Goal: Task Accomplishment & Management: Manage account settings

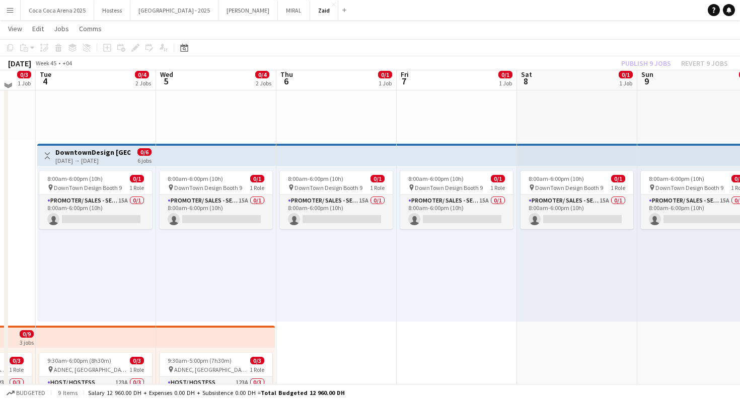
scroll to position [163, 0]
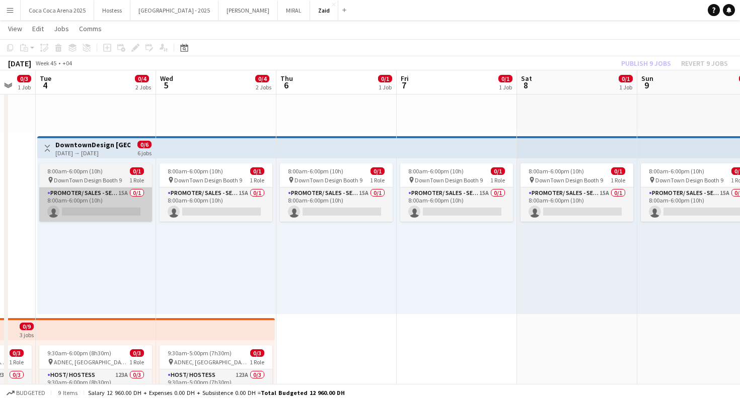
click at [119, 188] on app-card-role "Promoter/ Sales - Senior 15A 0/1 8:00am-6:00pm (10h) single-neutral-actions" at bounding box center [95, 205] width 113 height 34
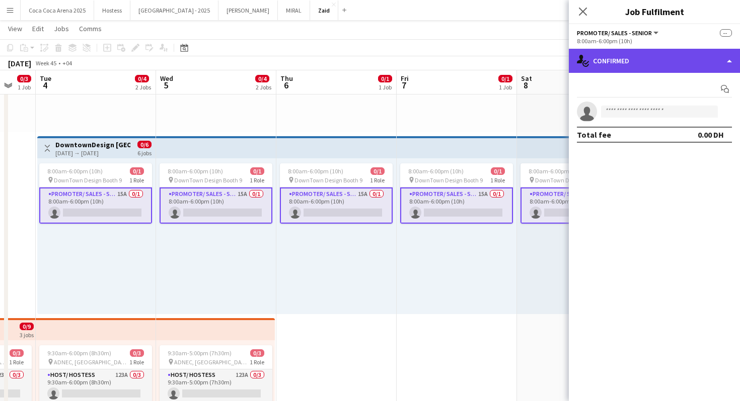
click at [657, 64] on div "single-neutral-actions-check-2 Confirmed" at bounding box center [654, 61] width 171 height 24
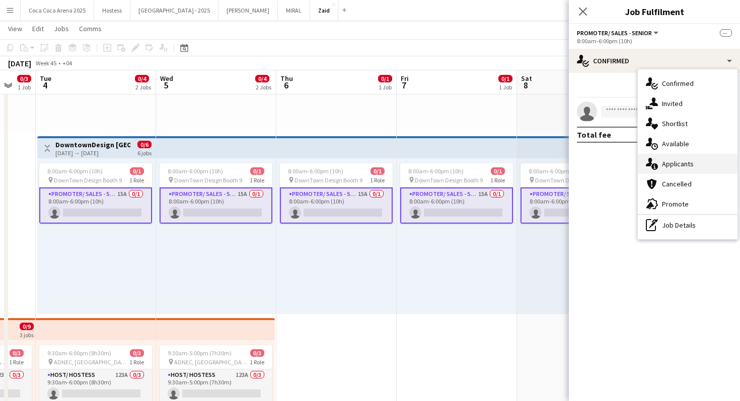
click at [725, 160] on div "single-neutral-actions-information Applicants" at bounding box center [687, 164] width 100 height 20
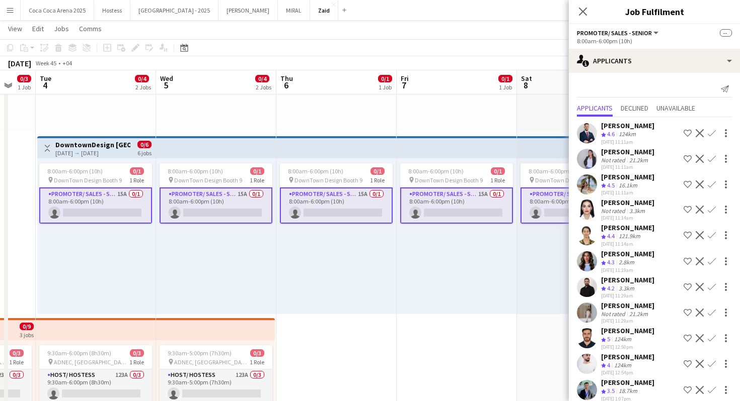
scroll to position [111, 0]
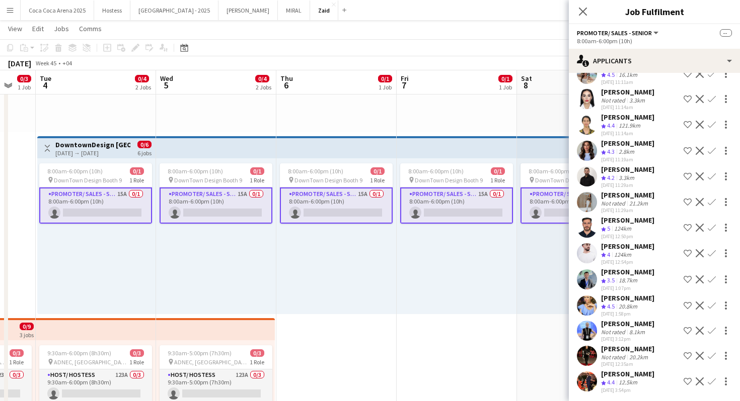
click at [637, 370] on div "[PERSON_NAME]" at bounding box center [627, 374] width 53 height 9
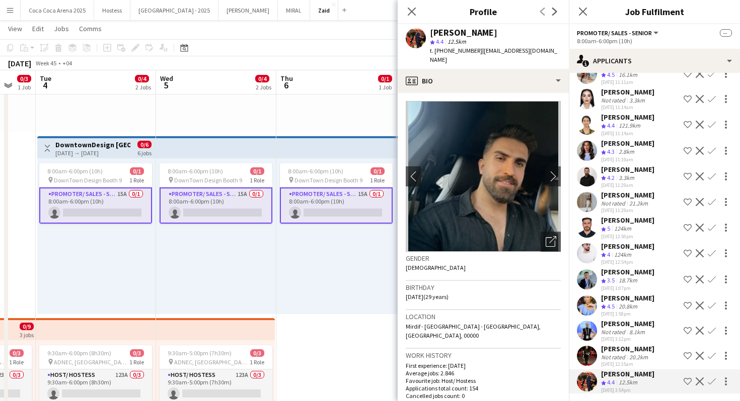
click at [652, 279] on div "[PERSON_NAME] Crew rating 3.5 18.7km [DATE] 1:07pm Shortlist crew Decline Confi…" at bounding box center [654, 280] width 171 height 24
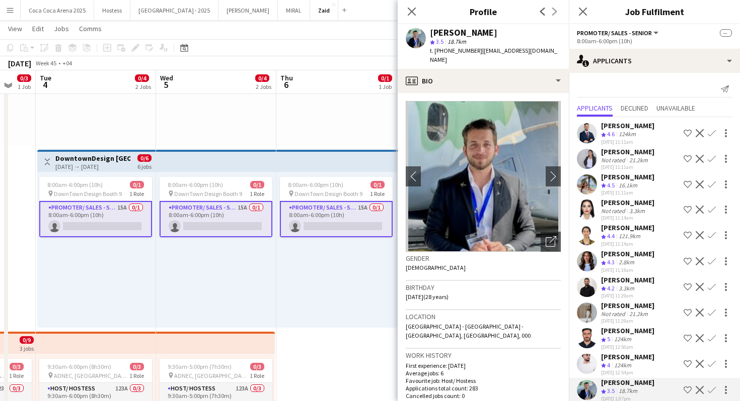
scroll to position [148, 0]
click at [651, 244] on div "[PERSON_NAME] Crew rating 4.4 121.9km [DATE] 11:14am Shortlist crew Decline Con…" at bounding box center [654, 235] width 171 height 24
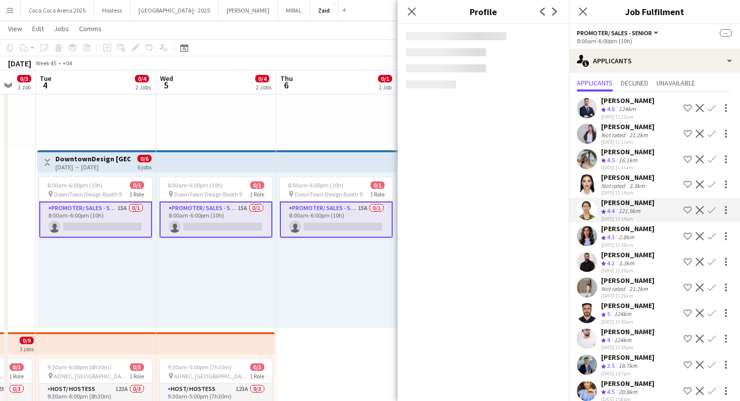
scroll to position [23, 0]
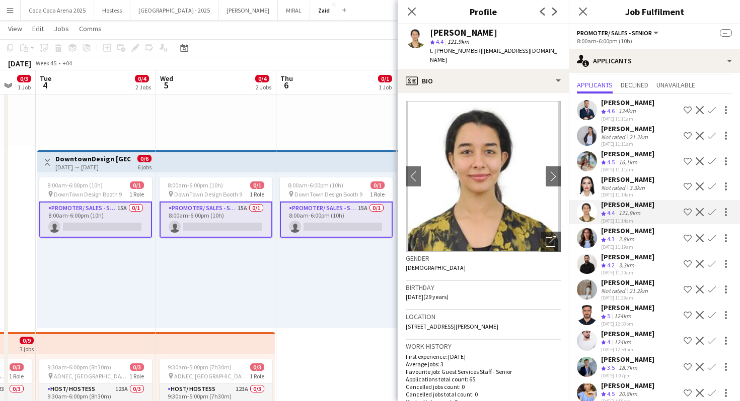
click at [287, 328] on div "8:00am-6:00pm (10h) 0/1 pin DownTown Design Booth 9 1 Role Promoter/ Sales - Se…" at bounding box center [336, 251] width 120 height 156
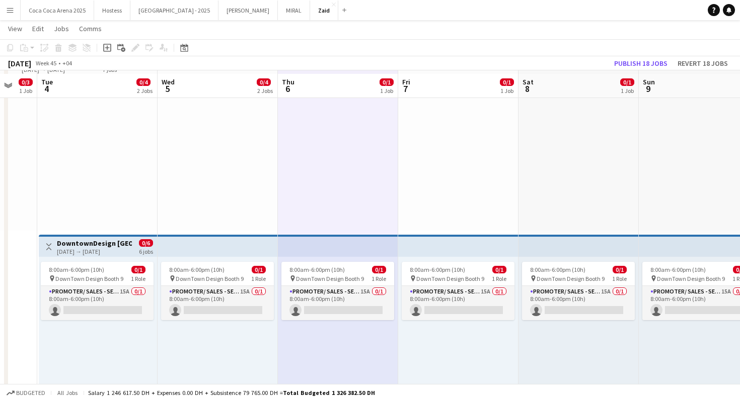
scroll to position [67, 0]
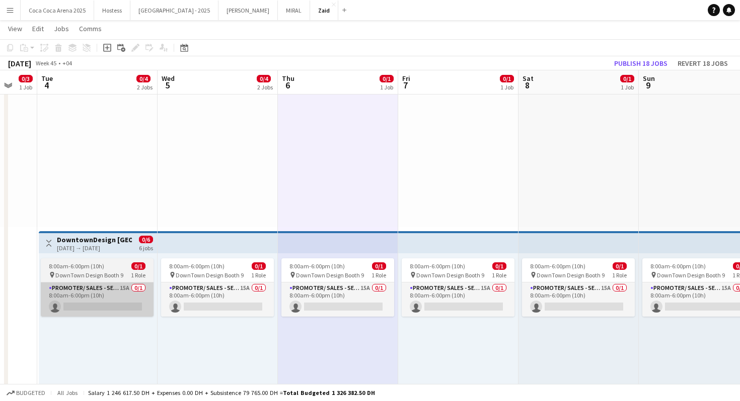
click at [136, 306] on app-card-role "Promoter/ Sales - Senior 15A 0/1 8:00am-6:00pm (10h) single-neutral-actions" at bounding box center [97, 300] width 113 height 34
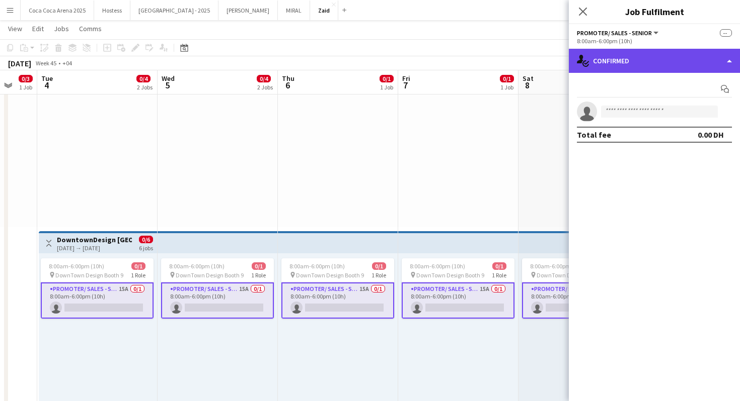
click at [683, 66] on div "single-neutral-actions-check-2 Confirmed" at bounding box center [654, 61] width 171 height 24
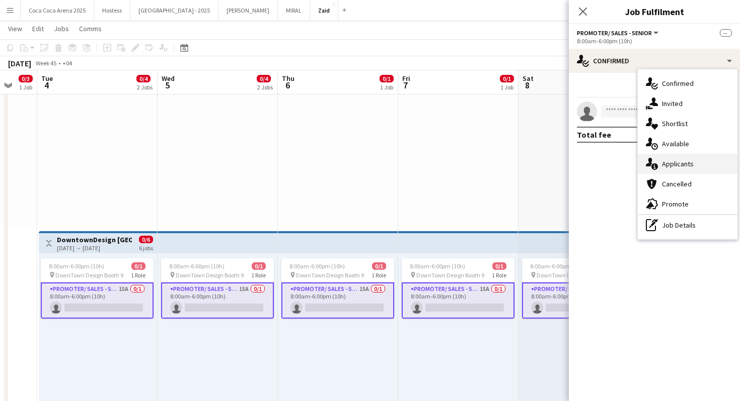
click at [690, 160] on span "Applicants" at bounding box center [678, 163] width 32 height 9
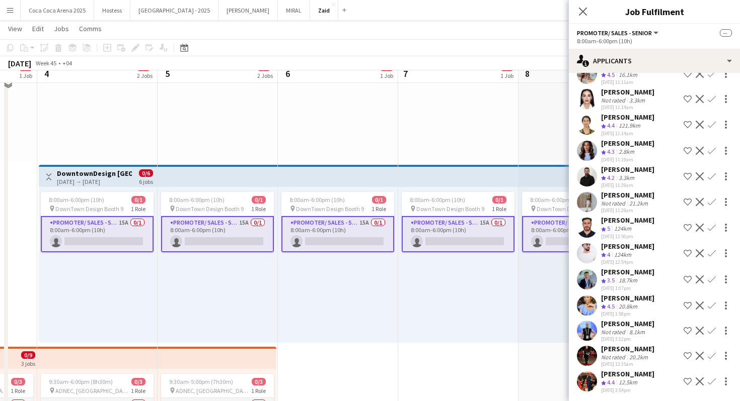
scroll to position [137, 0]
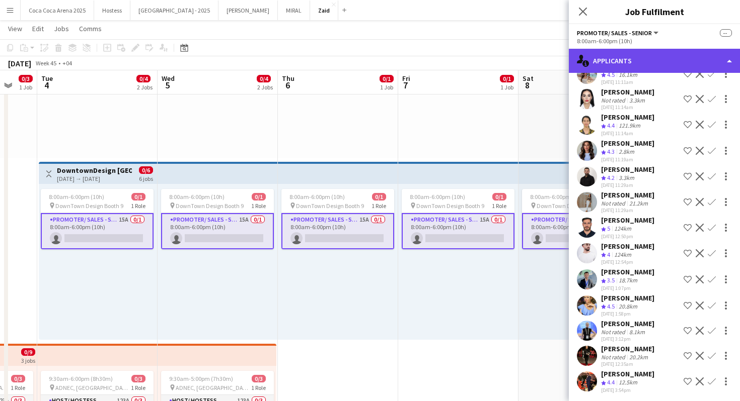
click at [673, 59] on div "single-neutral-actions-information Applicants" at bounding box center [654, 61] width 171 height 24
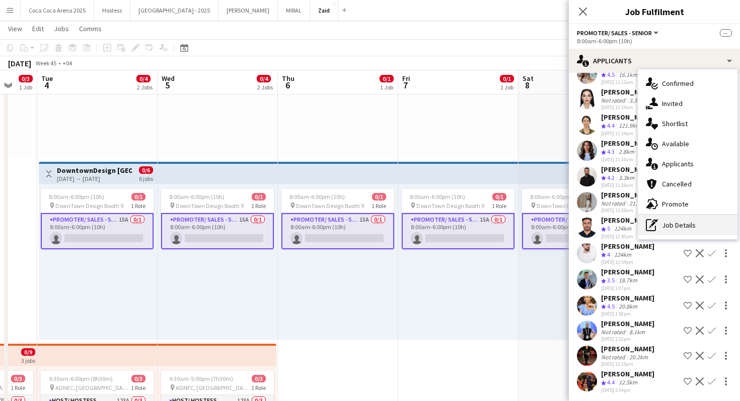
click at [666, 227] on div "pen-write Job Details" at bounding box center [687, 225] width 100 height 20
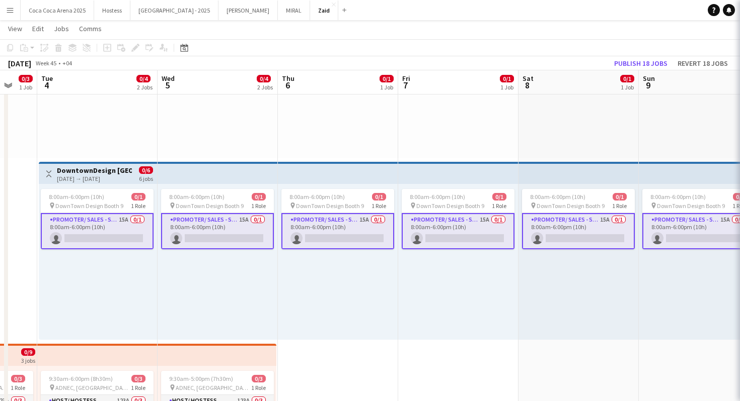
scroll to position [0, 0]
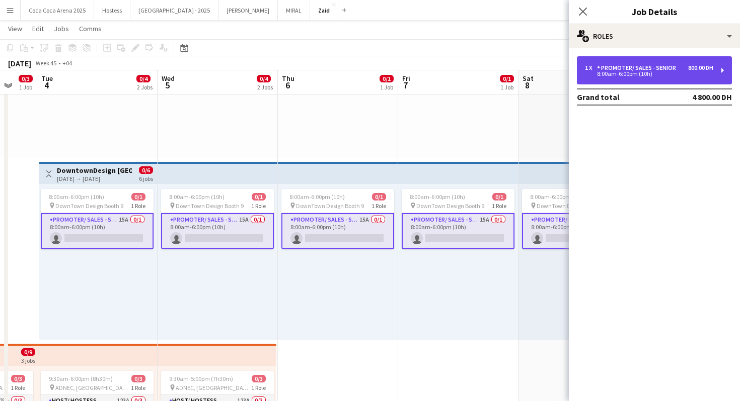
click at [638, 74] on div "8:00am-6:00pm (10h)" at bounding box center [649, 73] width 128 height 5
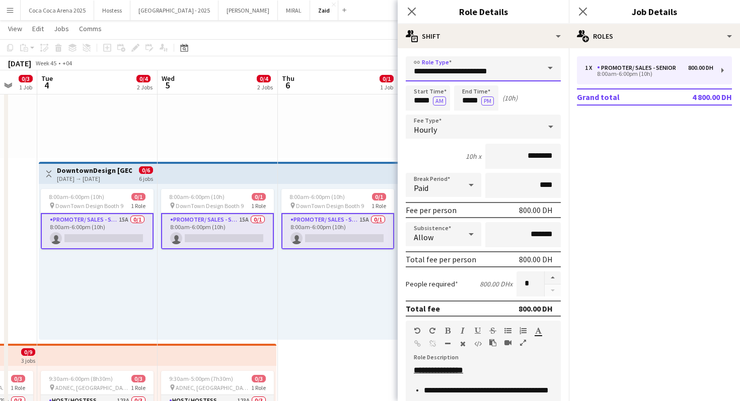
click at [519, 73] on input "**********" at bounding box center [483, 68] width 155 height 25
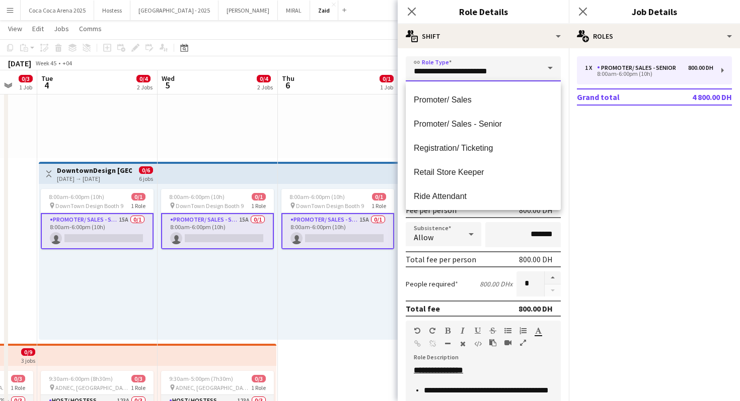
scroll to position [220, 0]
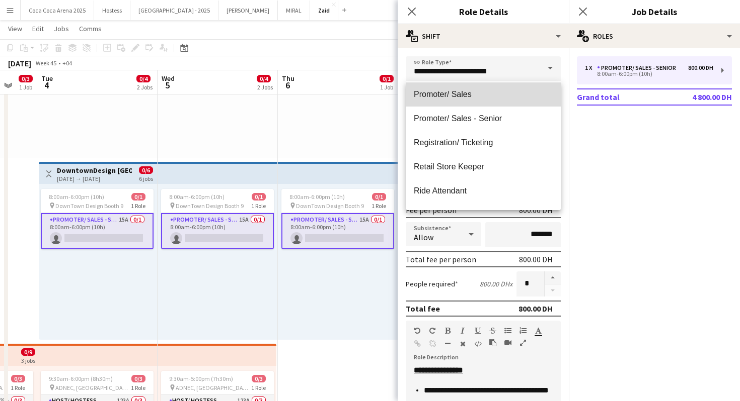
click at [490, 104] on mat-option "Promoter/ Sales" at bounding box center [483, 95] width 155 height 24
type input "**********"
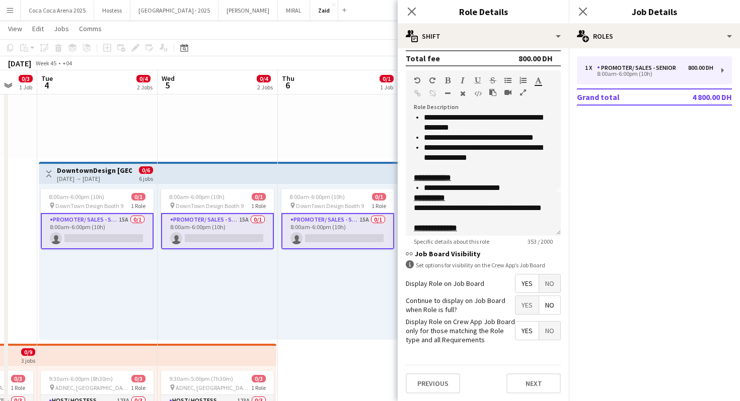
scroll to position [58, 0]
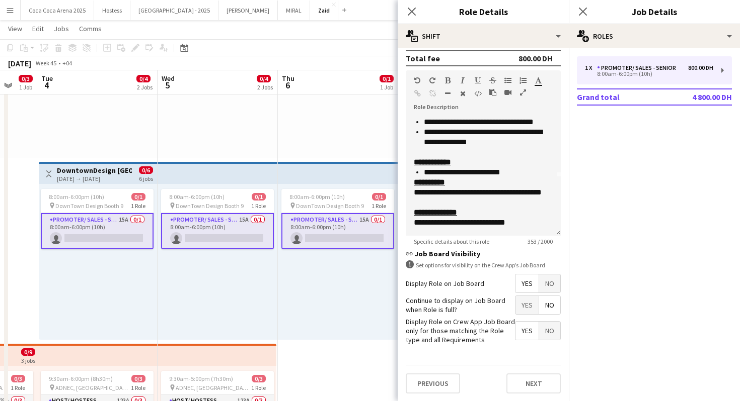
click at [360, 309] on div "8:00am-6:00pm (10h) 0/1 pin DownTown Design Booth 9 1 Role Promoter/ Sales - Se…" at bounding box center [338, 262] width 120 height 156
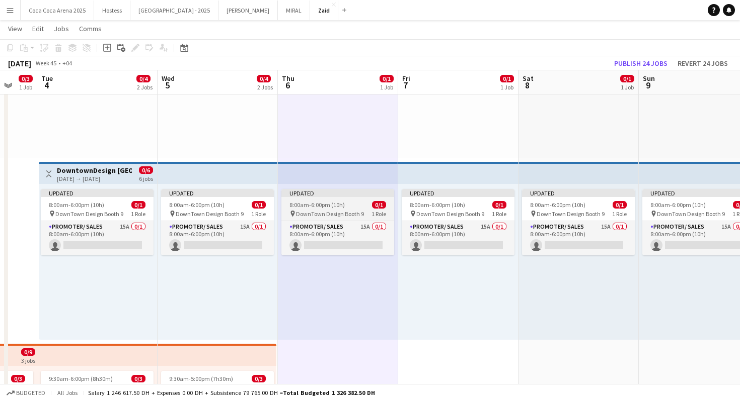
click at [378, 205] on span "0/1" at bounding box center [379, 205] width 14 height 8
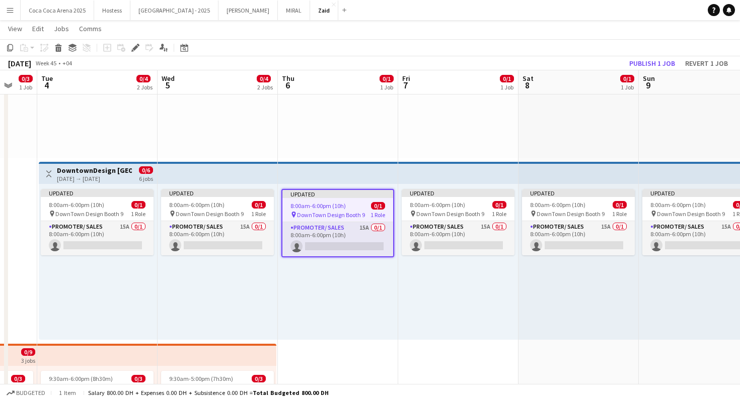
click at [562, 177] on app-top-bar at bounding box center [578, 173] width 120 height 22
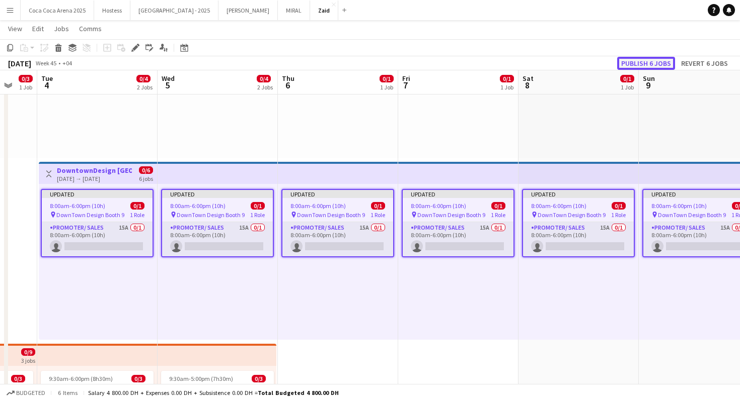
click at [660, 57] on button "Publish 6 jobs" at bounding box center [646, 63] width 58 height 13
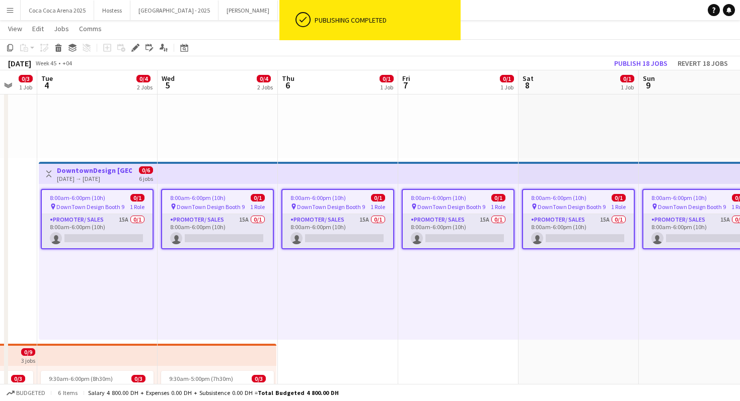
click at [121, 210] on span "DownTown Design Booth 9" at bounding box center [90, 207] width 68 height 8
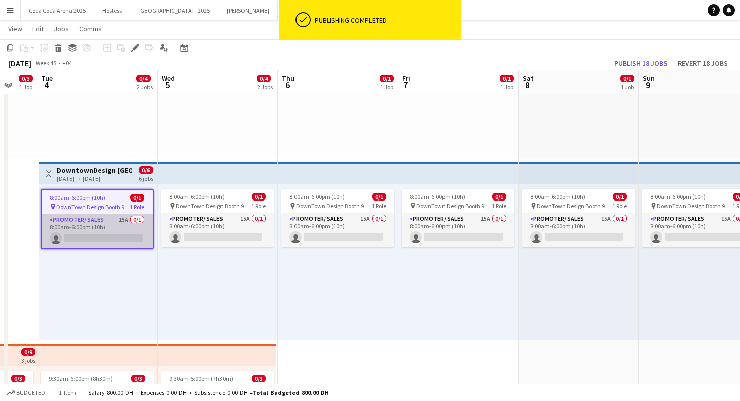
click at [114, 223] on app-card-role "Promoter/ Sales 15A 0/1 8:00am-6:00pm (10h) single-neutral-actions" at bounding box center [97, 231] width 111 height 34
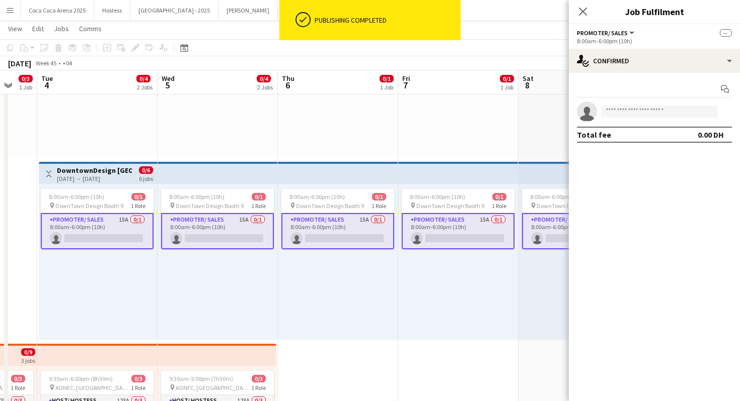
click at [670, 43] on div "8:00am-6:00pm (10h)" at bounding box center [654, 41] width 155 height 8
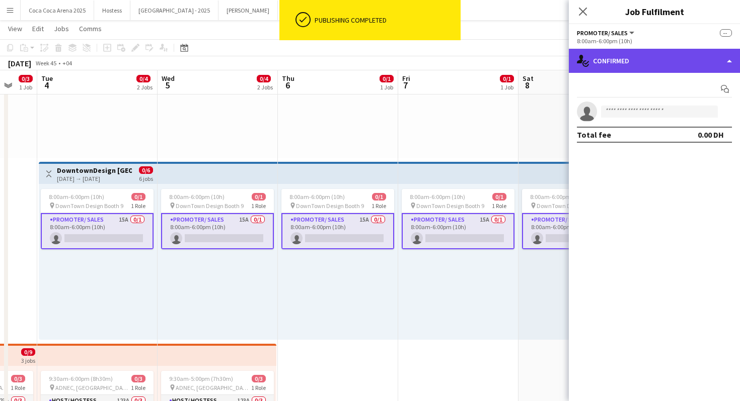
click at [670, 54] on div "single-neutral-actions-check-2 Confirmed" at bounding box center [654, 61] width 171 height 24
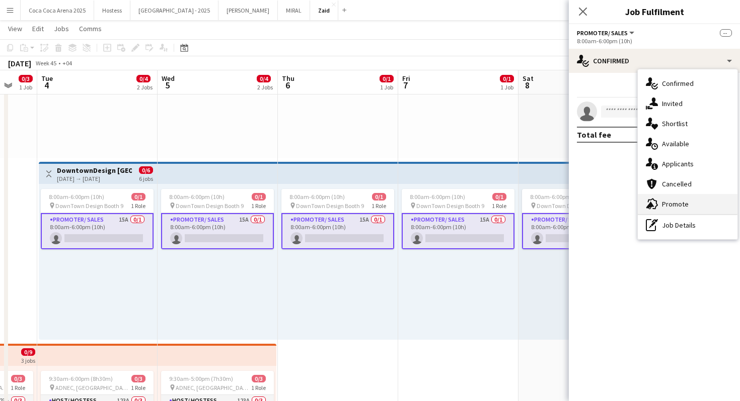
click at [692, 205] on div "advertising-megaphone Promote" at bounding box center [687, 204] width 100 height 20
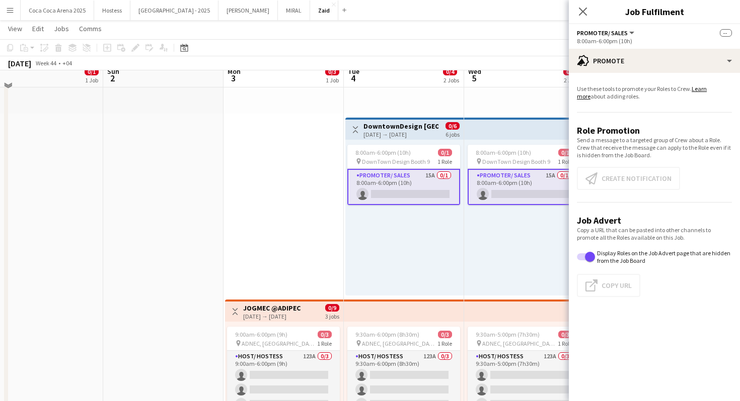
scroll to position [181, 0]
click at [379, 198] on app-card-role "Promoter/ Sales 15A 0/1 8:00am-6:00pm (10h) single-neutral-actions" at bounding box center [403, 188] width 113 height 36
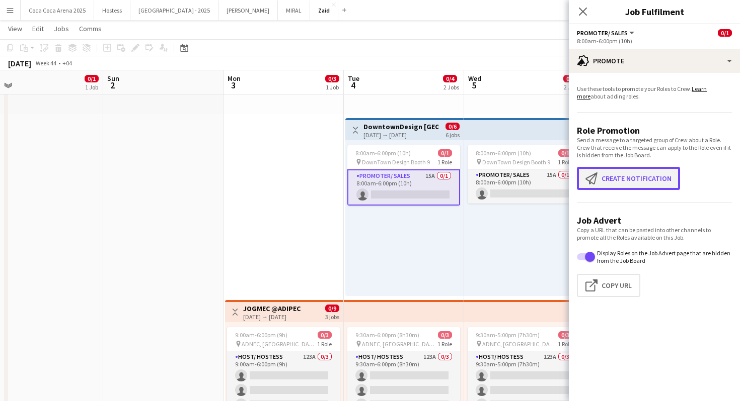
click at [618, 181] on button "Create notification Create notification" at bounding box center [628, 178] width 103 height 23
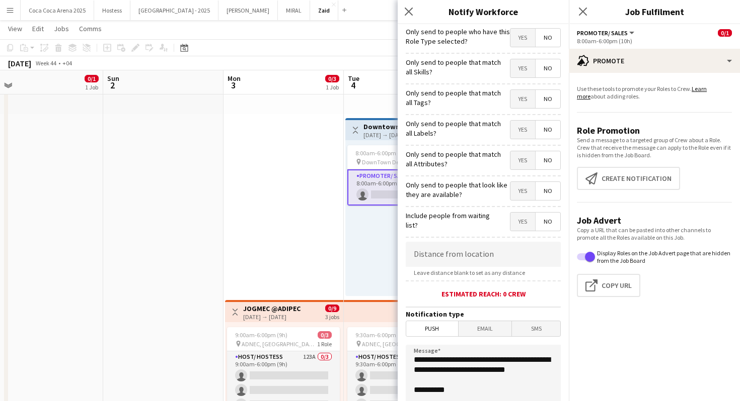
click at [525, 187] on span "Yes" at bounding box center [522, 191] width 25 height 18
click at [526, 174] on form "**********" at bounding box center [482, 289] width 171 height 530
click at [526, 170] on span "Yes" at bounding box center [522, 160] width 25 height 18
click at [524, 142] on form "**********" at bounding box center [482, 289] width 171 height 530
click at [524, 133] on span "Yes" at bounding box center [522, 130] width 25 height 18
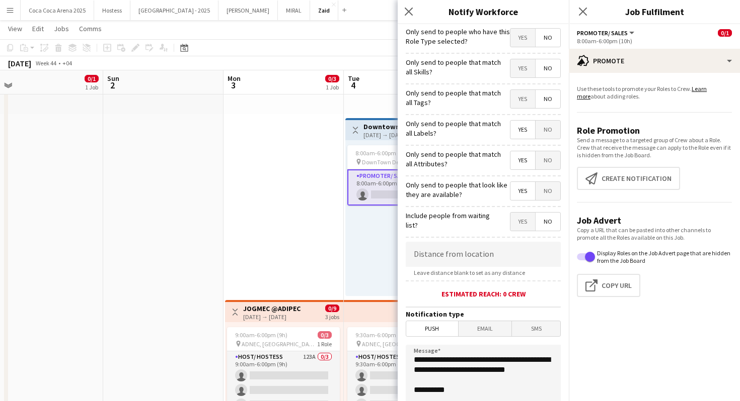
click at [524, 106] on span "Yes" at bounding box center [522, 99] width 25 height 18
click at [526, 67] on span "Yes" at bounding box center [522, 68] width 25 height 18
click at [526, 36] on span "Yes" at bounding box center [522, 38] width 25 height 18
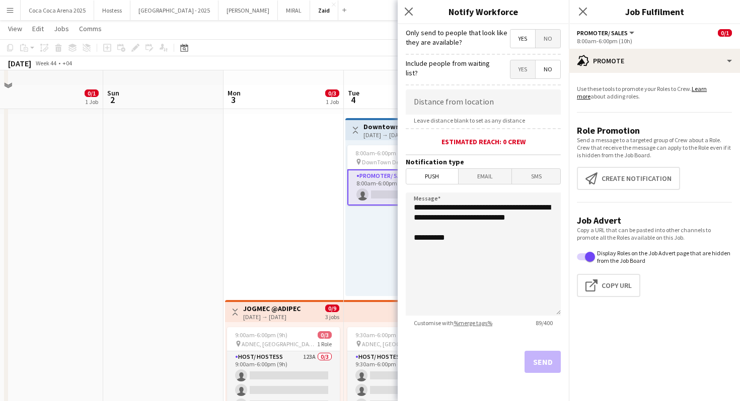
scroll to position [196, 0]
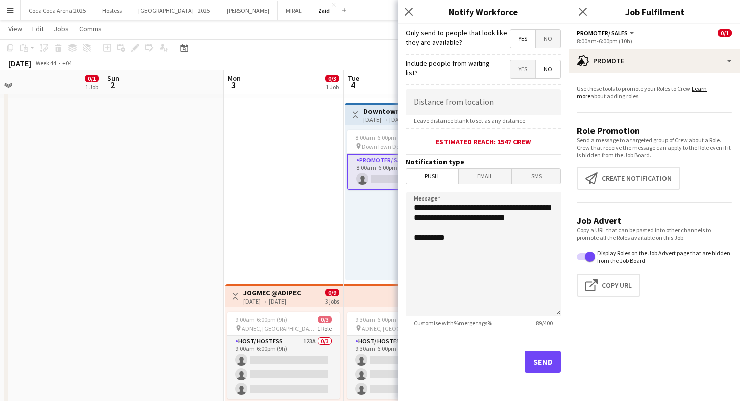
click at [549, 375] on div "Send" at bounding box center [483, 366] width 155 height 70
click at [543, 356] on button "Send" at bounding box center [542, 362] width 36 height 22
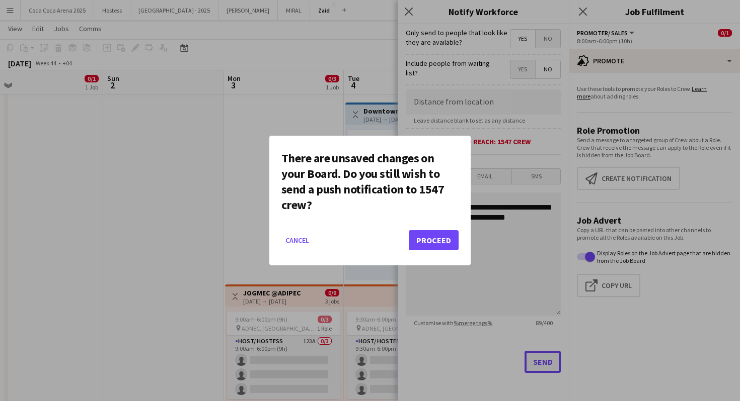
scroll to position [0, 0]
click at [436, 242] on button "Proceed" at bounding box center [434, 240] width 50 height 20
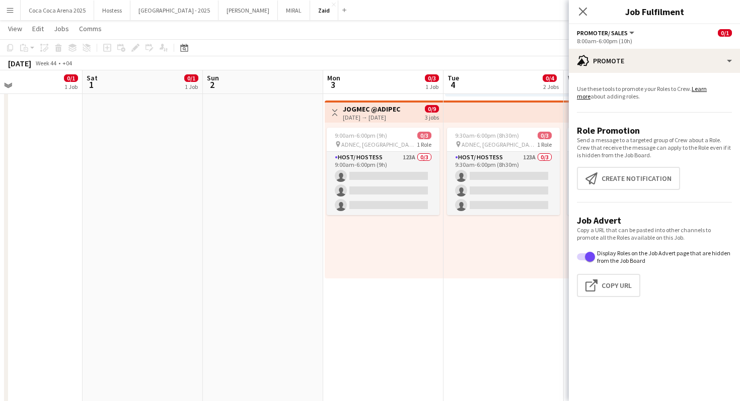
scroll to position [380, 0]
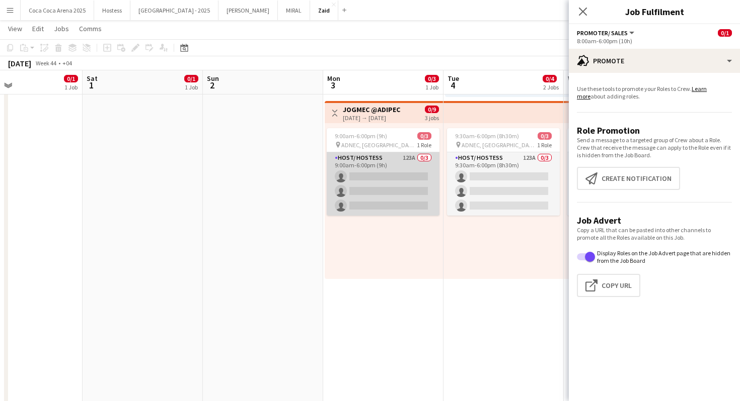
click at [417, 204] on app-card-role "Host/ Hostess 123A 0/3 9:00am-6:00pm (9h) single-neutral-actions single-neutral…" at bounding box center [383, 183] width 113 height 63
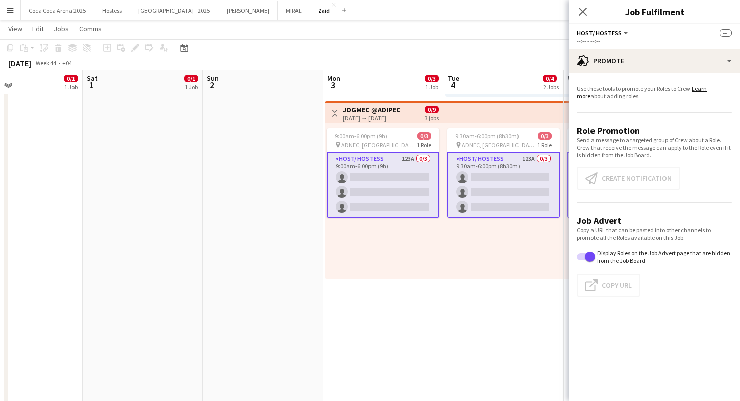
click at [396, 186] on app-card-role "Host/ Hostess 123A 0/3 9:00am-6:00pm (9h) single-neutral-actions single-neutral…" at bounding box center [383, 184] width 113 height 65
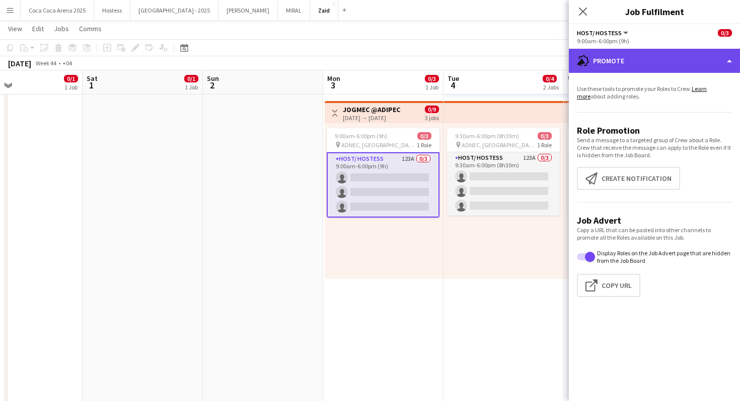
click at [670, 71] on div "advertising-megaphone Promote" at bounding box center [654, 61] width 171 height 24
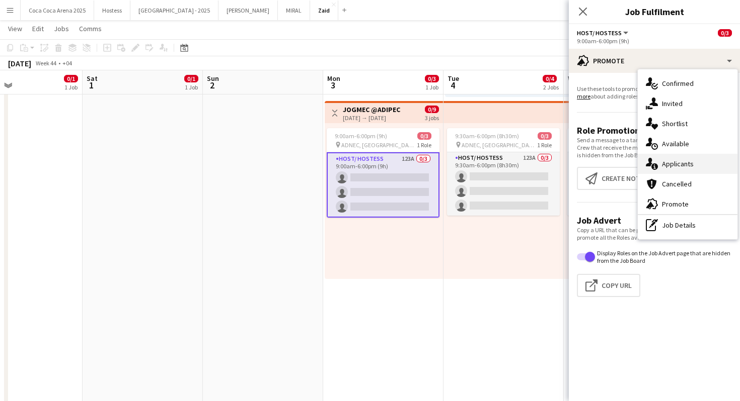
click at [705, 173] on div "single-neutral-actions-information Applicants" at bounding box center [687, 164] width 100 height 20
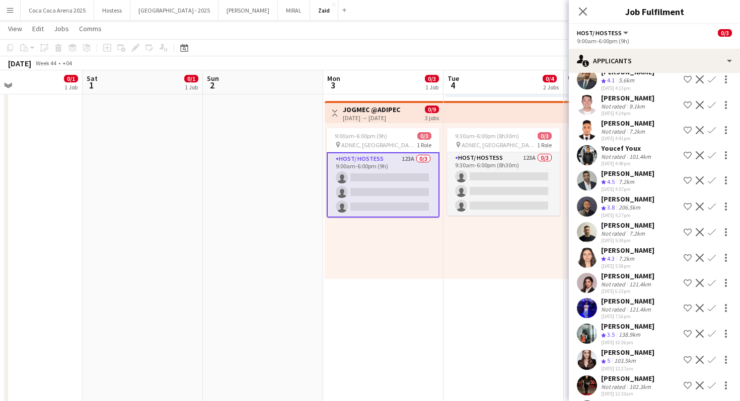
scroll to position [2690, 0]
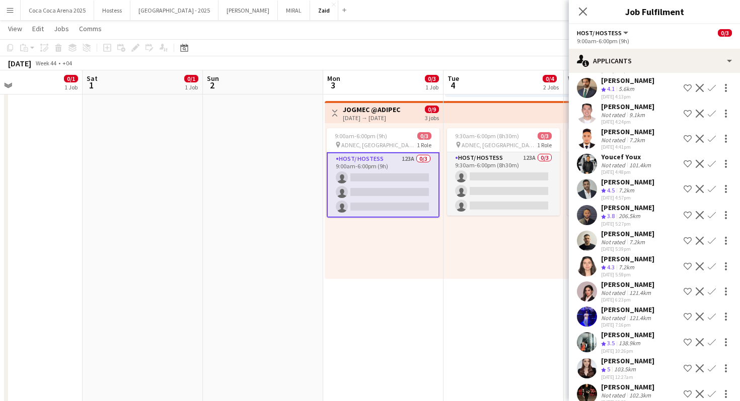
click at [684, 185] on app-icon "Shortlist crew" at bounding box center [687, 189] width 8 height 8
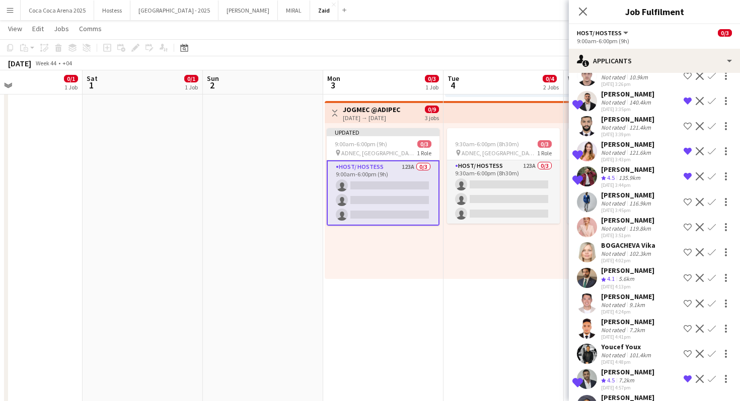
scroll to position [2474, 0]
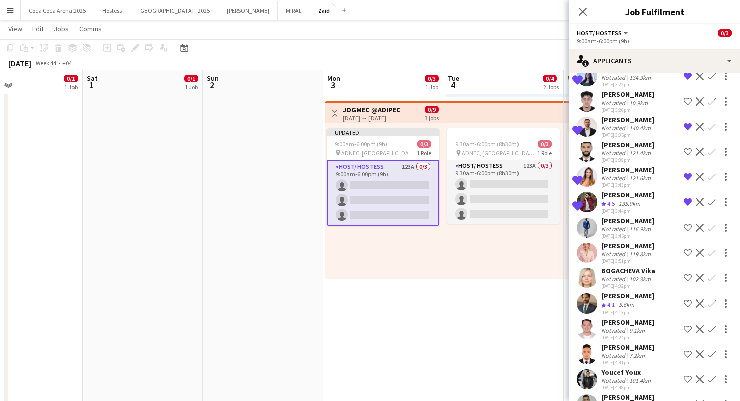
click at [510, 273] on div "9:30am-6:00pm (8h30m) 0/3 pin ADNEC, Abu Dhabi 1 Role Host/ Hostess 123A 0/3 9:…" at bounding box center [503, 201] width 120 height 156
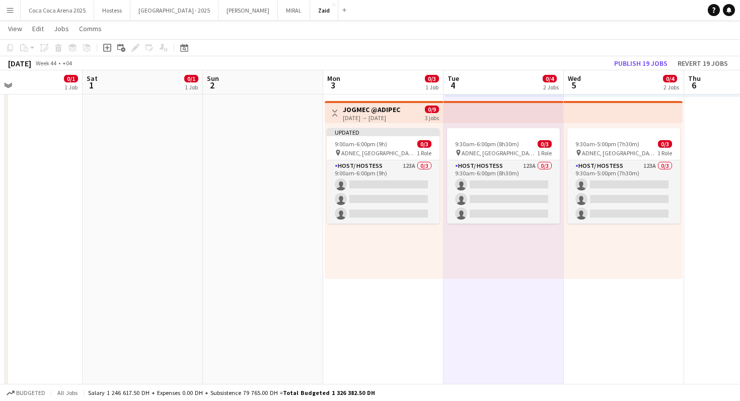
click at [542, 115] on app-top-bar at bounding box center [503, 112] width 120 height 22
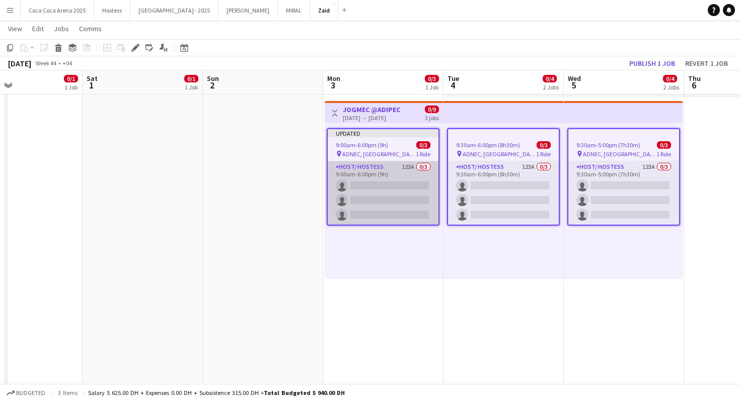
click at [410, 183] on app-card-role "Host/ Hostess 123A 0/3 9:00am-6:00pm (9h) single-neutral-actions single-neutral…" at bounding box center [383, 193] width 111 height 63
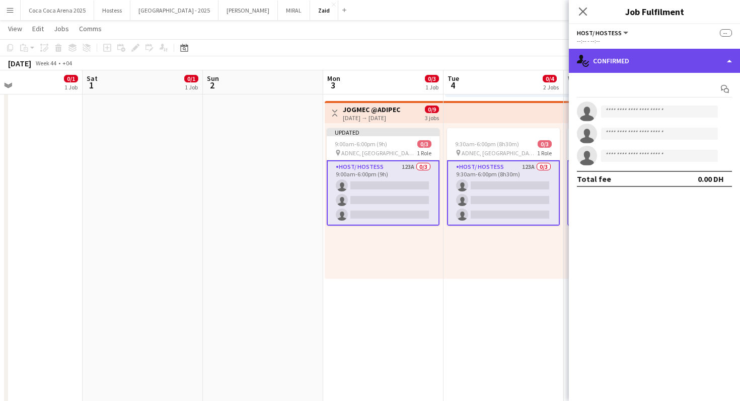
click at [651, 59] on div "single-neutral-actions-check-2 Confirmed" at bounding box center [654, 61] width 171 height 24
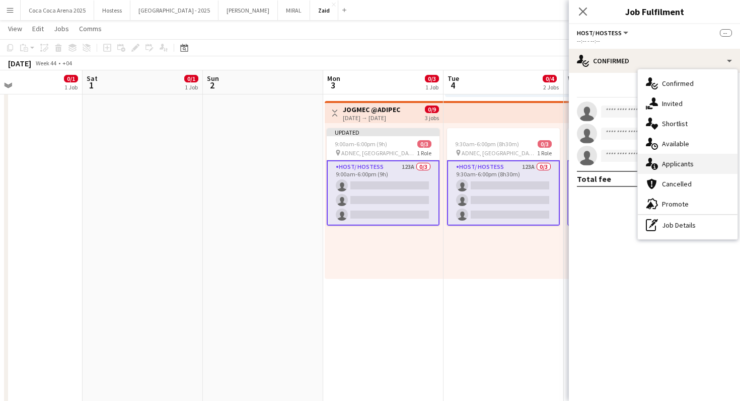
click at [689, 163] on span "Applicants" at bounding box center [678, 163] width 32 height 9
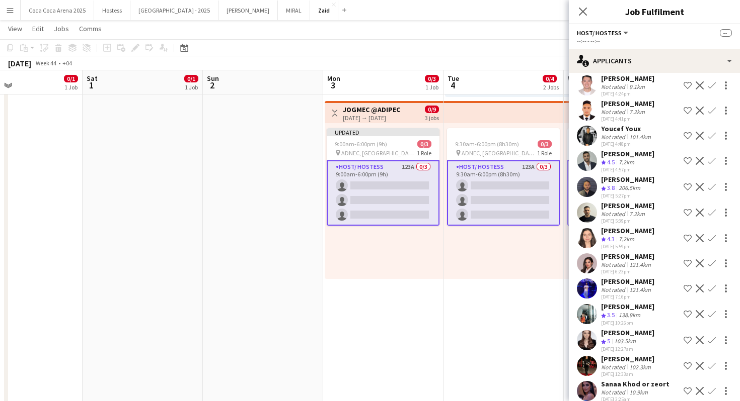
scroll to position [2716, 0]
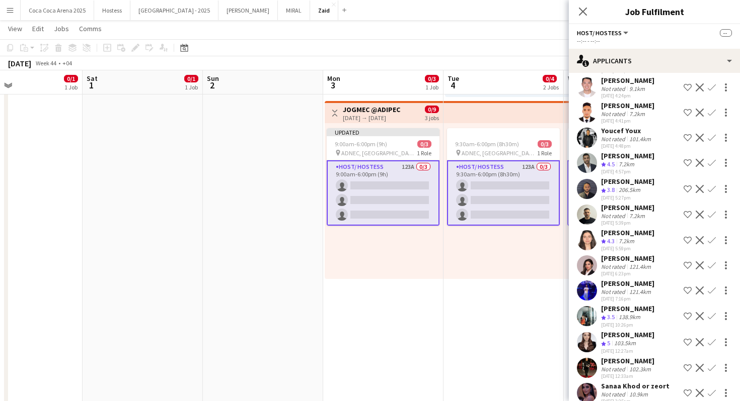
click at [689, 159] on app-icon "Shortlist crew" at bounding box center [687, 163] width 8 height 8
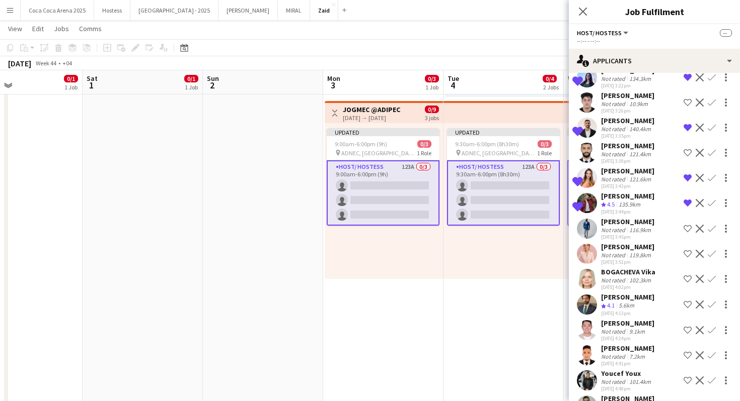
scroll to position [2879, 0]
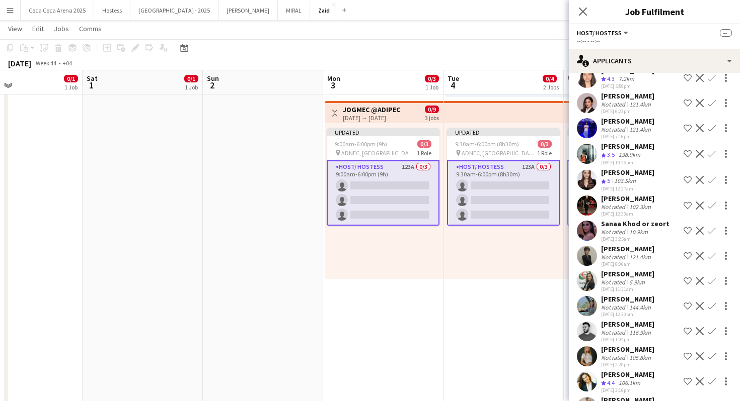
click at [685, 378] on app-icon "Shortlist crew" at bounding box center [687, 382] width 8 height 8
click at [529, 314] on app-date-cell "Toggle View DowntownDesign Dubai 2025 04-11-2025 → 09-11-2025 0/6 6 jobs 8:00am…" at bounding box center [503, 320] width 120 height 1175
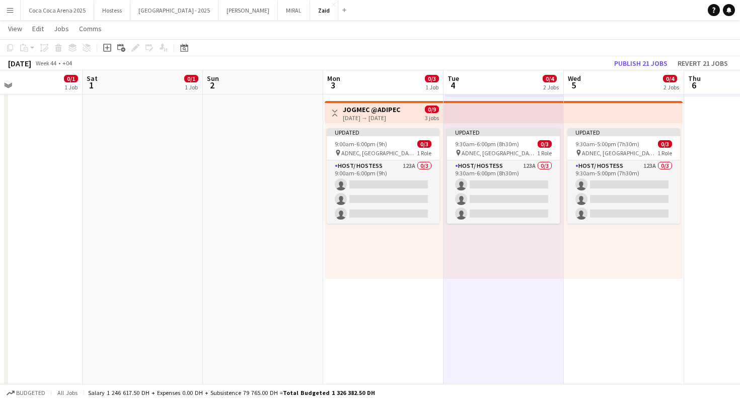
click at [619, 117] on app-top-bar at bounding box center [623, 112] width 119 height 22
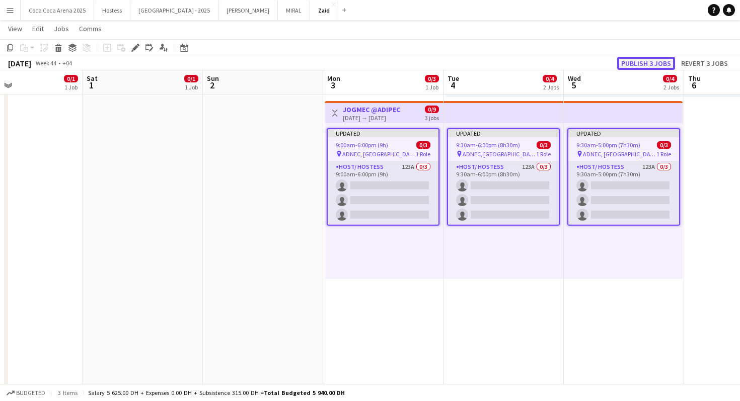
click at [660, 60] on button "Publish 3 jobs" at bounding box center [646, 63] width 58 height 13
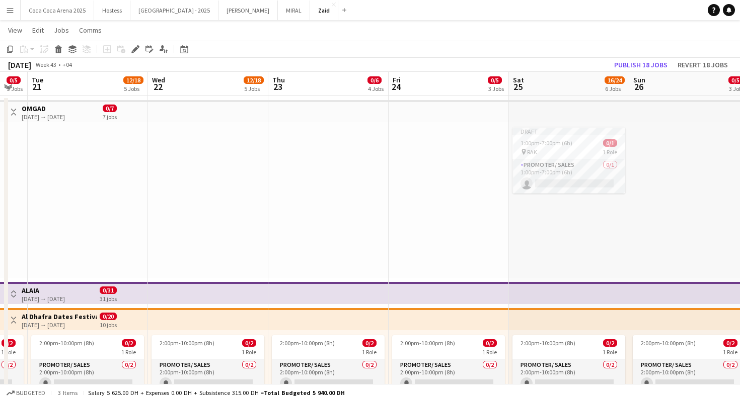
scroll to position [19, 0]
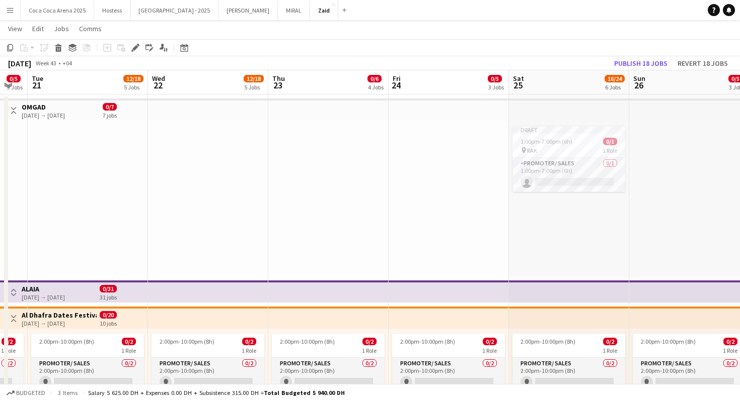
click at [219, 121] on div at bounding box center [208, 199] width 120 height 156
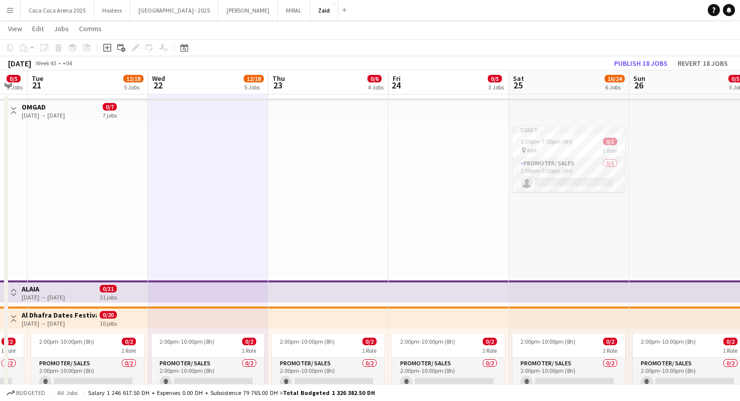
click at [219, 121] on div at bounding box center [208, 199] width 120 height 156
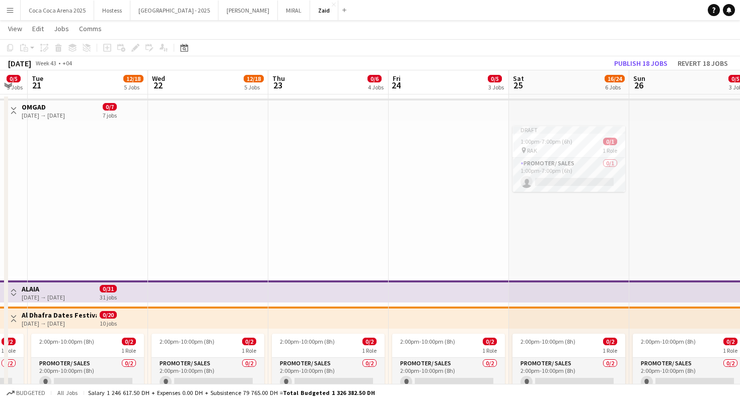
click at [206, 107] on app-top-bar at bounding box center [208, 110] width 120 height 22
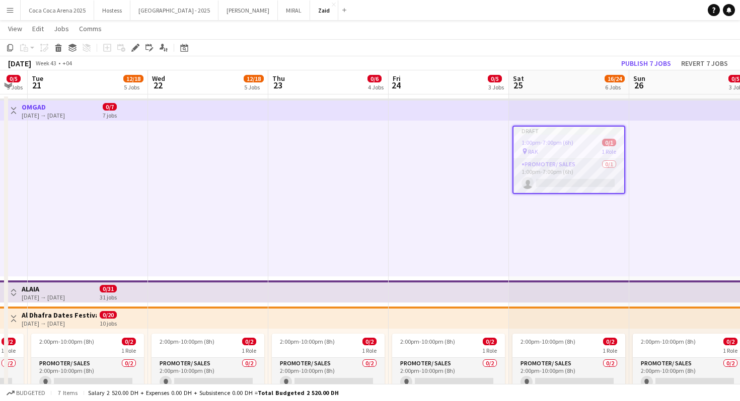
click at [280, 183] on div at bounding box center [328, 199] width 120 height 156
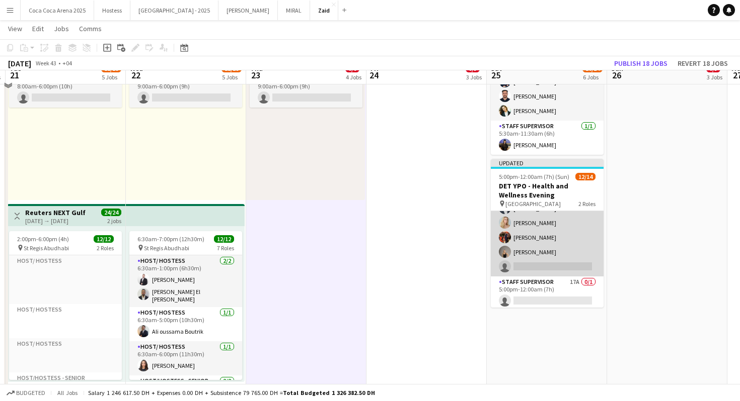
scroll to position [657, 0]
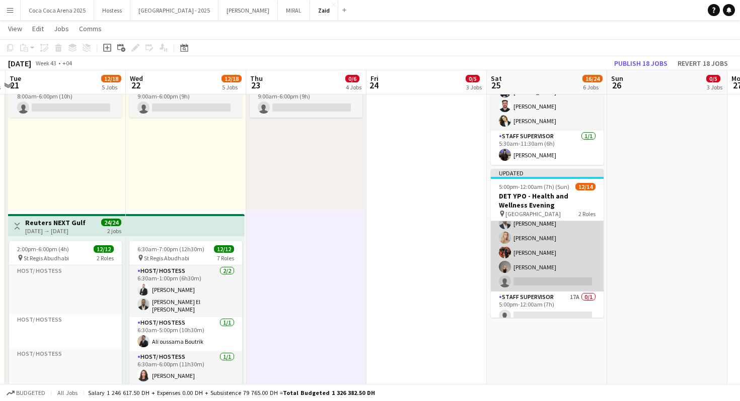
click at [578, 252] on app-card-role "Host/Hostess - Senior 28A 12/13 5:00pm-12:00am (7h) Facundo Ibanez Polina Podko…" at bounding box center [547, 185] width 113 height 212
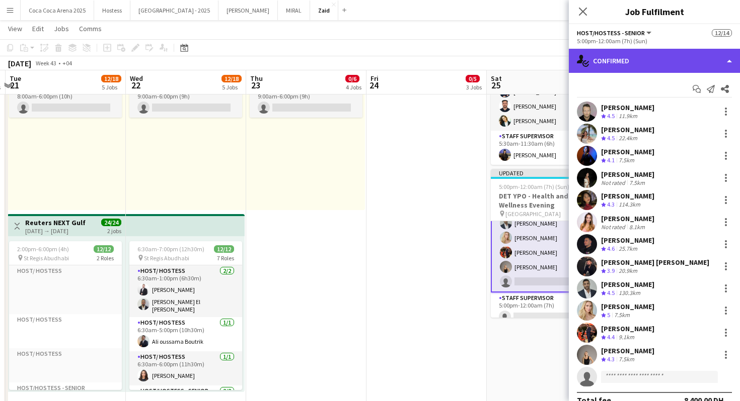
click at [682, 55] on div "single-neutral-actions-check-2 Confirmed" at bounding box center [654, 61] width 171 height 24
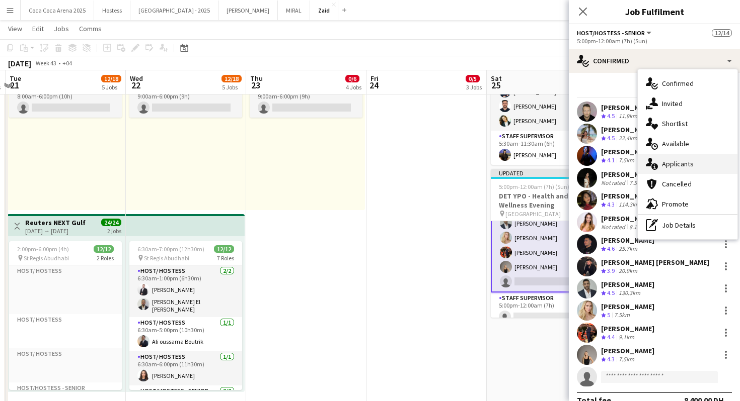
click at [693, 163] on div "single-neutral-actions-information Applicants" at bounding box center [687, 164] width 100 height 20
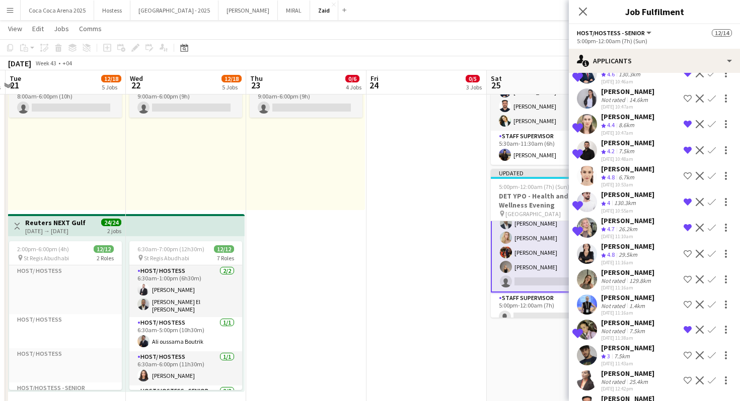
scroll to position [76, 0]
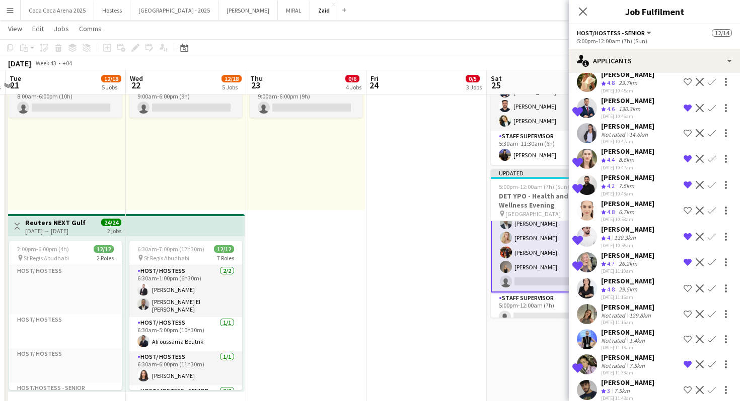
click at [641, 151] on div "Amanda Neme" at bounding box center [627, 151] width 53 height 9
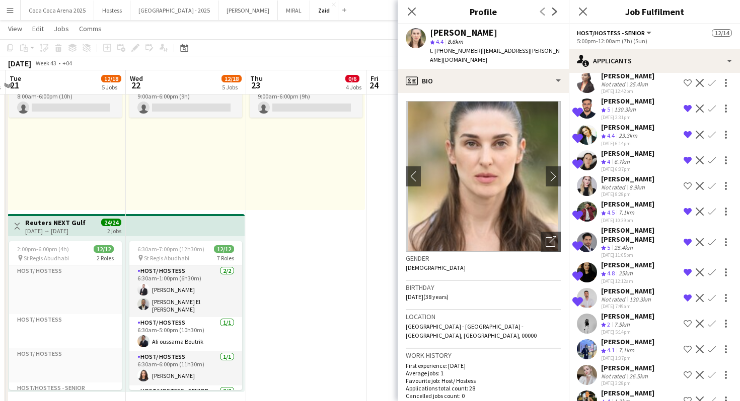
scroll to position [426, 0]
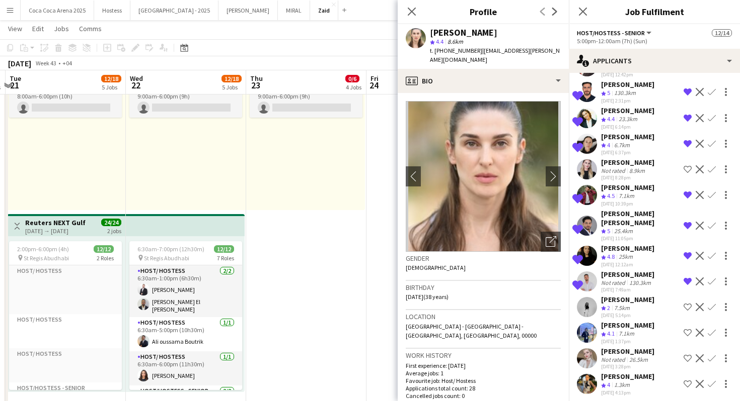
click at [363, 224] on app-date-cell "2:00pm-10:00pm (8h) 0/2 1 Role Promoter/ Sales 0/2 2:00pm-10:00pm (8h) single-n…" at bounding box center [306, 43] width 120 height 1175
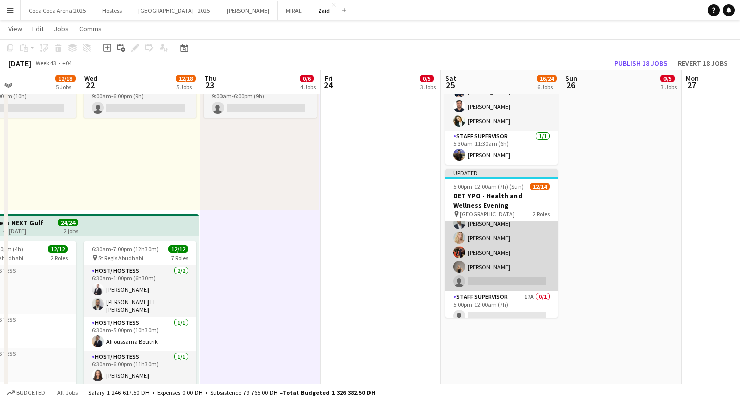
scroll to position [0, 403]
click at [519, 227] on app-card-role "Host/Hostess - Senior 28A 12/13 5:00pm-12:00am (7h) Facundo Ibanez Polina Podko…" at bounding box center [499, 185] width 113 height 212
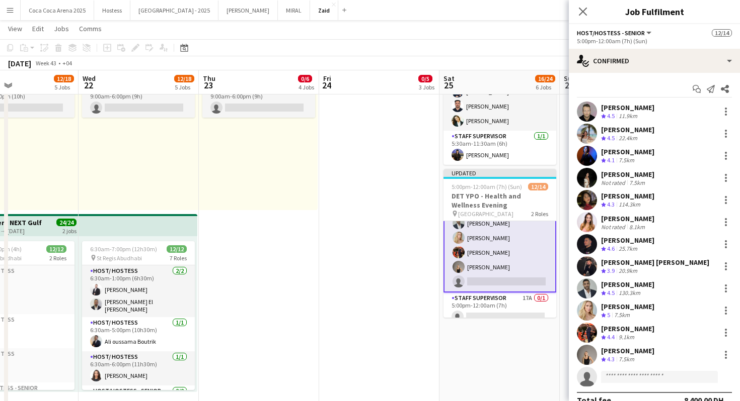
scroll to position [115, 0]
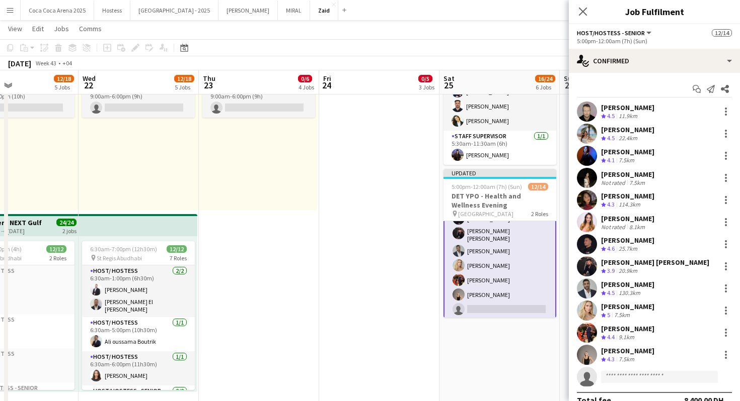
click at [605, 229] on div "Not rated" at bounding box center [614, 227] width 26 height 8
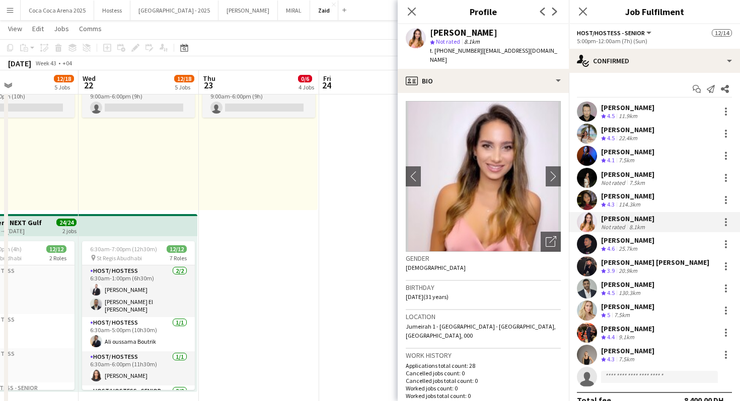
click at [328, 286] on app-date-cell "2:00pm-10:00pm (8h) 0/2 1 Role Promoter/ Sales 0/2 2:00pm-10:00pm (8h) single-n…" at bounding box center [379, 43] width 120 height 1175
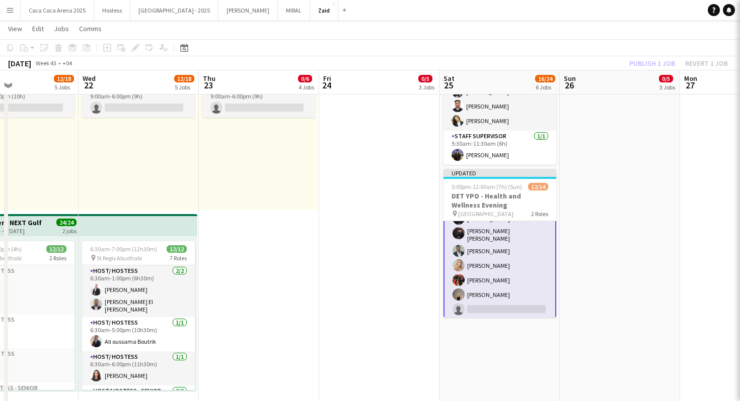
scroll to position [114, 0]
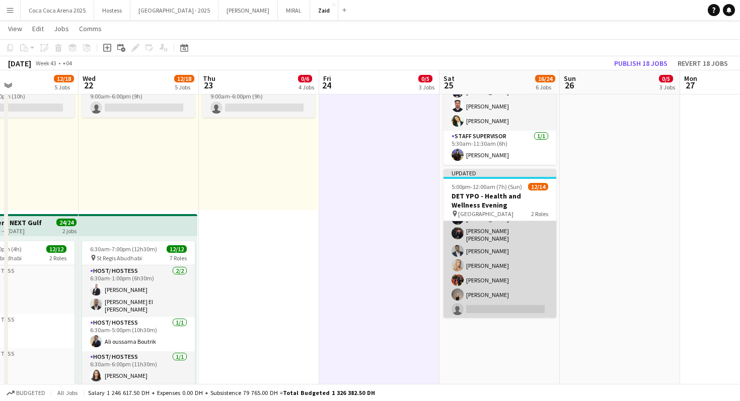
click at [483, 282] on app-card-role "Host/Hostess - Senior 28A 12/13 5:00pm-12:00am (7h) Facundo Ibanez Polina Podko…" at bounding box center [499, 213] width 113 height 212
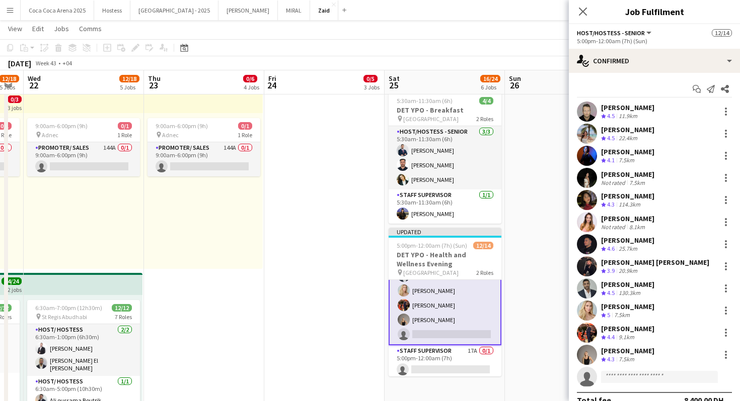
scroll to position [620, 0]
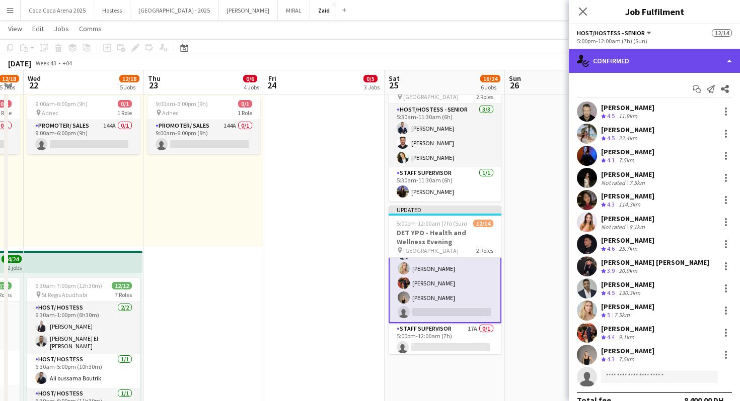
click at [682, 62] on div "single-neutral-actions-check-2 Confirmed" at bounding box center [654, 61] width 171 height 24
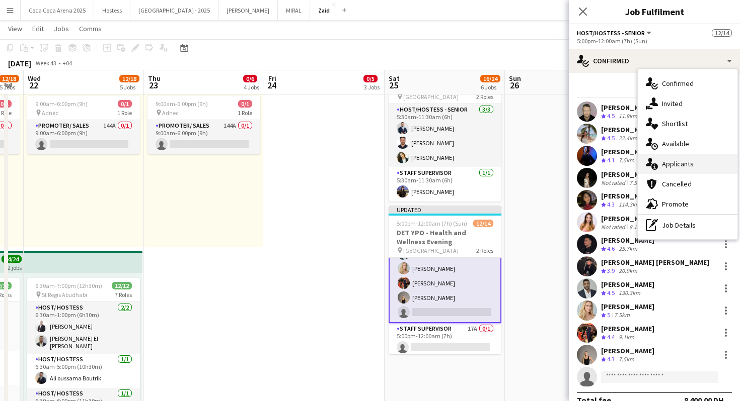
click at [706, 165] on div "single-neutral-actions-information Applicants" at bounding box center [687, 164] width 100 height 20
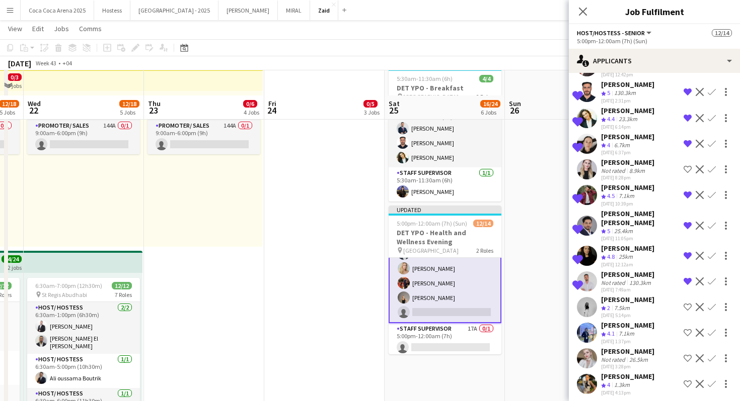
scroll to position [649, 0]
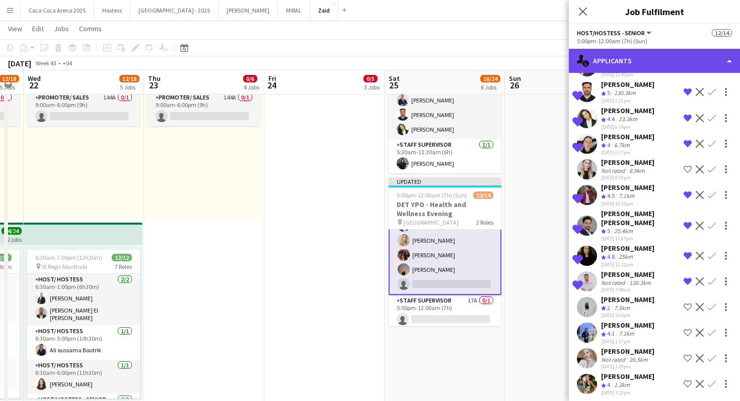
click at [636, 63] on div "single-neutral-actions-information Applicants" at bounding box center [654, 61] width 171 height 24
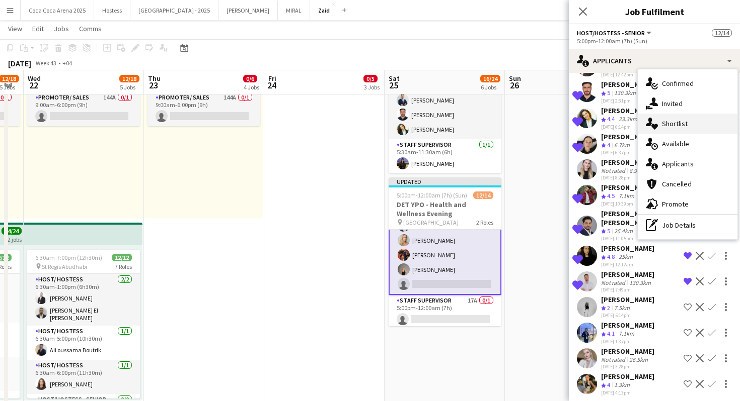
click at [673, 122] on span "Shortlist" at bounding box center [675, 123] width 26 height 9
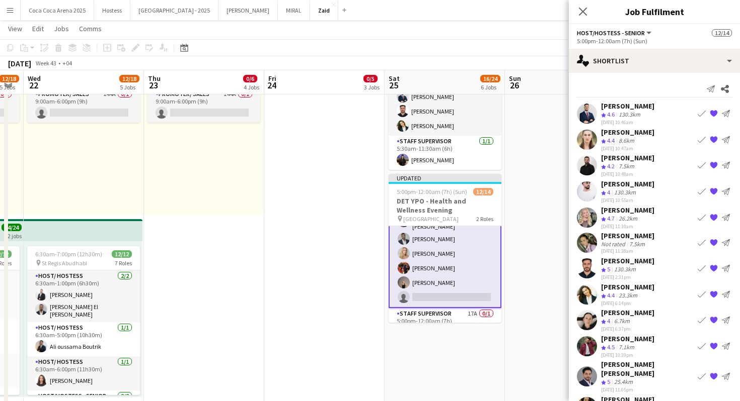
scroll to position [41, 0]
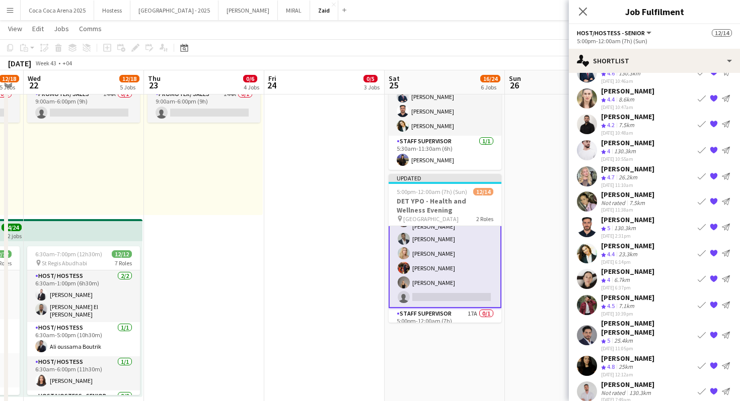
click at [701, 362] on app-icon "Book crew" at bounding box center [701, 366] width 8 height 8
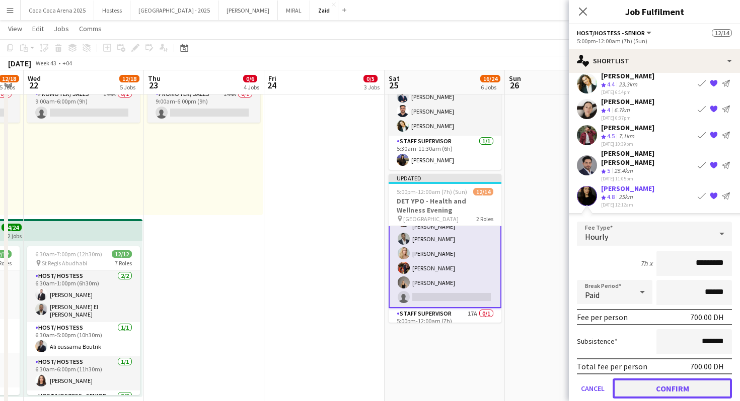
click at [668, 379] on button "Confirm" at bounding box center [671, 389] width 119 height 20
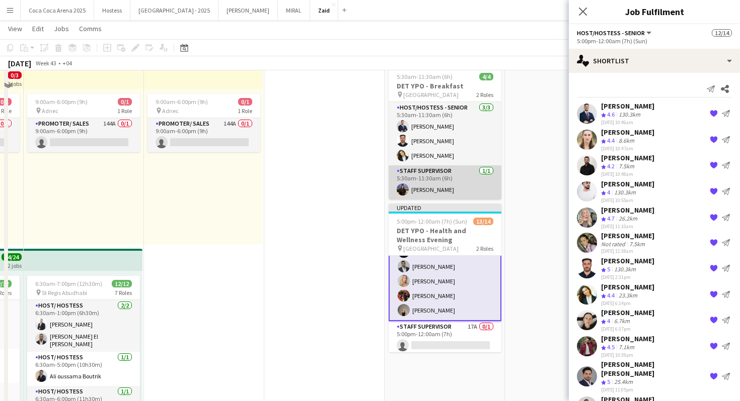
scroll to position [564, 0]
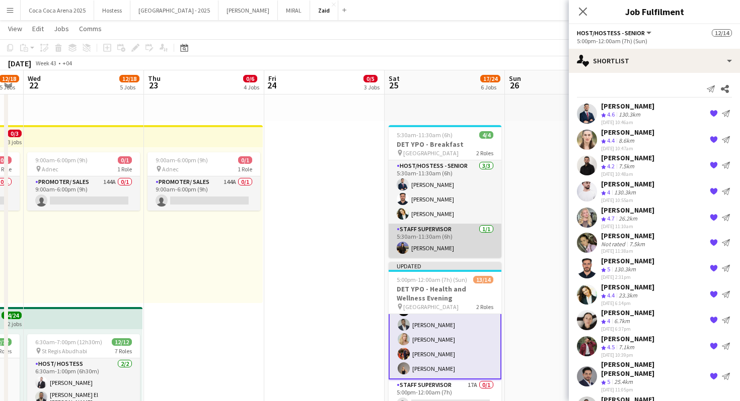
click at [469, 180] on app-card-role "Host/Hostess - Senior 3/3 5:30am-11:30am (6h) Mohammad Al Taweel Ibrahim El Ban…" at bounding box center [444, 191] width 113 height 63
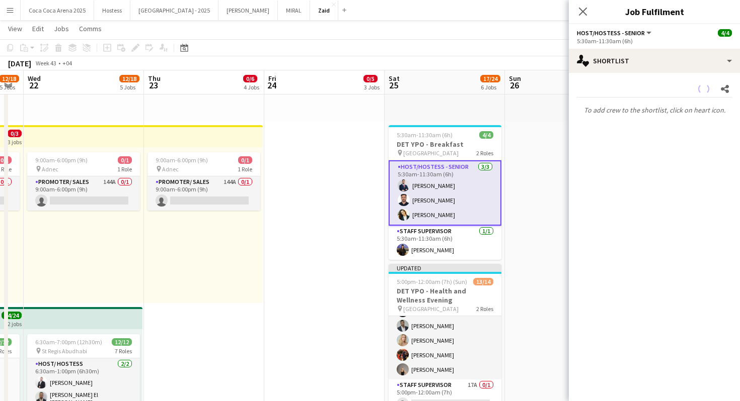
scroll to position [147, 0]
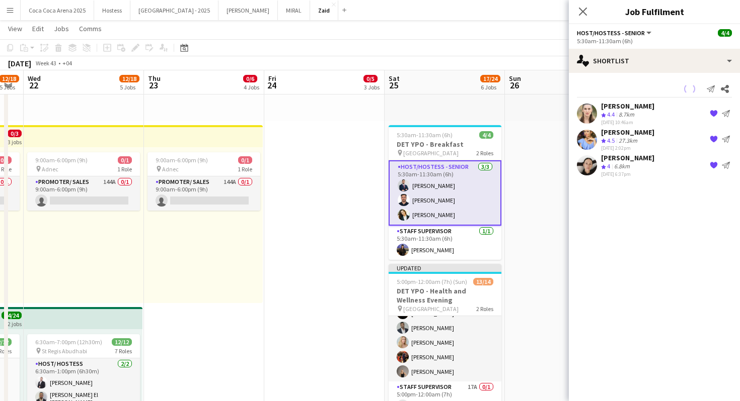
click at [528, 198] on app-date-cell "2:00pm-10:00pm (8h) 0/2 1 Role Promoter/ Sales 0/2 2:00pm-10:00pm (8h) single-n…" at bounding box center [565, 136] width 120 height 1175
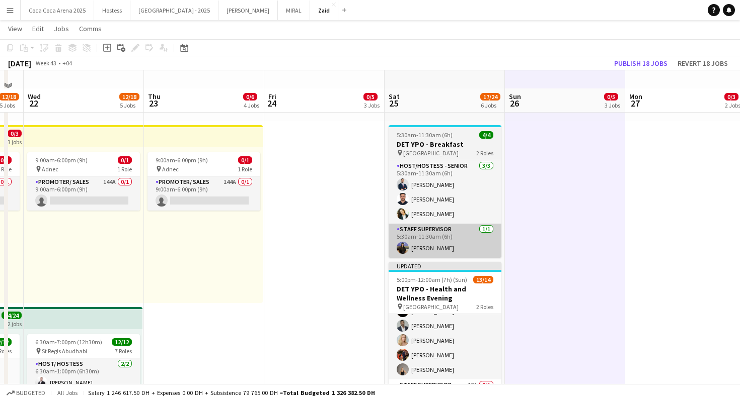
scroll to position [619, 0]
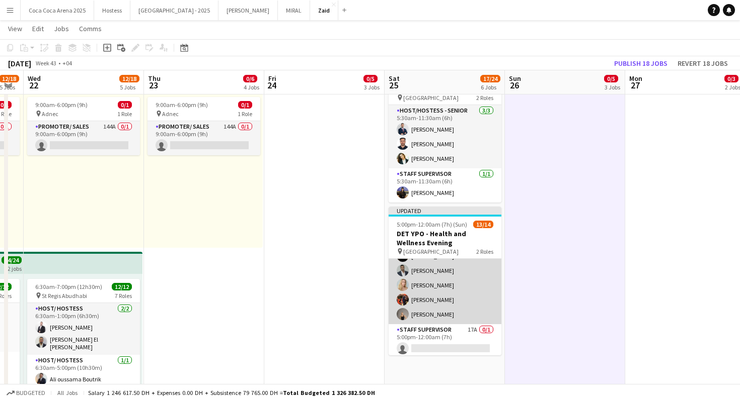
click at [480, 275] on app-card-role "Host/Hostess - Senior 13/13 5:00pm-12:00am (7h) Facundo Ibanez Polina Podkolzin…" at bounding box center [444, 218] width 113 height 212
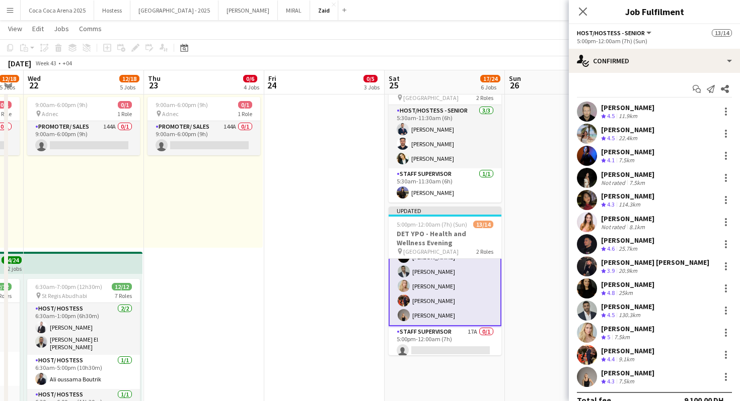
scroll to position [148, 0]
click at [650, 178] on div "Habiba attia Not rated 7.5km" at bounding box center [654, 178] width 171 height 20
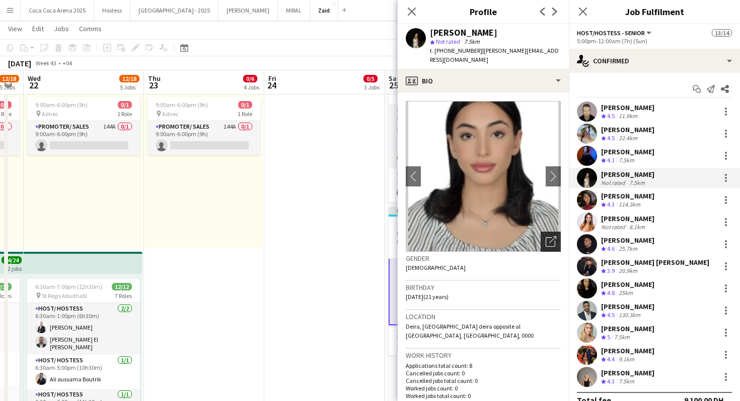
click at [554, 236] on icon "Open photos pop-in" at bounding box center [550, 241] width 11 height 11
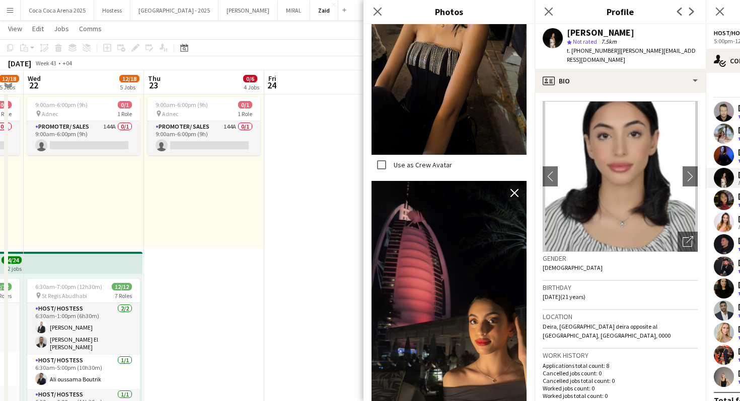
scroll to position [976, 0]
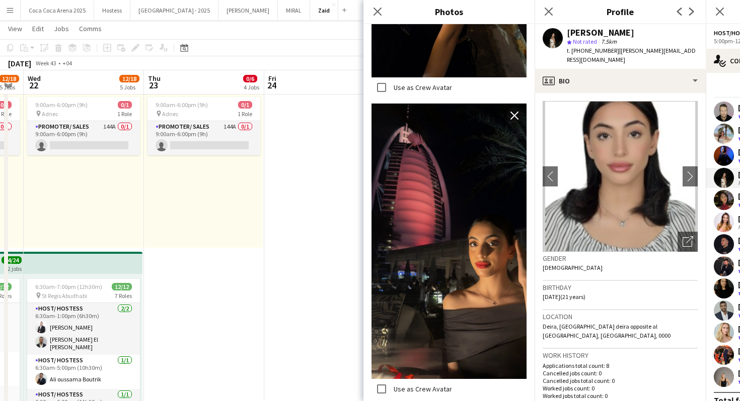
click at [570, 293] on span "31-05-2004 (21 years)" at bounding box center [563, 297] width 43 height 8
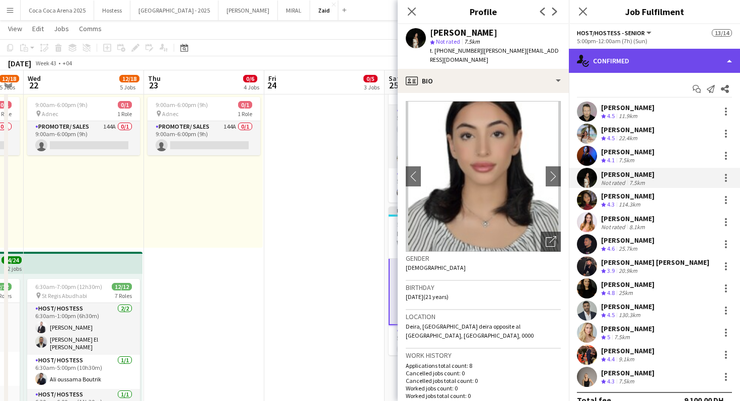
click at [637, 61] on div "single-neutral-actions-check-2 Confirmed" at bounding box center [654, 61] width 171 height 24
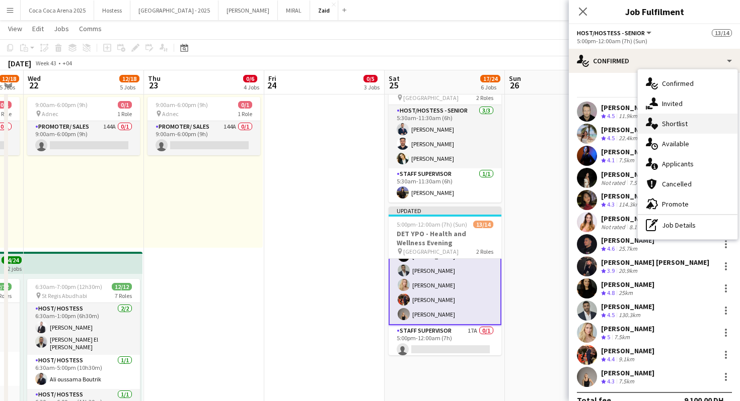
click at [680, 120] on span "Shortlist" at bounding box center [675, 123] width 26 height 9
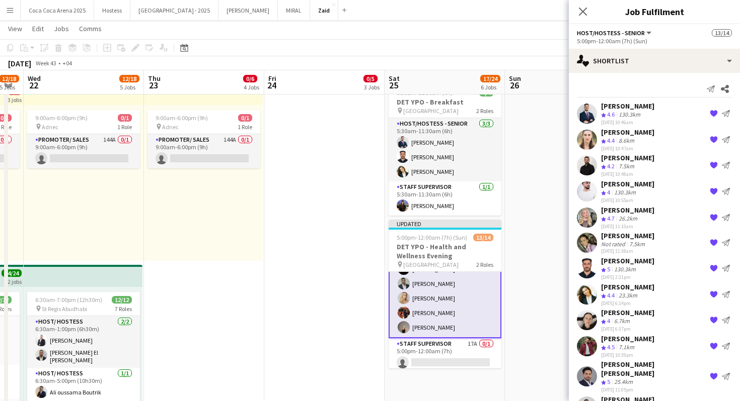
scroll to position [16, 0]
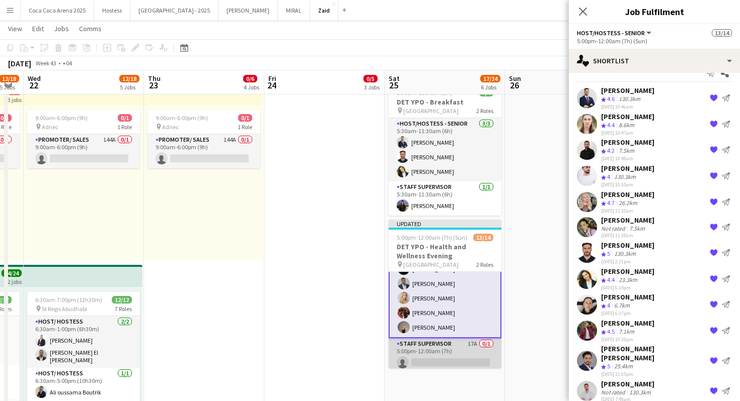
click at [491, 349] on app-card-role "Staff Supervisor 17A 0/1 5:00pm-12:00am (7h) single-neutral-actions" at bounding box center [444, 356] width 113 height 34
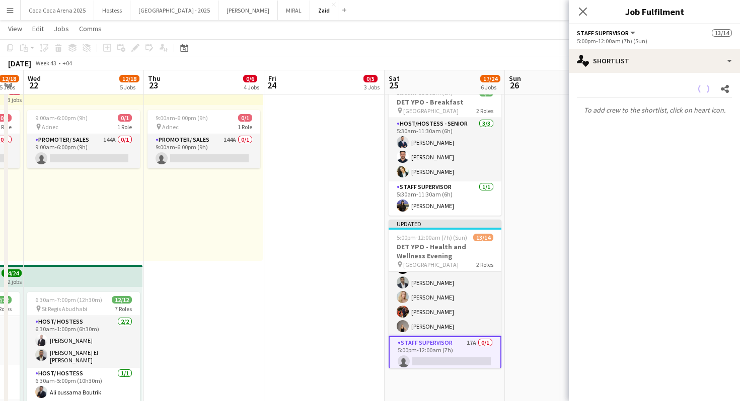
scroll to position [147, 0]
click at [558, 332] on app-date-cell "2:00pm-10:00pm (8h) 0/2 1 Role Promoter/ Sales 0/2 2:00pm-10:00pm (8h) single-n…" at bounding box center [565, 93] width 120 height 1175
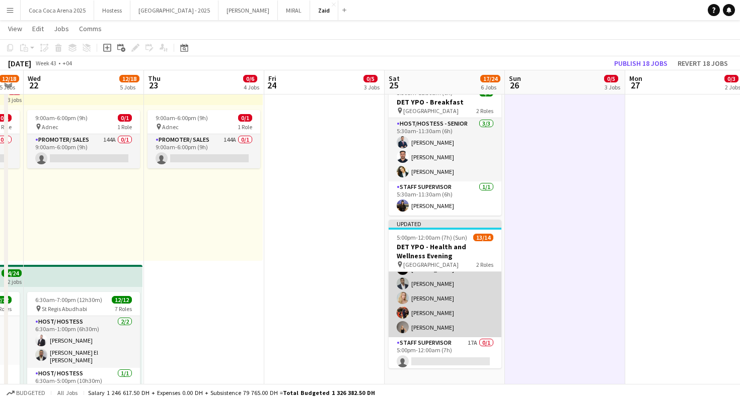
click at [461, 318] on app-card-role "Host/Hostess - Senior 13/13 5:00pm-12:00am (7h) Facundo Ibanez Polina Podkolzin…" at bounding box center [444, 231] width 113 height 212
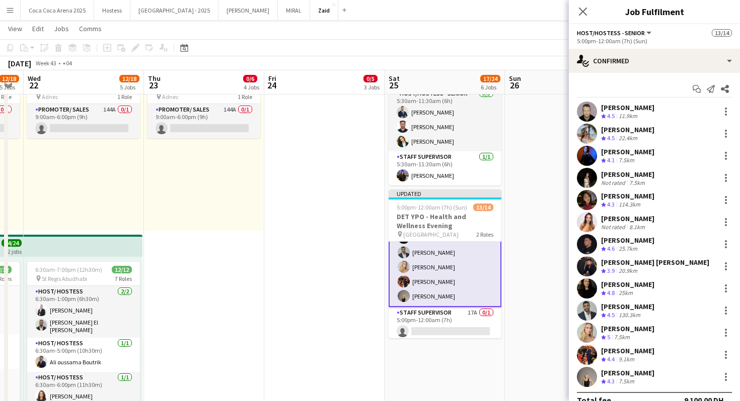
scroll to position [15, 0]
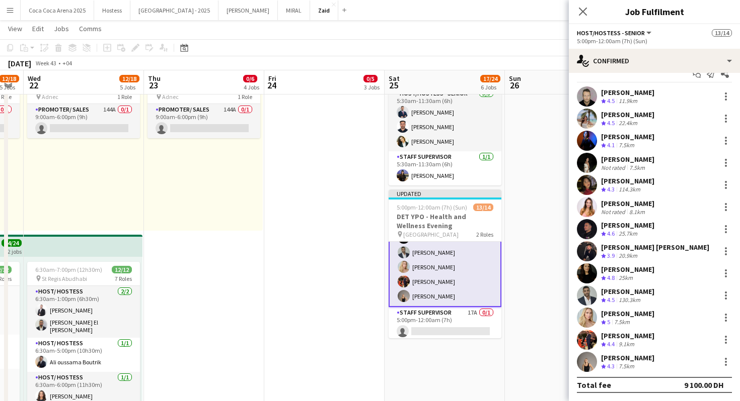
click at [636, 366] on div "7.5km" at bounding box center [626, 367] width 20 height 9
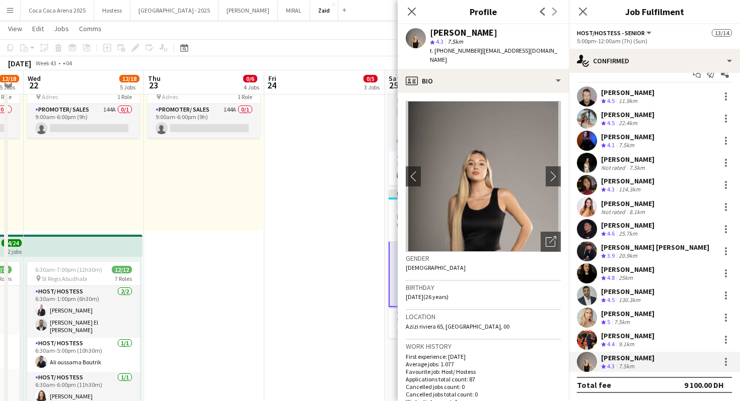
click at [330, 279] on app-date-cell "2:00pm-10:00pm (8h) 0/2 1 Role Promoter/ Sales 0/2 2:00pm-10:00pm (8h) single-n…" at bounding box center [324, 63] width 120 height 1175
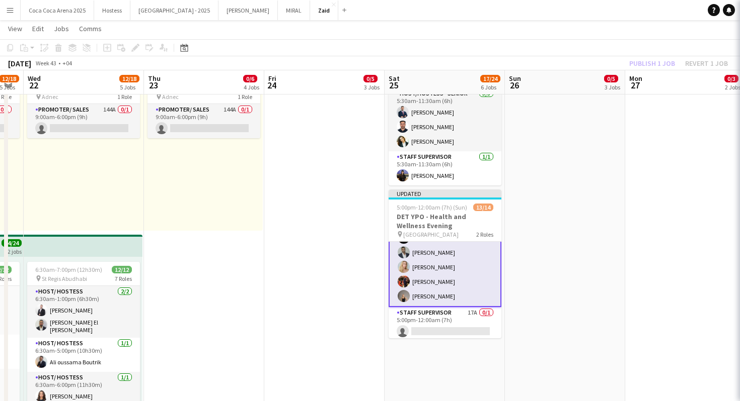
scroll to position [147, 0]
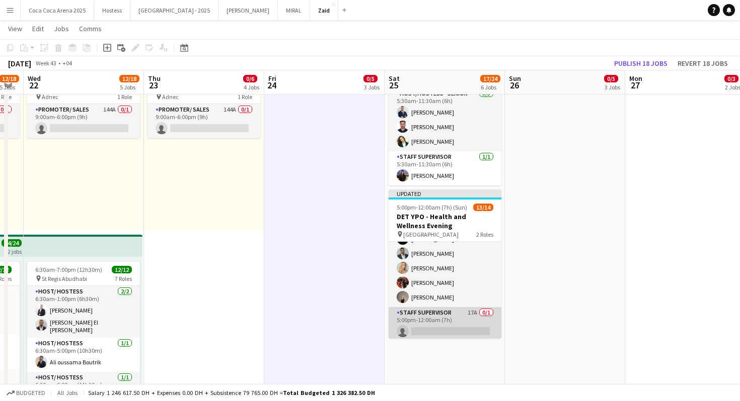
click at [436, 312] on app-card-role "Staff Supervisor 17A 0/1 5:00pm-12:00am (7h) single-neutral-actions" at bounding box center [444, 324] width 113 height 34
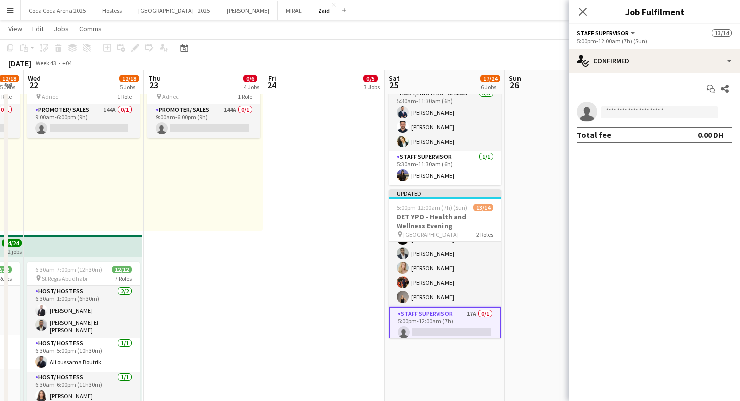
click at [523, 248] on app-date-cell "2:00pm-10:00pm (8h) 0/2 1 Role Promoter/ Sales 0/2 2:00pm-10:00pm (8h) single-n…" at bounding box center [565, 63] width 120 height 1175
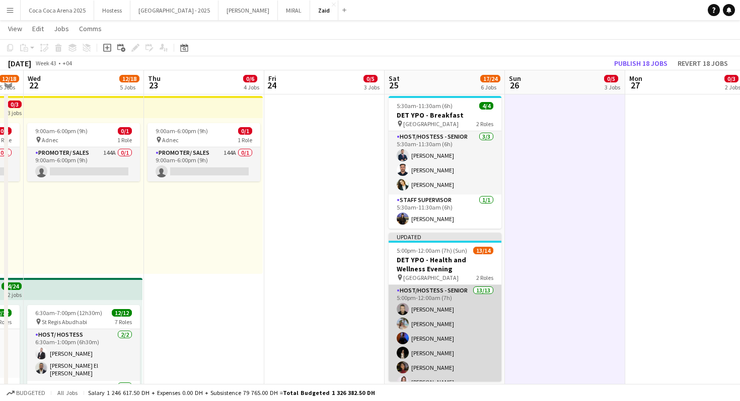
scroll to position [26, 0]
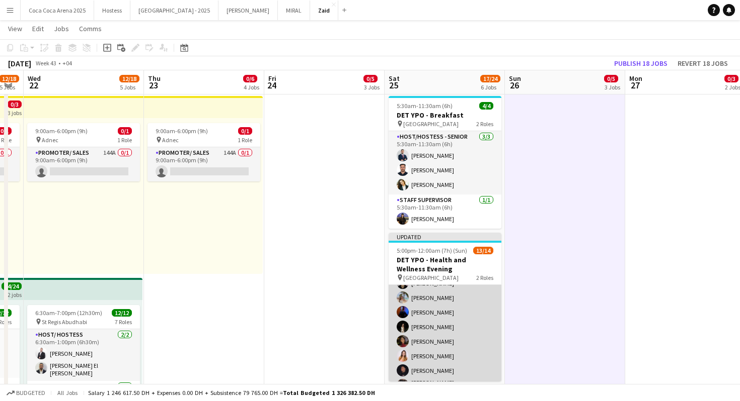
click at [469, 294] on app-card-role "Host/Hostess - Senior 13/13 5:00pm-12:00am (7h) Facundo Ibanez Polina Podkolzin…" at bounding box center [444, 365] width 113 height 212
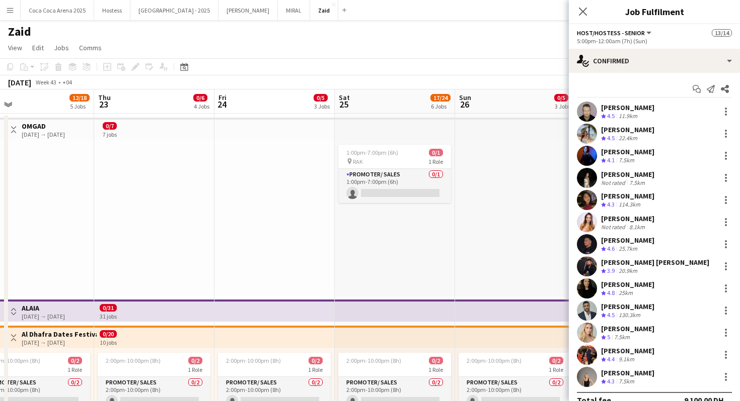
scroll to position [0, 291]
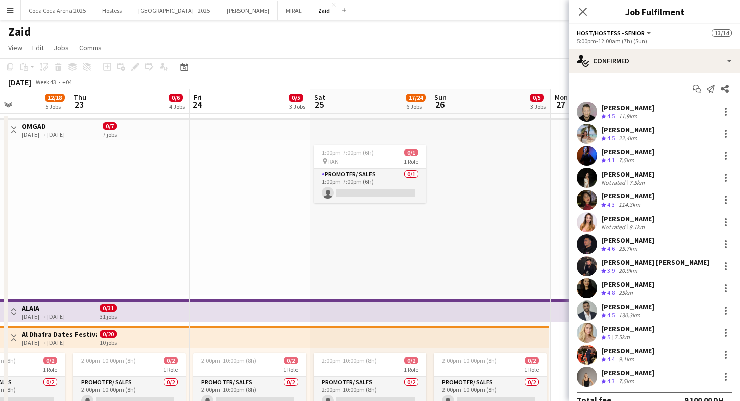
click at [636, 133] on div "Polina Podkolzina" at bounding box center [627, 129] width 53 height 9
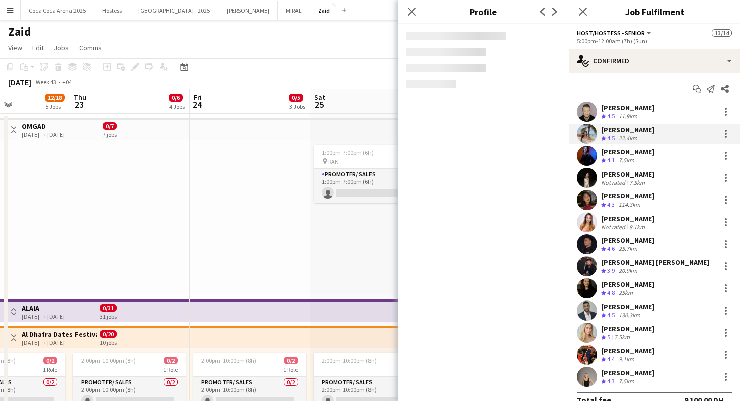
click at [630, 144] on div "Facundo Ibanez Crew rating 4.5 11.9km Polina Podkolzina Crew rating 4.5 22.4km …" at bounding box center [654, 245] width 171 height 286
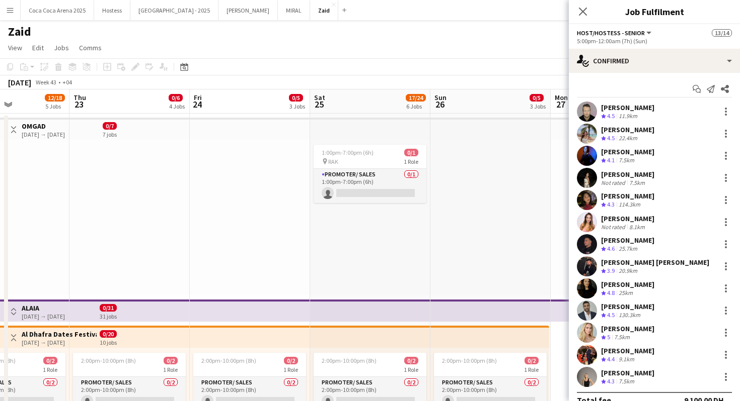
click at [631, 162] on div "7.5km" at bounding box center [626, 160] width 20 height 9
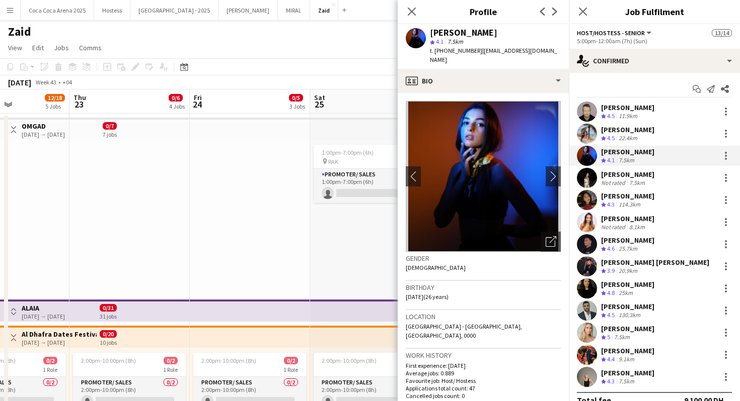
click at [634, 181] on div "7.5km" at bounding box center [637, 183] width 20 height 8
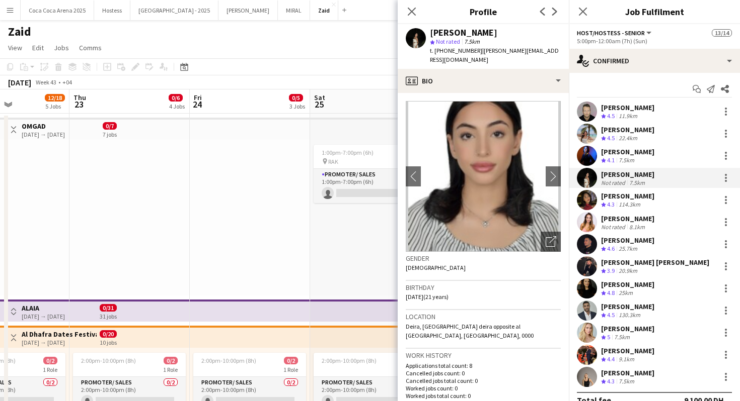
click at [634, 203] on div "114.3km" at bounding box center [629, 205] width 26 height 9
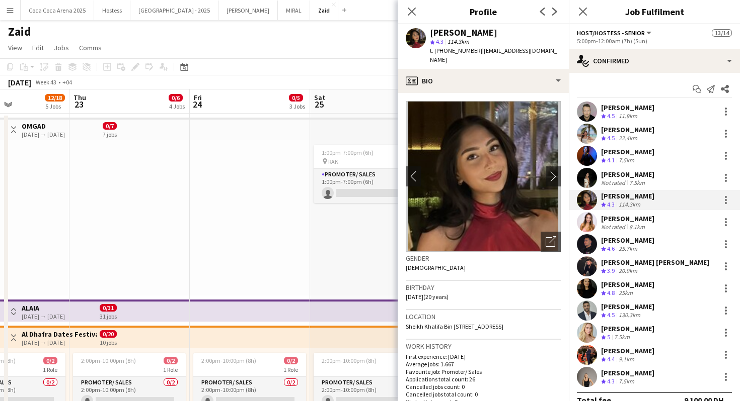
click at [626, 282] on div "Victoria Neagu" at bounding box center [627, 284] width 53 height 9
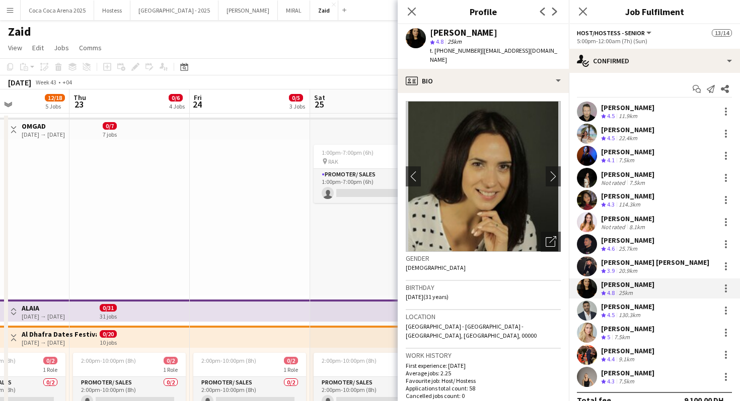
click at [374, 254] on div "1:00pm-7:00pm (6h) 0/1 pin RAK 1 Role Promoter/ Sales 0/1 1:00pm-7:00pm (6h) si…" at bounding box center [370, 218] width 120 height 156
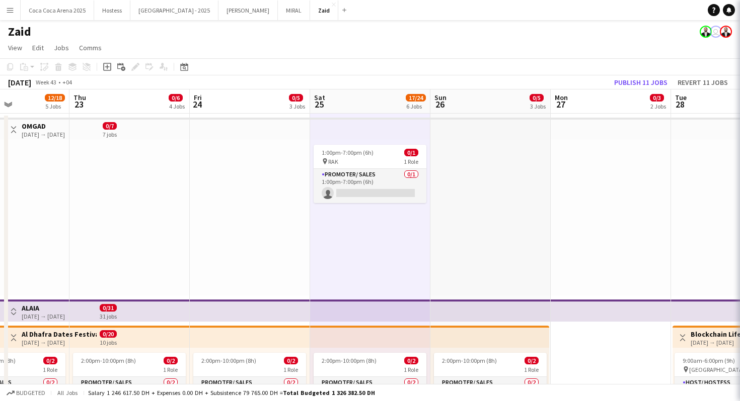
scroll to position [147, 0]
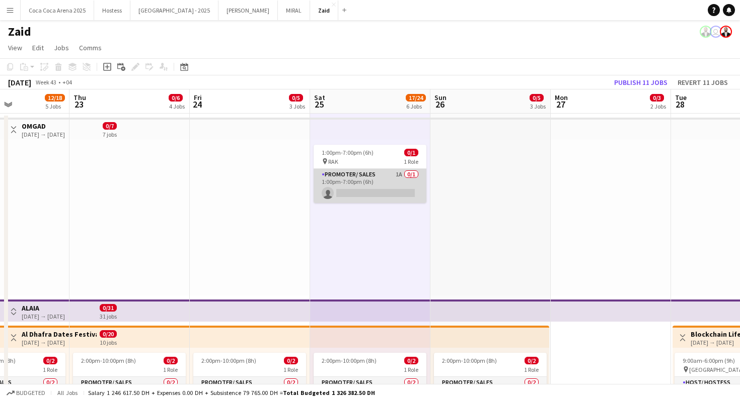
click at [366, 188] on app-card-role "Promoter/ Sales 1A 0/1 1:00pm-7:00pm (6h) single-neutral-actions" at bounding box center [369, 186] width 113 height 34
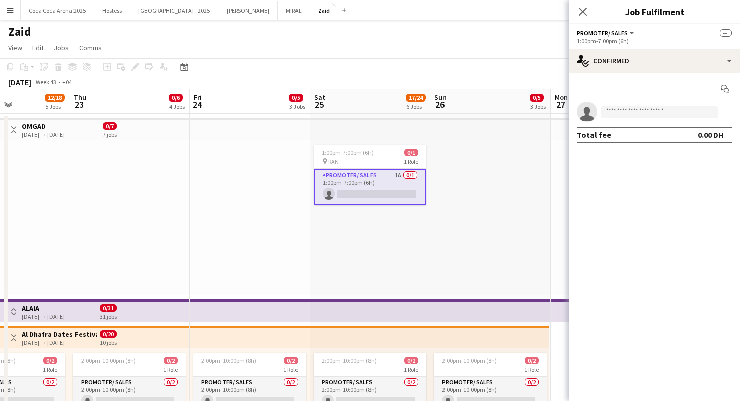
click at [14, 127] on app-icon "Toggle View" at bounding box center [13, 129] width 7 height 7
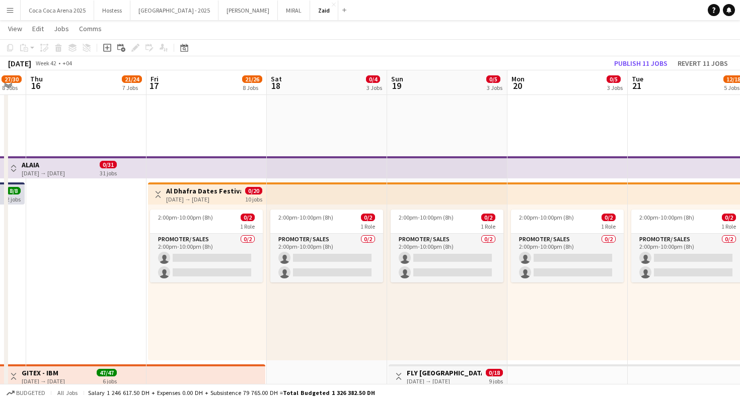
scroll to position [143, 0]
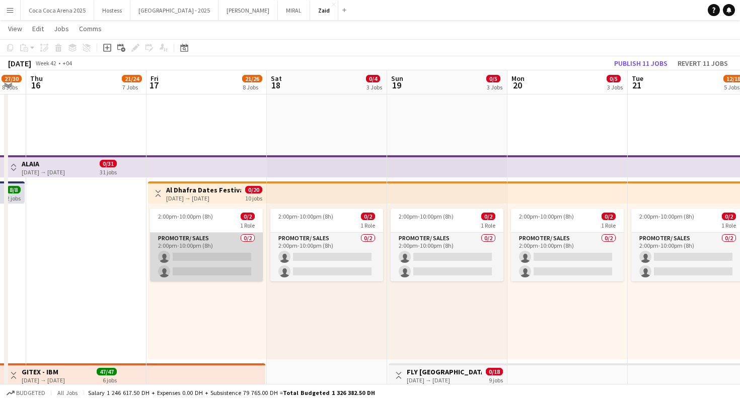
click at [242, 248] on app-card-role "Promoter/ Sales 0/2 2:00pm-10:00pm (8h) single-neutral-actions single-neutral-a…" at bounding box center [206, 257] width 113 height 49
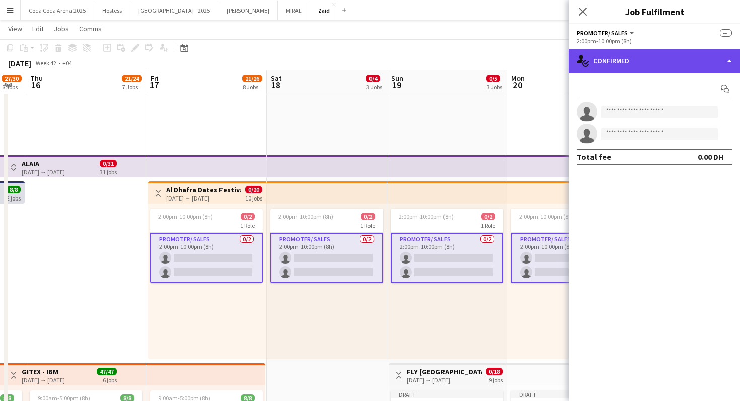
click at [664, 59] on div "single-neutral-actions-check-2 Confirmed" at bounding box center [654, 61] width 171 height 24
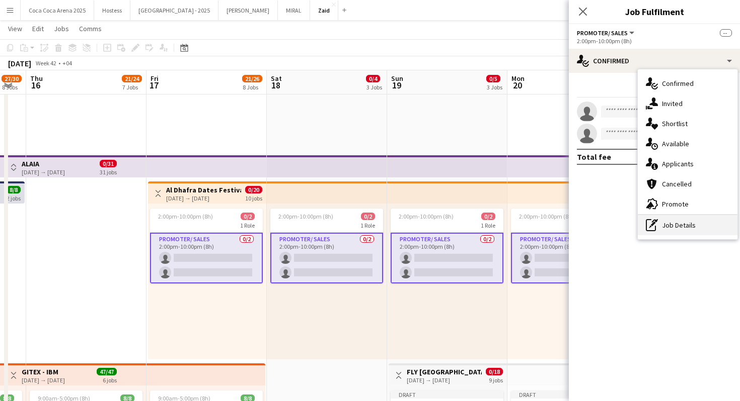
click at [682, 217] on div "pen-write Job Details" at bounding box center [687, 225] width 100 height 20
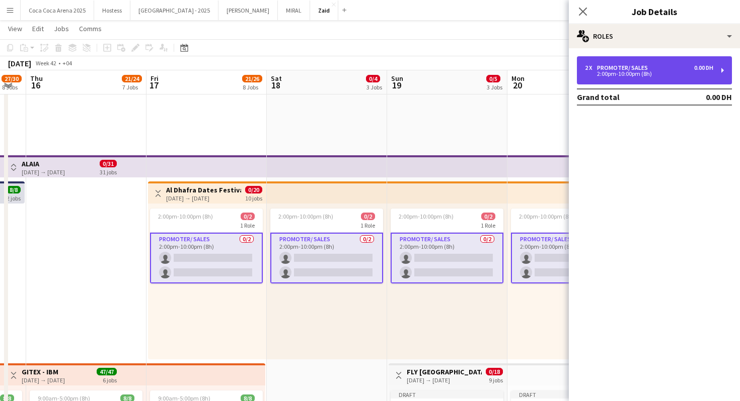
click at [662, 71] on div "2:00pm-10:00pm (8h)" at bounding box center [649, 73] width 128 height 5
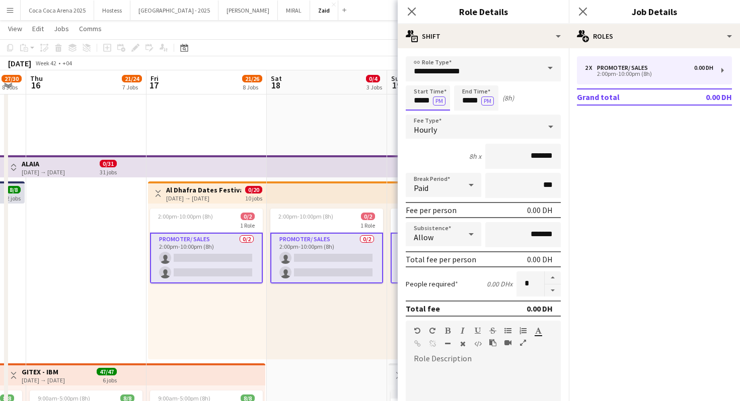
click at [425, 93] on input "*****" at bounding box center [428, 98] width 44 height 25
click at [420, 83] on div at bounding box center [418, 80] width 20 height 10
type input "*****"
click at [420, 83] on div at bounding box center [418, 80] width 20 height 10
click at [470, 98] on input "*****" at bounding box center [476, 98] width 44 height 25
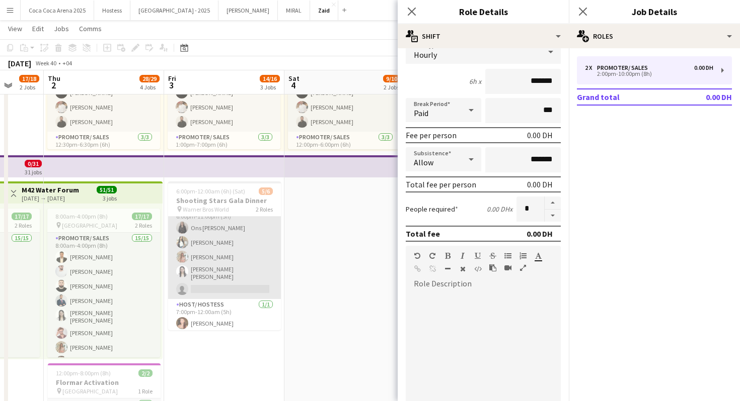
scroll to position [0, 0]
click at [258, 279] on app-card-role "Host/ Hostess 1I 66A 4/5 6:00pm-11:00pm (5h) Ons Ben Haddada Yuela Bucoy Yara W…" at bounding box center [224, 265] width 113 height 96
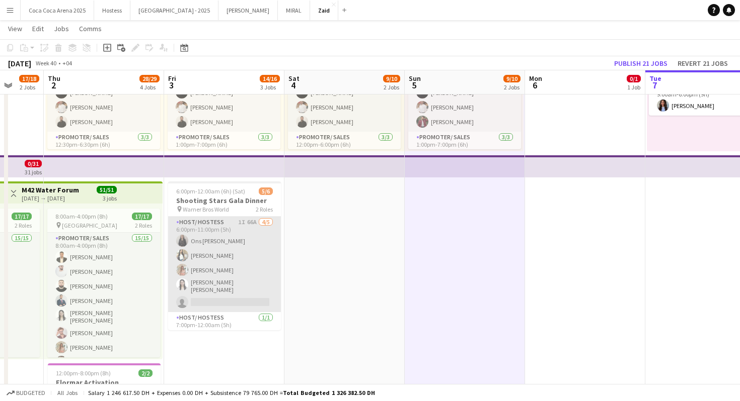
click at [202, 283] on app-card-role "Host/ Hostess 1I 66A 4/5 6:00pm-11:00pm (5h) Ons Ben Haddada Yuela Bucoy Yara W…" at bounding box center [224, 265] width 113 height 96
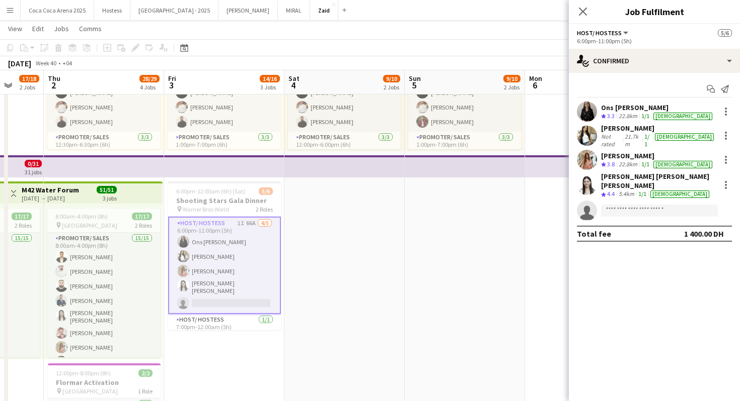
scroll to position [15, 0]
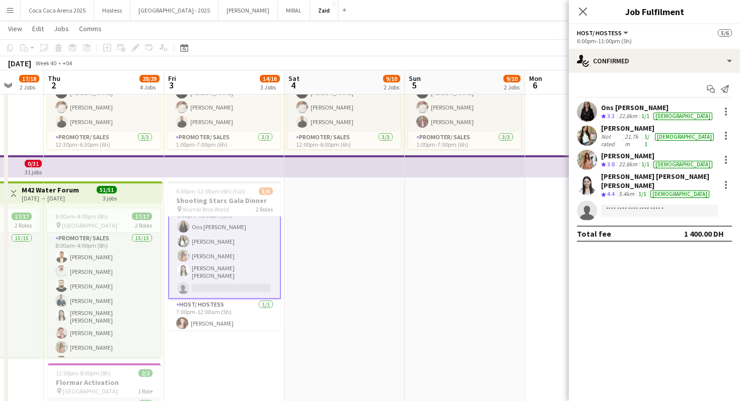
click at [651, 130] on div "Yuela Bucoy" at bounding box center [658, 128] width 115 height 9
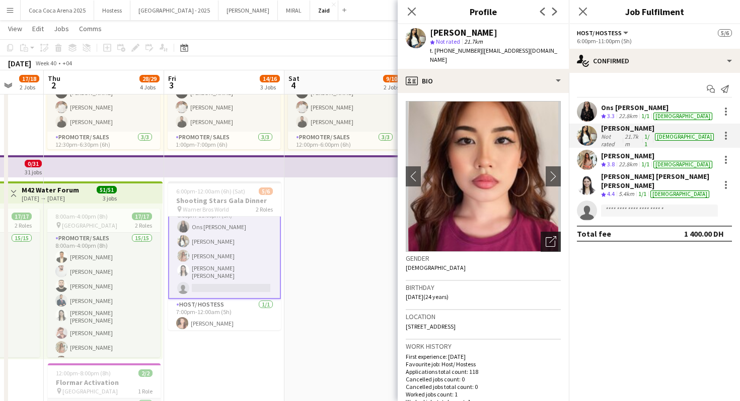
click at [548, 242] on div "Open photos pop-in" at bounding box center [550, 242] width 20 height 20
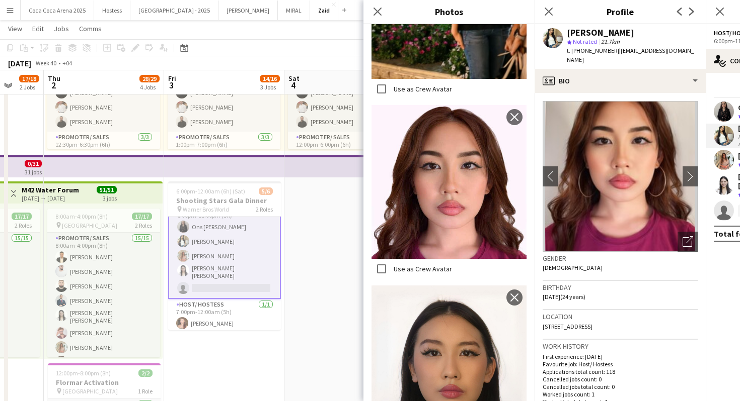
scroll to position [862, 0]
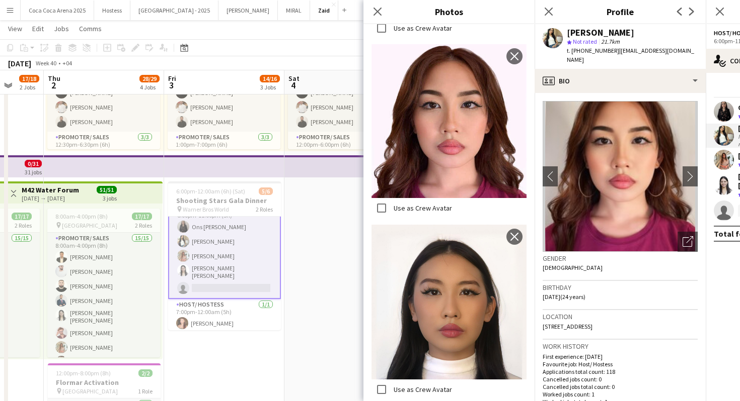
click at [623, 281] on div "Birthday 03-06-2001 (24 years)" at bounding box center [619, 295] width 155 height 29
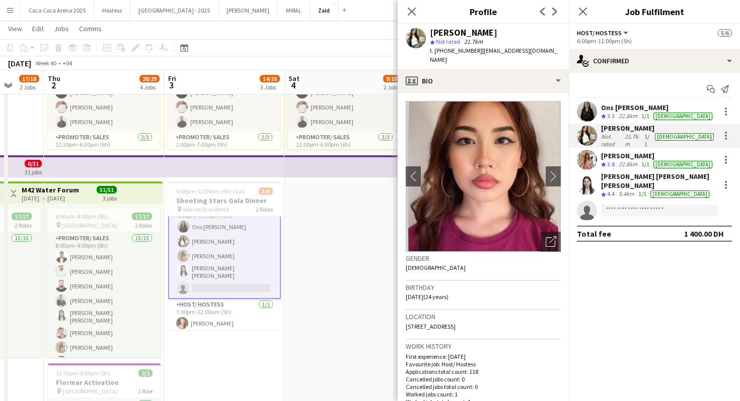
click at [673, 191] on div "female" at bounding box center [679, 195] width 59 height 8
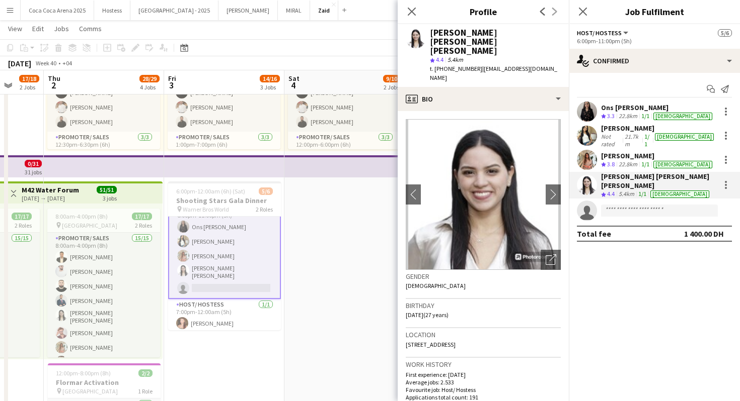
click at [627, 160] on div "22.8km" at bounding box center [627, 164] width 23 height 9
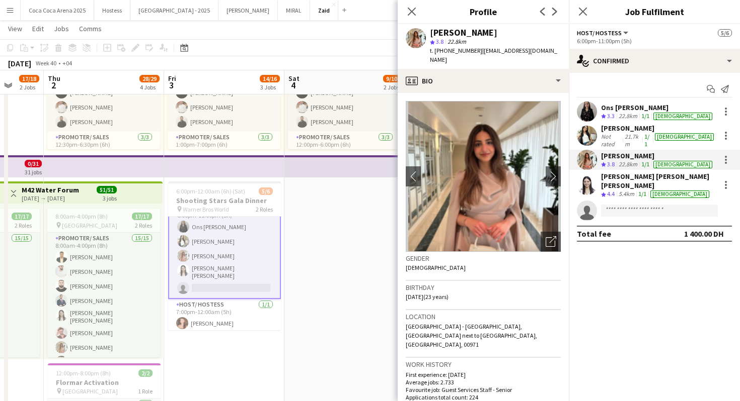
click at [631, 115] on div "22.8km" at bounding box center [627, 116] width 23 height 9
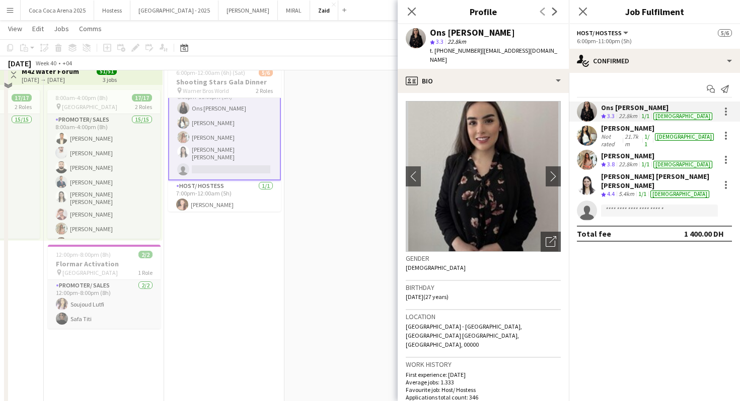
scroll to position [314, 0]
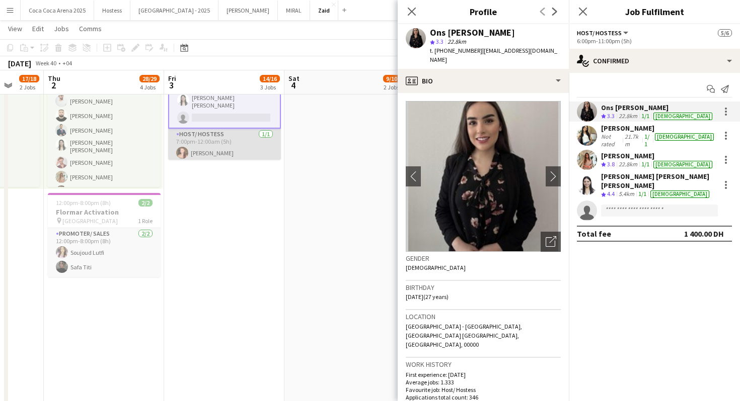
click at [217, 153] on app-card-role "Host/ Hostess 1/1 7:00pm-12:00am (5h) Myriam Chotard" at bounding box center [224, 146] width 113 height 34
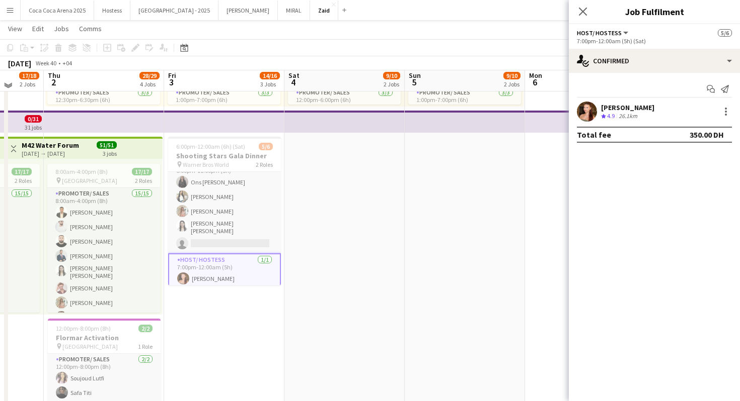
scroll to position [185, 0]
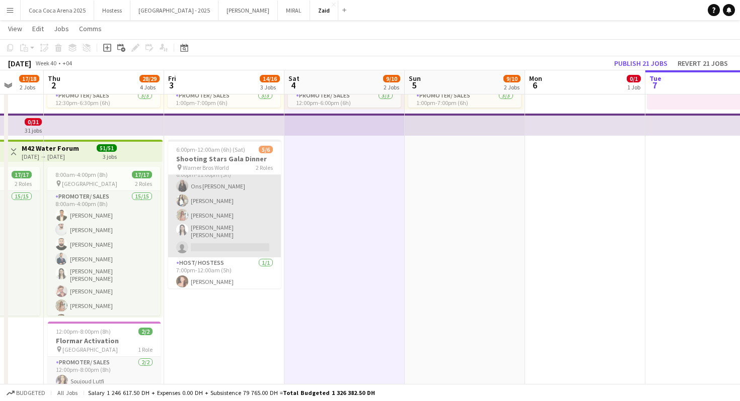
click at [250, 222] on app-card-role "Host/ Hostess 1I 66A 4/5 6:00pm-11:00pm (5h) Ons Ben Haddada Yuela Bucoy Yara W…" at bounding box center [224, 210] width 113 height 96
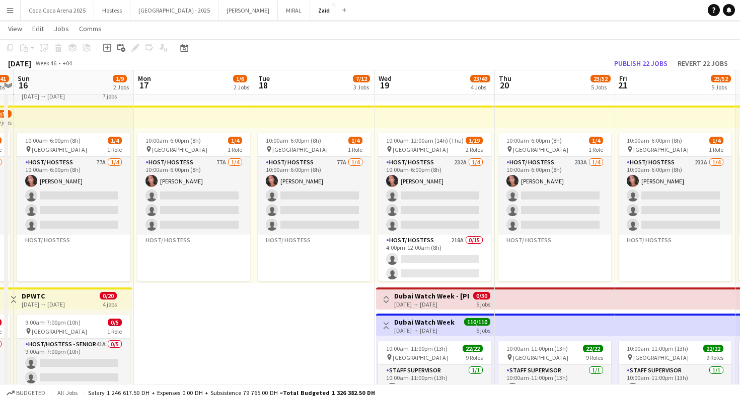
scroll to position [36, 0]
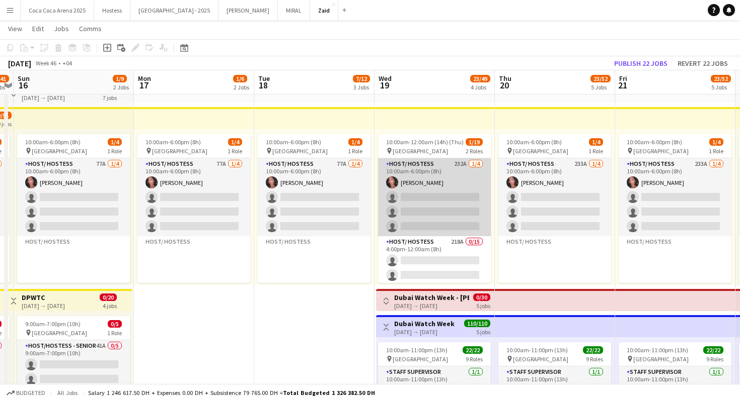
click at [467, 209] on app-card-role "Host/ Hostess 232A 1/4 10:00am-6:00pm (8h) Noura Yassen single-neutral-actions …" at bounding box center [434, 197] width 113 height 78
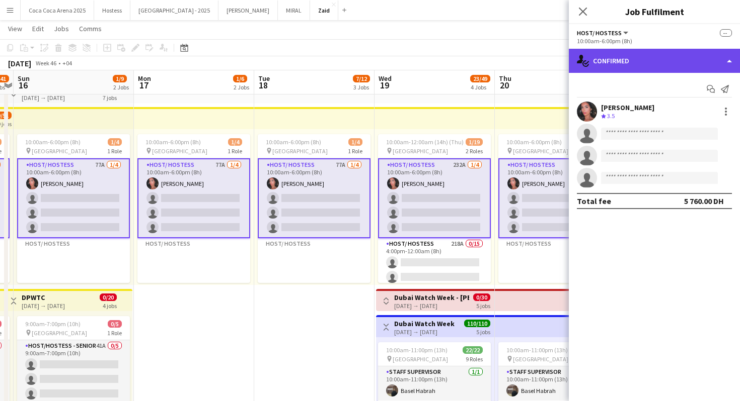
click at [676, 57] on div "single-neutral-actions-check-2 Confirmed" at bounding box center [654, 61] width 171 height 24
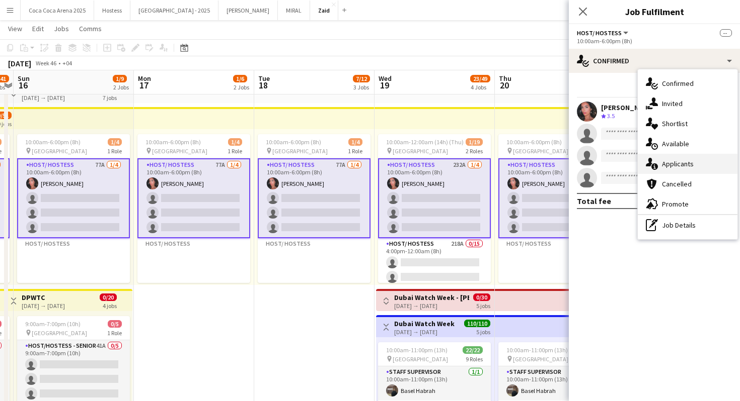
click at [692, 158] on div "single-neutral-actions-information Applicants" at bounding box center [687, 164] width 100 height 20
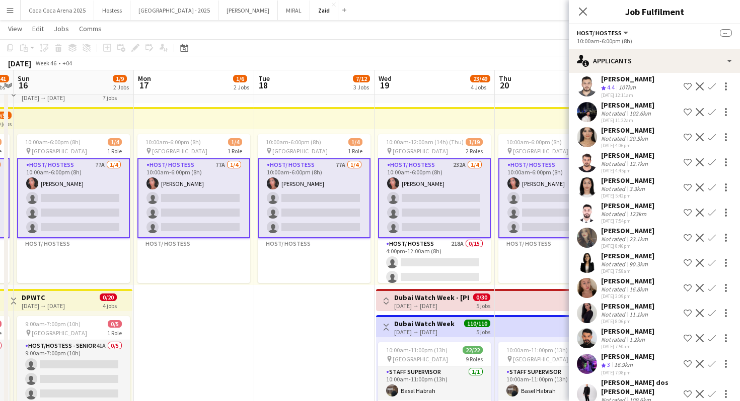
scroll to position [1558, 0]
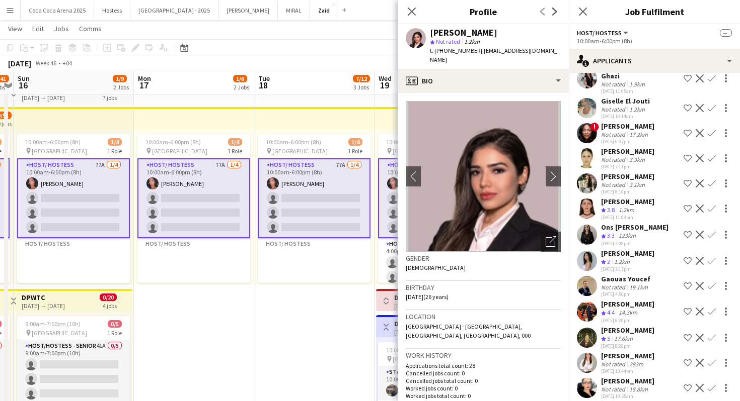
scroll to position [1076, 0]
click at [620, 336] on div "17.6km" at bounding box center [623, 340] width 23 height 9
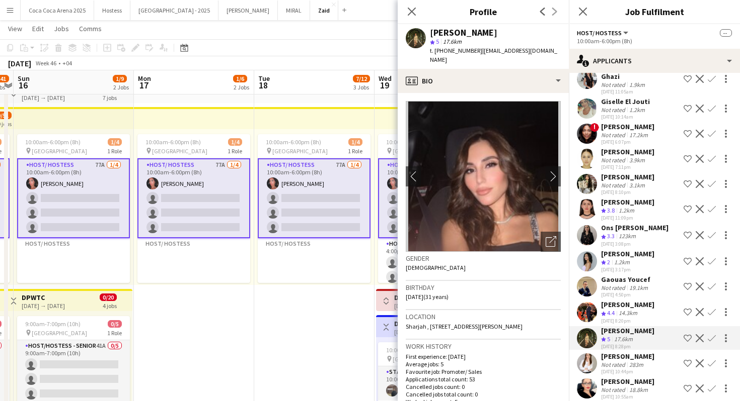
click at [622, 309] on div "14.3km" at bounding box center [627, 313] width 23 height 9
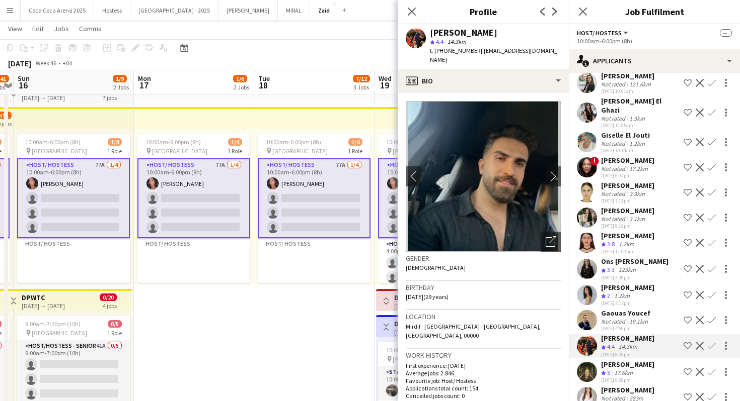
scroll to position [1038, 0]
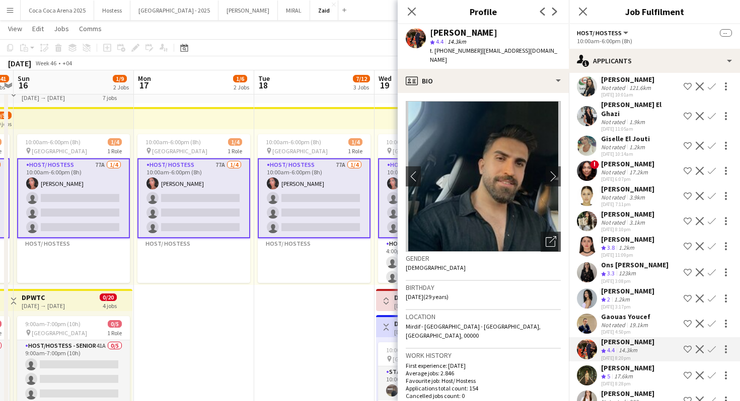
click at [611, 226] on div "22-09-2025 8:10pm" at bounding box center [627, 229] width 53 height 7
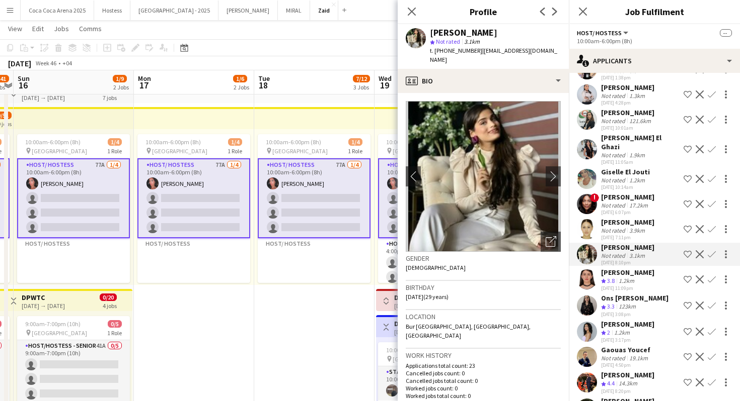
scroll to position [974, 0]
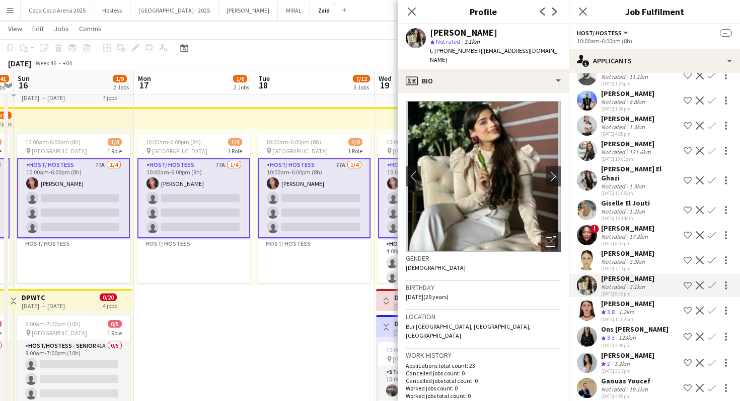
click at [610, 139] on div "[PERSON_NAME]" at bounding box center [627, 143] width 53 height 9
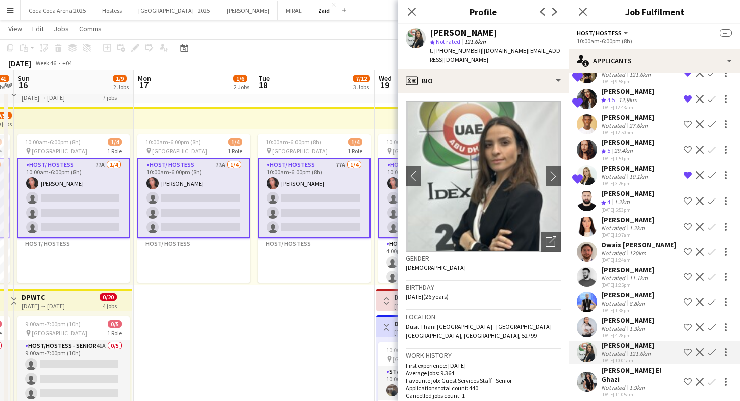
scroll to position [772, 0]
click at [605, 165] on div "Lorna Gambarotto" at bounding box center [627, 169] width 53 height 9
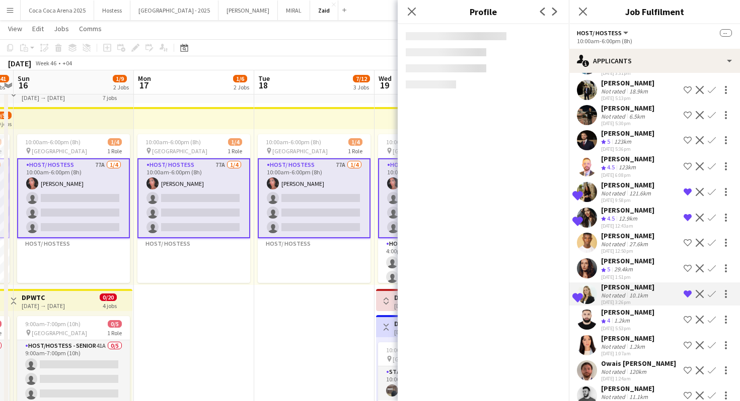
scroll to position [653, 0]
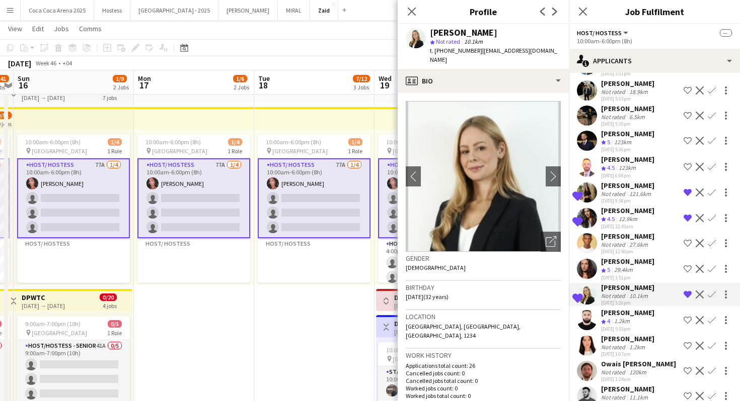
click at [618, 190] on div "Not rated" at bounding box center [614, 194] width 26 height 8
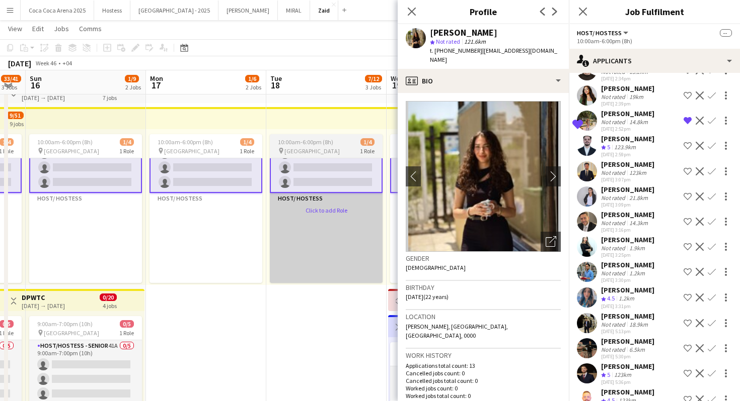
scroll to position [135, 0]
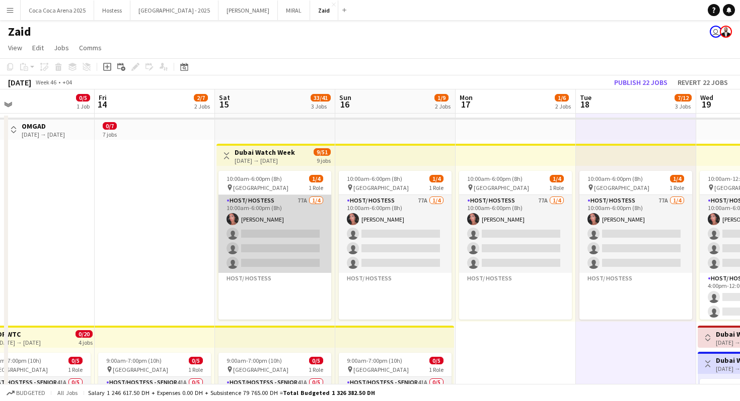
click at [297, 257] on app-card-role "Host/ Hostess 77A 1/4 10:00am-6:00pm (8h) Noura Yassen single-neutral-actions s…" at bounding box center [274, 234] width 113 height 78
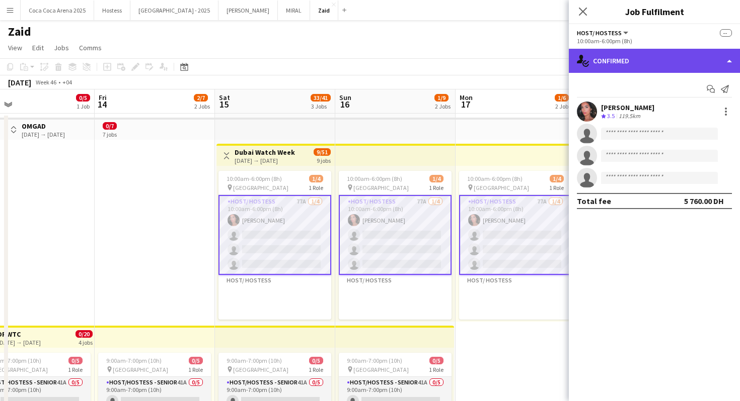
click at [640, 52] on div "single-neutral-actions-check-2 Confirmed" at bounding box center [654, 61] width 171 height 24
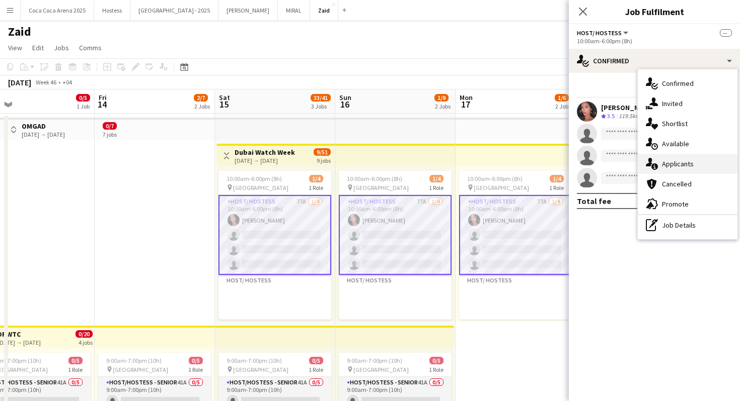
click at [717, 164] on div "single-neutral-actions-information Applicants" at bounding box center [687, 164] width 100 height 20
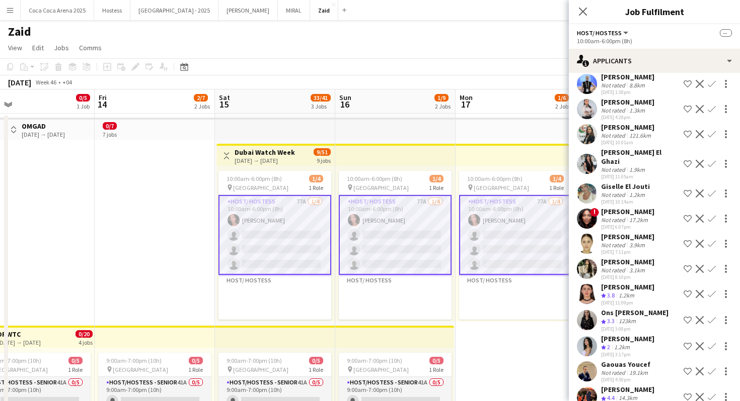
click at [631, 267] on div "3.1km" at bounding box center [637, 271] width 20 height 8
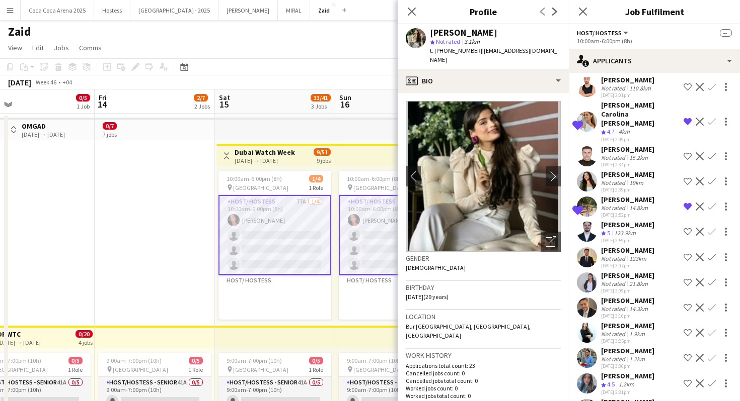
click at [335, 300] on div "10:00am-6:00pm (8h) 1/4 pin Dubai Mall 1 Role Host/ Hostess 77A 1/4 10:00am-6:0…" at bounding box center [395, 244] width 120 height 156
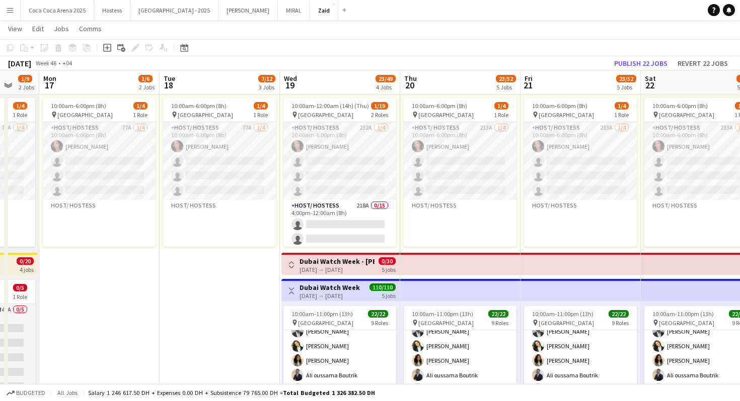
scroll to position [344, 0]
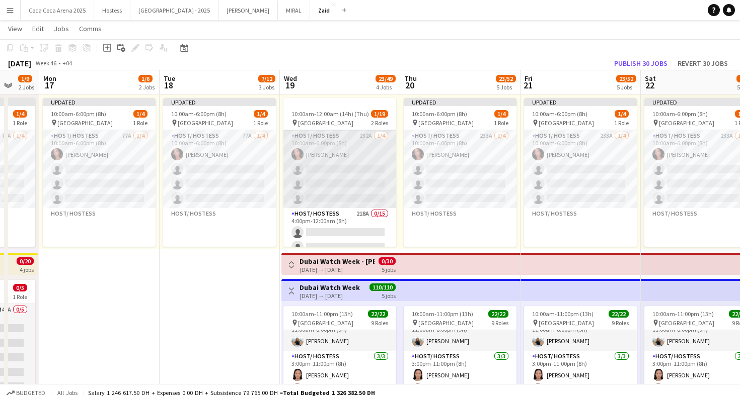
click at [367, 178] on app-card-role "Host/ Hostess 232A 1/4 10:00am-6:00pm (8h) Noura Yassen single-neutral-actions …" at bounding box center [339, 169] width 113 height 78
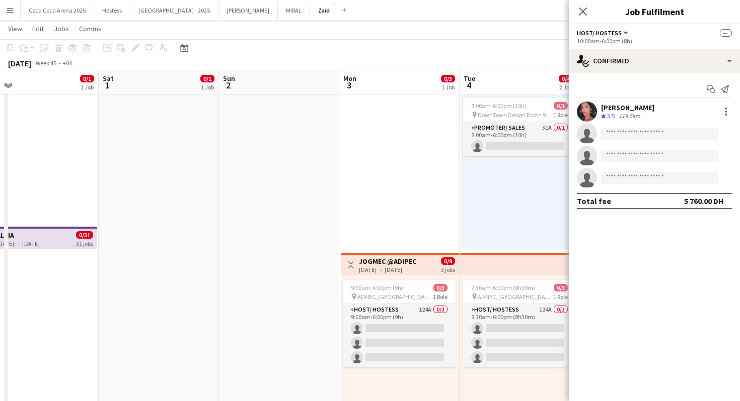
scroll to position [0, 267]
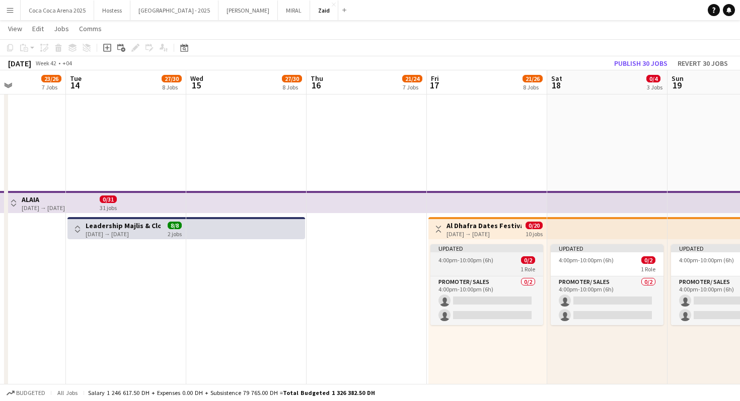
scroll to position [0, 296]
click at [455, 256] on app-job-card "Updated 4:00pm-10:00pm (6h) 0/2 1 Role Promoter/ Sales 0/2 4:00pm-10:00pm (6h) …" at bounding box center [485, 285] width 113 height 81
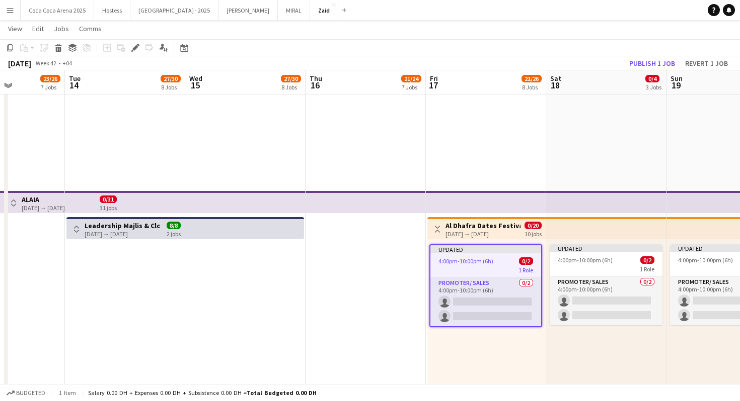
click at [468, 241] on div "Updated 4:00pm-10:00pm (6h) 0/2 1 Role Promoter/ Sales 0/2 4:00pm-10:00pm (6h) …" at bounding box center [486, 317] width 118 height 156
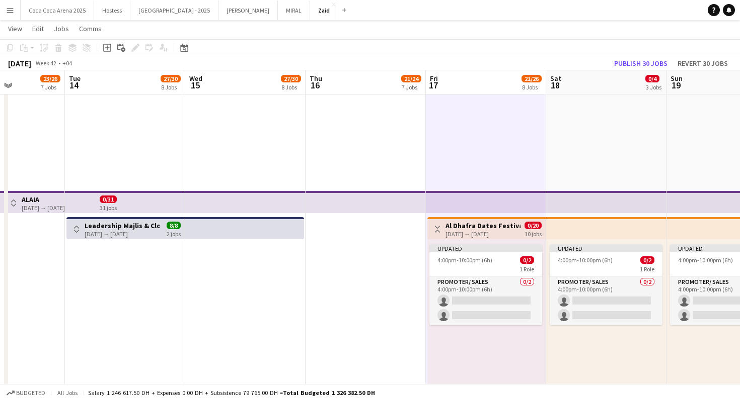
click at [491, 238] on app-top-bar "Toggle View Al Dhafra Dates Festival 17-10-2025 → 26-10-2025 0/20 10 jobs" at bounding box center [486, 228] width 118 height 22
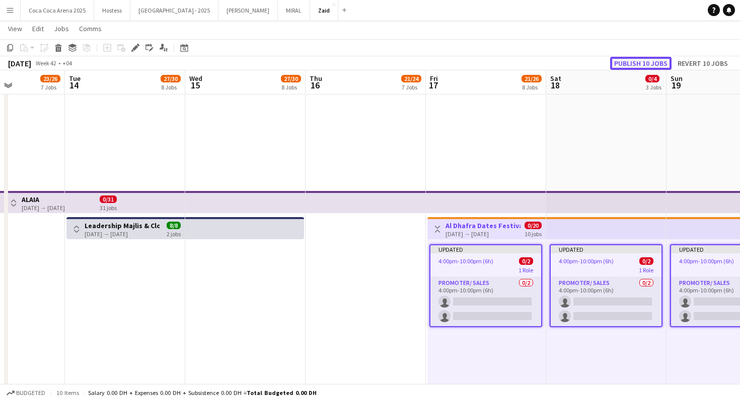
click at [643, 63] on button "Publish 10 jobs" at bounding box center [640, 63] width 61 height 13
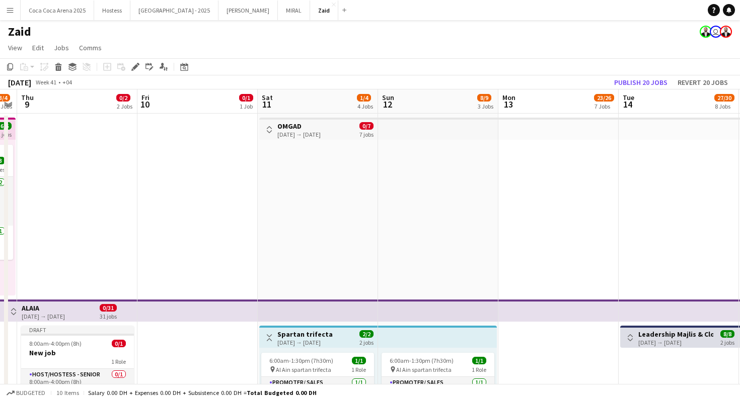
scroll to position [3, 0]
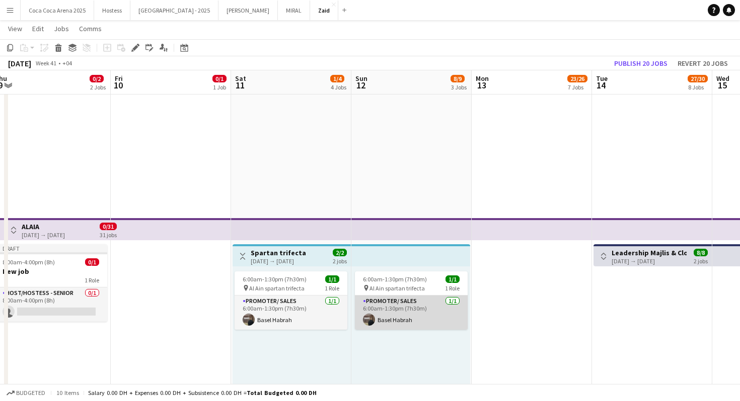
click at [452, 308] on app-card-role "Promoter/ Sales 1/1 6:00am-1:30pm (7h30m) Basel Habrah" at bounding box center [411, 313] width 113 height 34
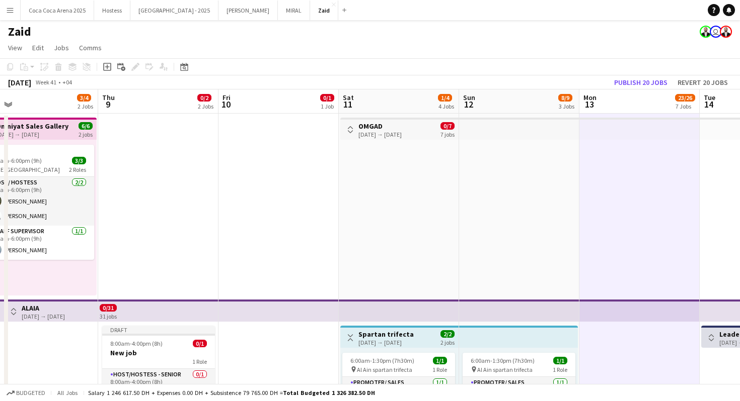
click at [349, 124] on button "Toggle View" at bounding box center [350, 130] width 12 height 12
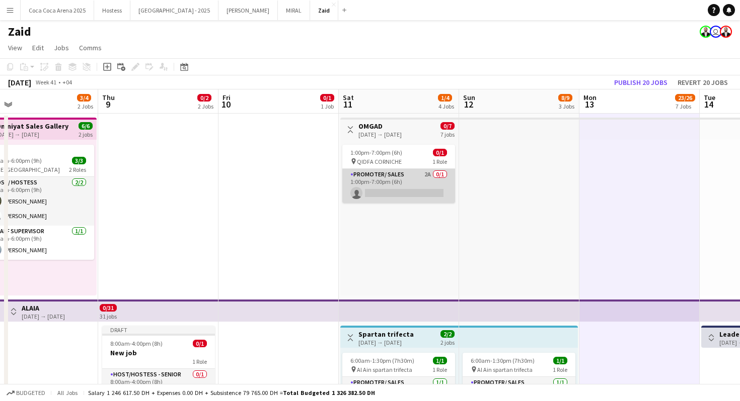
click at [408, 181] on app-card-role "Promoter/ Sales 2A 0/1 1:00pm-7:00pm (6h) single-neutral-actions" at bounding box center [398, 186] width 113 height 34
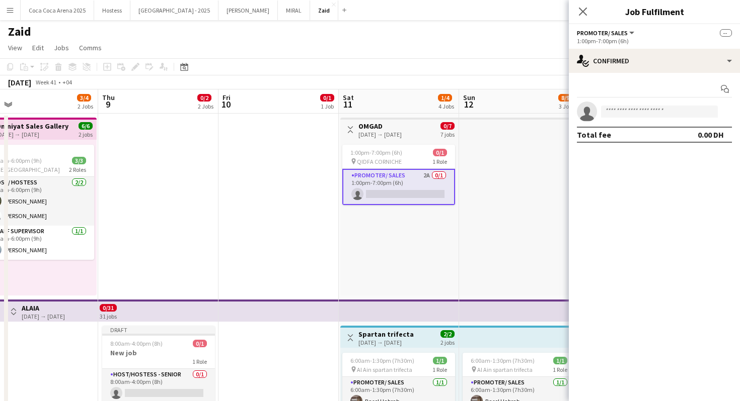
click at [425, 229] on div "1:00pm-7:00pm (6h) 0/1 pin QIDFA CORNICHE 1 Role Promoter/ Sales 2A 0/1 1:00pm-…" at bounding box center [399, 218] width 118 height 156
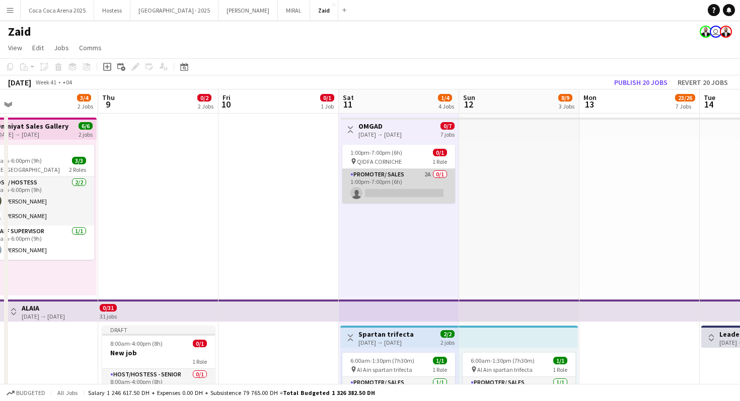
click at [417, 181] on app-card-role "Promoter/ Sales 2A 0/1 1:00pm-7:00pm (6h) single-neutral-actions" at bounding box center [398, 186] width 113 height 34
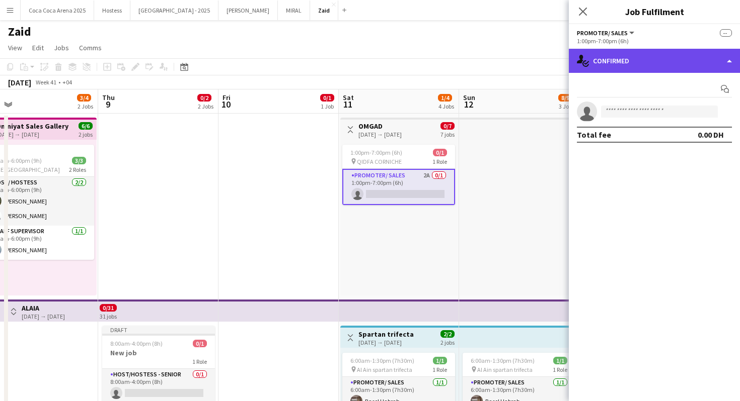
click at [697, 60] on div "single-neutral-actions-check-2 Confirmed" at bounding box center [654, 61] width 171 height 24
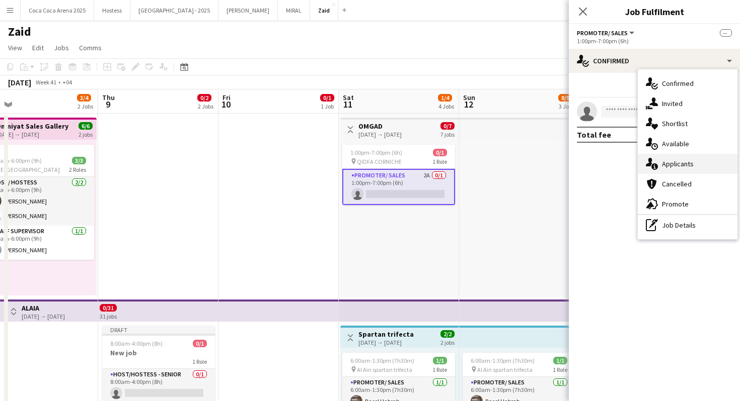
click at [714, 158] on div "single-neutral-actions-information Applicants" at bounding box center [687, 164] width 100 height 20
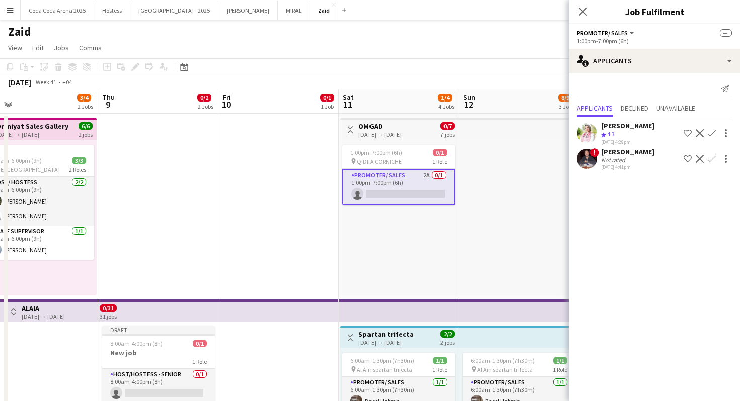
click at [505, 196] on div at bounding box center [519, 218] width 120 height 156
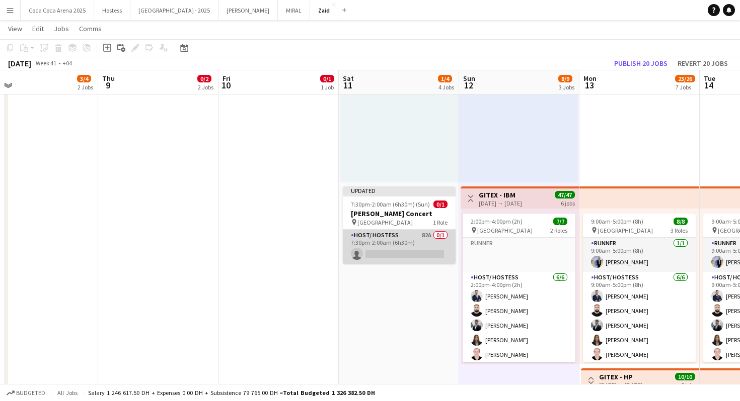
click at [435, 250] on app-card-role "Host/ Hostess 82A 0/1 7:30pm-2:00am (6h30m) single-neutral-actions" at bounding box center [399, 247] width 113 height 34
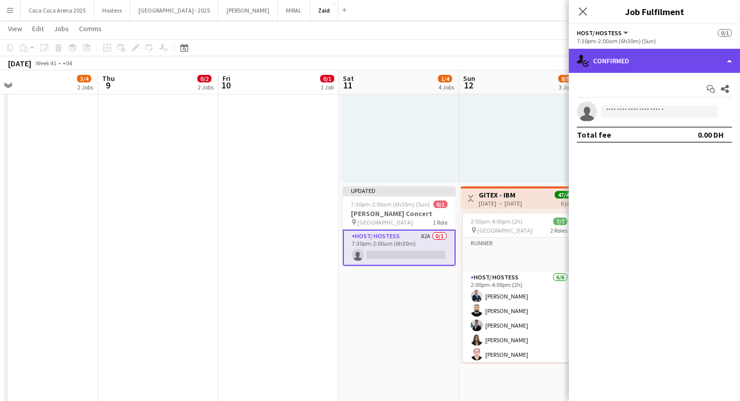
click at [677, 66] on div "single-neutral-actions-check-2 Confirmed" at bounding box center [654, 61] width 171 height 24
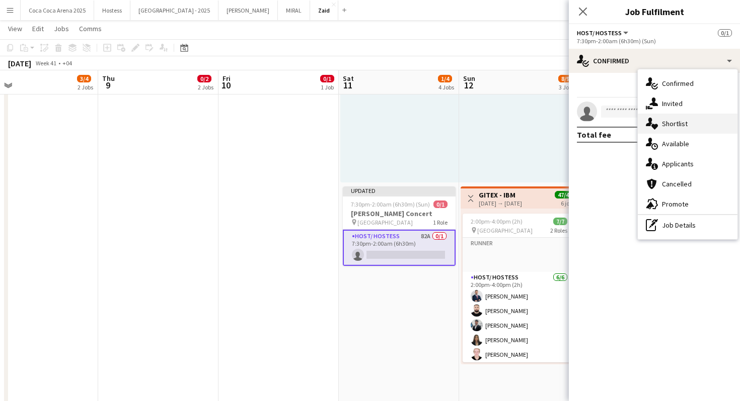
click at [700, 123] on div "single-neutral-actions-heart Shortlist" at bounding box center [687, 124] width 100 height 20
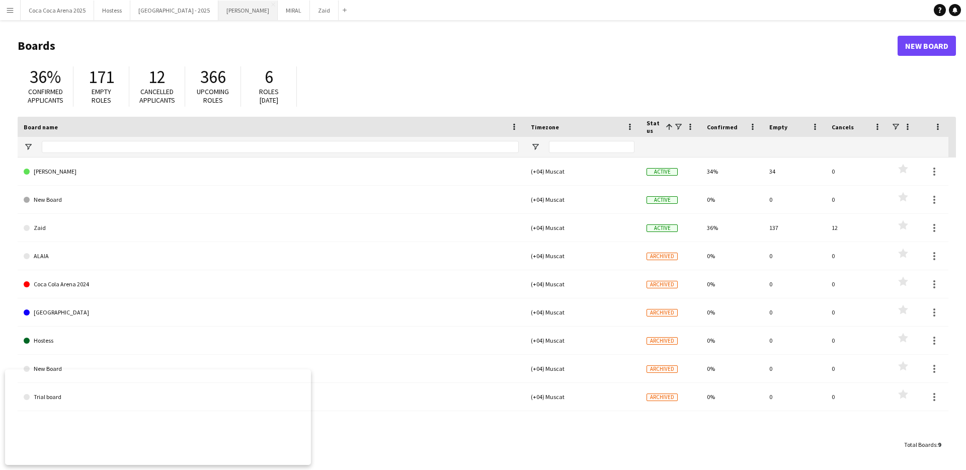
click at [218, 12] on button "Kate Close" at bounding box center [247, 11] width 59 height 20
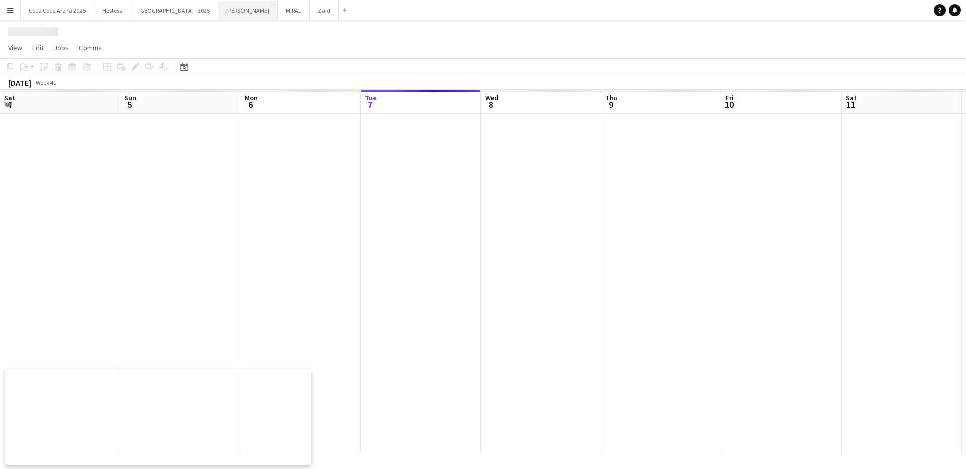
scroll to position [0, 240]
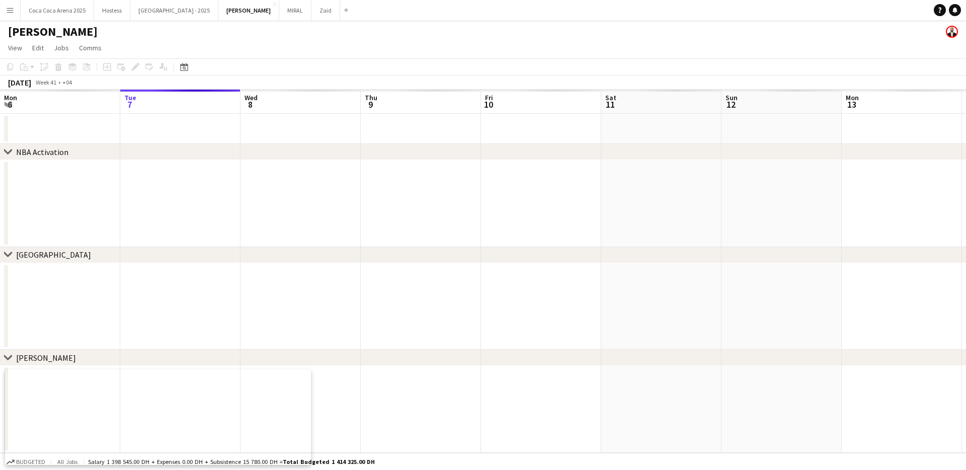
click at [12, 5] on button "Menu" at bounding box center [10, 10] width 20 height 20
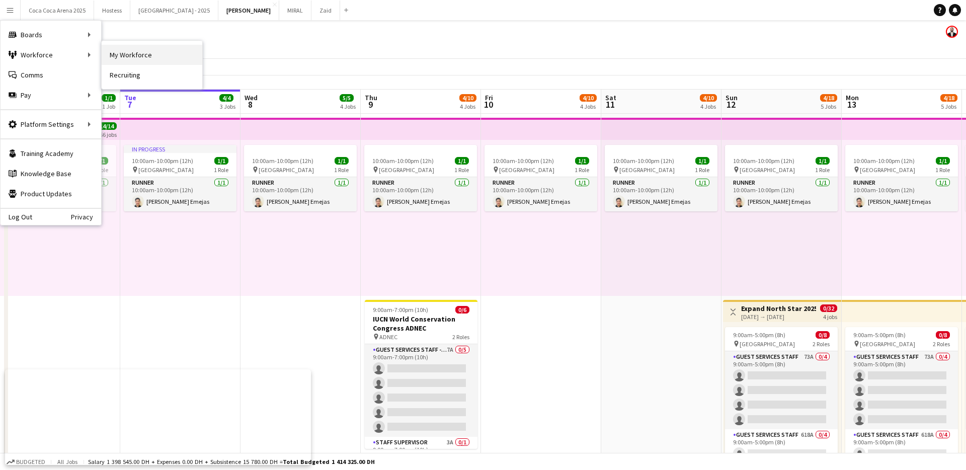
click at [118, 52] on link "My Workforce" at bounding box center [152, 55] width 101 height 20
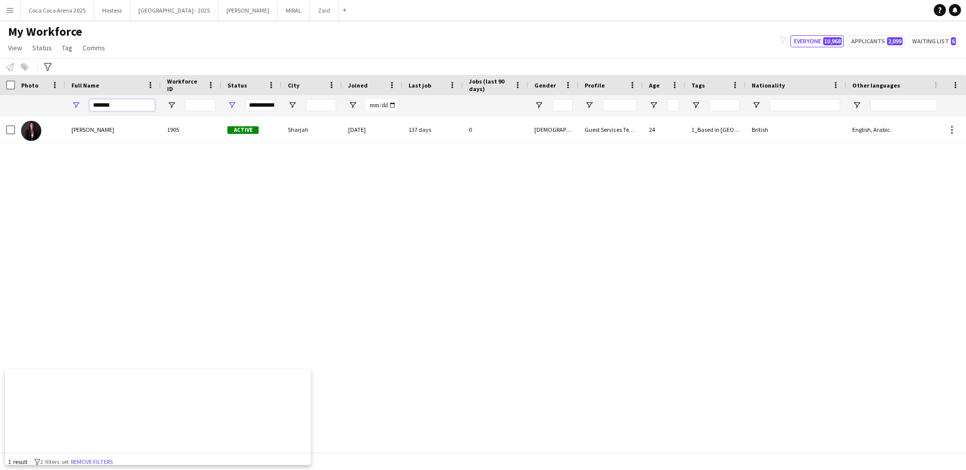
click at [120, 103] on input "*******" at bounding box center [122, 105] width 65 height 12
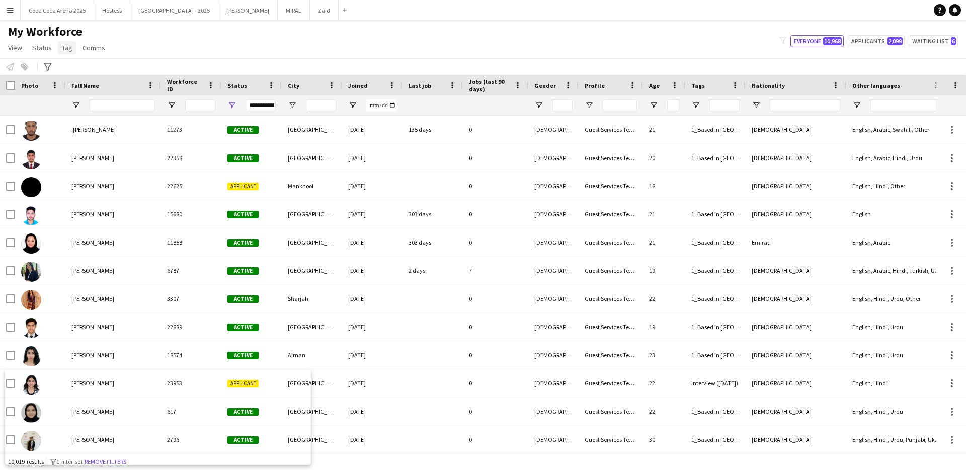
click at [62, 52] on span "Tag" at bounding box center [67, 47] width 11 height 9
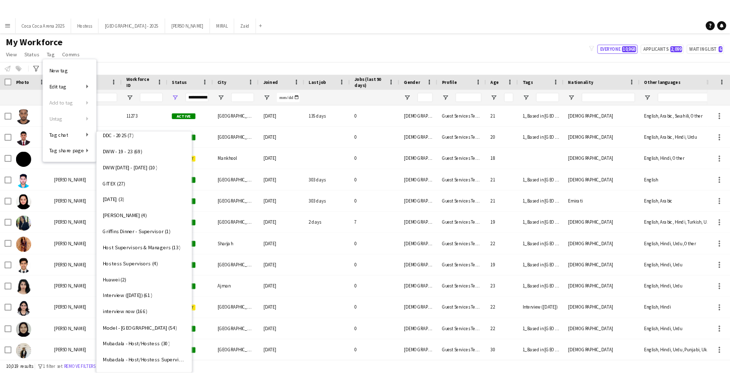
scroll to position [454, 0]
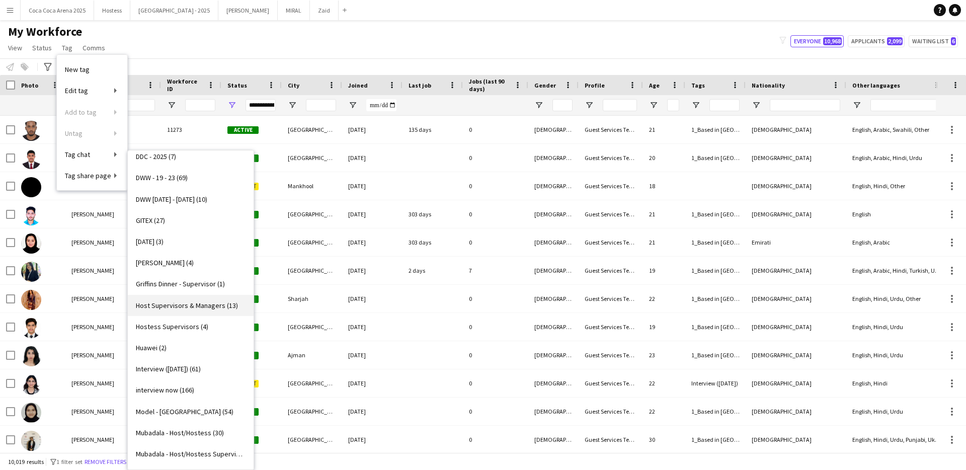
click at [182, 309] on link "Host Supervisors & Managers (13)" at bounding box center [191, 305] width 126 height 21
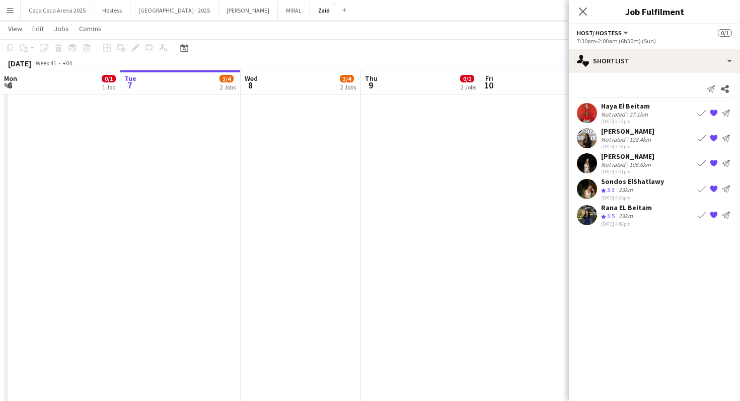
scroll to position [0, 263]
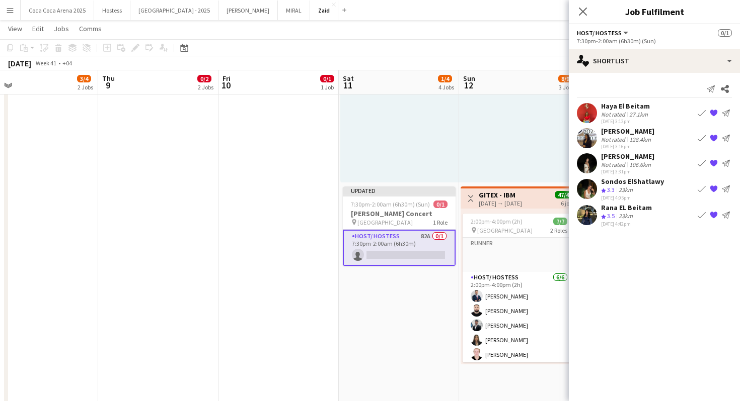
click at [650, 114] on div "Haya El Beitam Not rated 27.1km 07-10-2025 3:12pm Book crew {{ spriteTitle }} S…" at bounding box center [654, 113] width 171 height 23
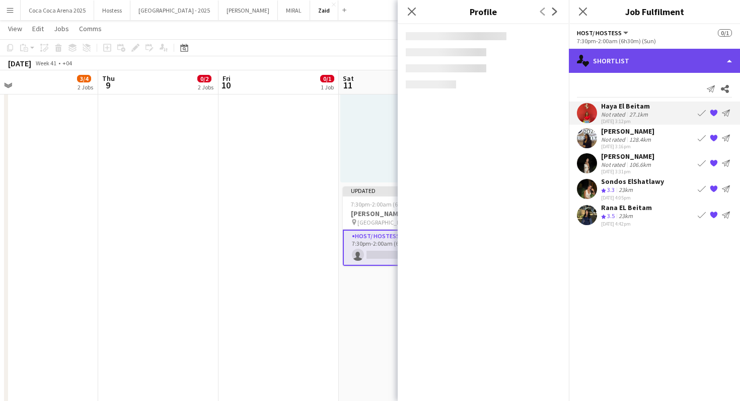
click at [660, 58] on div "single-neutral-actions-heart Shortlist" at bounding box center [654, 61] width 171 height 24
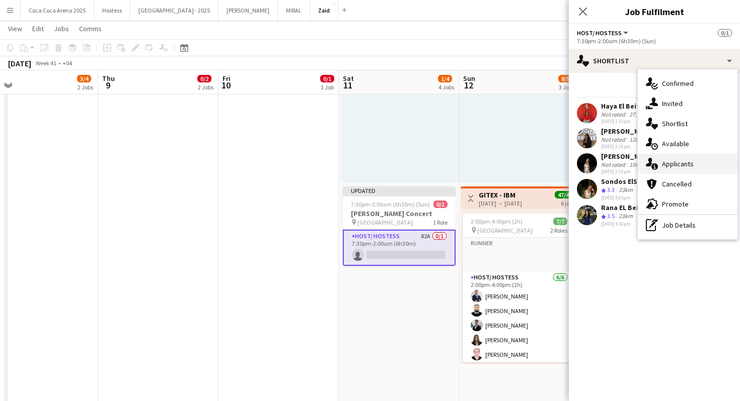
click at [696, 161] on div "single-neutral-actions-information Applicants" at bounding box center [687, 164] width 100 height 20
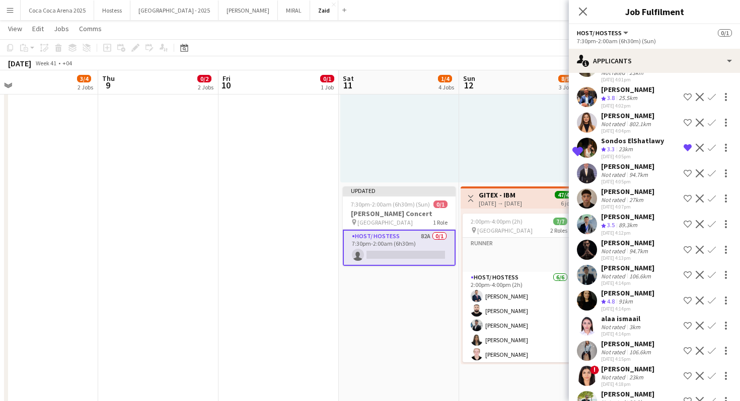
scroll to position [1888, 0]
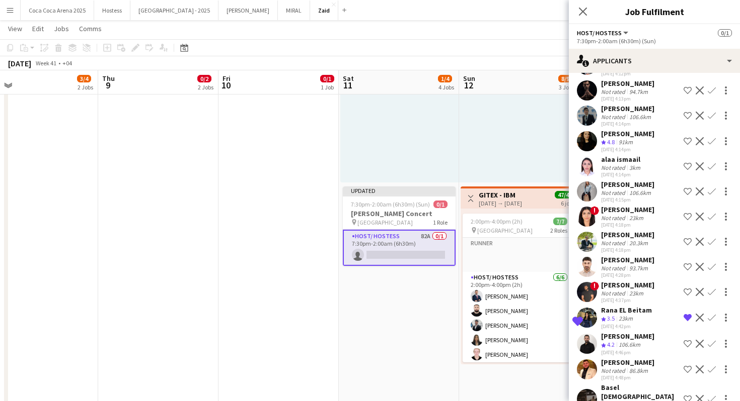
click at [626, 222] on div "07-10-2025 4:18pm" at bounding box center [627, 225] width 53 height 7
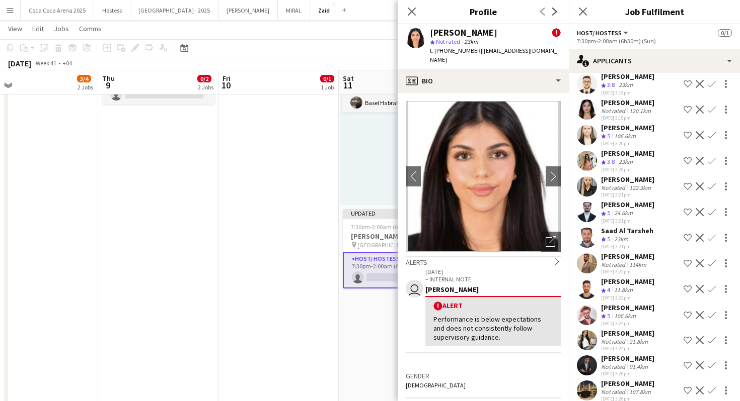
scroll to position [476, 0]
click at [618, 131] on div "Viktoryia Shakhnouskaya" at bounding box center [627, 126] width 53 height 9
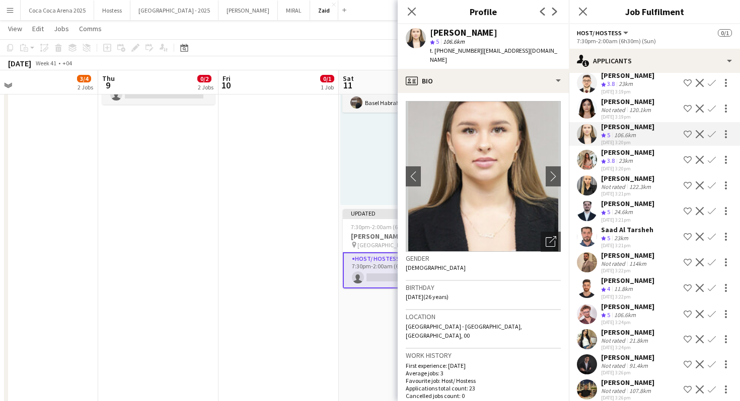
click at [634, 166] on div "23km" at bounding box center [625, 161] width 18 height 9
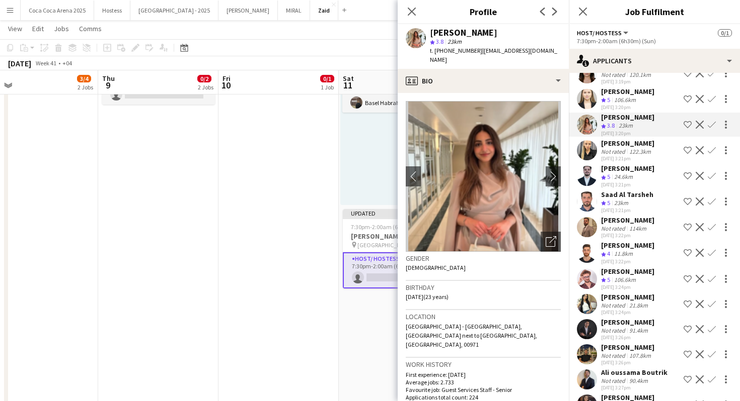
click at [634, 162] on div "07-10-2025 3:21pm" at bounding box center [627, 158] width 53 height 7
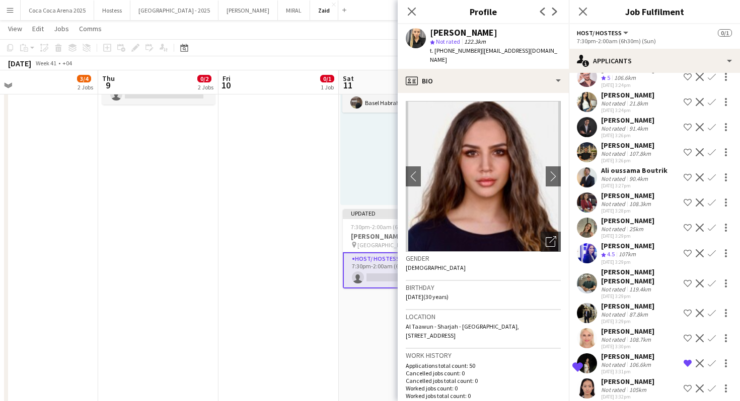
scroll to position [768, 0]
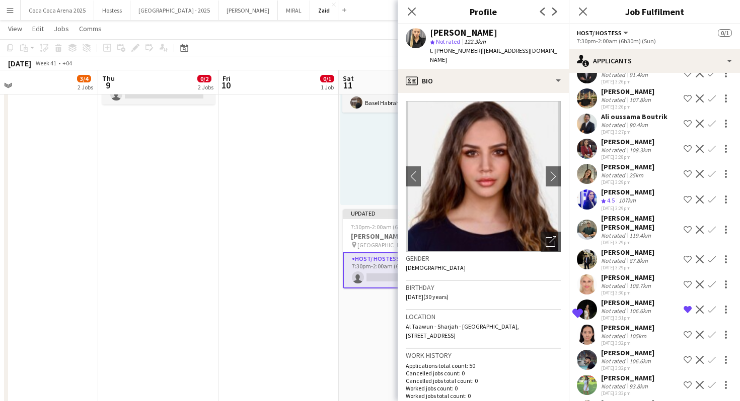
click at [639, 197] on div "Jouli Serawan" at bounding box center [627, 192] width 53 height 9
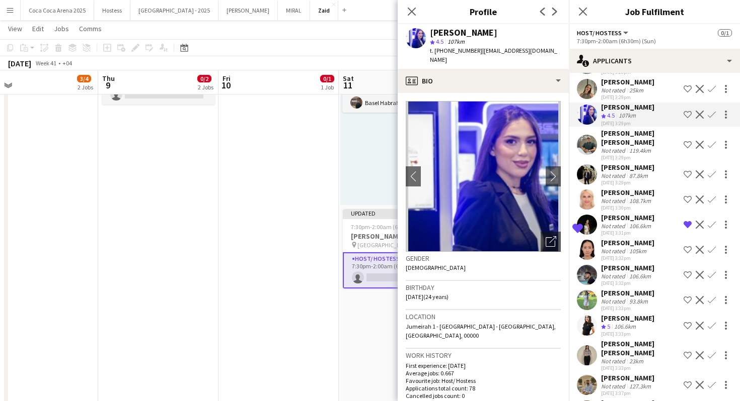
scroll to position [856, 0]
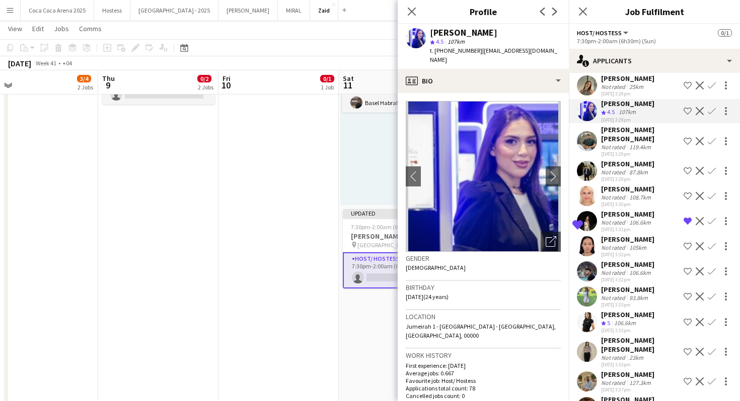
click at [685, 115] on app-icon "Shortlist crew" at bounding box center [687, 111] width 8 height 8
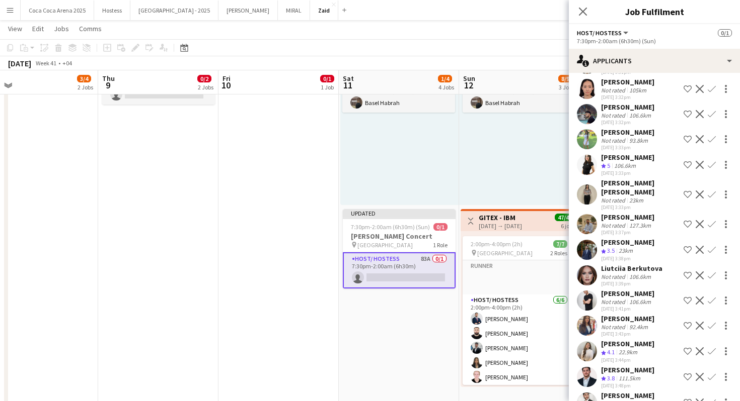
scroll to position [1083, 0]
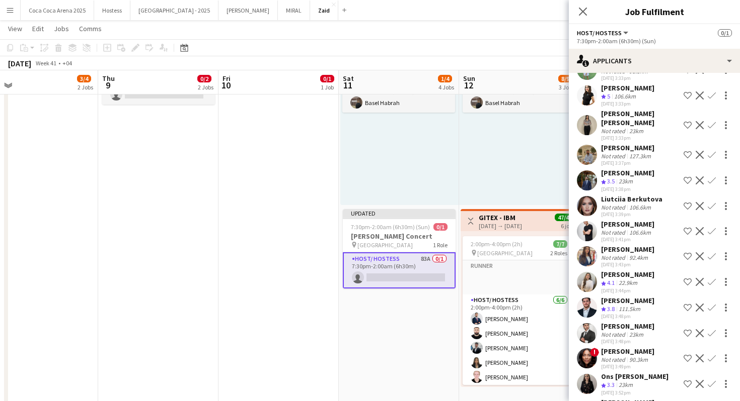
click at [635, 270] on div "Joudi Awwad" at bounding box center [627, 274] width 53 height 9
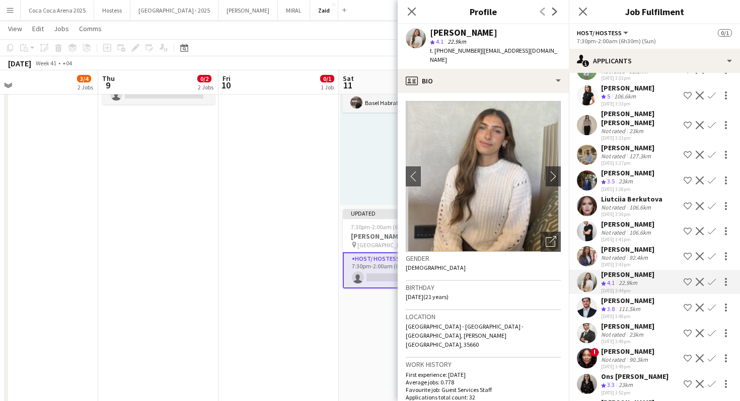
click at [684, 278] on app-icon "Shortlist crew" at bounding box center [687, 282] width 8 height 8
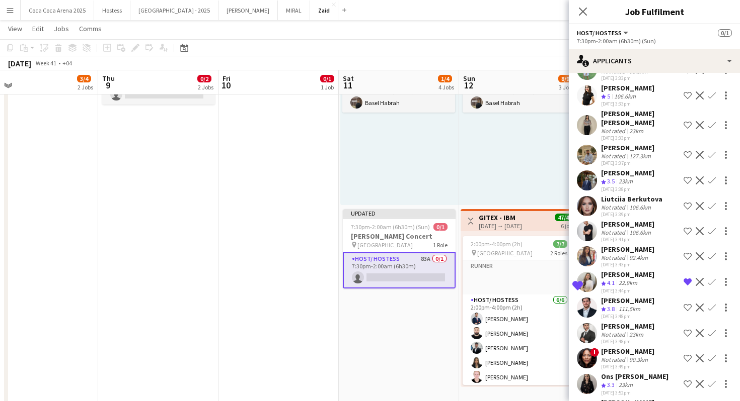
click at [599, 271] on div "Shortlisted Joudi Awwad Crew rating 4.1 22.9km 07-10-2025 3:44pm Remove crew fr…" at bounding box center [654, 282] width 171 height 24
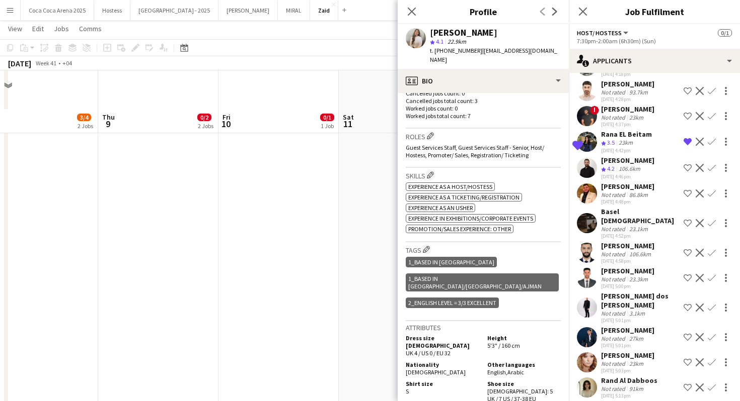
scroll to position [561, 0]
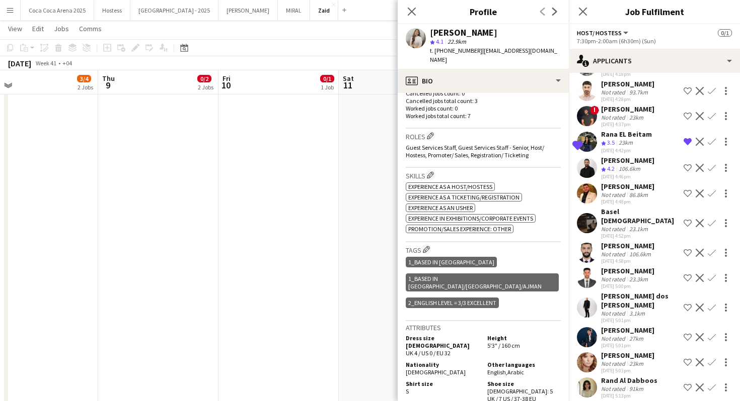
click at [687, 384] on app-icon "Shortlist crew" at bounding box center [687, 388] width 8 height 8
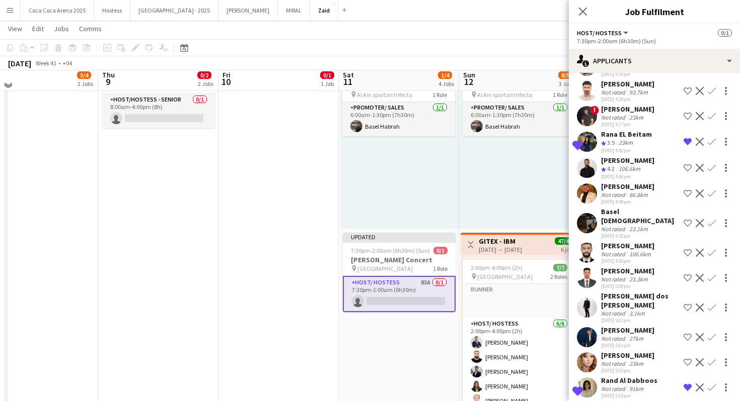
scroll to position [277, 0]
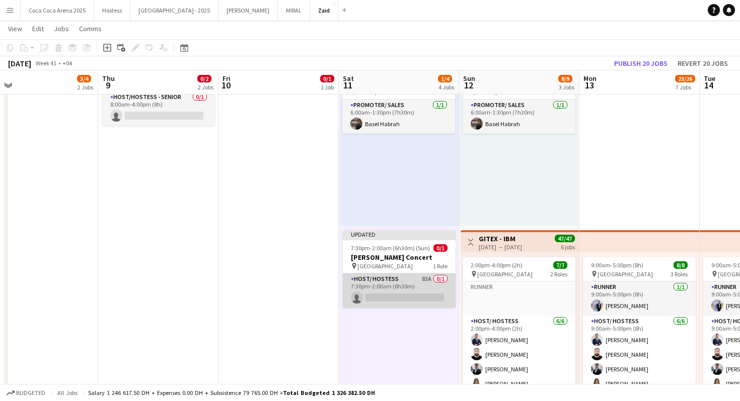
click at [427, 280] on app-card-role "Host/ Hostess 83A 0/1 7:30pm-2:00am (6h30m) single-neutral-actions" at bounding box center [399, 291] width 113 height 34
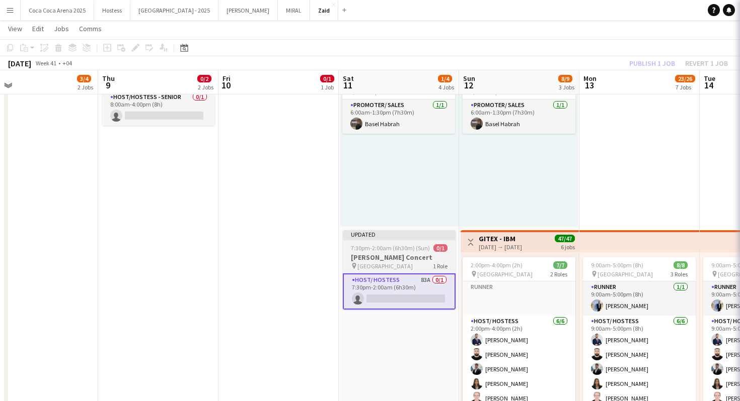
click at [432, 246] on div "7:30pm-2:00am (6h30m) (Sun) 0/1" at bounding box center [399, 249] width 113 height 8
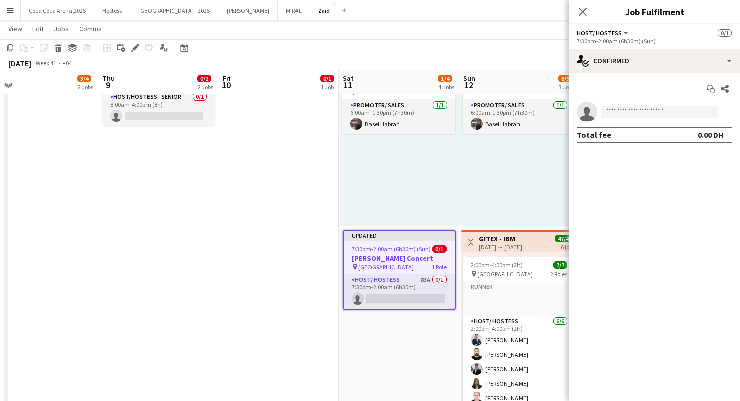
click at [443, 207] on div "6:00am-1:30pm (7h30m) 1/1 pin Al Ain spartan trifecta 1 Role Promoter/ Sales 1/…" at bounding box center [399, 148] width 118 height 156
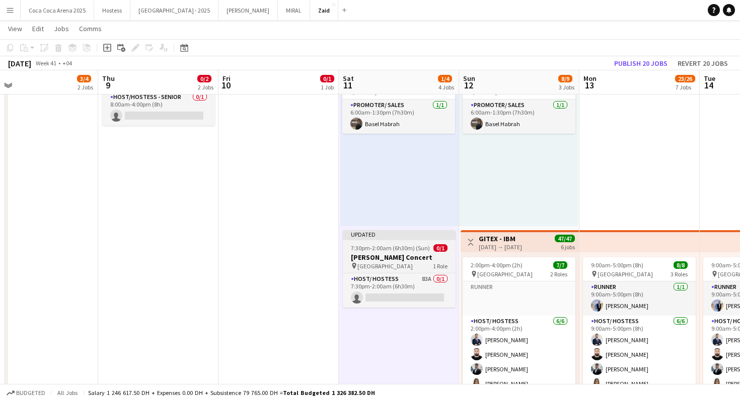
click at [434, 250] on span "0/1" at bounding box center [440, 249] width 14 height 8
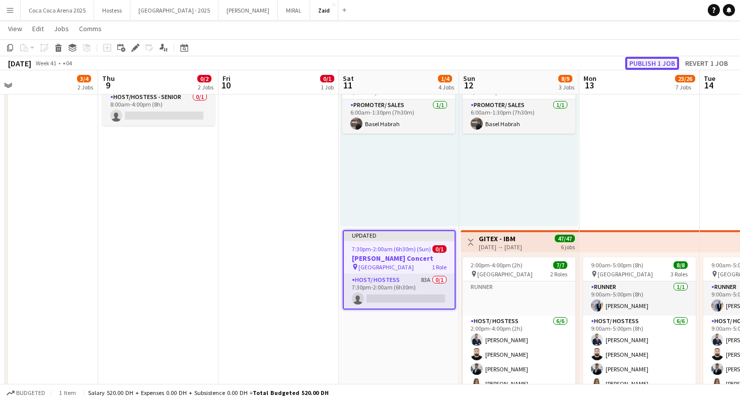
click at [647, 67] on button "Publish 1 job" at bounding box center [652, 63] width 54 height 13
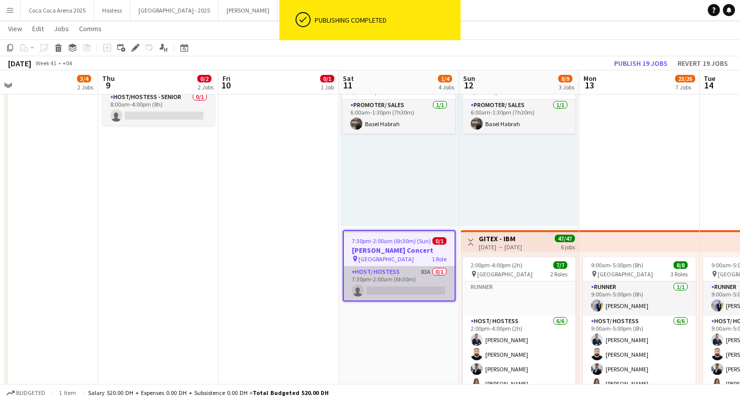
click at [403, 286] on app-card-role "Host/ Hostess 83A 0/1 7:30pm-2:00am (6h30m) single-neutral-actions" at bounding box center [399, 284] width 111 height 34
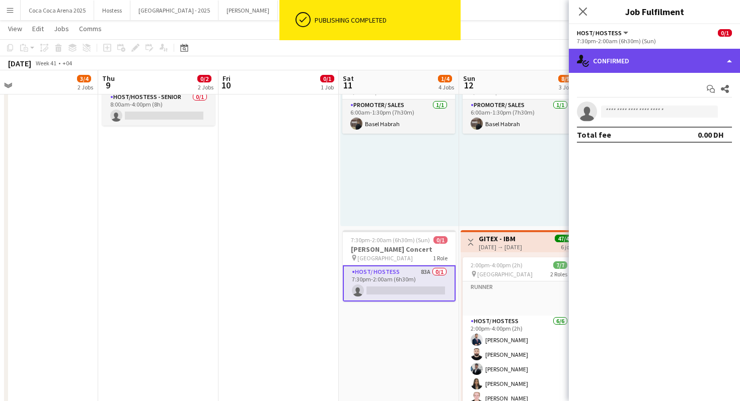
click at [614, 55] on div "single-neutral-actions-check-2 Confirmed" at bounding box center [654, 61] width 171 height 24
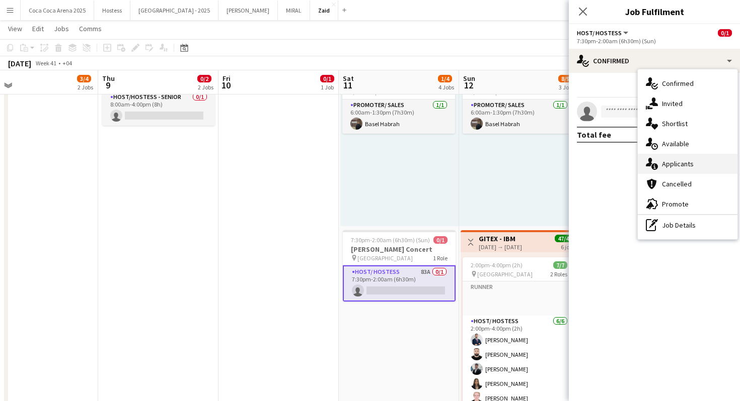
click at [694, 170] on div "single-neutral-actions-information Applicants" at bounding box center [687, 164] width 100 height 20
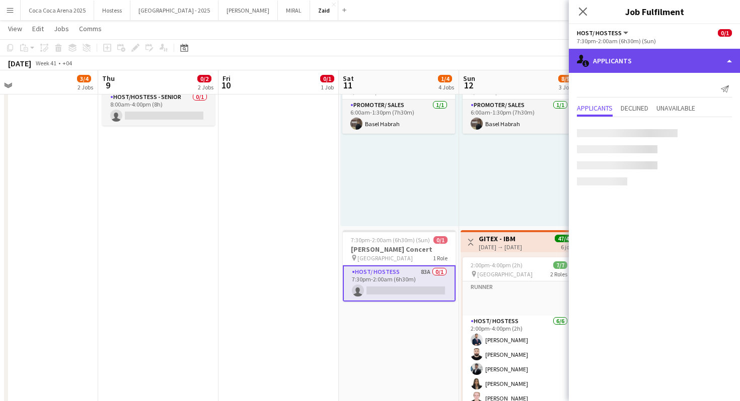
click at [661, 63] on div "single-neutral-actions-information Applicants" at bounding box center [654, 61] width 171 height 24
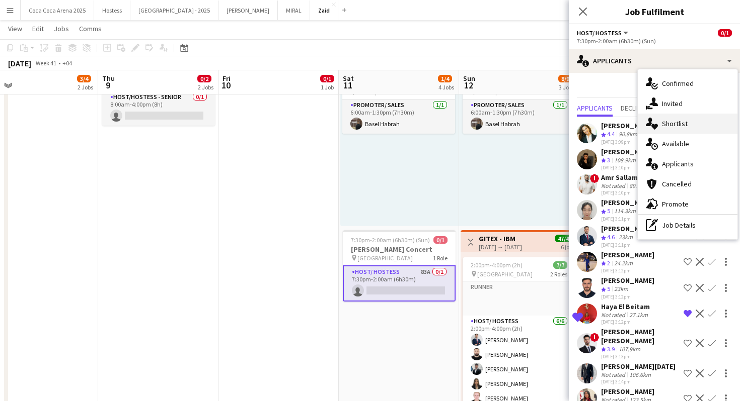
click at [682, 123] on span "Shortlist" at bounding box center [675, 123] width 26 height 9
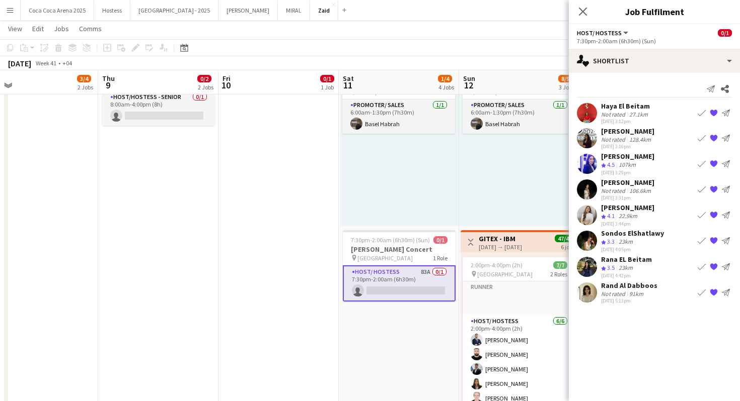
click at [596, 286] on div at bounding box center [587, 293] width 20 height 20
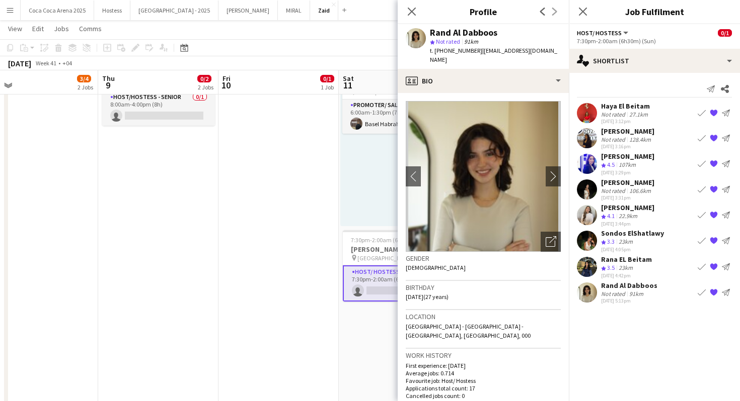
click at [646, 141] on div "128.4km" at bounding box center [640, 140] width 26 height 8
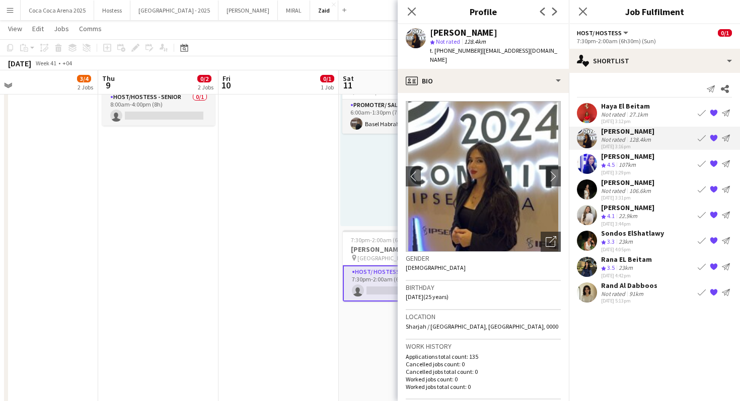
click at [712, 139] on app-icon "{{ spriteTitle }}" at bounding box center [713, 138] width 8 height 8
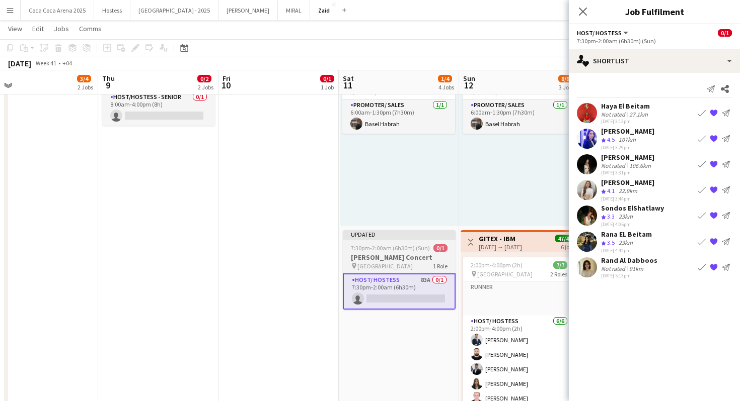
click at [421, 263] on div "pin Etihad Arena 1 Role" at bounding box center [399, 266] width 113 height 8
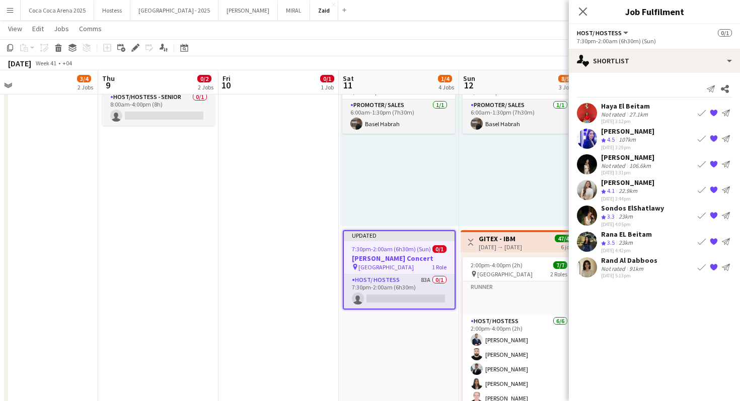
click at [453, 203] on div "6:00am-1:30pm (7h30m) 1/1 pin Al Ain spartan trifecta 1 Role Promoter/ Sales 1/…" at bounding box center [399, 148] width 118 height 156
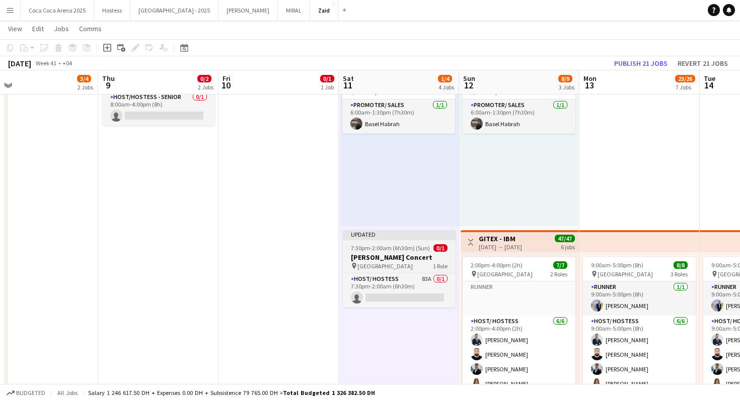
click at [431, 245] on div "7:30pm-2:00am (6h30m) (Sun) 0/1" at bounding box center [399, 249] width 113 height 8
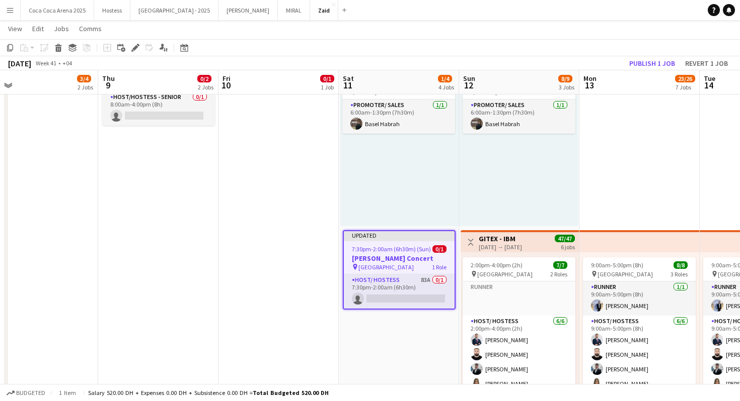
click at [661, 69] on div "October 2025 Week 41 • +04 Publish 1 job Revert 1 job" at bounding box center [370, 63] width 740 height 14
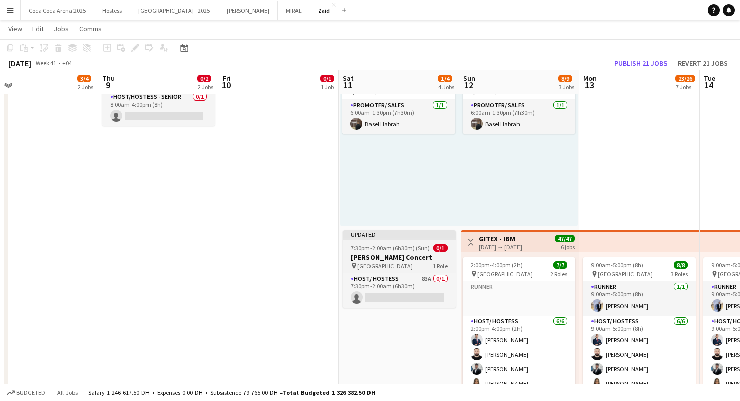
click at [425, 255] on h3 "Abdul Majeed Concert" at bounding box center [399, 257] width 113 height 9
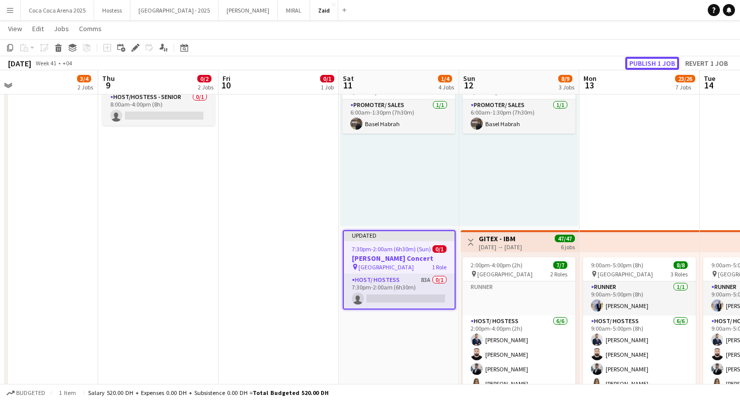
click at [641, 60] on button "Publish 1 job" at bounding box center [652, 63] width 54 height 13
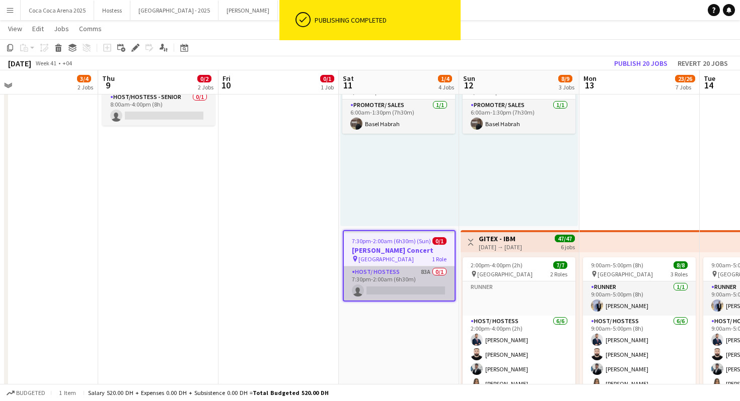
click at [411, 289] on app-card-role "Host/ Hostess 83A 0/1 7:30pm-2:00am (6h30m) single-neutral-actions" at bounding box center [399, 284] width 111 height 34
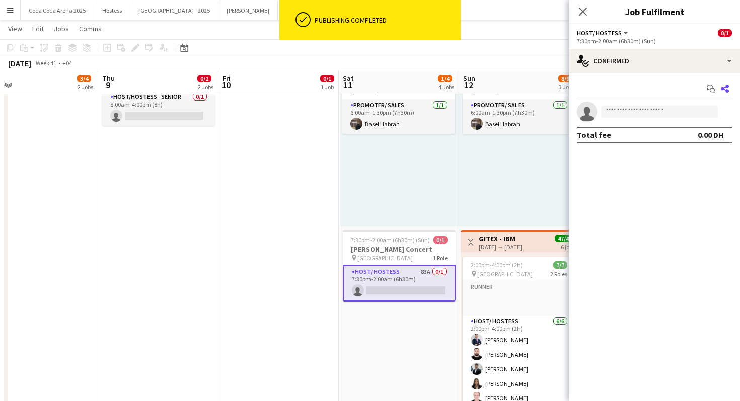
click at [728, 85] on icon "Share" at bounding box center [724, 89] width 8 height 8
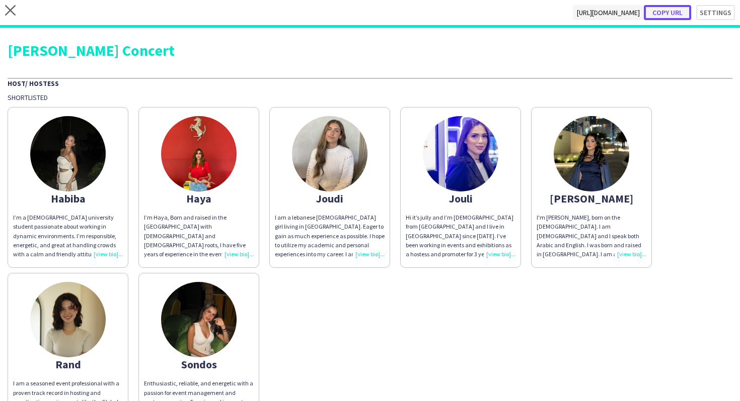
click at [657, 16] on button "Copy url" at bounding box center [666, 12] width 47 height 15
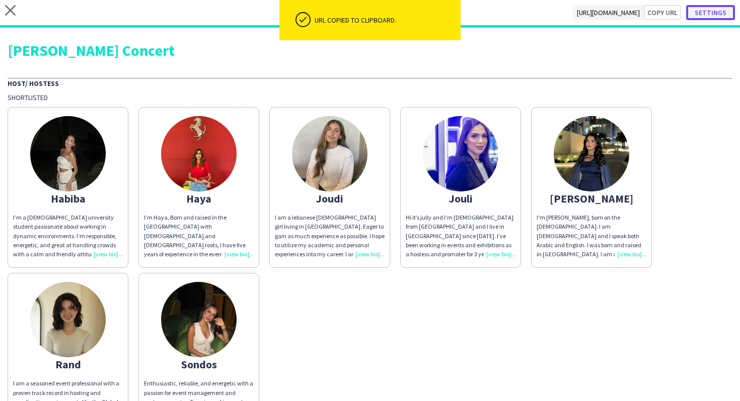
click at [710, 15] on button "Settings" at bounding box center [710, 12] width 49 height 15
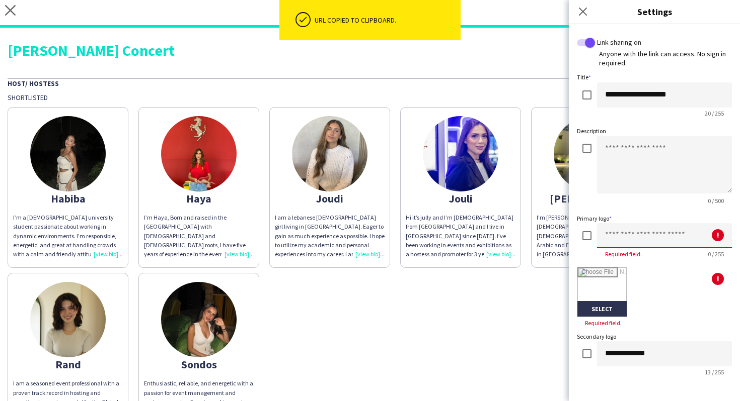
click at [625, 231] on input at bounding box center [664, 235] width 135 height 25
type input "********"
click at [603, 347] on input "**********" at bounding box center [664, 354] width 135 height 25
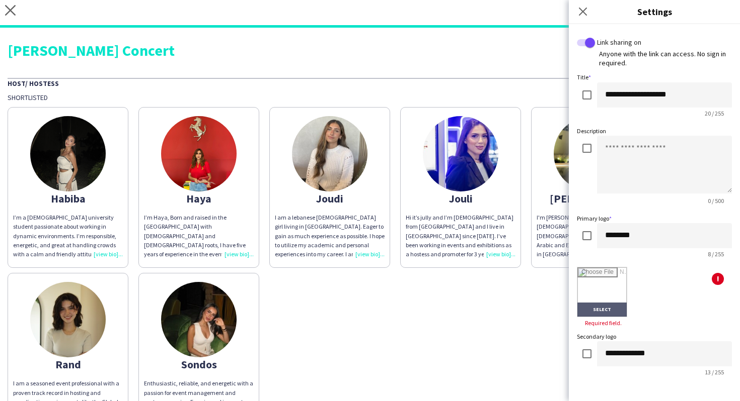
click at [600, 307] on input "file" at bounding box center [601, 292] width 49 height 49
type input "**********"
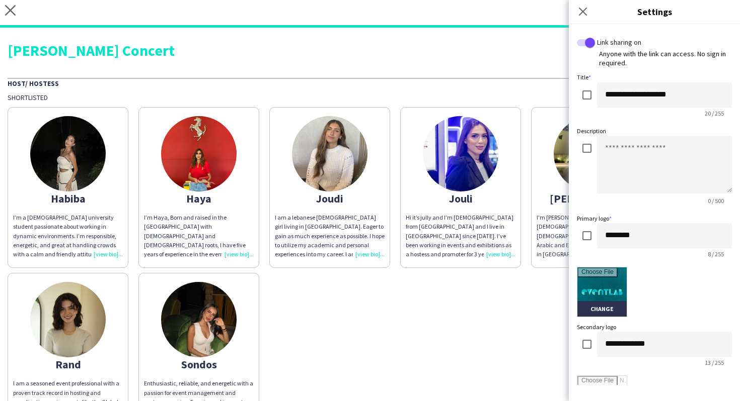
scroll to position [191, 0]
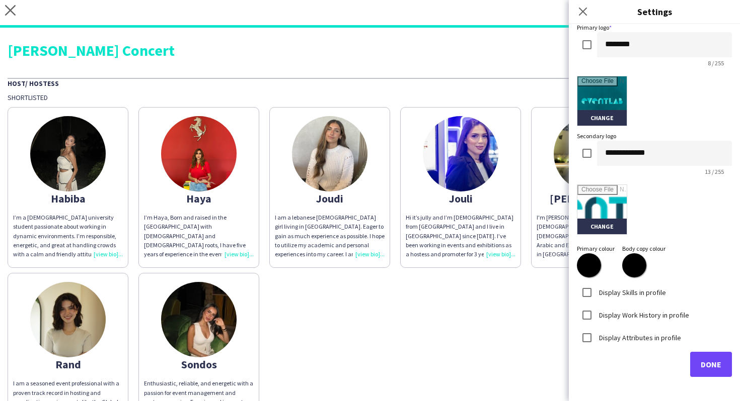
click at [649, 295] on label "Display Skills in profile" at bounding box center [631, 292] width 69 height 9
click at [653, 309] on div "Display Work History in profile" at bounding box center [633, 315] width 112 height 20
click at [653, 319] on label "Display Work History in profile" at bounding box center [643, 314] width 92 height 9
click at [648, 339] on label "Display Attributes in profile" at bounding box center [639, 337] width 84 height 9
click at [649, 366] on div "Pick attributes to display" at bounding box center [654, 377] width 155 height 39
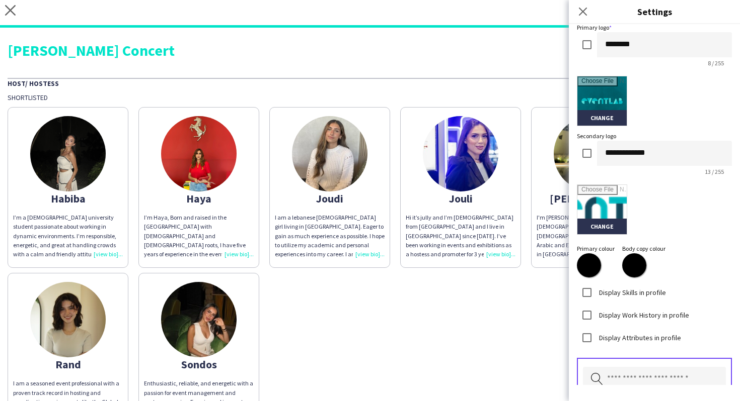
click at [650, 374] on input "text" at bounding box center [654, 379] width 143 height 25
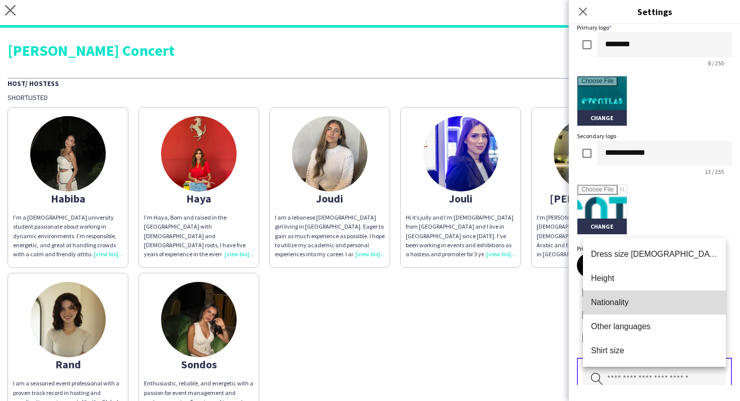
click at [627, 298] on span "Nationality" at bounding box center [654, 303] width 127 height 10
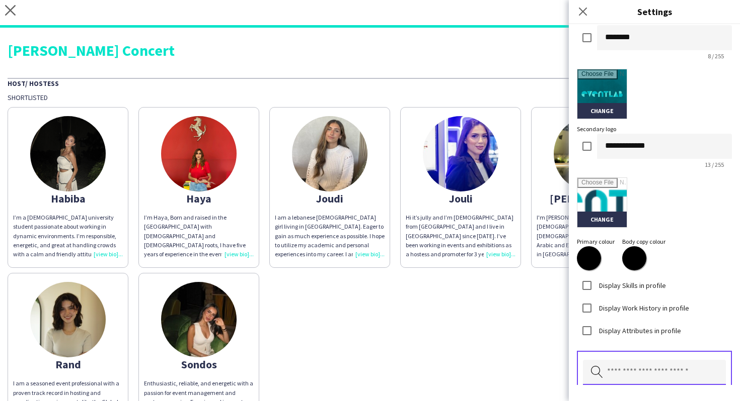
click at [647, 378] on input "text" at bounding box center [654, 372] width 143 height 25
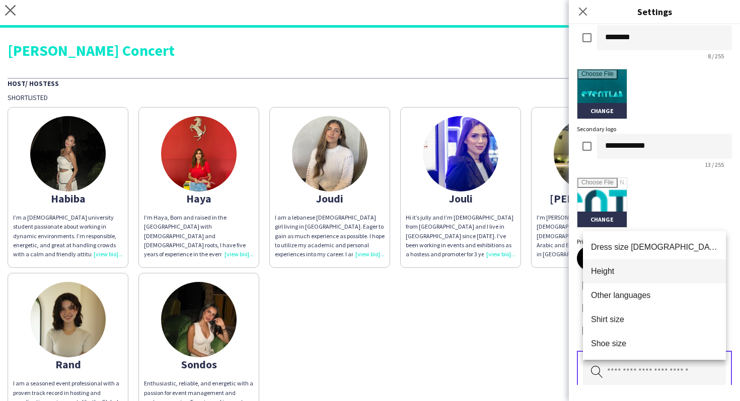
click at [646, 277] on mat-option "Height" at bounding box center [654, 272] width 143 height 24
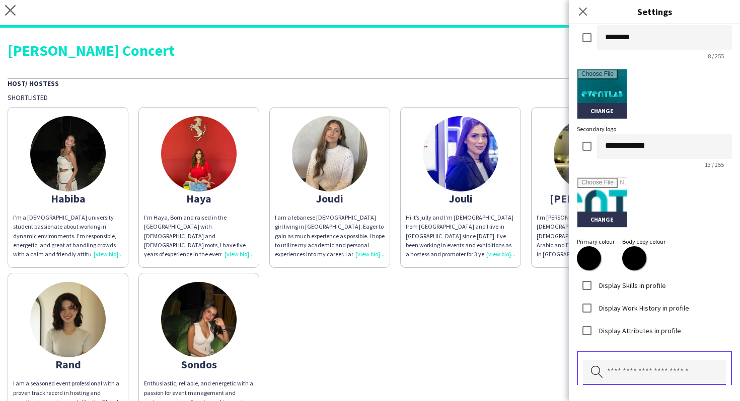
click at [685, 371] on input "text" at bounding box center [654, 372] width 143 height 25
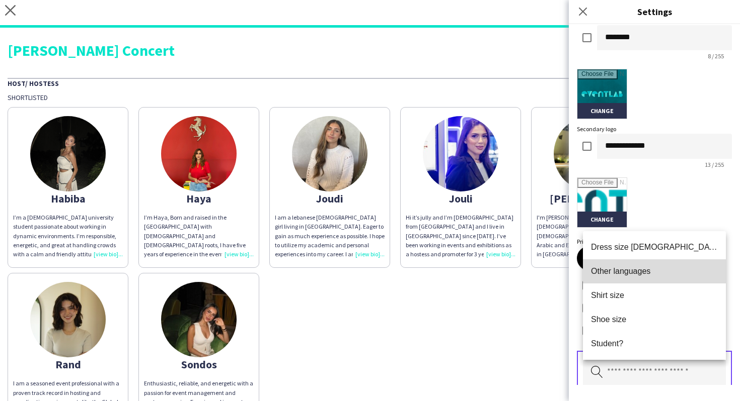
click at [653, 281] on mat-option "Other languages" at bounding box center [654, 272] width 143 height 24
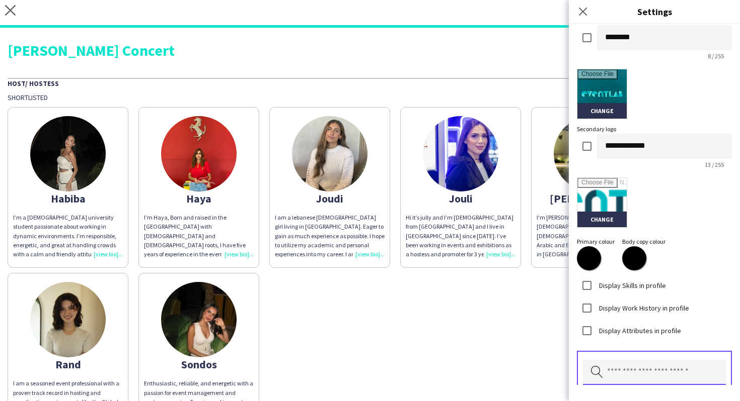
scroll to position [287, 0]
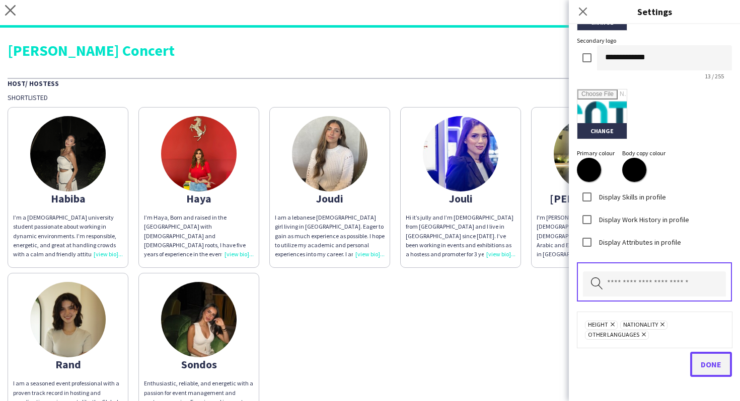
click at [707, 366] on span "Done" at bounding box center [710, 365] width 21 height 10
drag, startPoint x: 707, startPoint y: 366, endPoint x: 671, endPoint y: 350, distance: 39.0
click at [691, 361] on div "Done" at bounding box center [654, 364] width 155 height 25
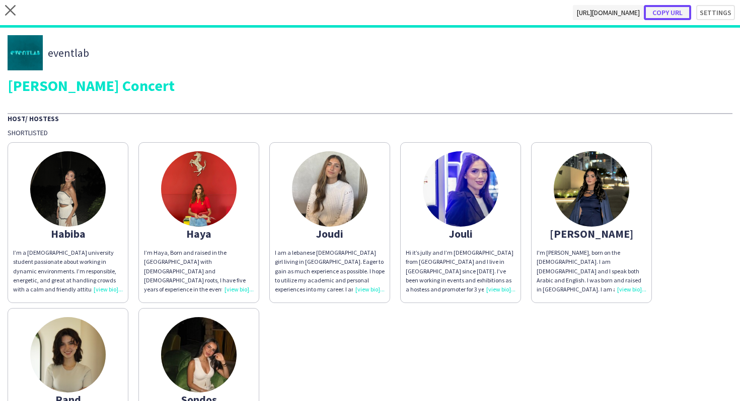
click at [669, 7] on button "Copy url" at bounding box center [666, 12] width 47 height 15
click at [15, 14] on icon at bounding box center [10, 10] width 11 height 11
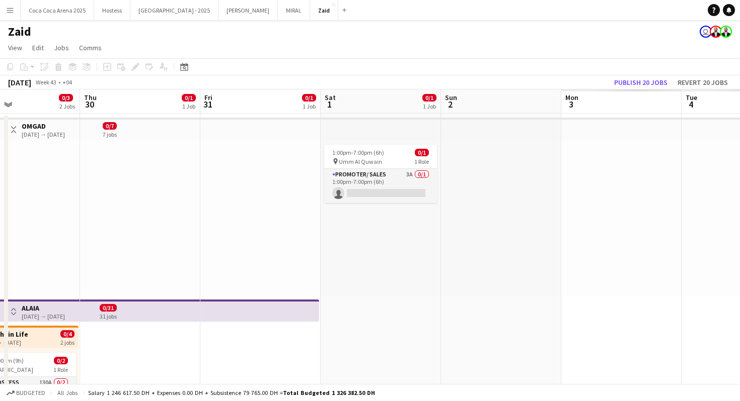
scroll to position [0, 416]
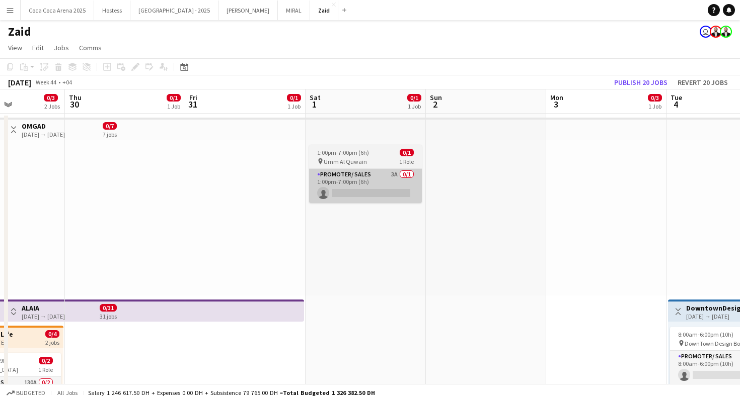
click at [394, 202] on app-card-role "Promoter/ Sales 3A 0/1 1:00pm-7:00pm (6h) single-neutral-actions" at bounding box center [365, 186] width 113 height 34
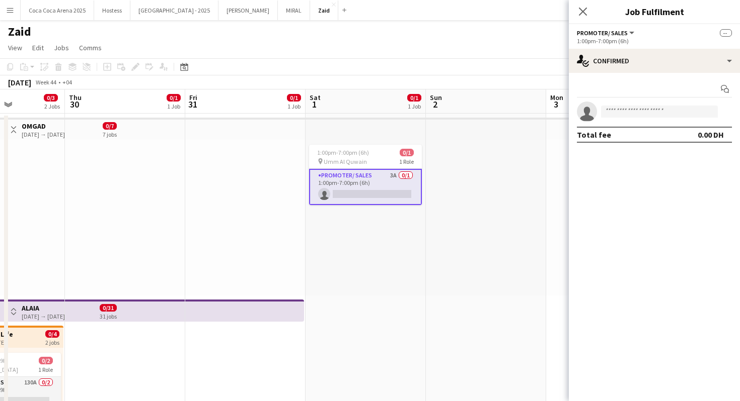
click at [462, 240] on div at bounding box center [486, 218] width 120 height 156
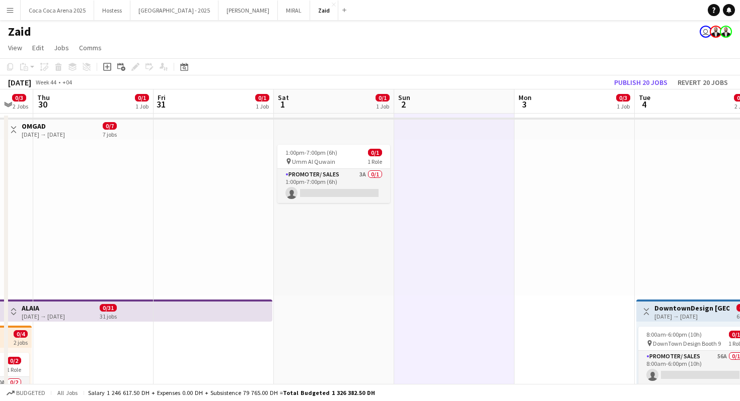
scroll to position [0, 457]
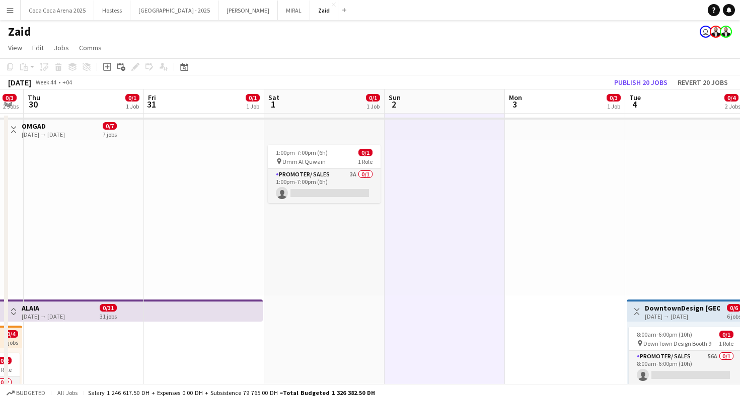
click at [16, 129] on app-icon "Toggle View" at bounding box center [13, 129] width 7 height 7
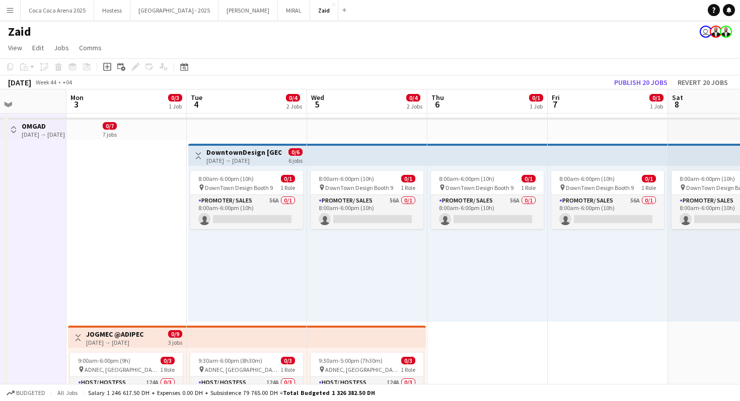
scroll to position [0, 422]
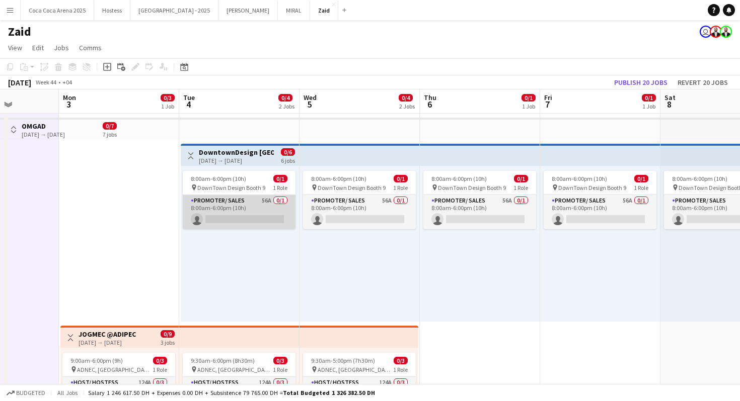
click at [260, 213] on app-card-role "Promoter/ Sales 56A 0/1 8:00am-6:00pm (10h) single-neutral-actions" at bounding box center [239, 212] width 113 height 34
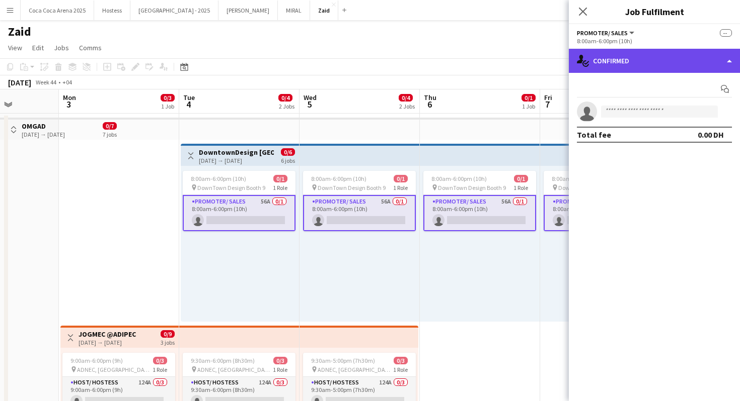
click at [653, 59] on div "single-neutral-actions-check-2 Confirmed" at bounding box center [654, 61] width 171 height 24
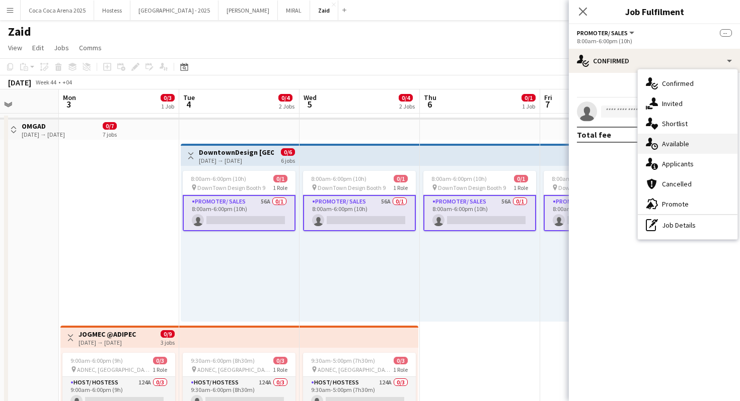
click at [695, 153] on div "single-neutral-actions-upload Available" at bounding box center [687, 144] width 100 height 20
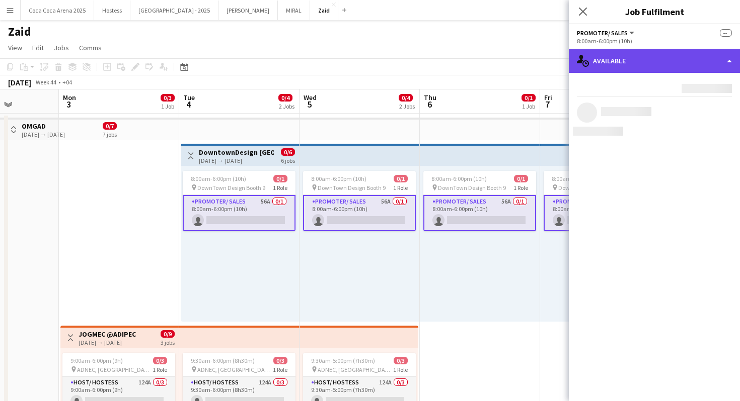
click at [684, 62] on div "single-neutral-actions-upload Available" at bounding box center [654, 61] width 171 height 24
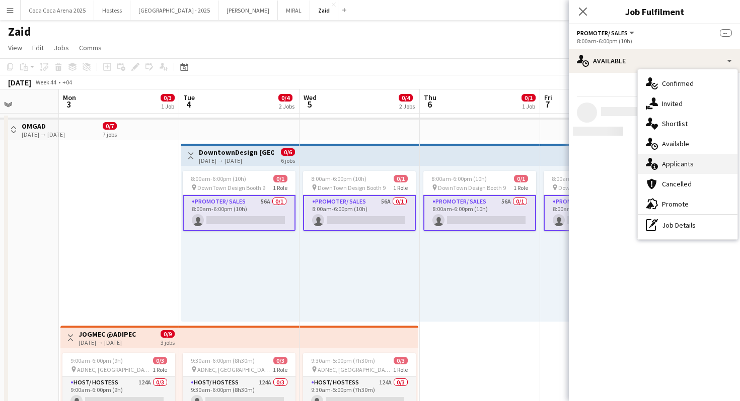
click at [696, 161] on div "single-neutral-actions-information Applicants" at bounding box center [687, 164] width 100 height 20
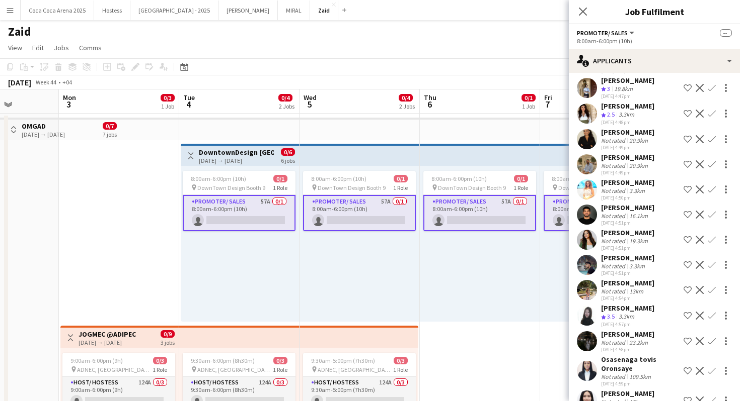
scroll to position [849, 0]
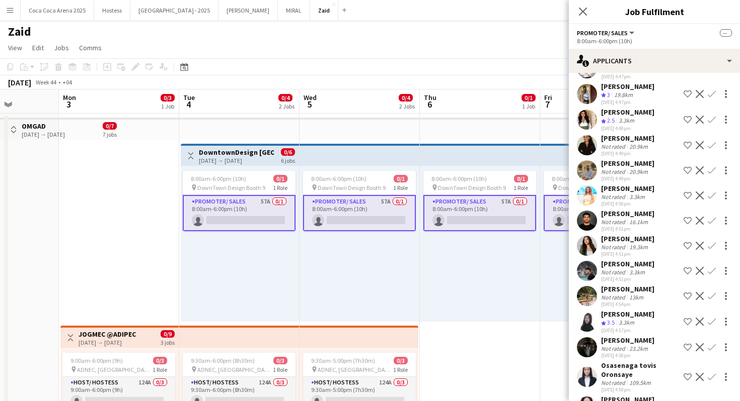
click at [651, 218] on div "Not rated 16.1km" at bounding box center [627, 222] width 53 height 8
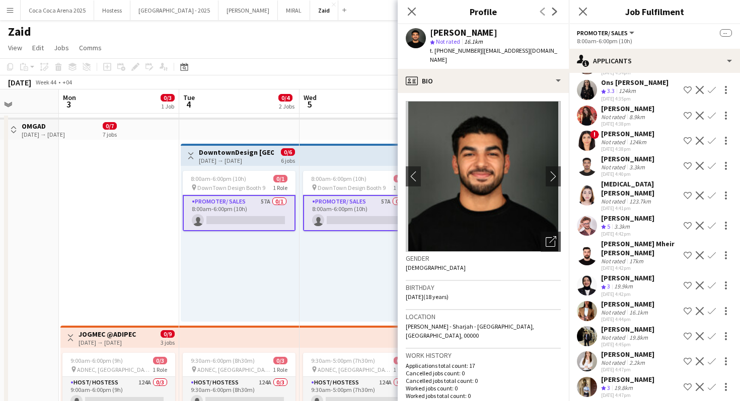
scroll to position [555, 0]
click at [642, 172] on div "07-10-2025 4:40pm" at bounding box center [627, 175] width 53 height 7
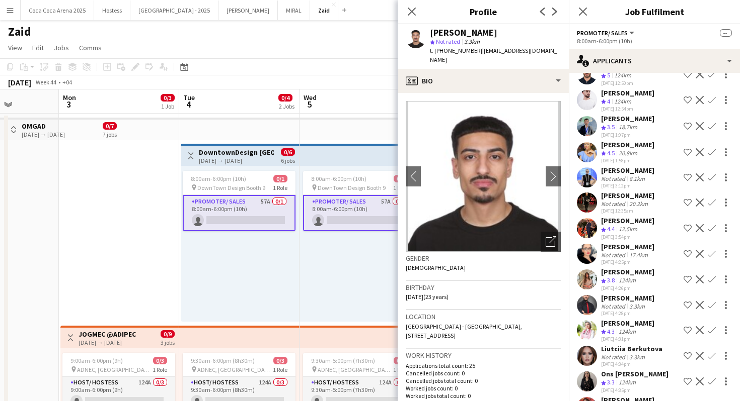
scroll to position [263, 0]
click at [650, 225] on div "Jumaa Shami Crew rating 4.4 12.5km 07-10-2025 3:54pm Shortlist crew Decline Con…" at bounding box center [654, 229] width 171 height 24
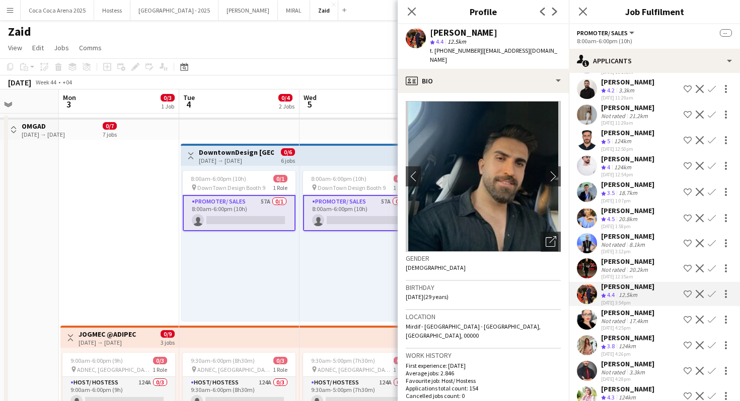
scroll to position [157, 0]
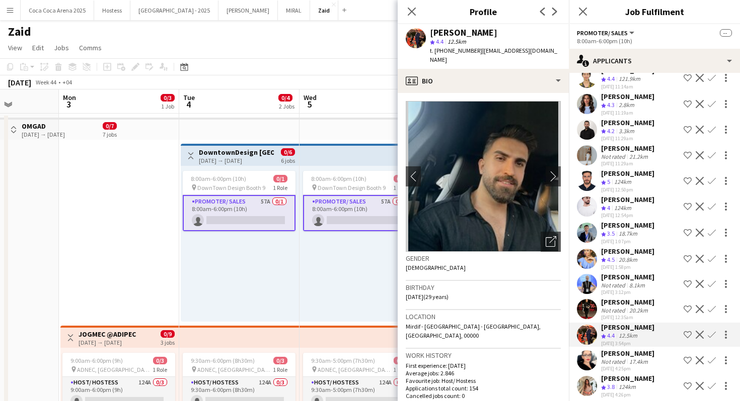
click at [649, 179] on div "Crew rating 5 124km" at bounding box center [627, 182] width 53 height 9
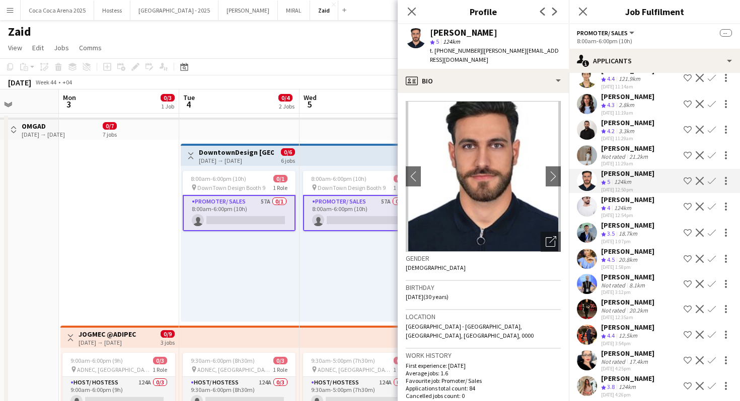
click at [687, 177] on app-icon "Shortlist crew" at bounding box center [687, 181] width 8 height 8
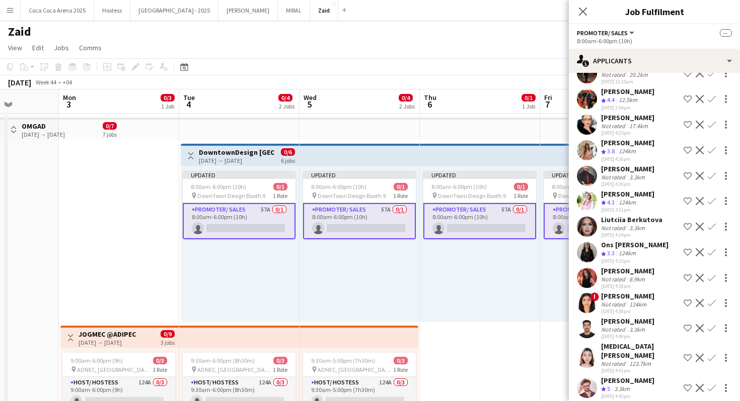
scroll to position [397, 0]
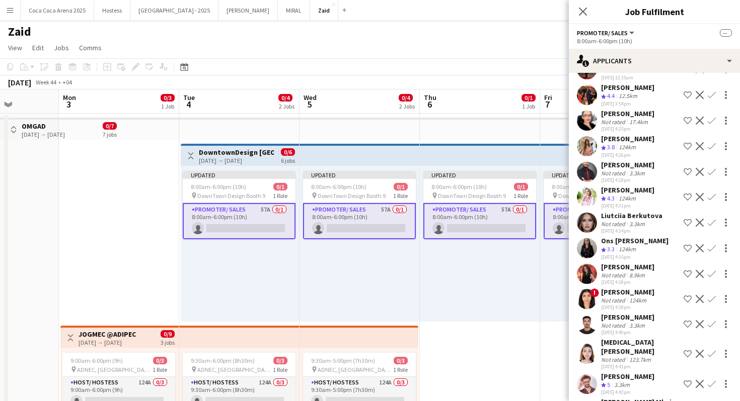
click at [634, 163] on div "[PERSON_NAME]" at bounding box center [627, 164] width 53 height 9
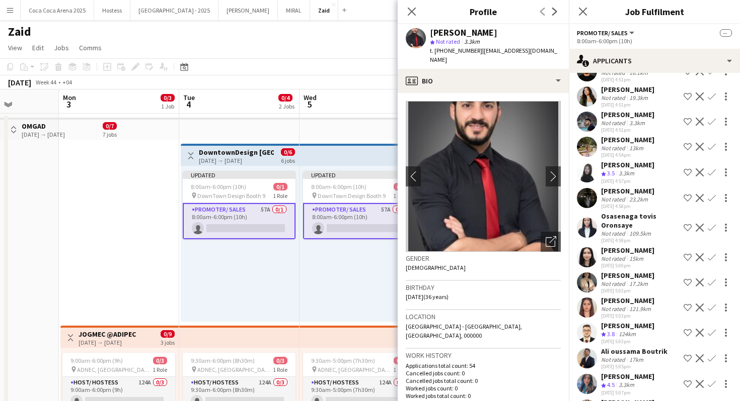
scroll to position [997, 0]
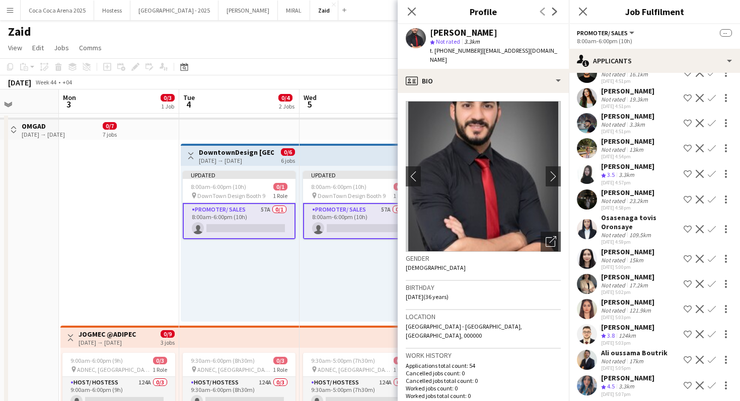
click at [618, 112] on div "[PERSON_NAME]" at bounding box center [627, 116] width 53 height 9
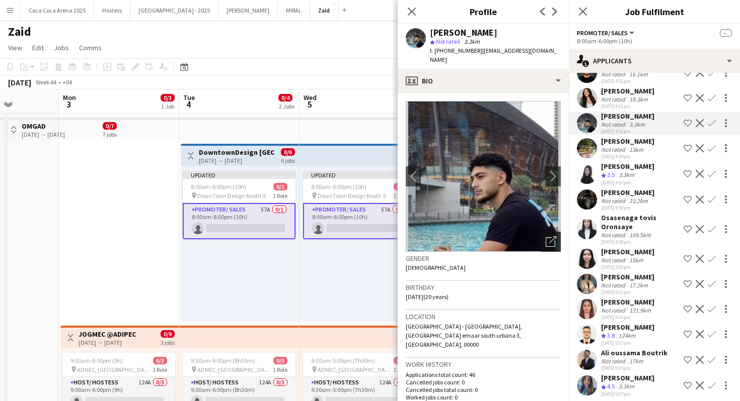
click at [548, 236] on icon "Open photos pop-in" at bounding box center [550, 241] width 11 height 11
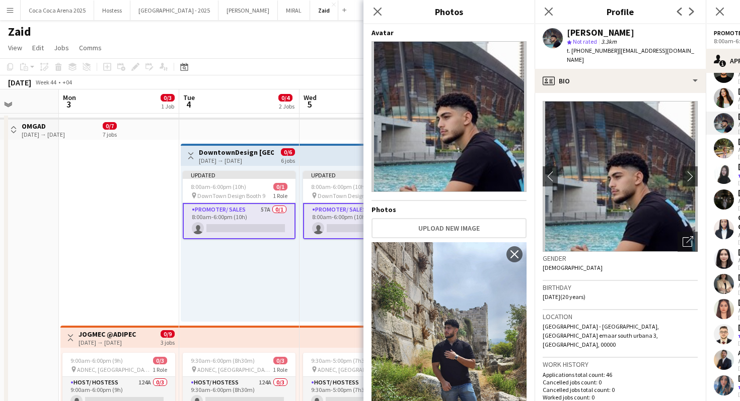
click at [561, 296] on div "Birthday 27-07-2005 (20 years)" at bounding box center [619, 295] width 155 height 29
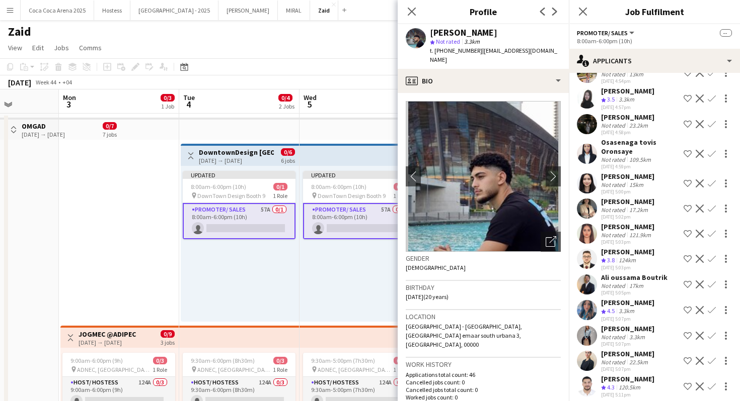
scroll to position [1090, 0]
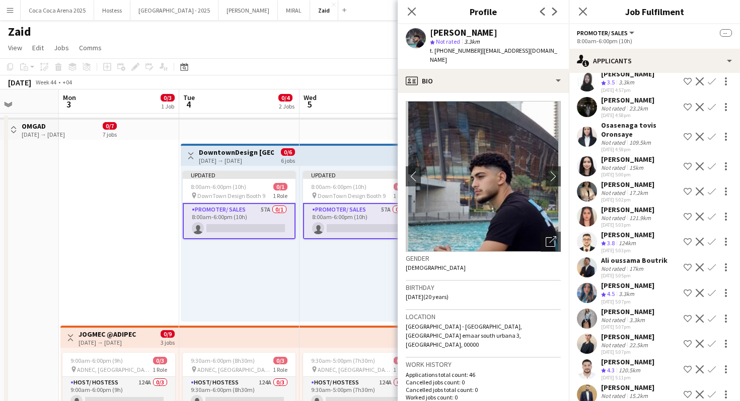
click at [626, 273] on div "07-10-2025 5:05pm" at bounding box center [634, 276] width 66 height 7
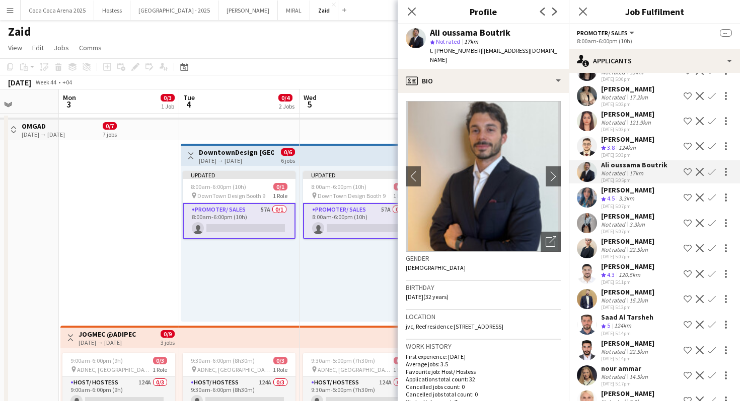
click at [625, 271] on div "120.5km" at bounding box center [629, 275] width 26 height 9
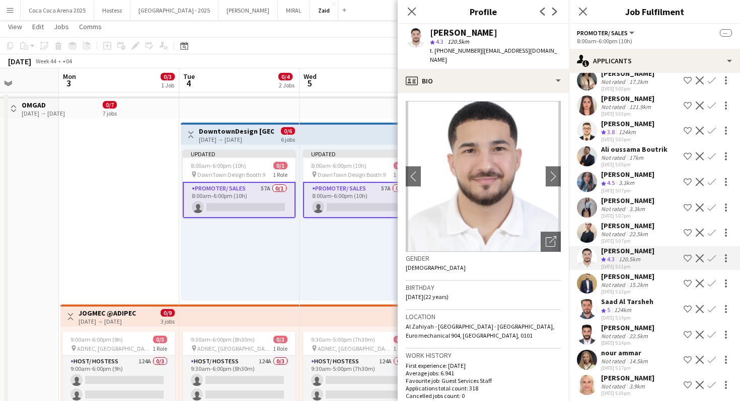
scroll to position [17, 0]
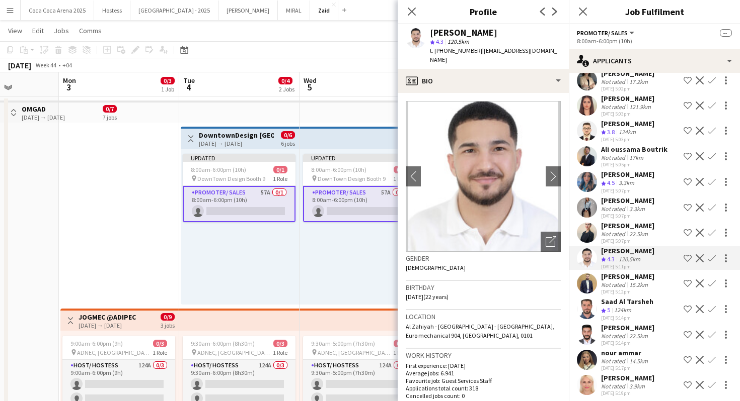
click at [331, 286] on div "Updated 8:00am-6:00pm (10h) 0/1 pin DownTown Design Booth 9 1 Role Promoter/ Sa…" at bounding box center [359, 227] width 120 height 156
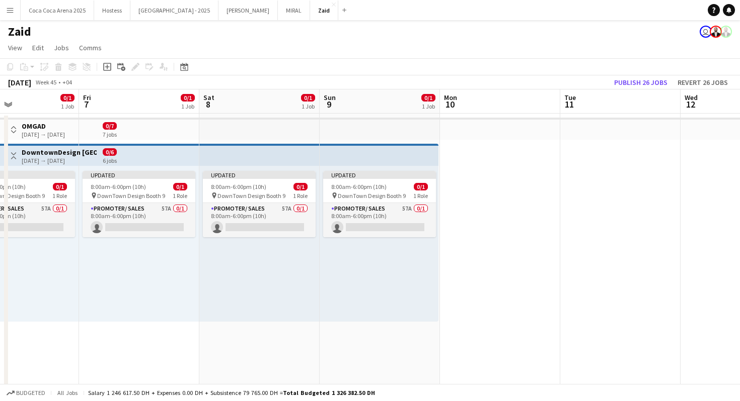
scroll to position [0, 423]
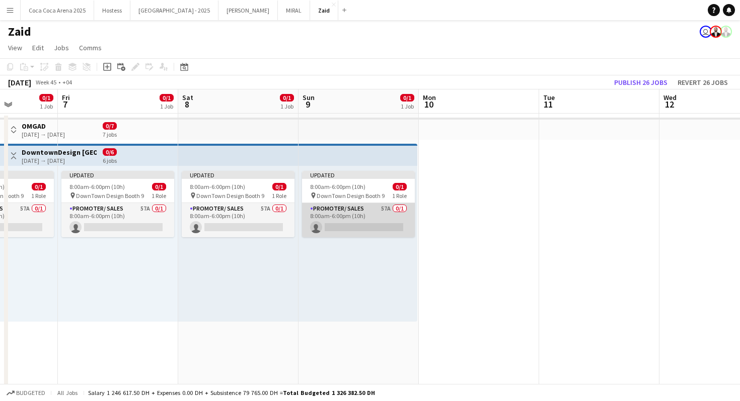
click at [330, 227] on app-card-role "Promoter/ Sales 57A 0/1 8:00am-6:00pm (10h) single-neutral-actions" at bounding box center [358, 220] width 113 height 34
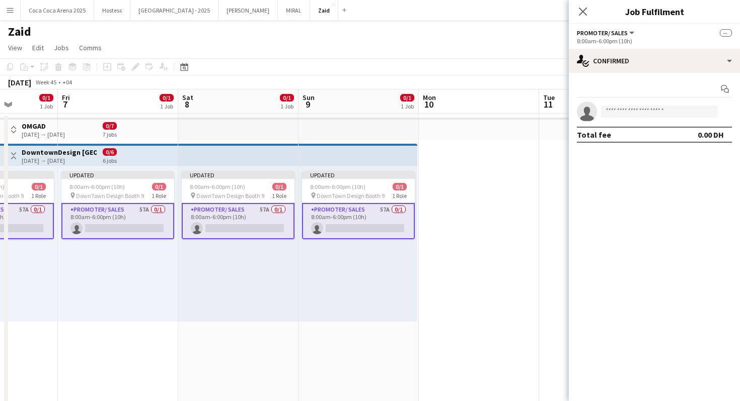
click at [627, 78] on div "Start chat single-neutral-actions Total fee 0.00 DH" at bounding box center [654, 112] width 171 height 78
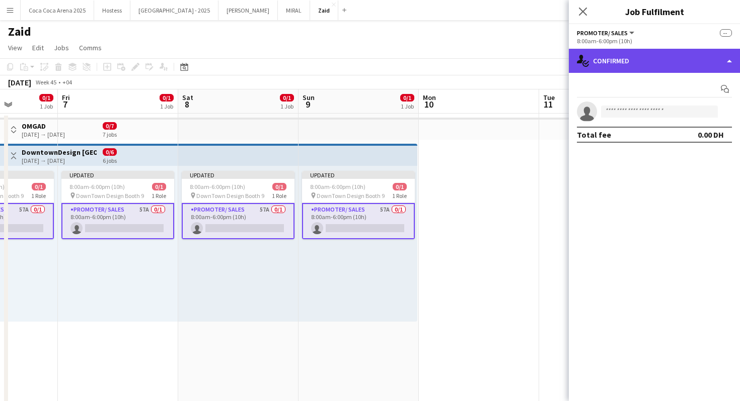
click at [627, 63] on div "single-neutral-actions-check-2 Confirmed" at bounding box center [654, 61] width 171 height 24
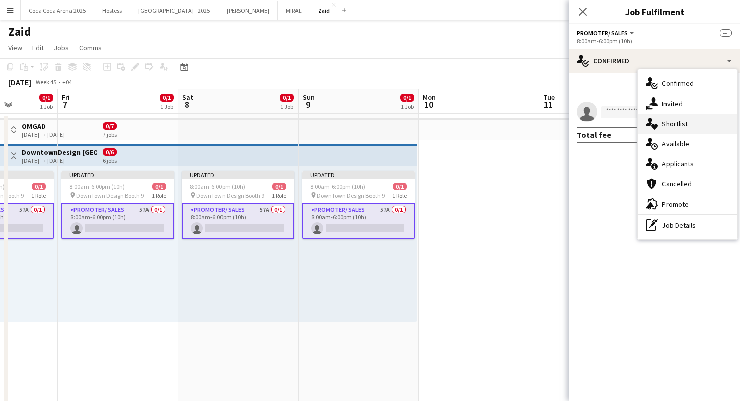
click at [671, 127] on span "Shortlist" at bounding box center [675, 123] width 26 height 9
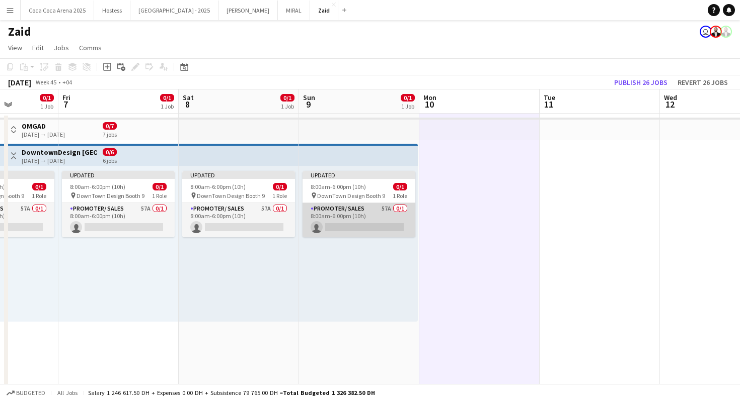
click at [380, 218] on app-card-role "Promoter/ Sales 57A 0/1 8:00am-6:00pm (10h) single-neutral-actions" at bounding box center [358, 220] width 113 height 34
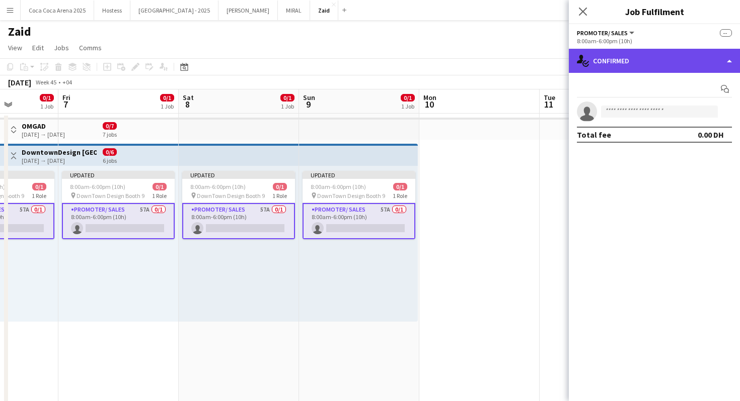
click at [653, 60] on div "single-neutral-actions-check-2 Confirmed" at bounding box center [654, 61] width 171 height 24
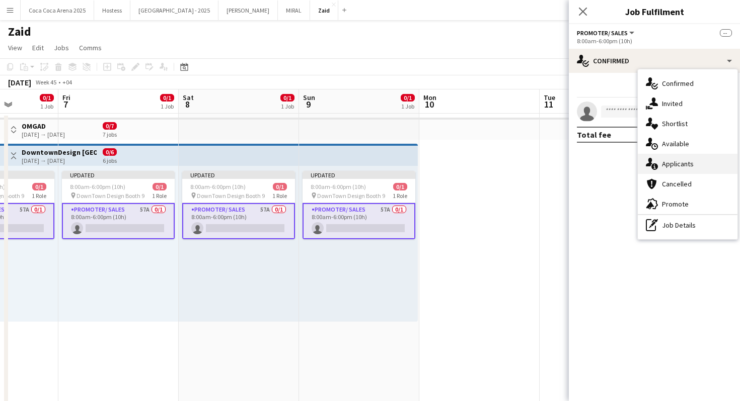
click at [693, 165] on div "single-neutral-actions-information Applicants" at bounding box center [687, 164] width 100 height 20
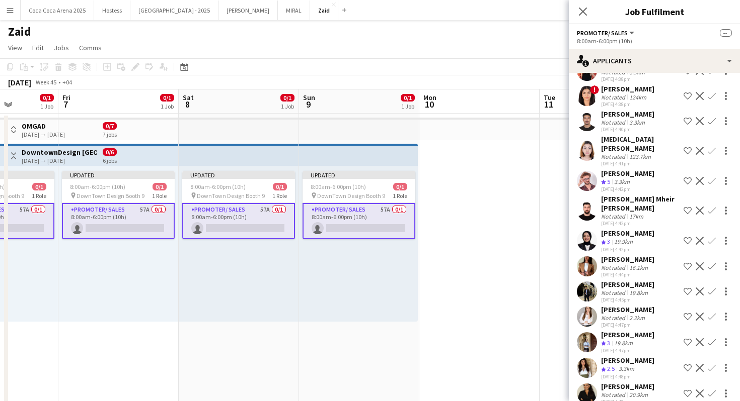
scroll to position [1201, 0]
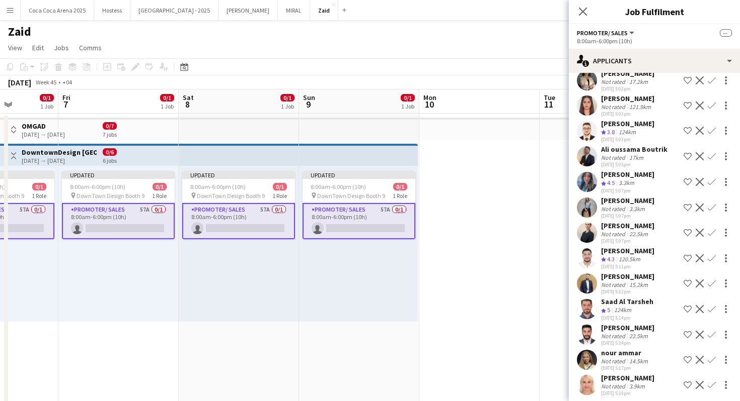
click at [631, 365] on div "[DATE] 5:17pm" at bounding box center [625, 368] width 49 height 7
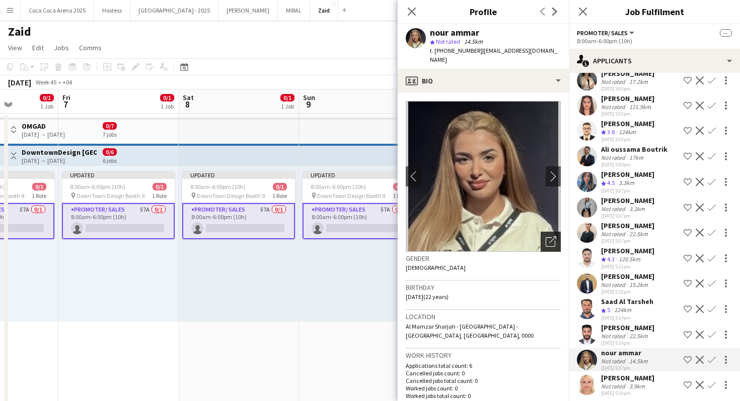
click at [553, 236] on icon "Open photos pop-in" at bounding box center [550, 241] width 11 height 11
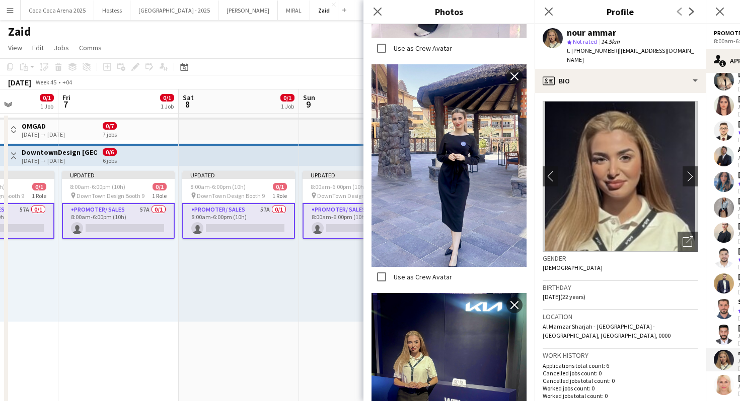
scroll to position [1025, 0]
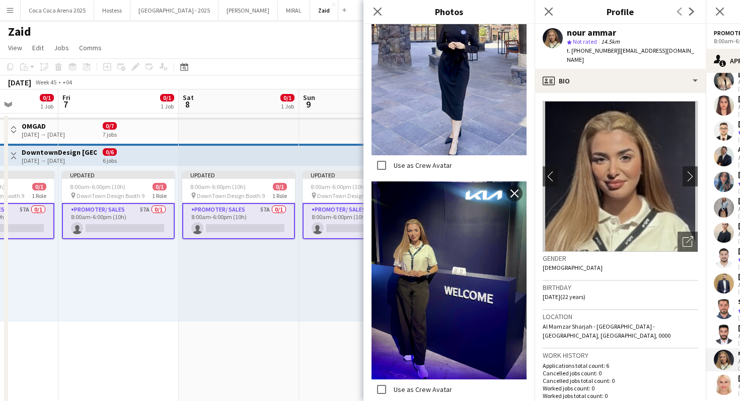
click at [584, 323] on span "Al Mamzar Sharjah - Sharjah - United Arab Emirates, Sharjah, 0000" at bounding box center [606, 331] width 128 height 17
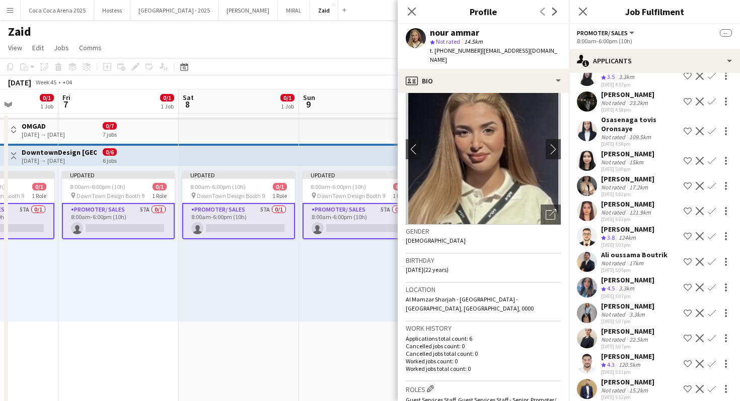
scroll to position [1087, 0]
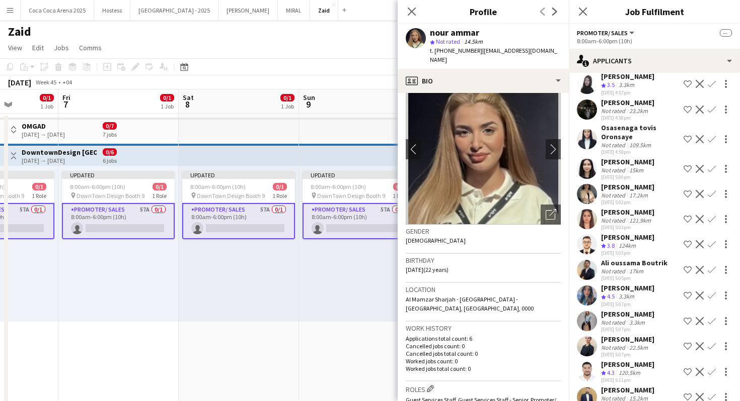
click at [642, 224] on div "07-10-2025 5:03pm" at bounding box center [627, 227] width 53 height 7
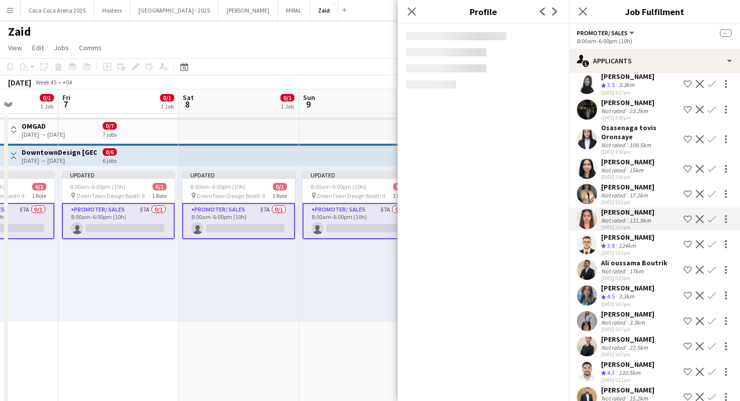
click at [651, 245] on div "Yazan Basheer Crew rating 3.8 124km 07-10-2025 5:03pm Shortlist crew Decline Co…" at bounding box center [654, 245] width 171 height 24
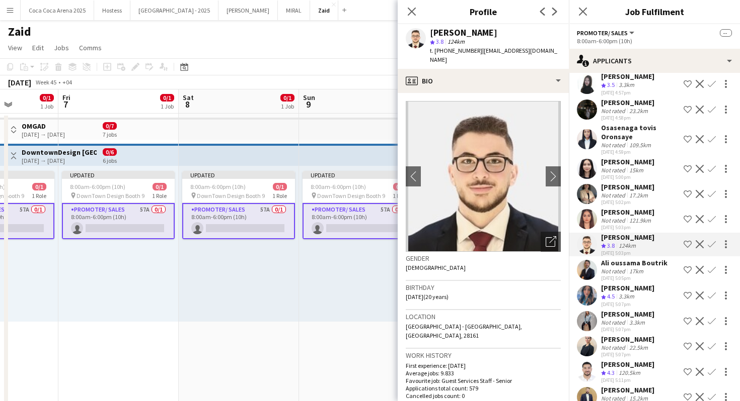
click at [684, 241] on app-icon "Shortlist crew" at bounding box center [687, 244] width 8 height 8
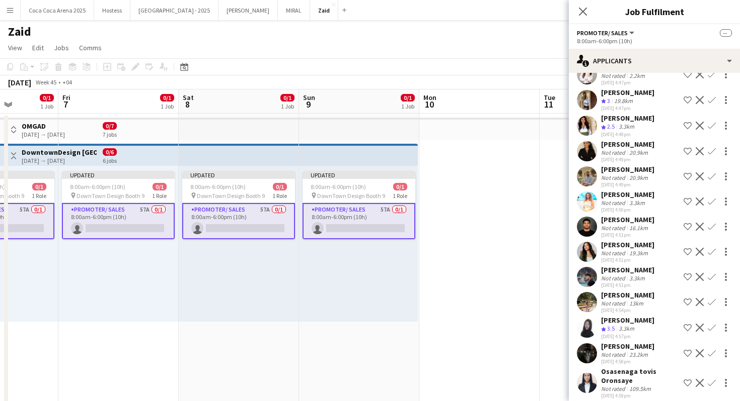
scroll to position [842, 0]
click at [644, 277] on div "3.3km" at bounding box center [637, 280] width 20 height 8
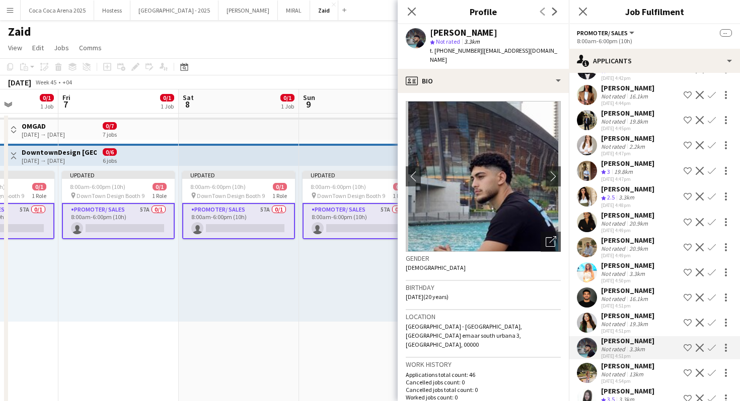
click at [643, 271] on div "3.3km" at bounding box center [637, 274] width 20 height 8
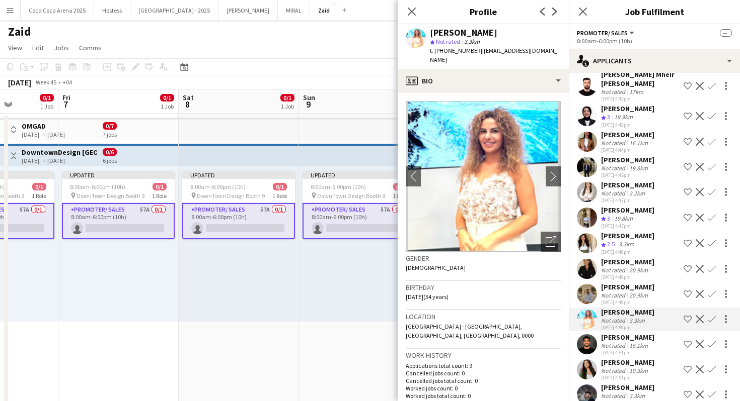
scroll to position [723, 0]
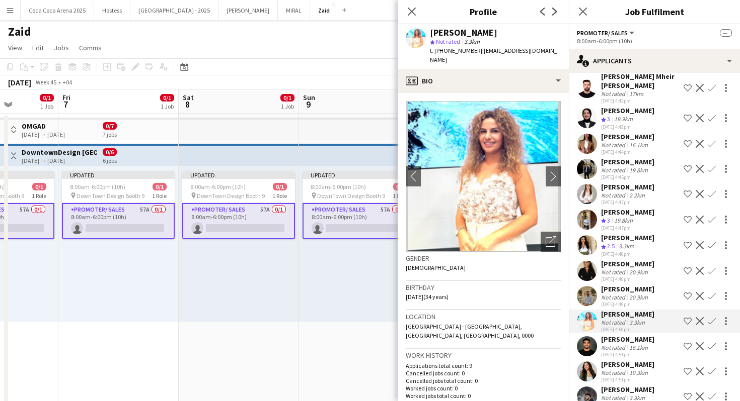
click at [650, 235] on div "Yanina Taleb Crew rating 2.5 3.3km 07-10-2025 4:48pm Shortlist crew Decline Con…" at bounding box center [654, 245] width 171 height 24
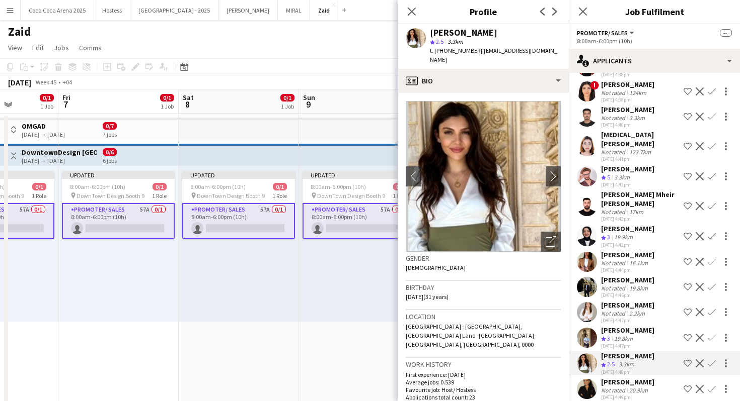
click at [650, 235] on div "Mohammad Al Taweel Crew rating 4.6 124km 06-10-2025 11:11am Shortlist crew Decl…" at bounding box center [654, 253] width 171 height 1483
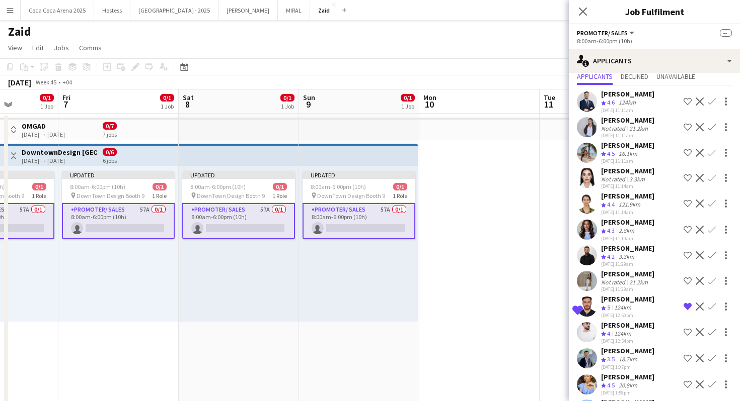
scroll to position [0, 0]
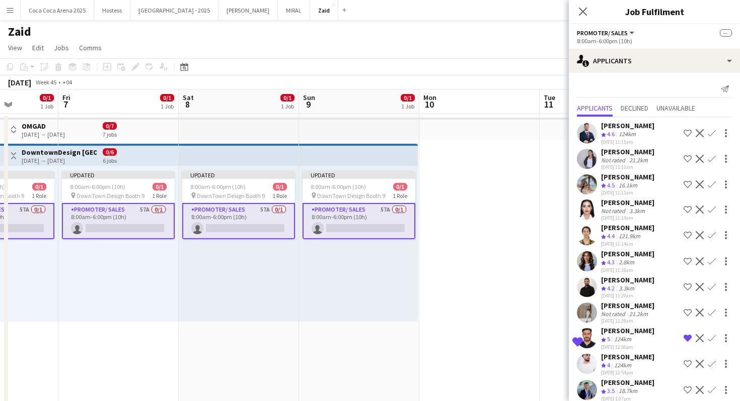
click at [647, 252] on div "Yasmine Al khayat" at bounding box center [627, 254] width 53 height 9
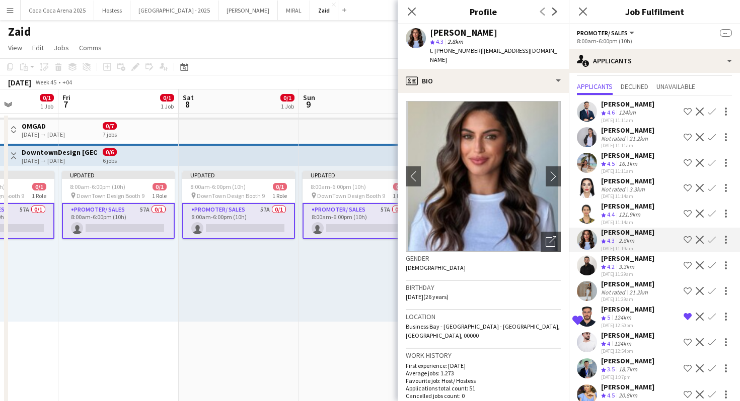
scroll to position [24, 0]
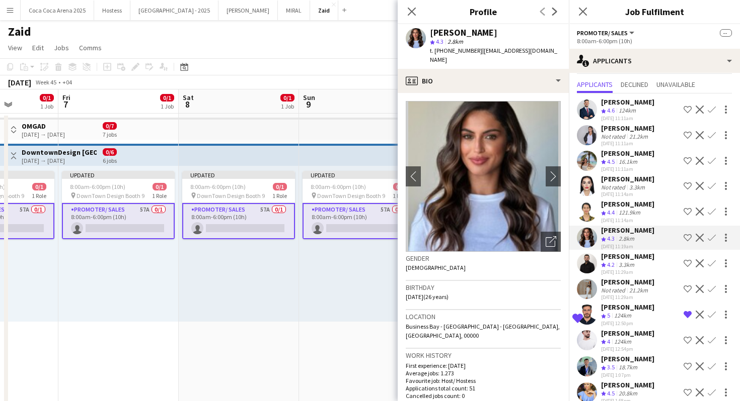
click at [641, 291] on div "21.2km" at bounding box center [638, 291] width 23 height 8
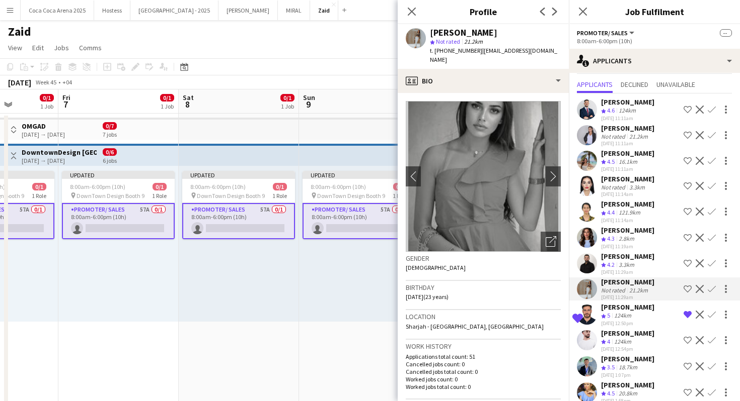
click at [688, 288] on app-icon "Shortlist crew" at bounding box center [687, 289] width 8 height 8
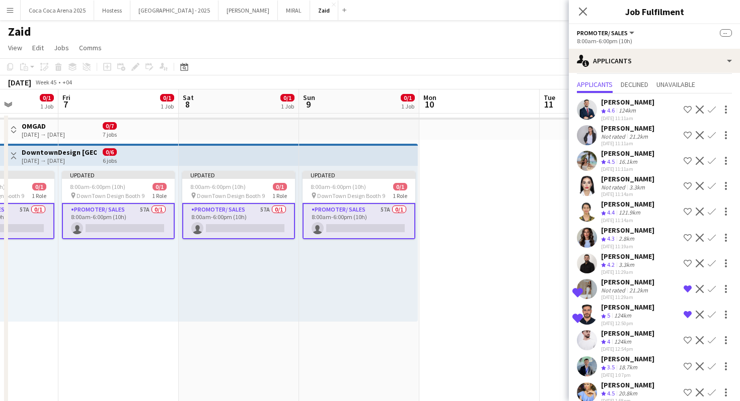
click at [689, 264] on app-icon "Shortlist crew" at bounding box center [687, 264] width 8 height 8
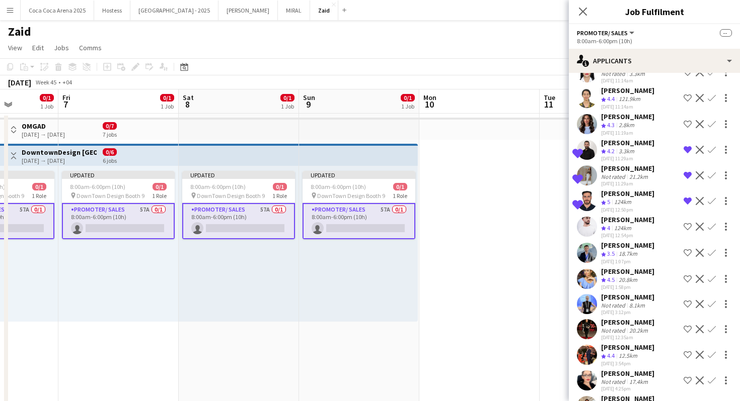
scroll to position [138, 0]
click at [645, 248] on div "Majid Arshad Crew rating 3.5 18.7km 06-10-2025 1:07pm Shortlist crew Decline Co…" at bounding box center [654, 252] width 171 height 24
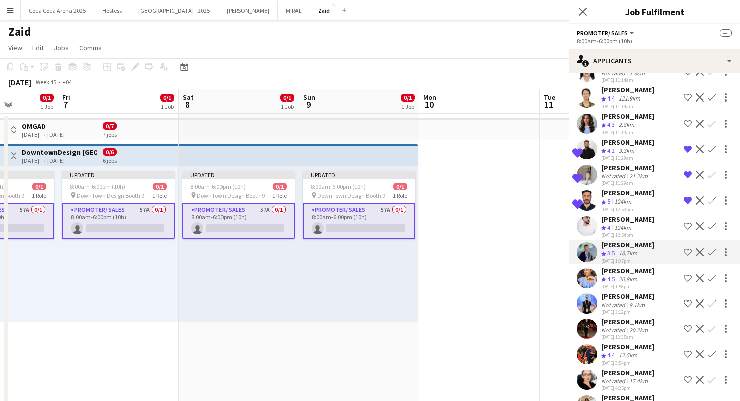
click at [638, 228] on div "Crew rating 4 124km" at bounding box center [627, 228] width 53 height 9
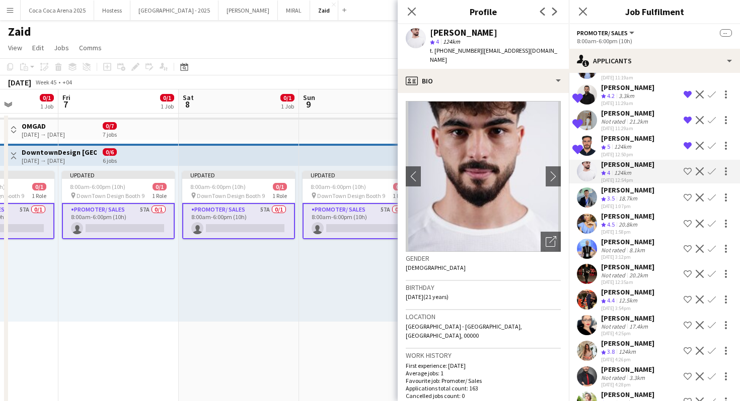
click at [636, 274] on div "20.2km" at bounding box center [638, 276] width 23 height 8
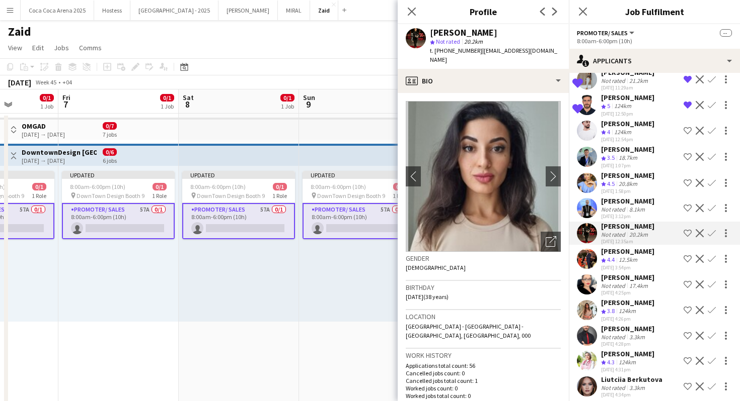
click at [633, 265] on div "07-10-2025 3:54pm" at bounding box center [627, 268] width 53 height 7
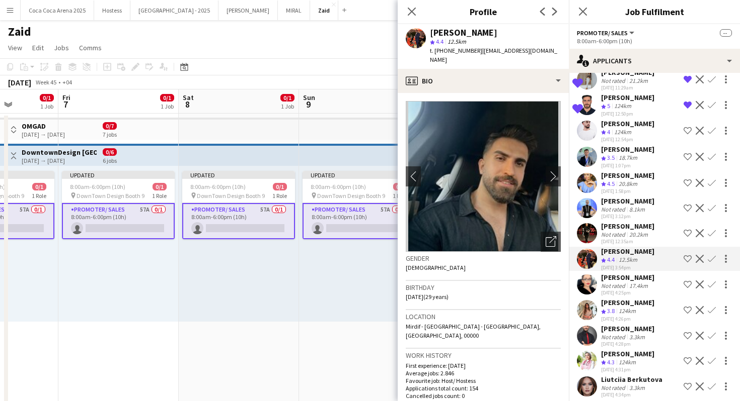
scroll to position [272, 0]
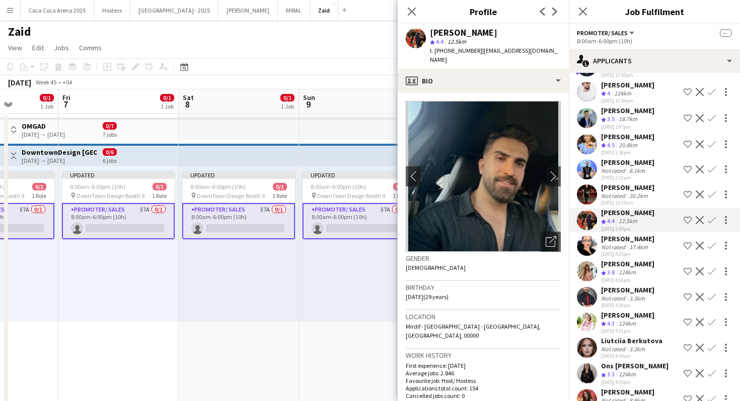
click at [638, 295] on div "3.3km" at bounding box center [637, 299] width 20 height 8
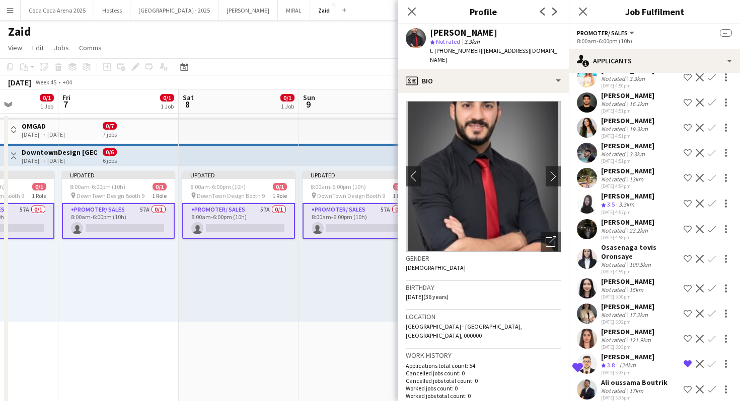
scroll to position [1201, 0]
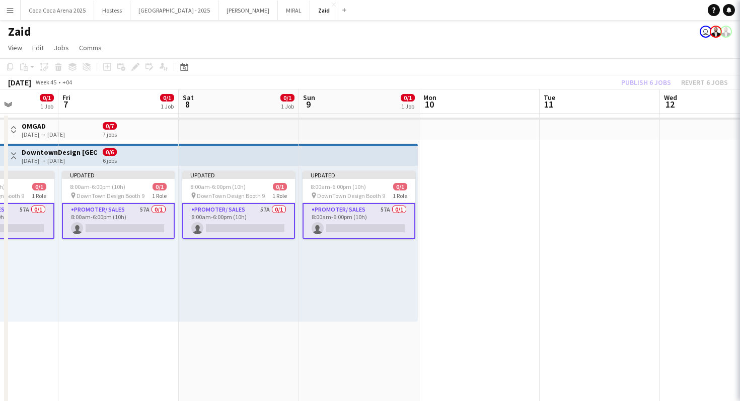
scroll to position [0, 0]
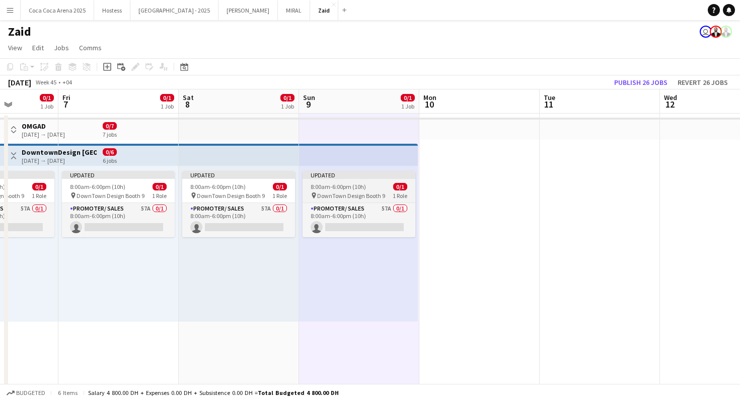
click at [394, 187] on span "0/1" at bounding box center [400, 187] width 14 height 8
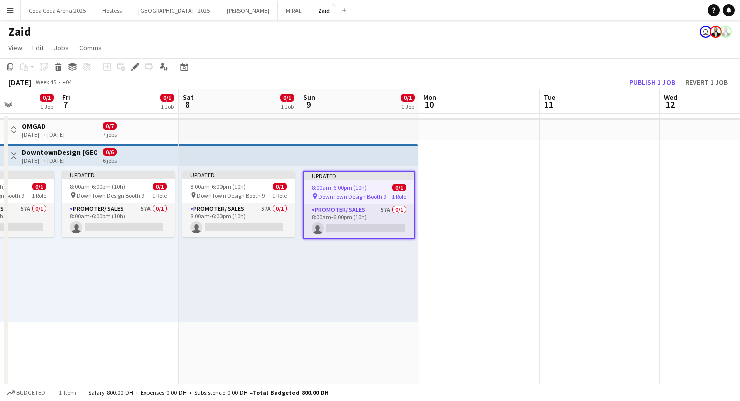
click at [413, 151] on app-top-bar at bounding box center [358, 155] width 119 height 22
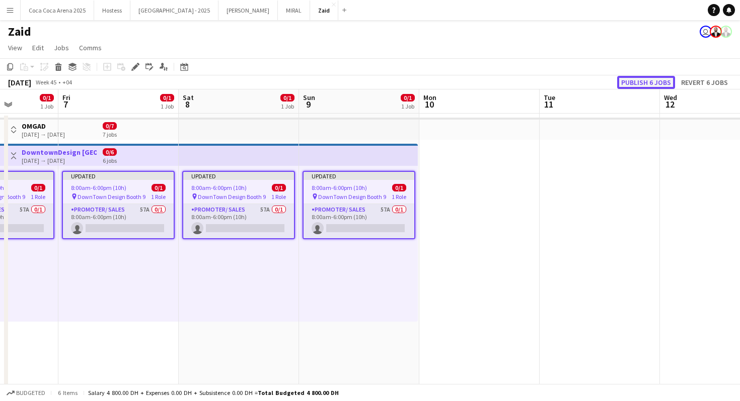
click at [653, 76] on button "Publish 6 jobs" at bounding box center [646, 82] width 58 height 13
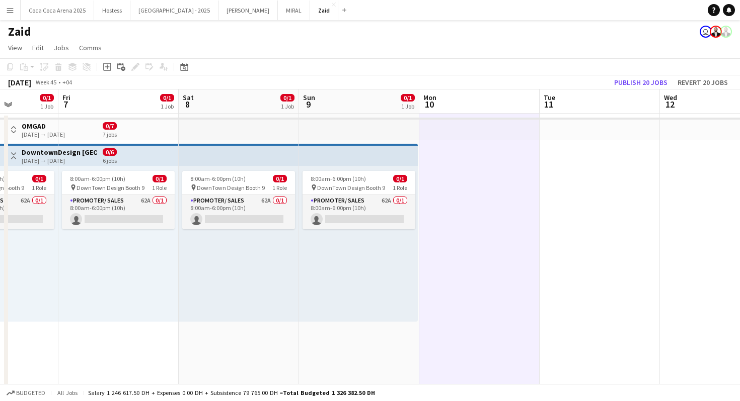
click at [18, 126] on button "Toggle View" at bounding box center [14, 130] width 12 height 12
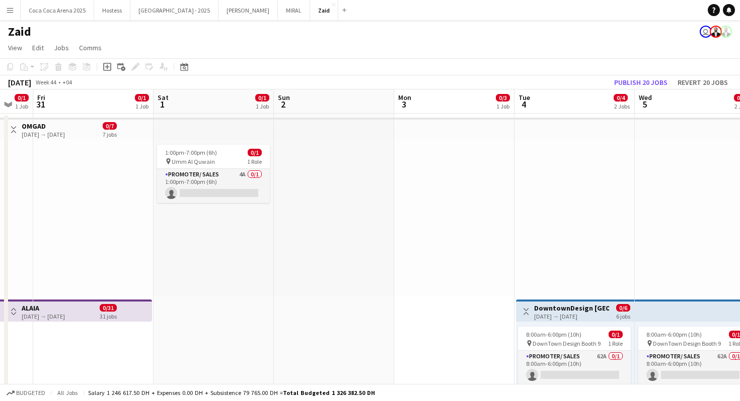
scroll to position [0, 204]
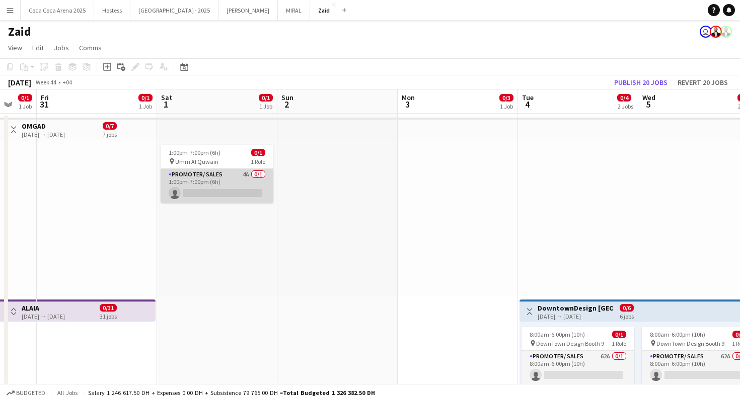
click at [216, 193] on app-card-role "Promoter/ Sales 4A 0/1 1:00pm-7:00pm (6h) single-neutral-actions" at bounding box center [216, 186] width 113 height 34
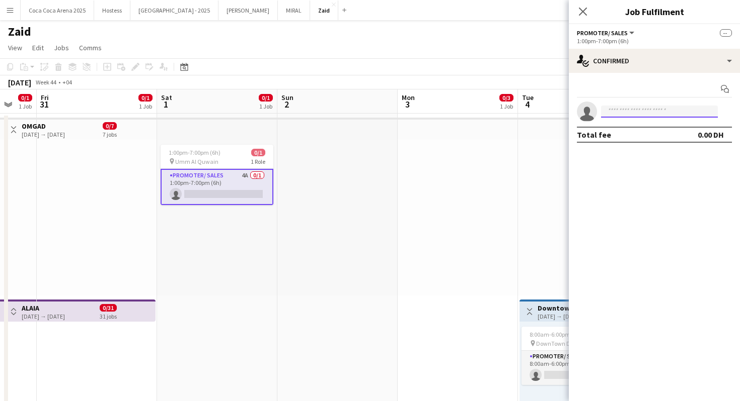
click at [651, 109] on input at bounding box center [659, 112] width 117 height 12
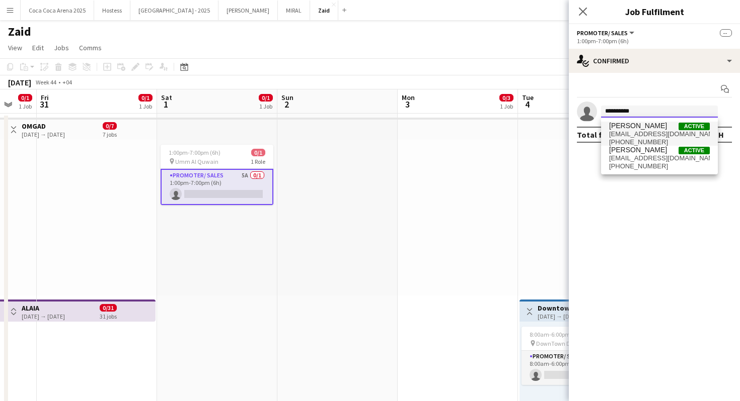
type input "**********"
click at [674, 141] on span "+9710555911581" at bounding box center [659, 142] width 101 height 8
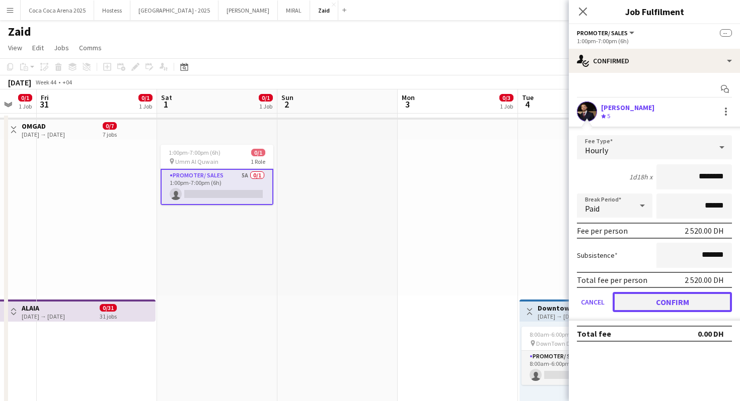
click at [679, 297] on button "Confirm" at bounding box center [671, 302] width 119 height 20
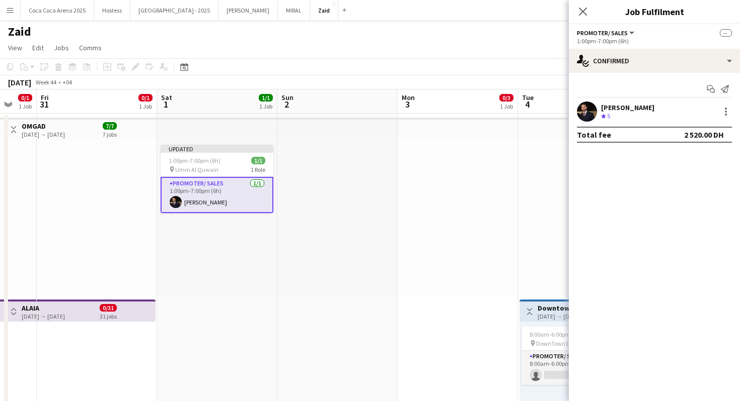
click at [450, 252] on div at bounding box center [457, 218] width 120 height 156
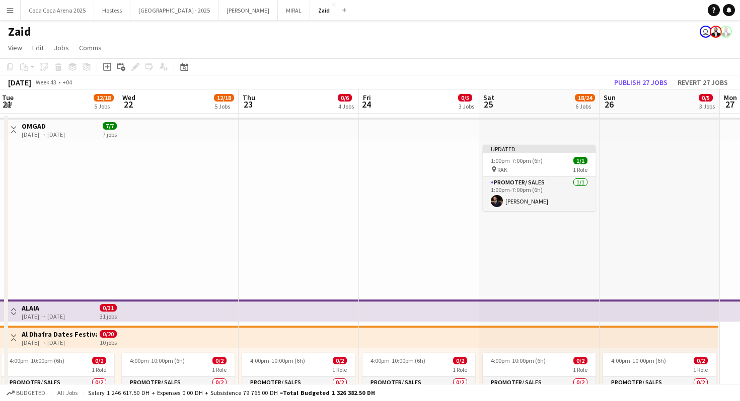
scroll to position [0, 263]
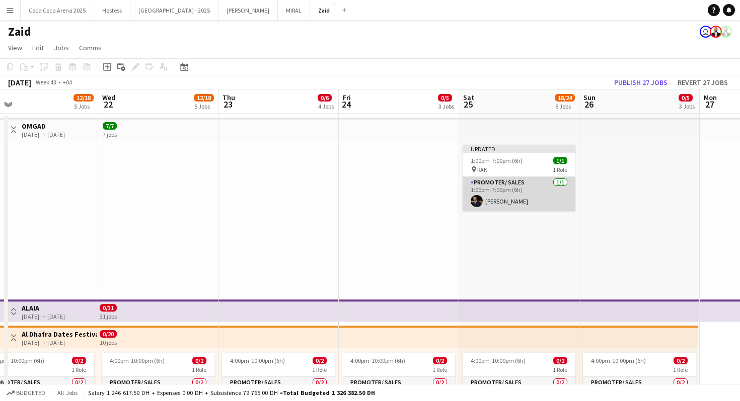
click at [517, 181] on app-card-role "Promoter/ Sales 1/1 1:00pm-7:00pm (6h) Osama Nour" at bounding box center [518, 194] width 113 height 34
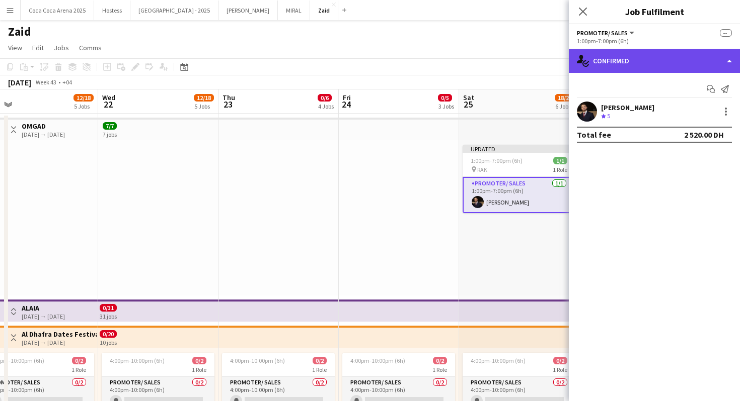
click at [673, 71] on div "single-neutral-actions-check-2 Confirmed" at bounding box center [654, 61] width 171 height 24
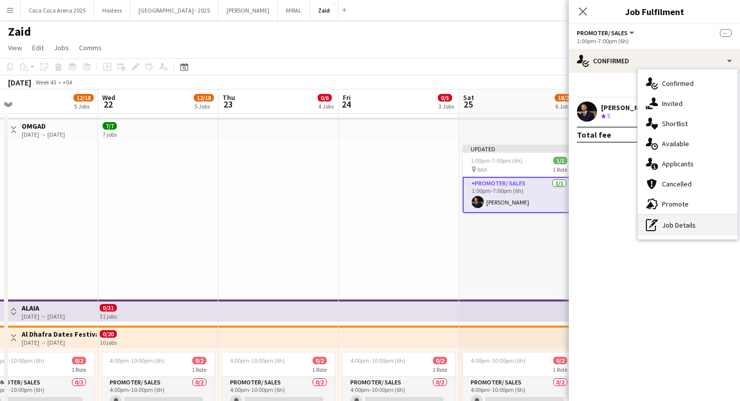
click at [684, 224] on div "pen-write Job Details" at bounding box center [687, 225] width 100 height 20
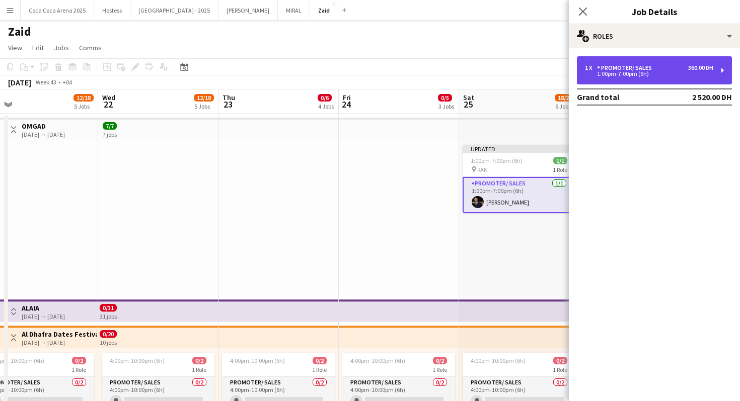
click at [675, 83] on div "1 x Promoter/ Sales 360.00 DH 1:00pm-7:00pm (6h)" at bounding box center [654, 70] width 155 height 28
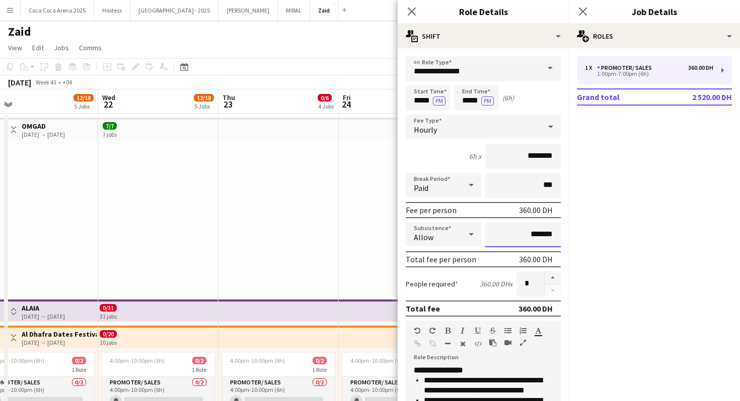
click at [523, 235] on input "*******" at bounding box center [522, 234] width 75 height 25
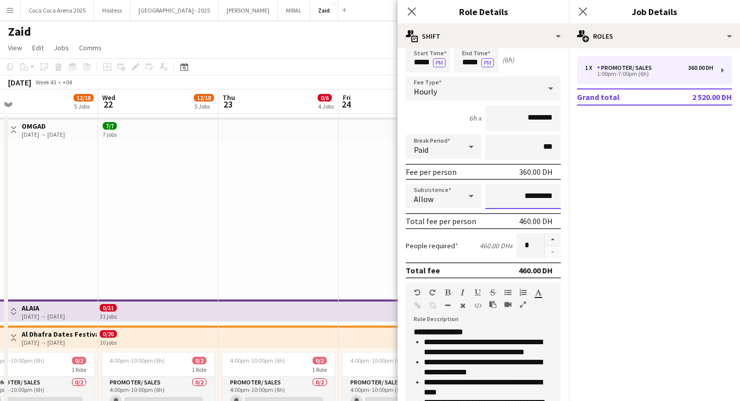
scroll to position [44, 0]
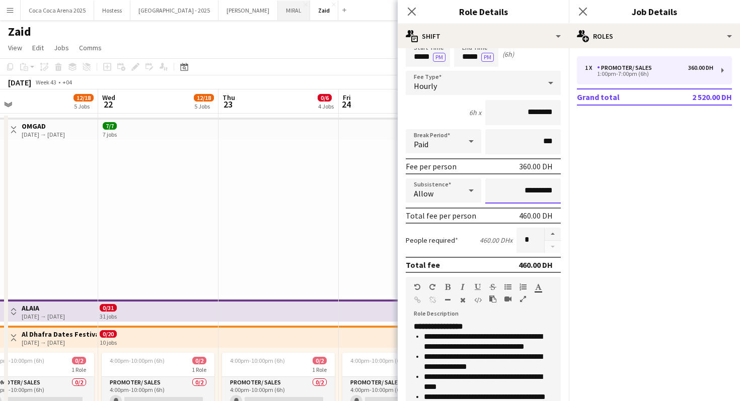
type input "*********"
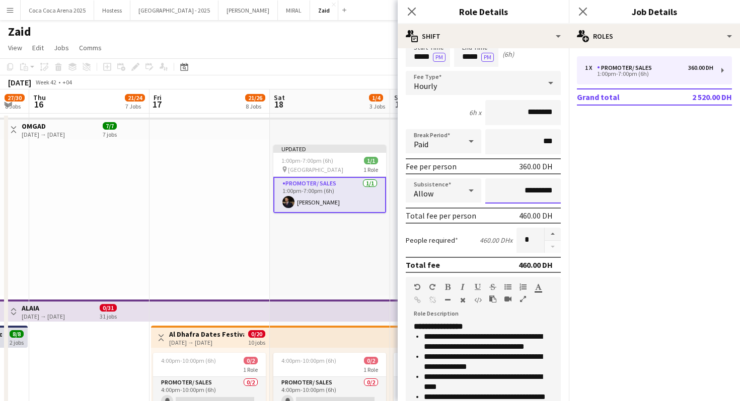
scroll to position [0, 216]
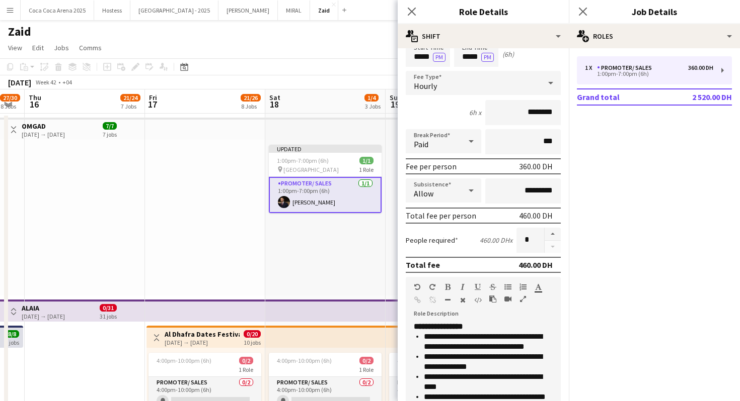
click at [358, 253] on div "Updated 1:00pm-7:00pm (6h) 1/1 pin Masfut Museum 1 Role Promoter/ Sales 1/1 1:0…" at bounding box center [325, 218] width 120 height 156
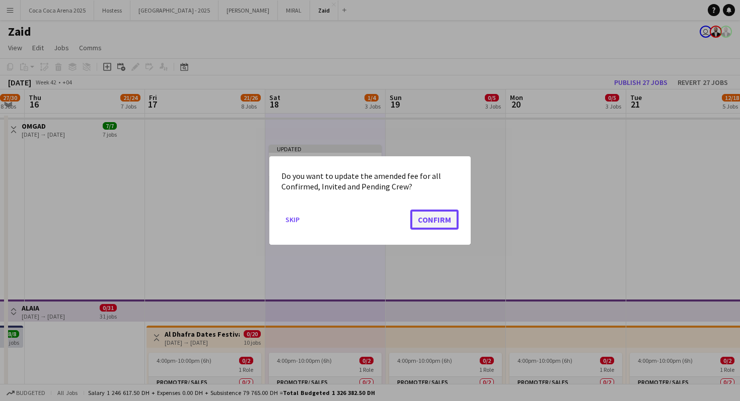
click at [447, 227] on button "Confirm" at bounding box center [434, 220] width 48 height 20
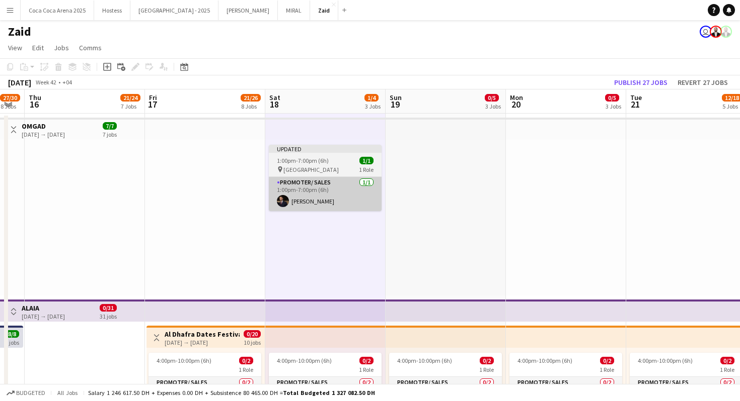
click at [370, 195] on app-card-role "Promoter/ Sales 1/1 1:00pm-7:00pm (6h) Osama Nour" at bounding box center [325, 194] width 113 height 34
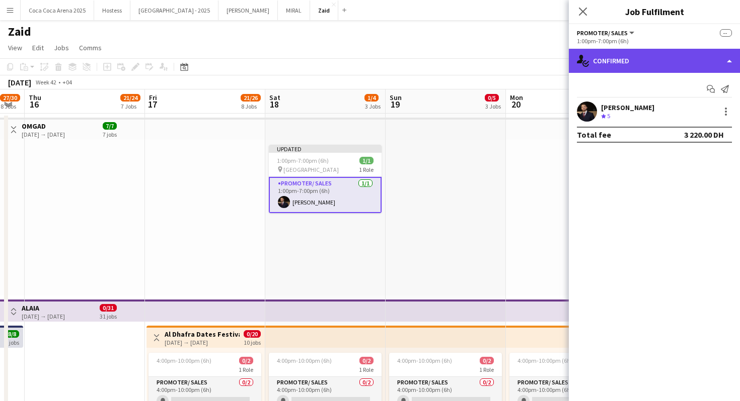
click at [682, 55] on div "single-neutral-actions-check-2 Confirmed" at bounding box center [654, 61] width 171 height 24
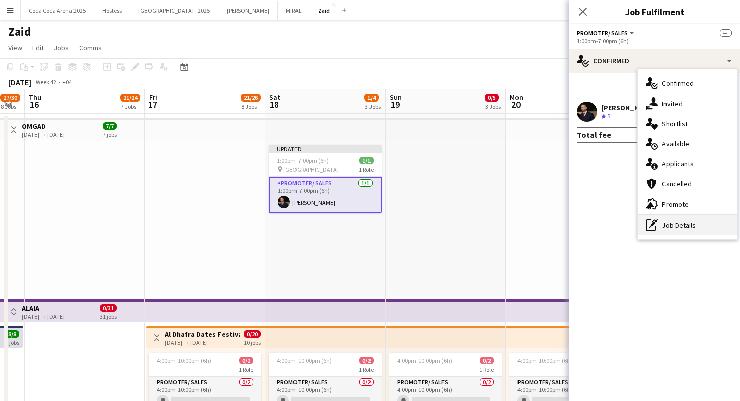
click at [702, 221] on div "pen-write Job Details" at bounding box center [687, 225] width 100 height 20
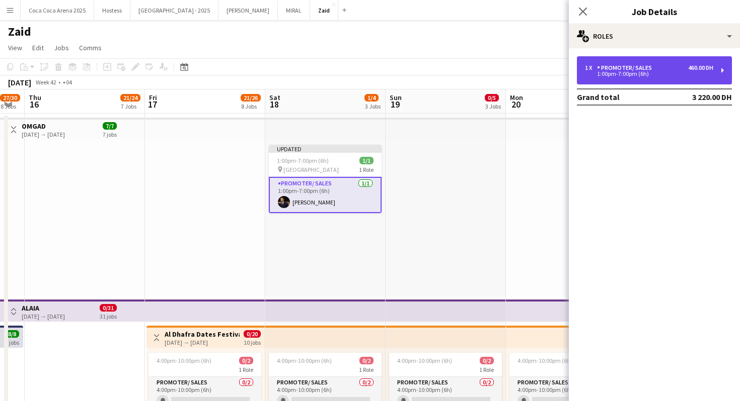
click at [679, 68] on div "1 x Promoter/ Sales 460.00 DH" at bounding box center [649, 67] width 128 height 7
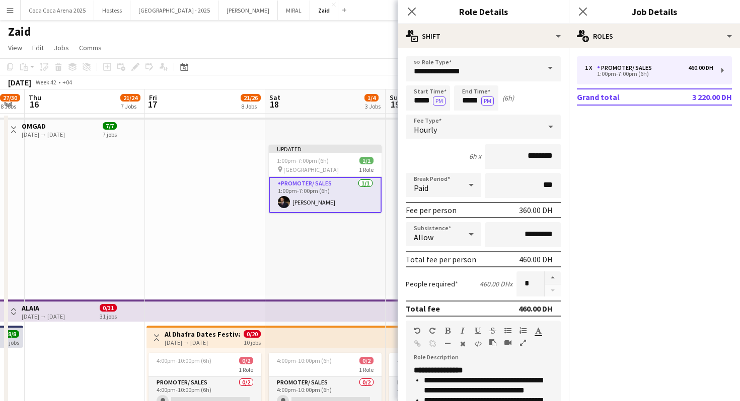
click at [352, 246] on div "Updated 1:00pm-7:00pm (6h) 1/1 pin Masfut Museum 1 Role Promoter/ Sales 1/1 1:0…" at bounding box center [325, 218] width 120 height 156
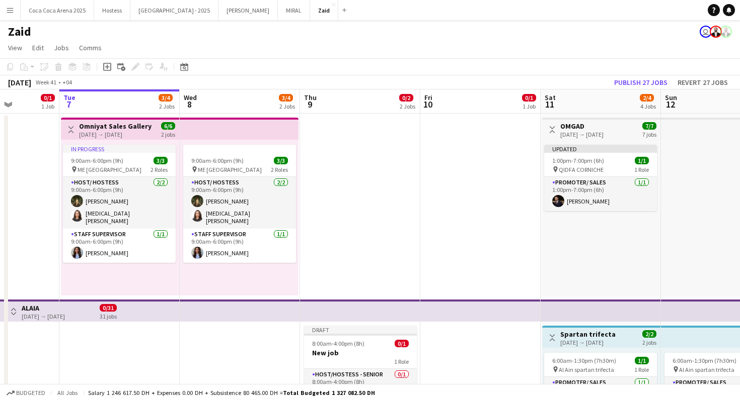
scroll to position [0, 290]
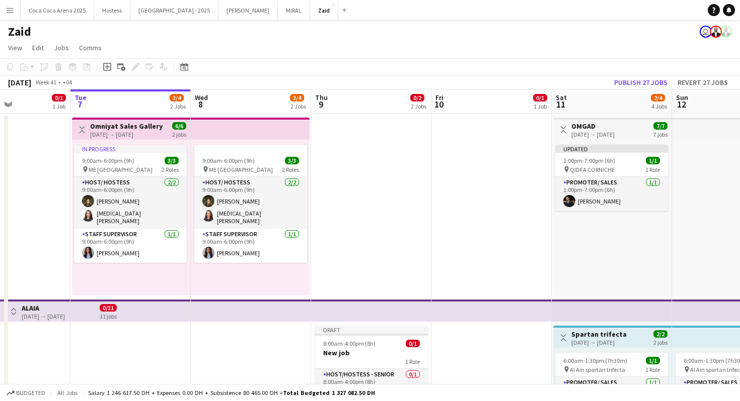
click at [564, 129] on app-icon "Toggle View" at bounding box center [562, 129] width 7 height 7
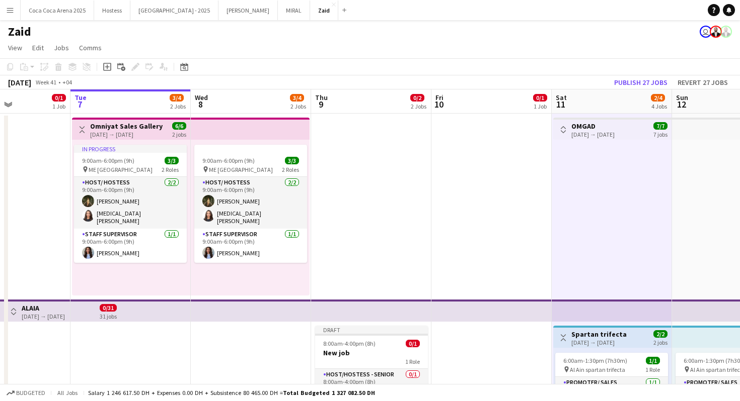
click at [611, 129] on h3 "OMGAD" at bounding box center [592, 126] width 43 height 9
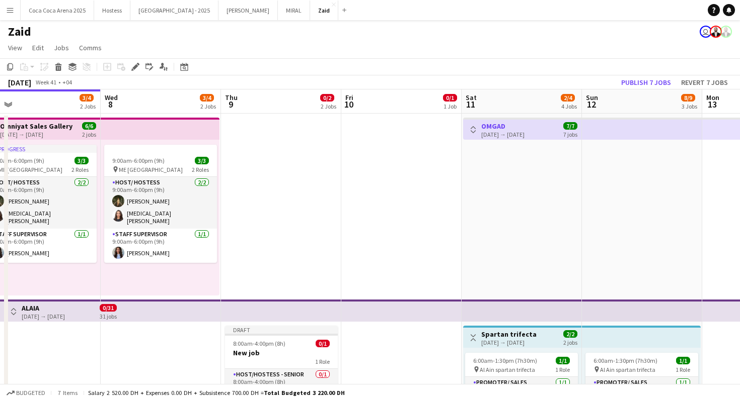
scroll to position [0, 419]
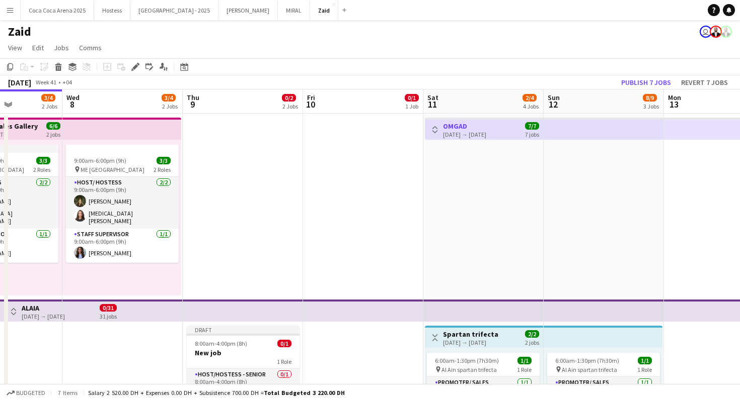
click at [440, 123] on div "Toggle View OMGAD 11-10-2025 → 06-12-2025 7/7 7 jobs" at bounding box center [484, 129] width 110 height 17
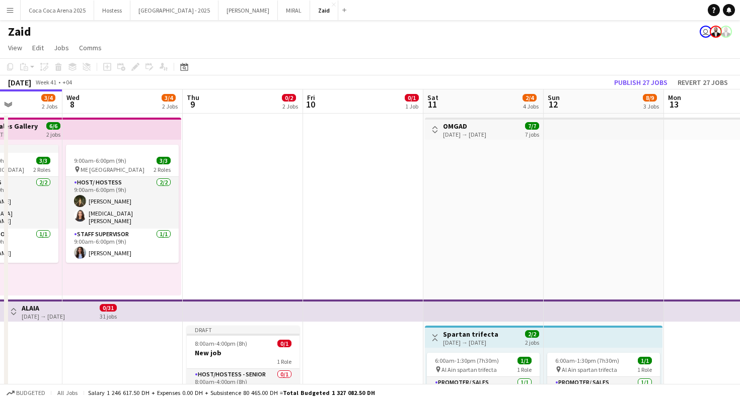
click at [430, 128] on button "Toggle View" at bounding box center [435, 130] width 12 height 12
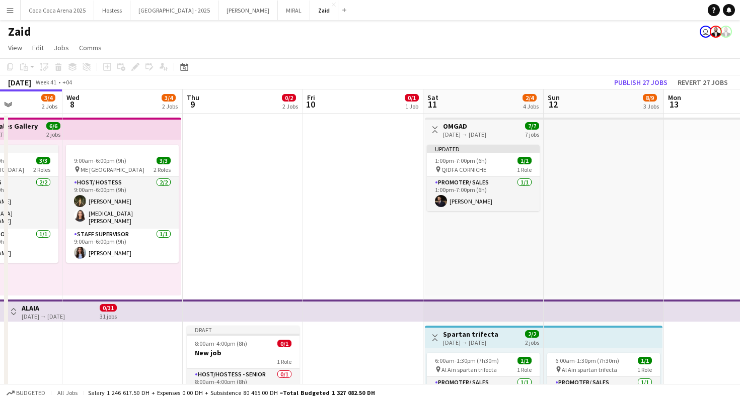
click at [561, 174] on div at bounding box center [603, 218] width 120 height 156
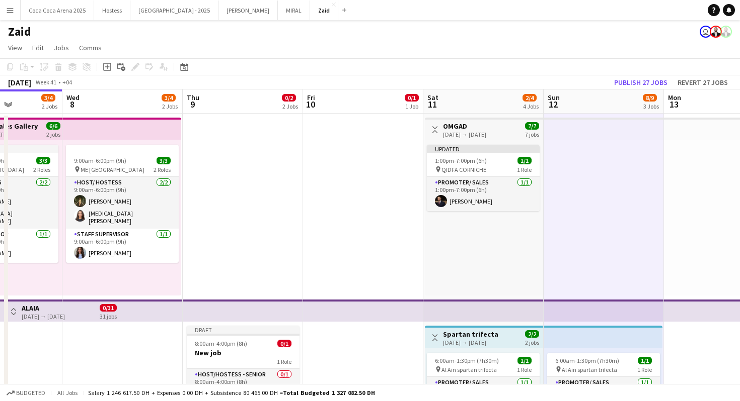
click at [435, 127] on app-icon "Toggle View" at bounding box center [434, 129] width 7 height 7
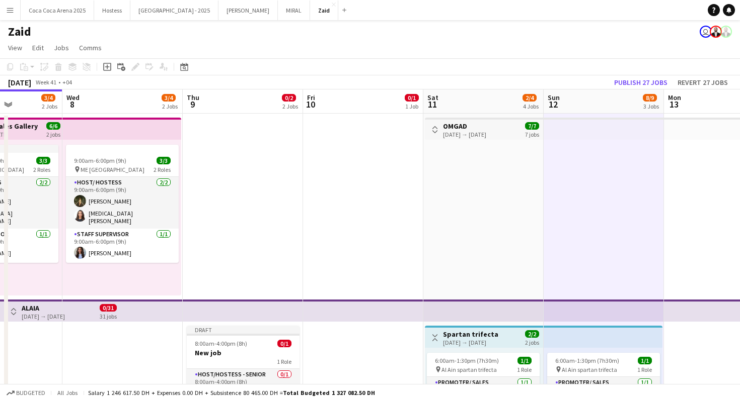
click at [549, 128] on app-top-bar at bounding box center [603, 129] width 120 height 22
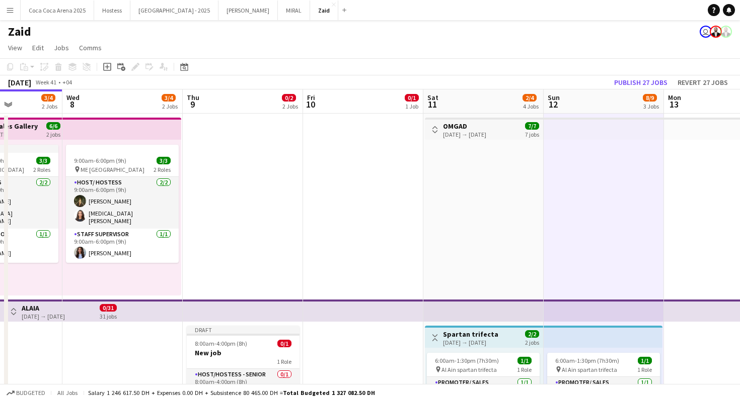
click at [607, 136] on app-top-bar at bounding box center [603, 129] width 120 height 22
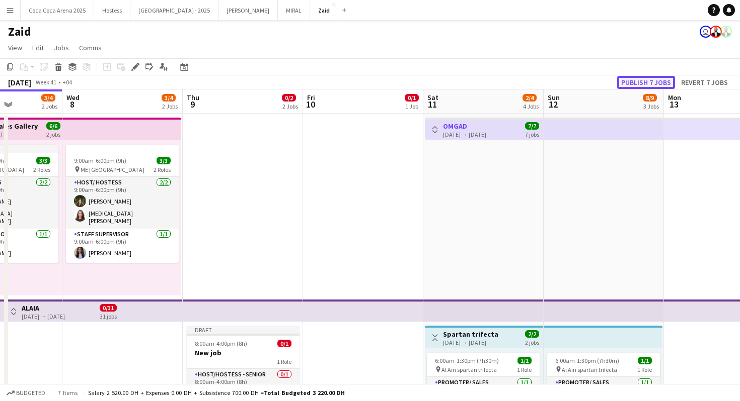
click at [660, 85] on button "Publish 7 jobs" at bounding box center [646, 82] width 58 height 13
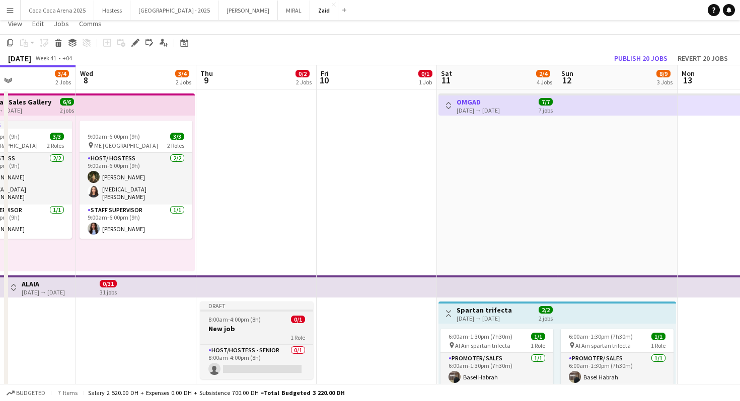
scroll to position [0, 0]
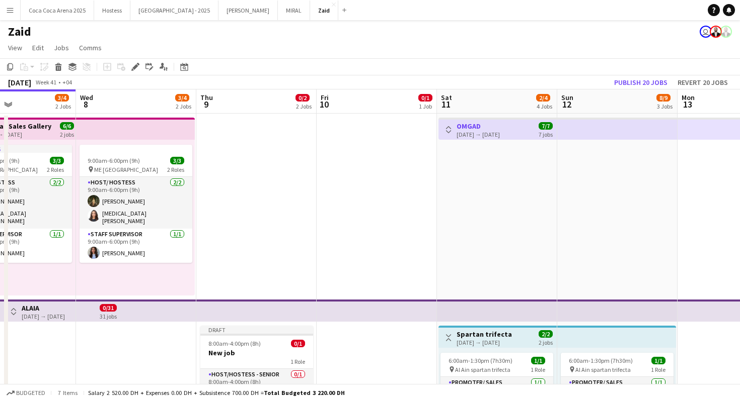
click at [444, 125] on button "Toggle View" at bounding box center [448, 130] width 12 height 12
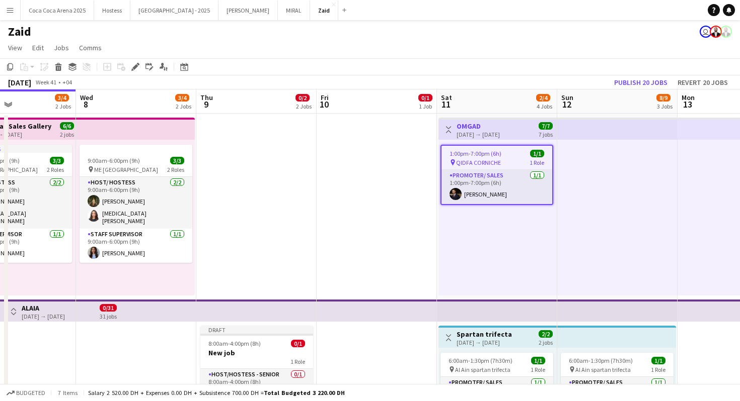
click at [443, 130] on button "Toggle View" at bounding box center [448, 130] width 12 height 12
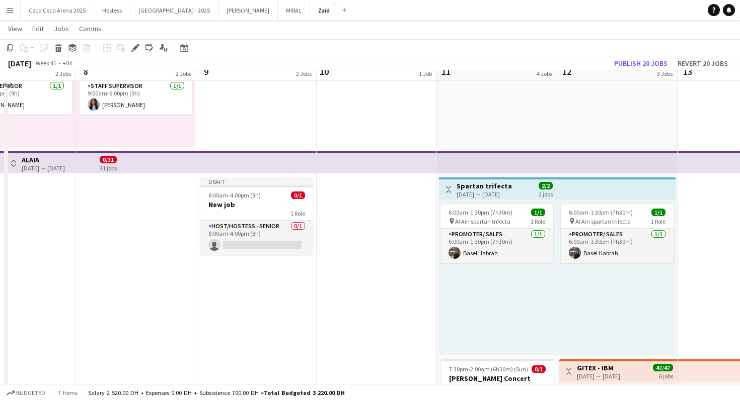
scroll to position [148, 0]
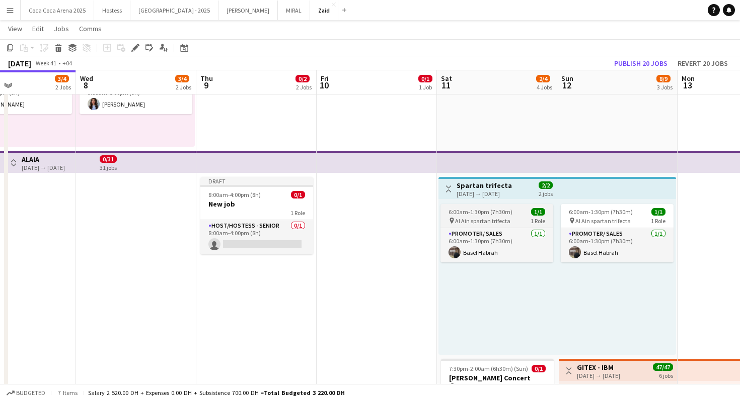
click at [480, 217] on span "Al Ain spartan trifecta" at bounding box center [482, 221] width 55 height 8
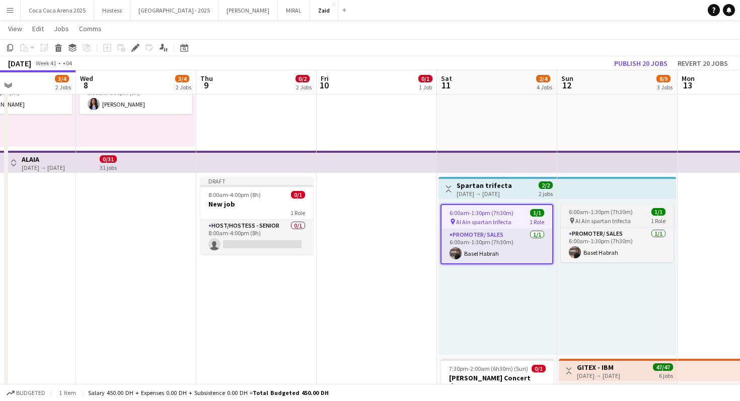
click at [580, 220] on span "Al Ain spartan trifecta" at bounding box center [602, 221] width 55 height 8
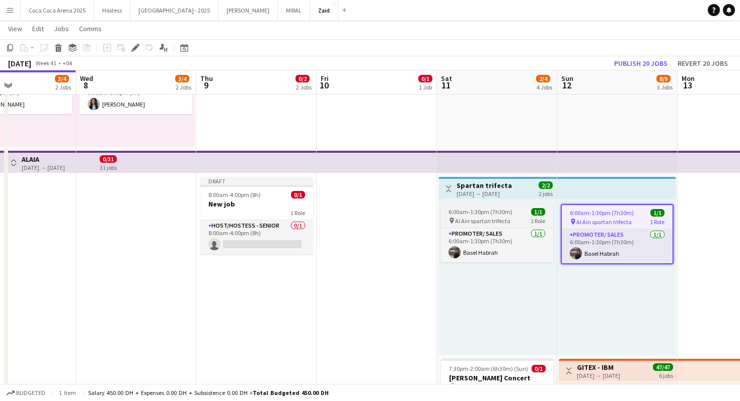
click at [526, 223] on div "pin Al Ain spartan trifecta 1 Role" at bounding box center [496, 221] width 113 height 8
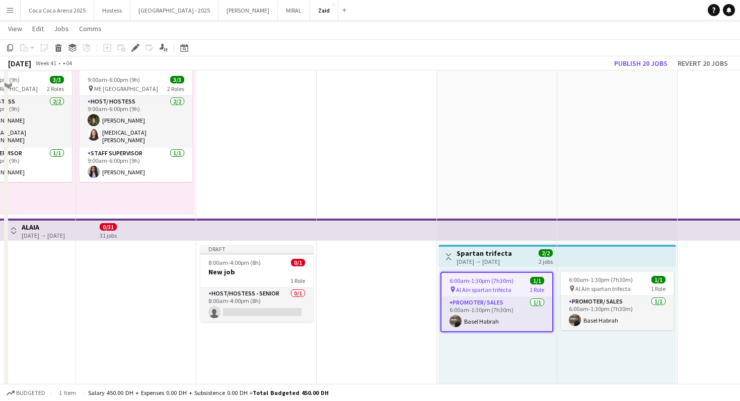
scroll to position [0, 0]
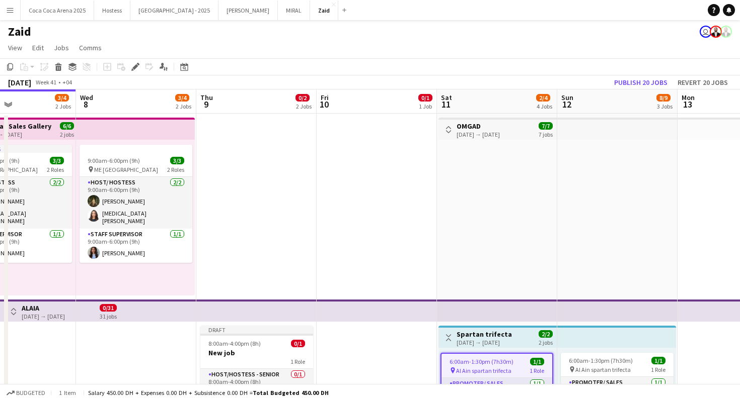
click at [449, 139] on app-top-bar "Toggle View OMGAD 11-10-2025 → 06-12-2025 7/7 7 jobs" at bounding box center [497, 129] width 118 height 22
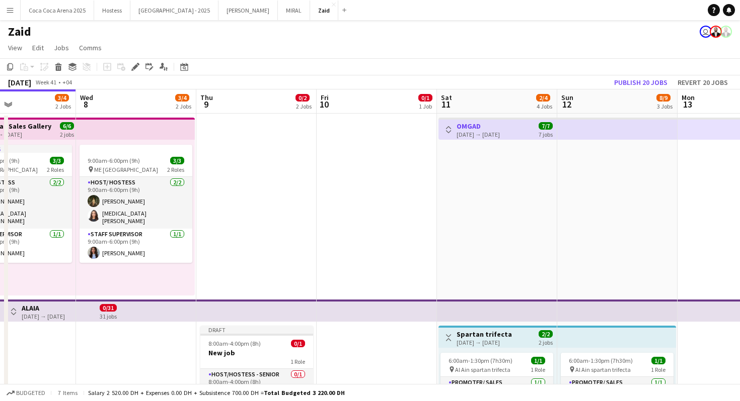
click at [444, 133] on button "Toggle View" at bounding box center [448, 130] width 12 height 12
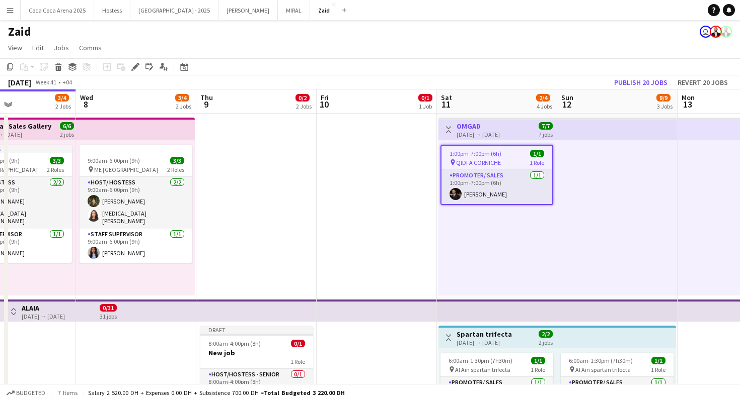
click at [444, 133] on button "Toggle View" at bounding box center [448, 130] width 12 height 12
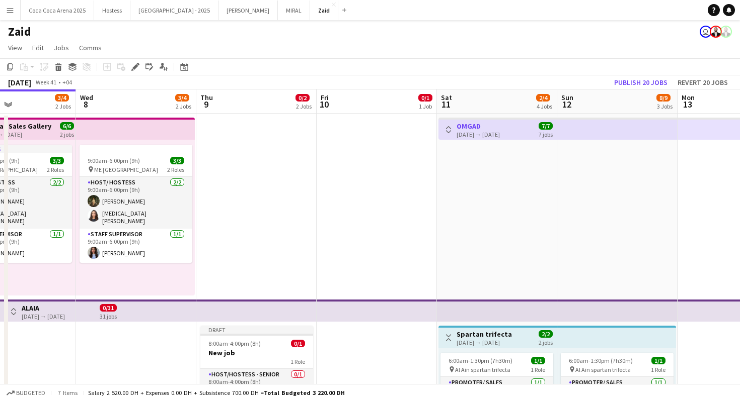
click at [444, 133] on button "Toggle View" at bounding box center [448, 130] width 12 height 12
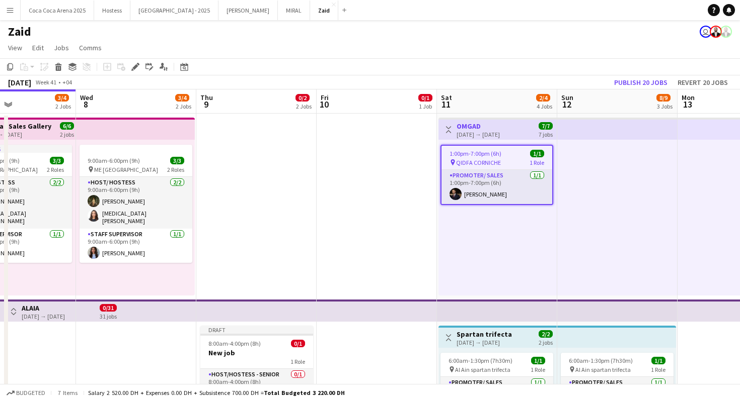
click at [444, 133] on button "Toggle View" at bounding box center [448, 130] width 12 height 12
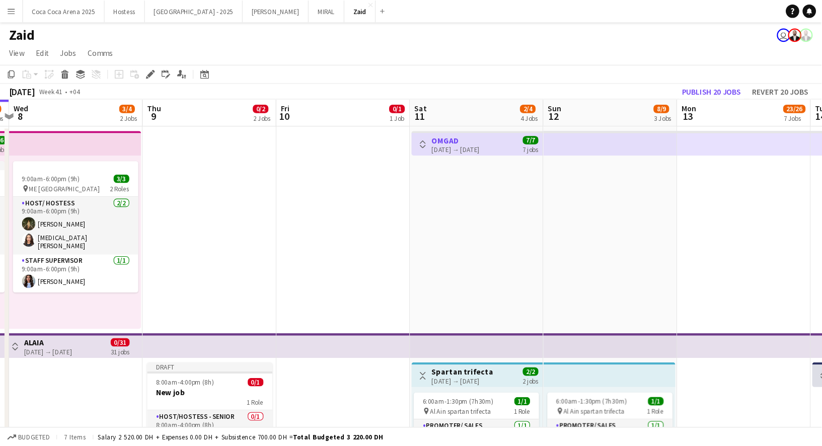
scroll to position [0, 358]
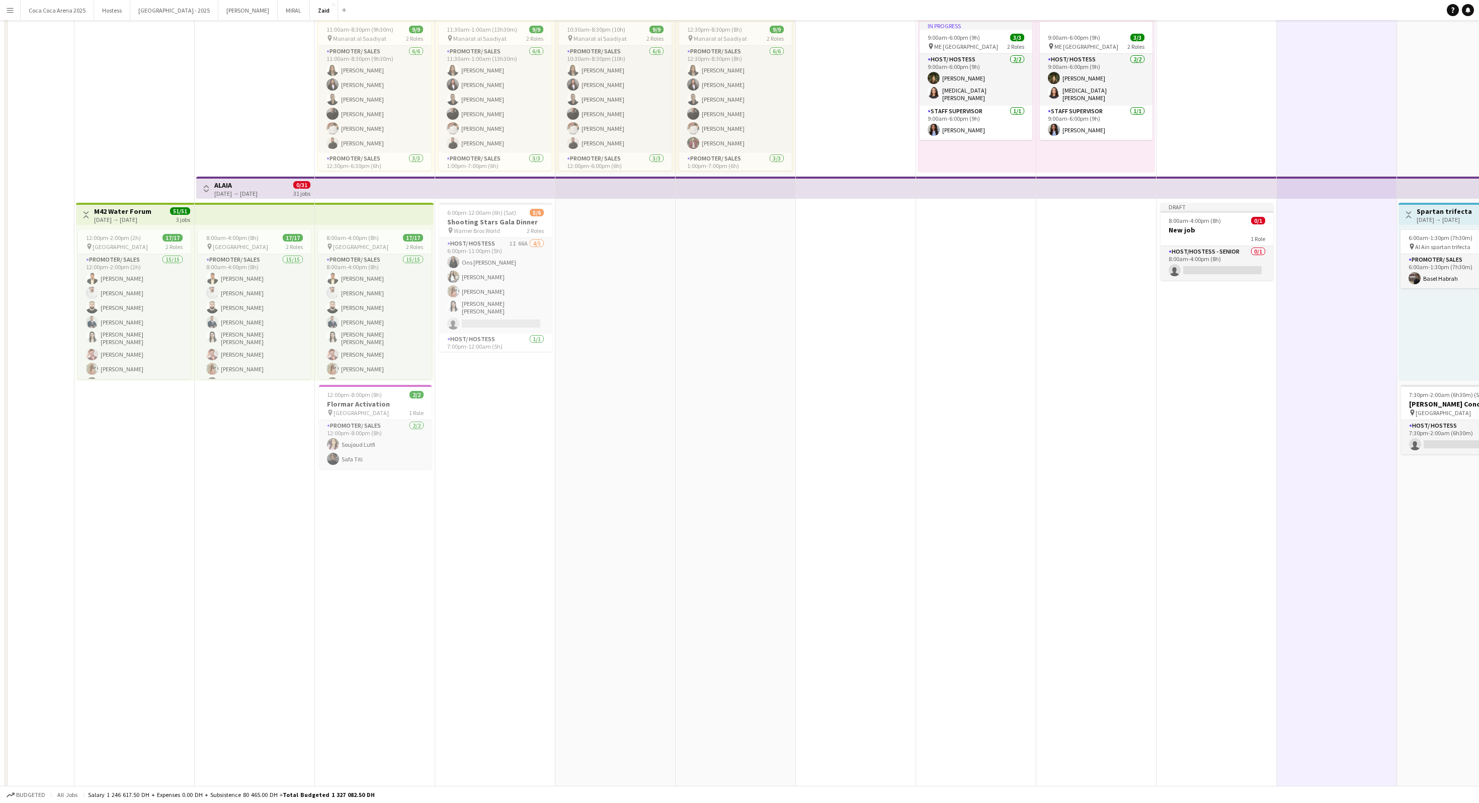
scroll to position [0, 0]
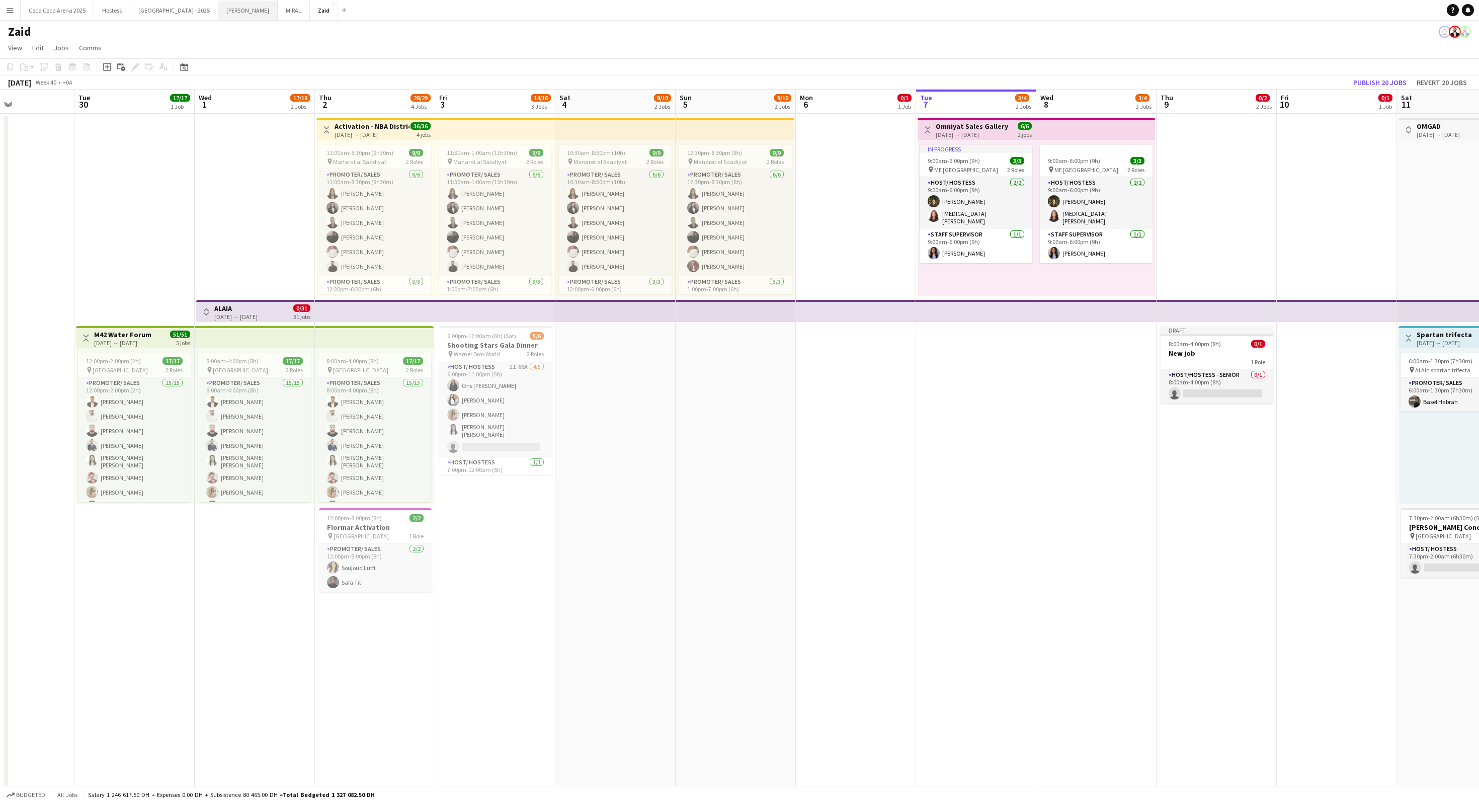
click at [218, 12] on button "Kate Close" at bounding box center [247, 11] width 59 height 20
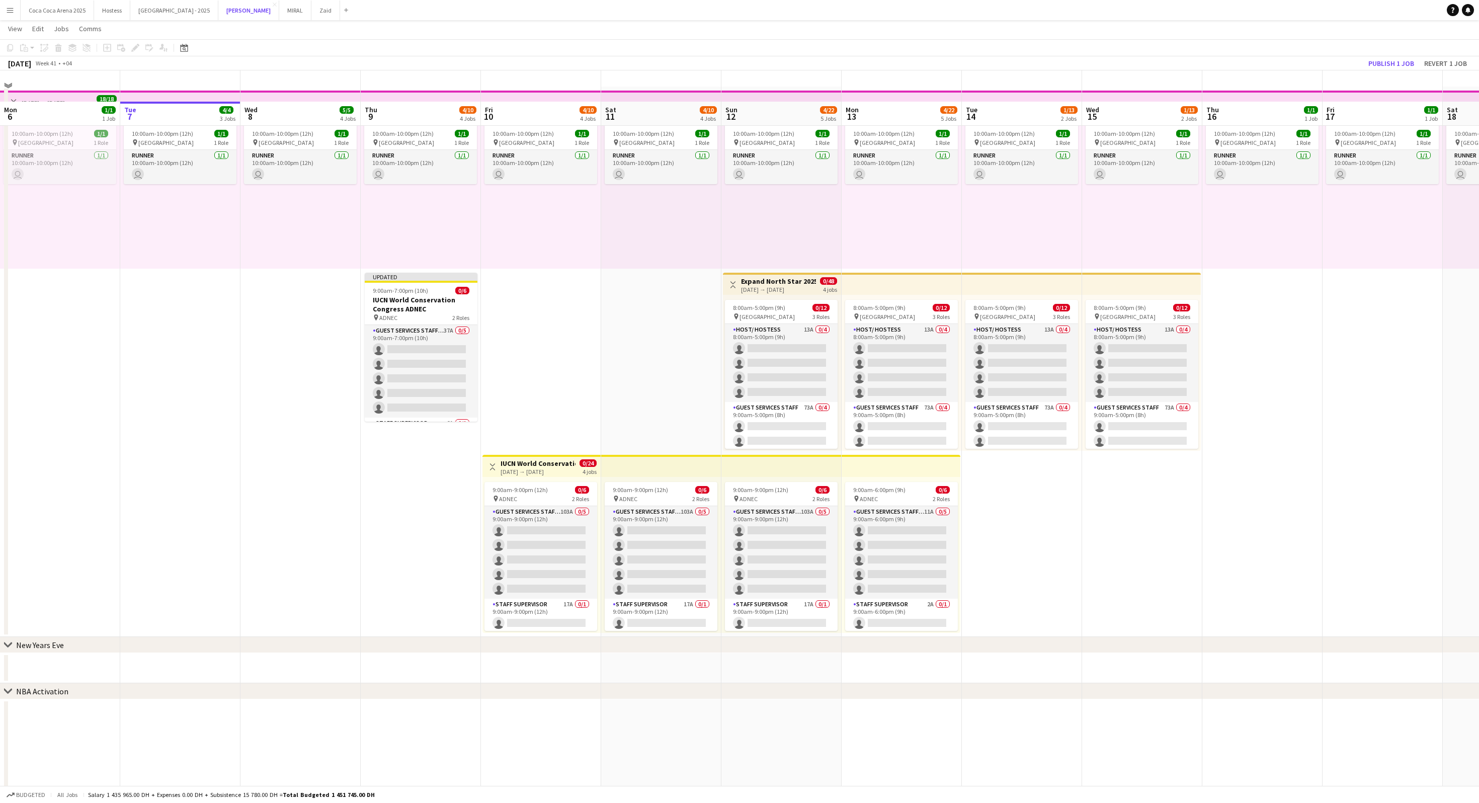
scroll to position [25, 0]
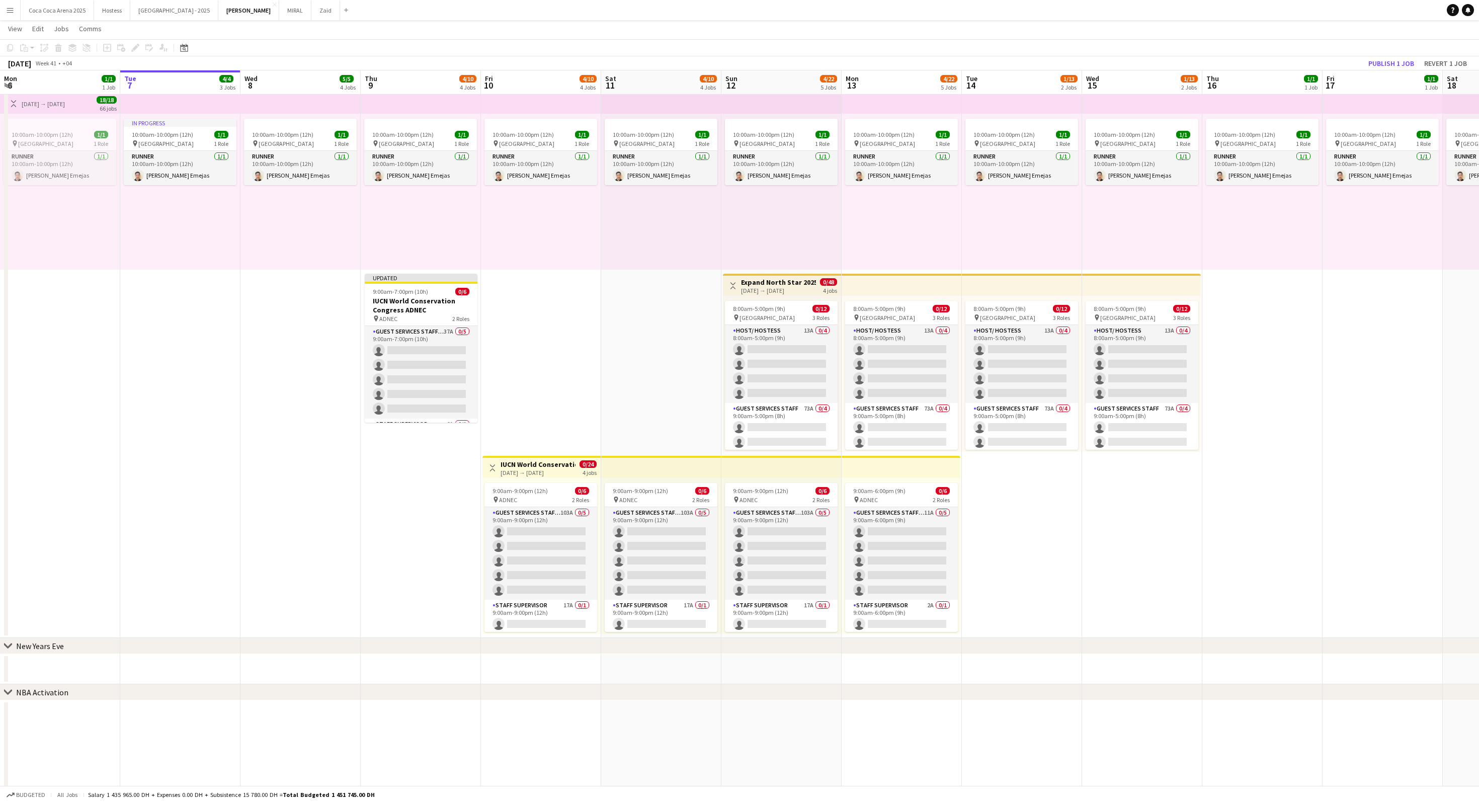
click at [739, 401] on app-card-role "Guest Services Staff 73A 0/4 9:00am-5:00pm (8h) single-neutral-actions single-n…" at bounding box center [781, 442] width 113 height 78
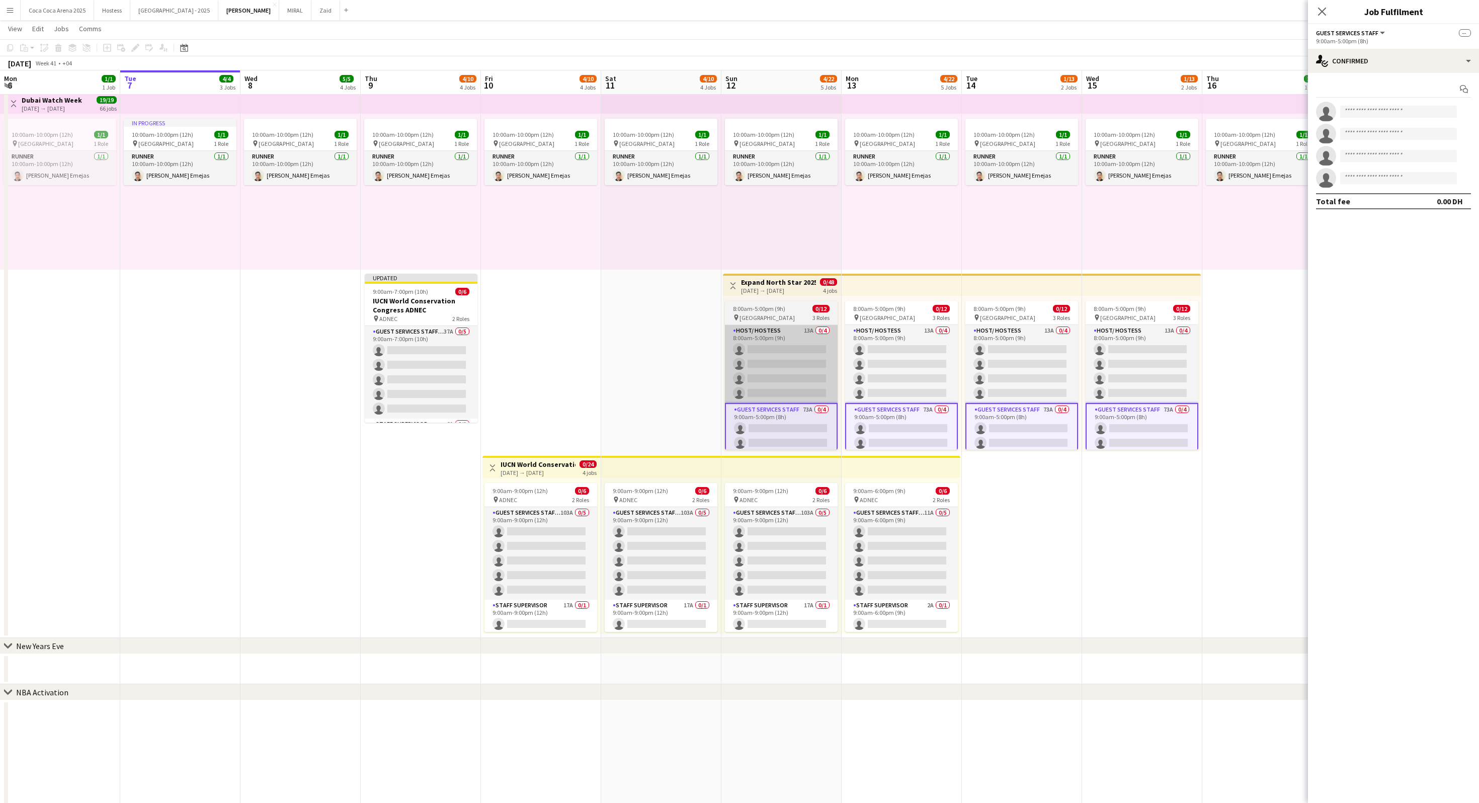
click at [739, 383] on app-card-role "Host/ Hostess 13A 0/4 8:00am-5:00pm (9h) single-neutral-actions single-neutral-…" at bounding box center [781, 364] width 113 height 78
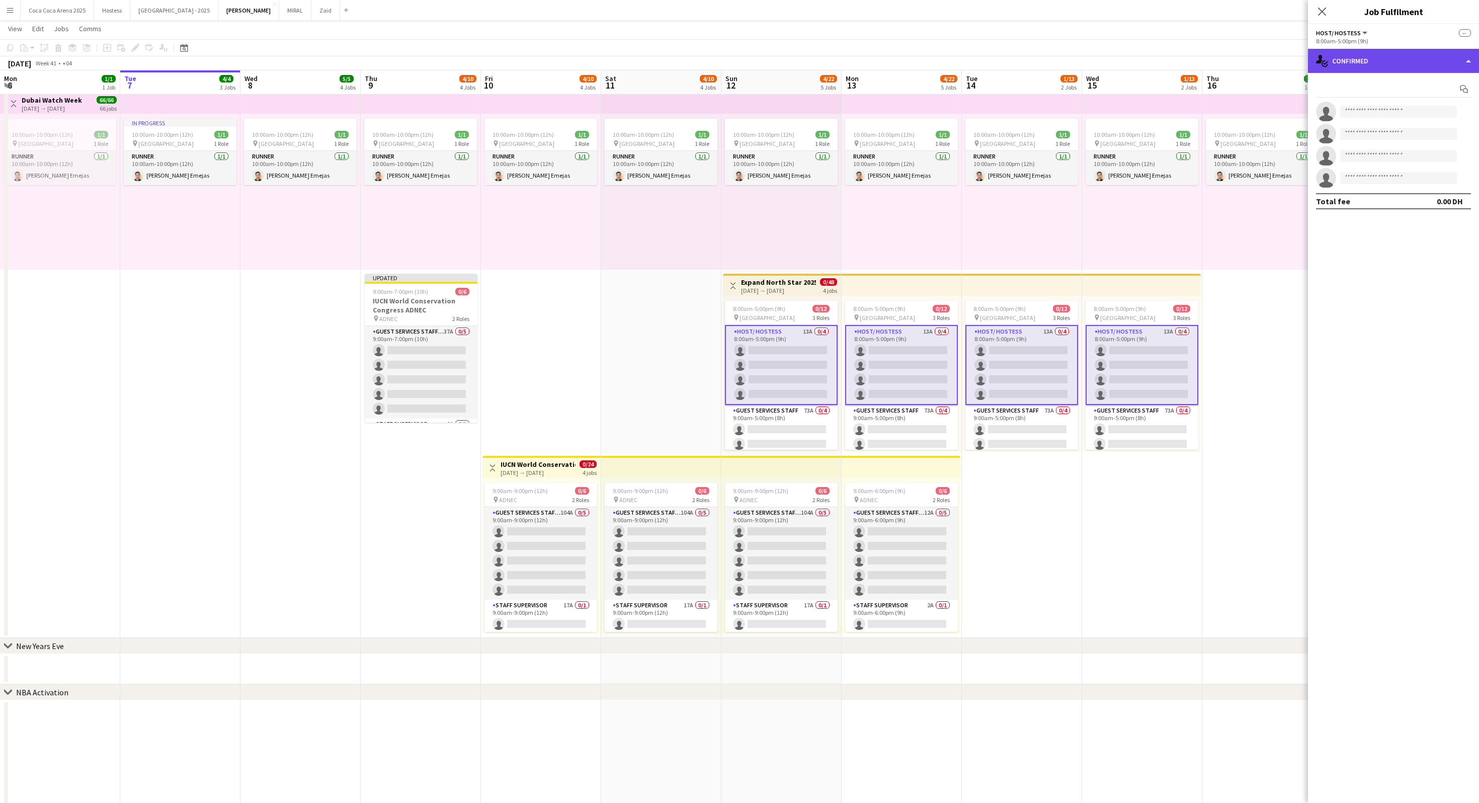
click at [739, 54] on div "single-neutral-actions-check-2 Confirmed" at bounding box center [1393, 61] width 171 height 24
click at [739, 167] on div "single-neutral-actions-information Applicants" at bounding box center [1427, 164] width 100 height 20
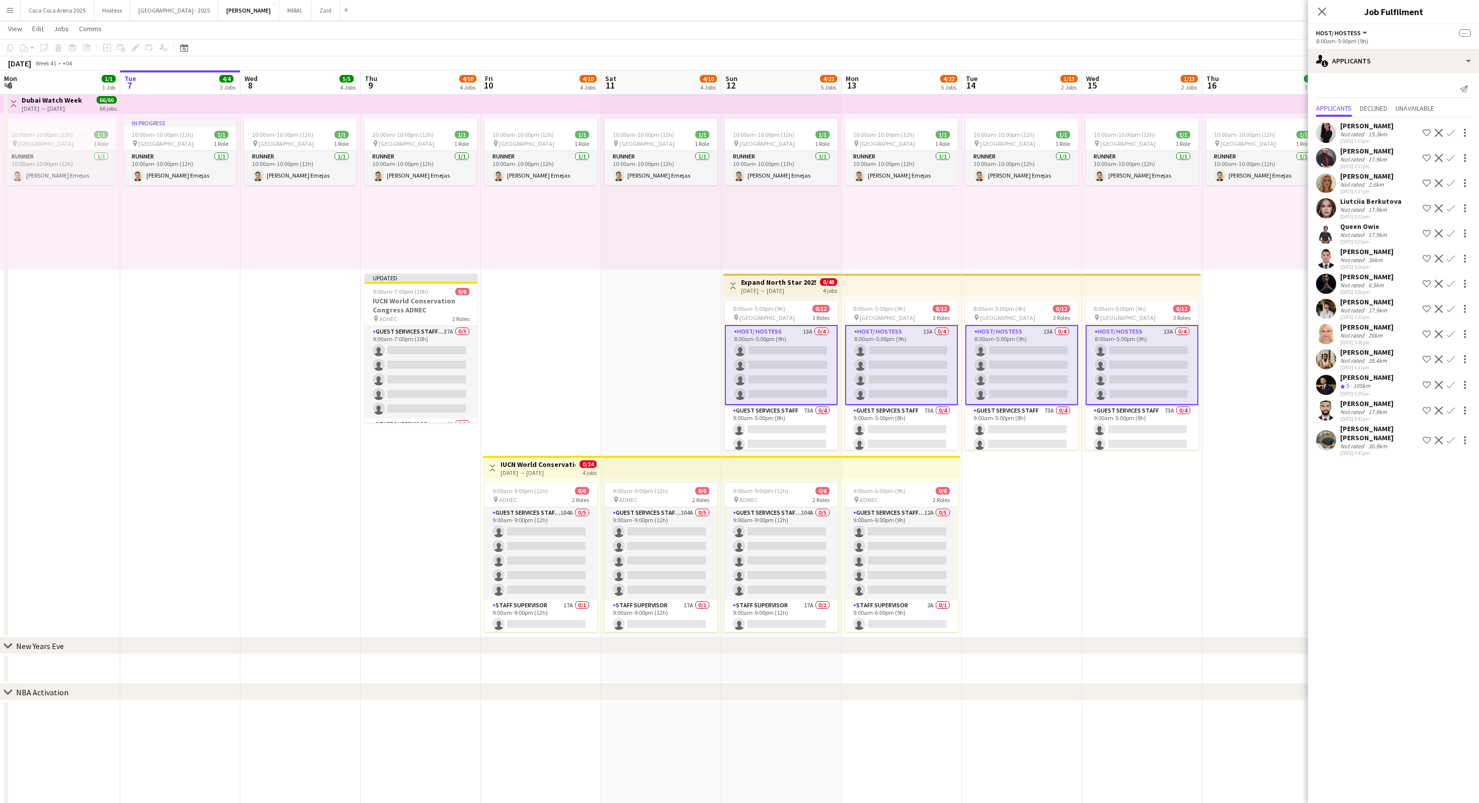
click at [739, 380] on div "Osama Nour Crew rating 5 105km 07-10-2025 5:39pm Shortlist crew Decline Confirm" at bounding box center [1393, 385] width 171 height 24
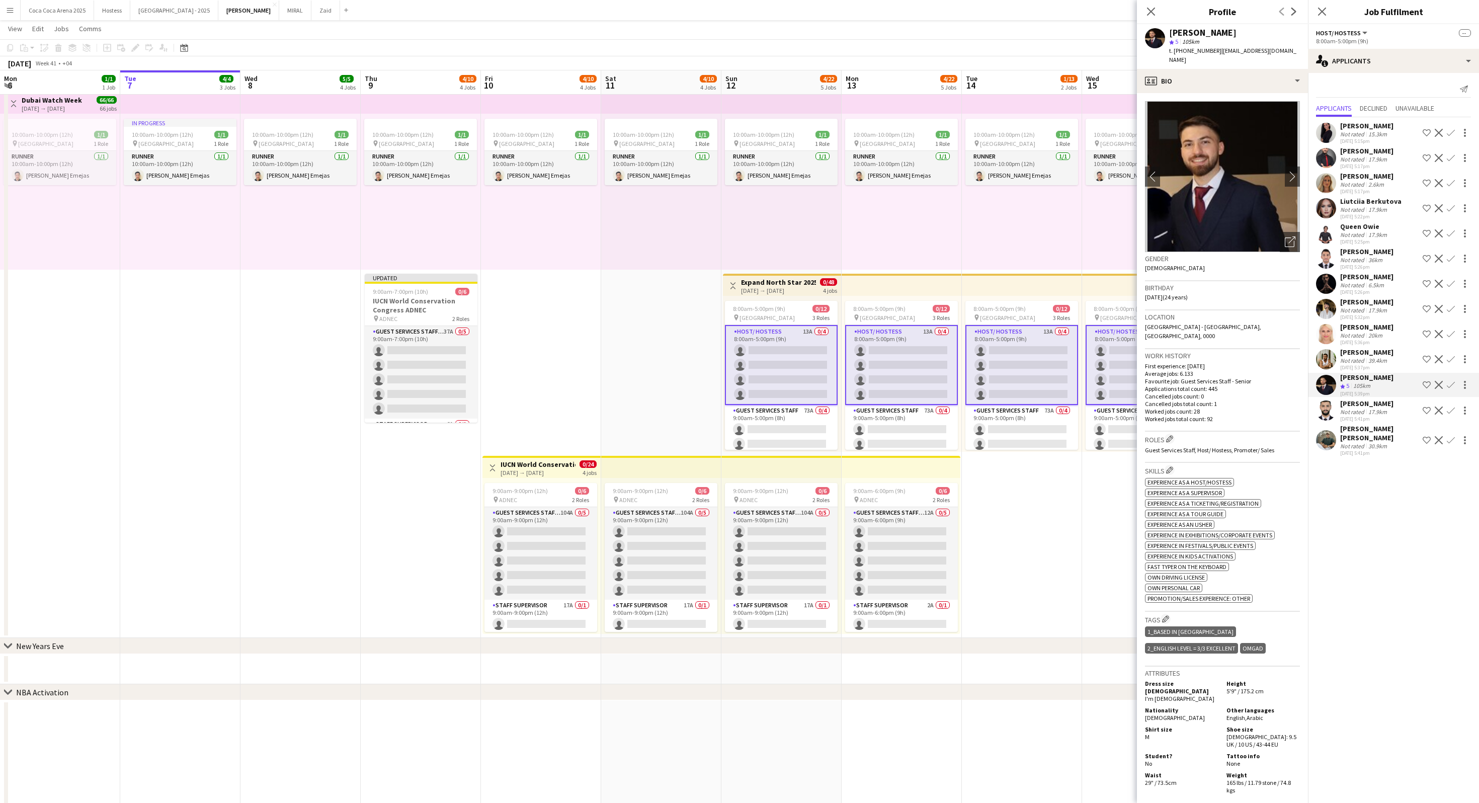
click at [739, 179] on div "Fiona Gardner Not rated 2.6km 07-10-2025 5:17pm Shortlist crew Decline Confirm" at bounding box center [1393, 183] width 171 height 23
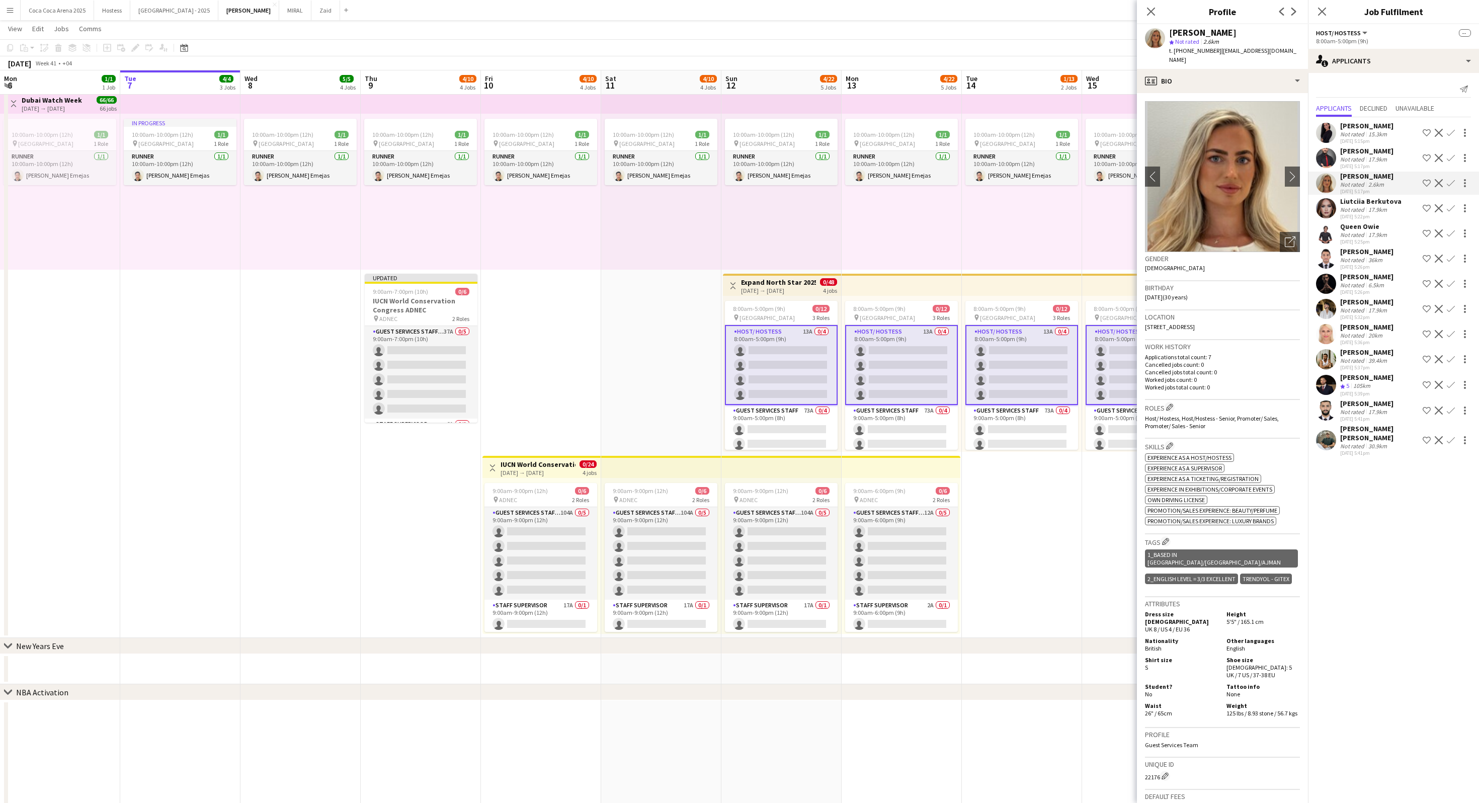
click at [739, 182] on app-icon "Shortlist crew" at bounding box center [1427, 183] width 8 height 8
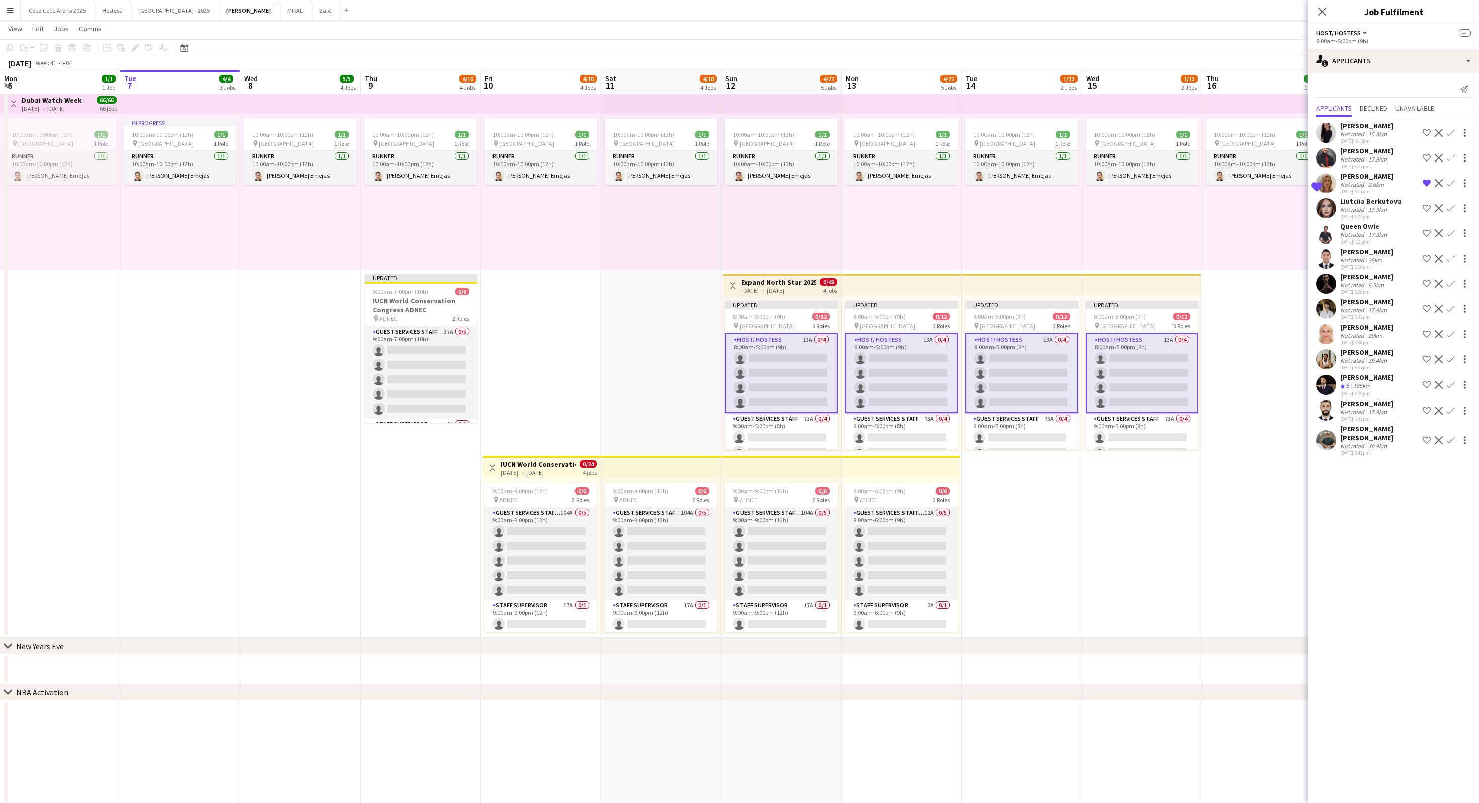
click at [739, 133] on div "15.3km" at bounding box center [1377, 134] width 23 height 8
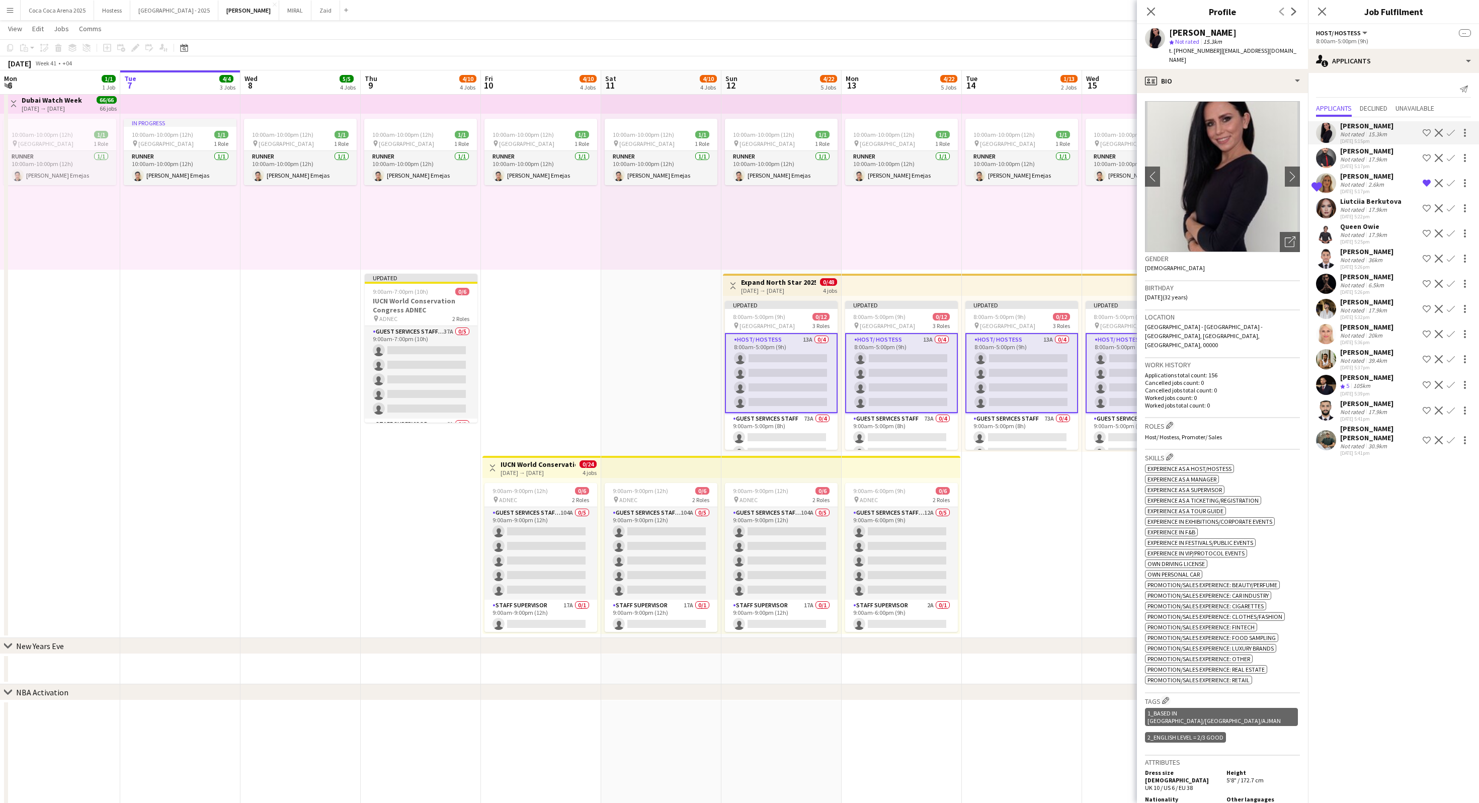
click at [739, 275] on div "[PERSON_NAME]" at bounding box center [1366, 276] width 53 height 9
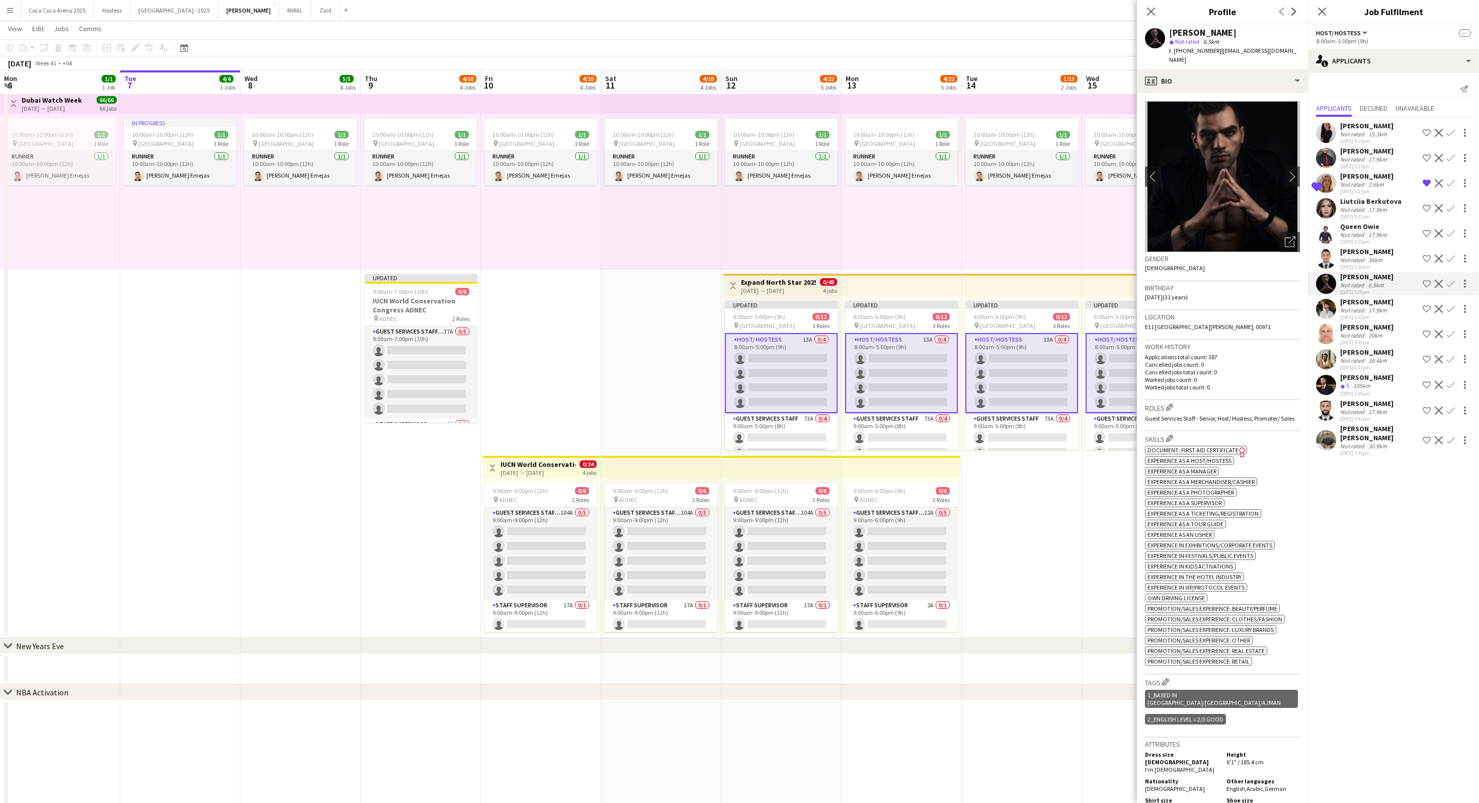
click at [739, 401] on app-date-cell "10:00am-10:00pm (12h) 1/1 pin Dubai 1 Role Runner 1/1 10:00am-10:00pm (12h) Jes…" at bounding box center [1022, 363] width 120 height 550
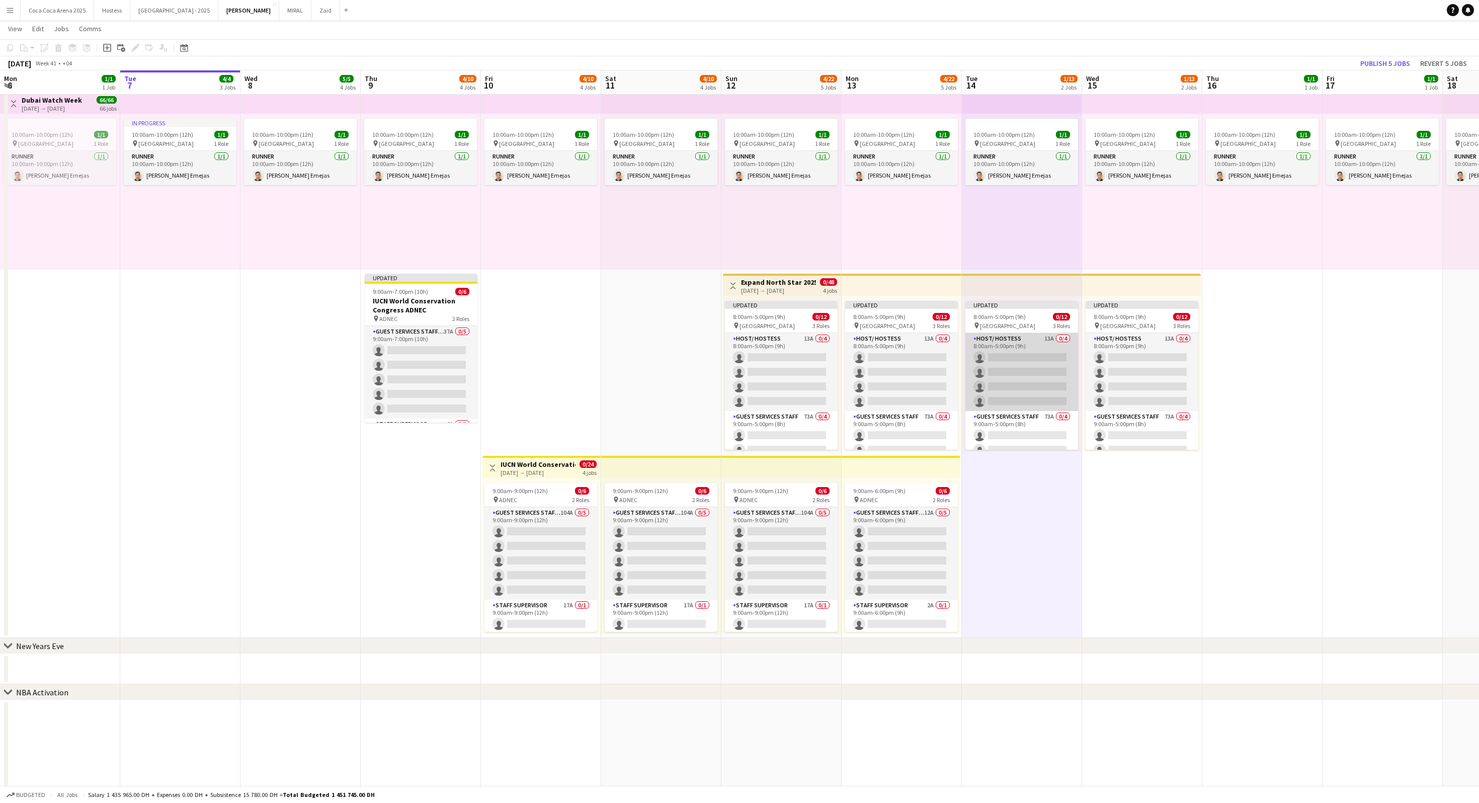
click at [739, 373] on app-card-role "Host/ Hostess 13A 0/4 8:00am-5:00pm (9h) single-neutral-actions single-neutral-…" at bounding box center [1021, 372] width 113 height 78
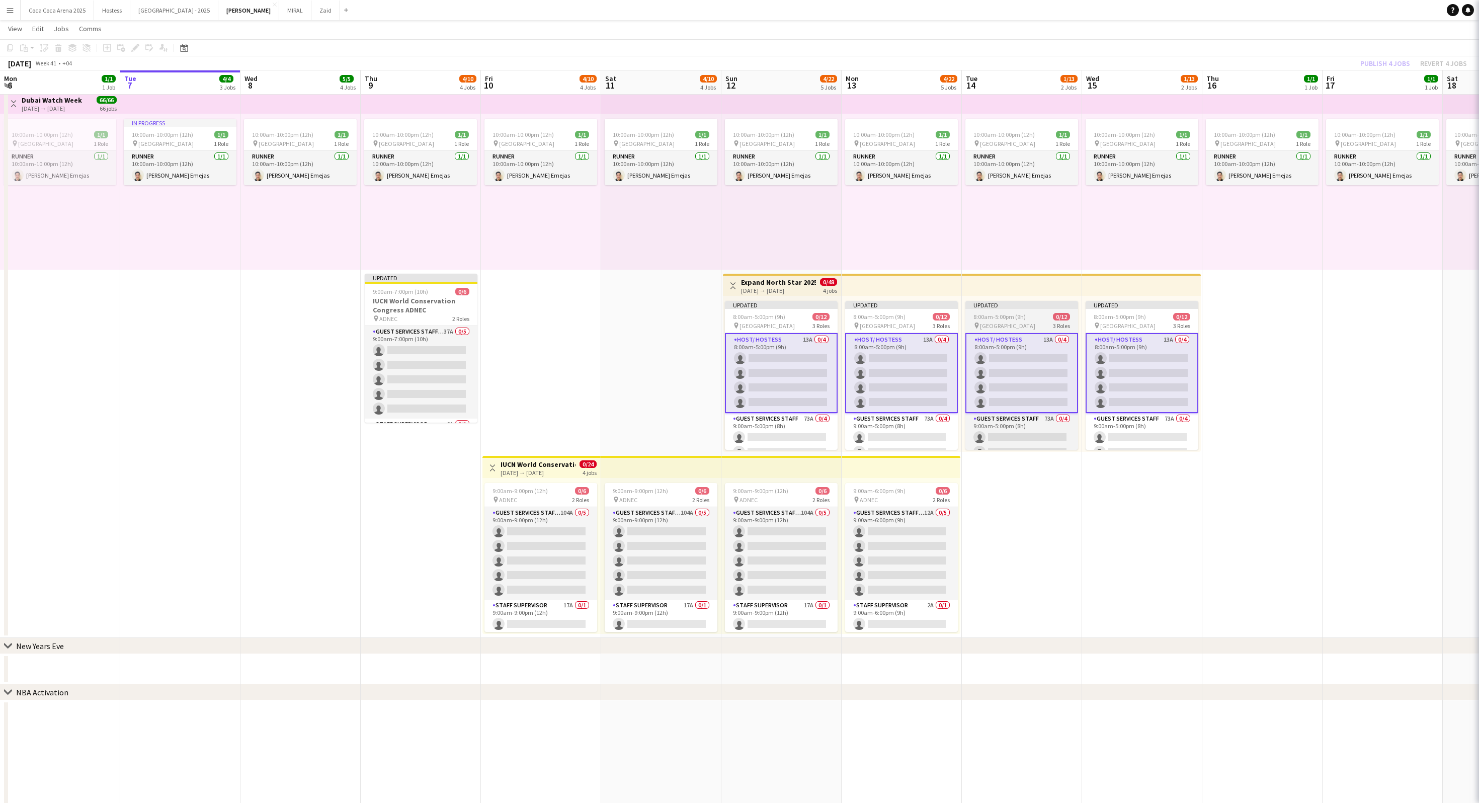
click at [739, 321] on div "pin Dubai Harbour 3 Roles" at bounding box center [1021, 325] width 113 height 8
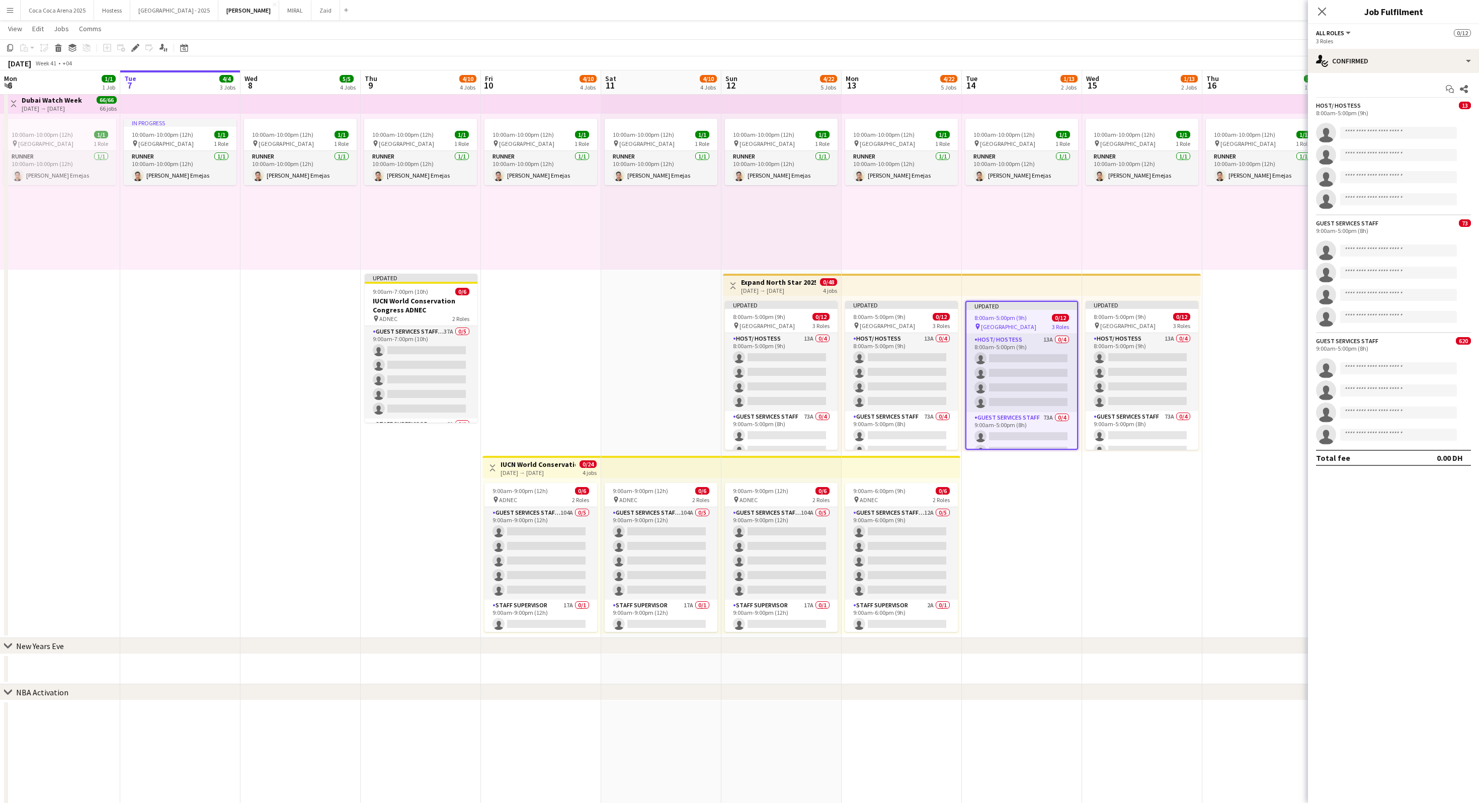
click at [739, 337] on app-date-cell "10:00am-10:00pm (12h) 1/1 pin Dubai 1 Role Runner 1/1 10:00am-10:00pm (12h) Jes…" at bounding box center [1262, 363] width 120 height 550
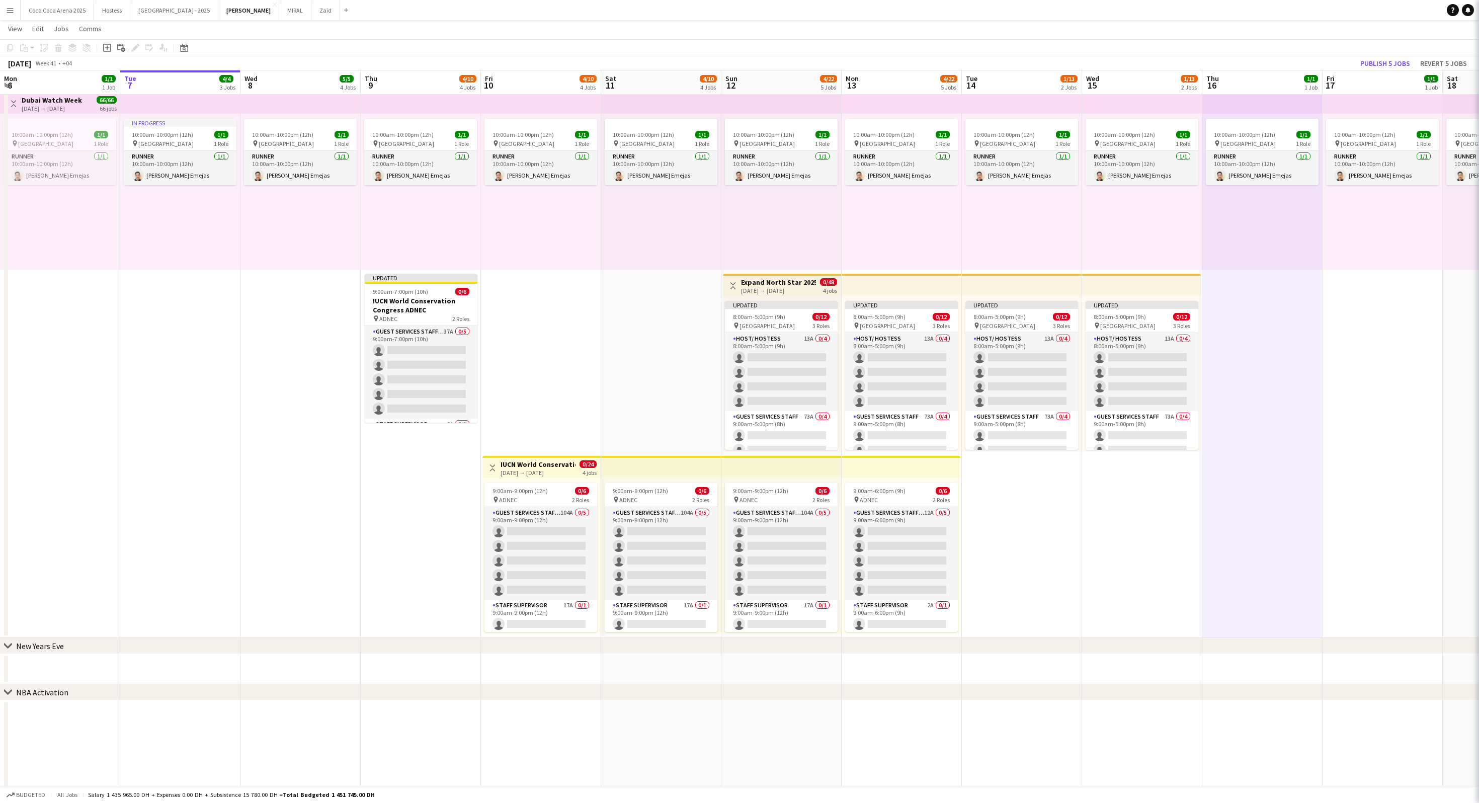
click at [739, 287] on app-top-bar at bounding box center [1141, 285] width 119 height 22
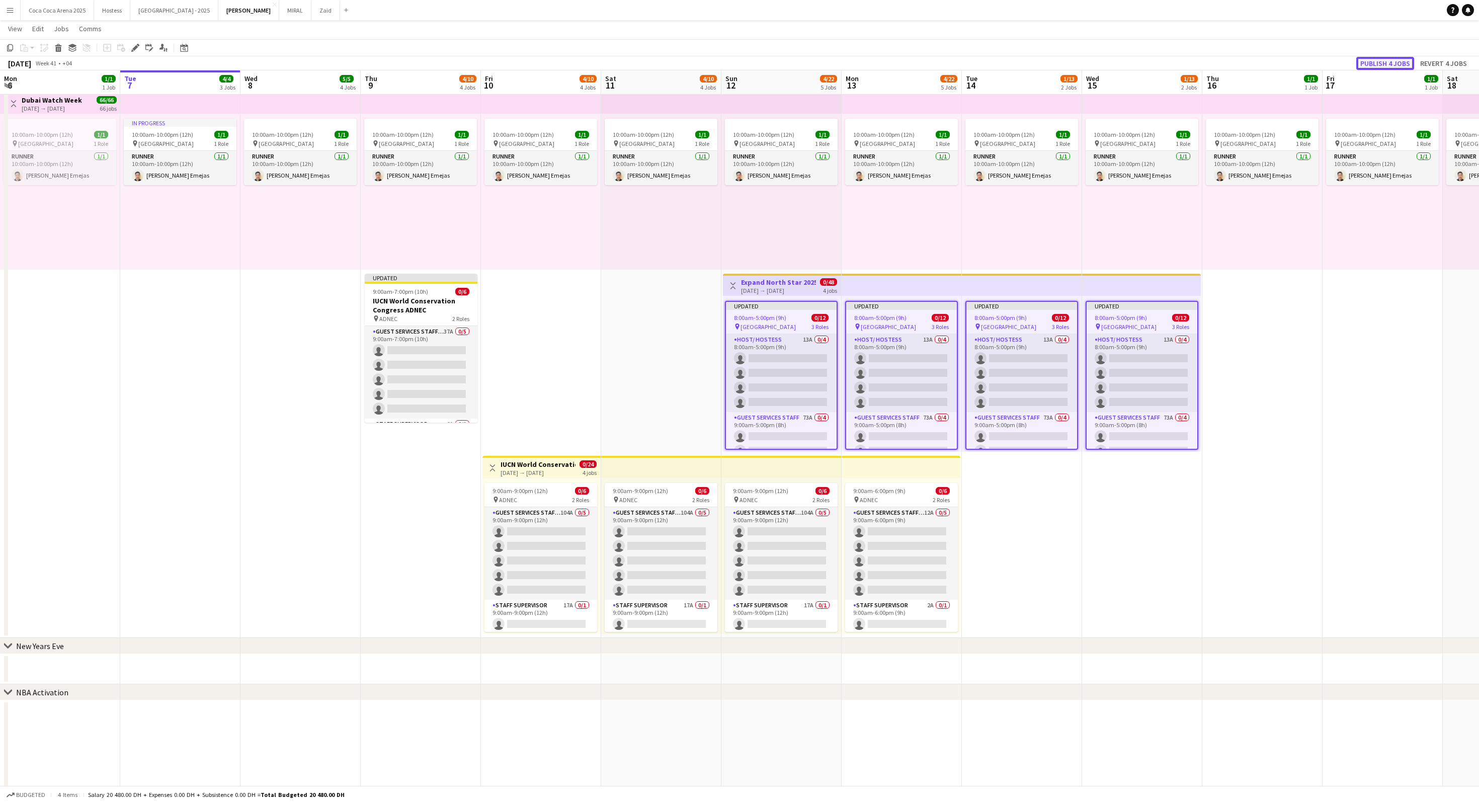
click at [739, 65] on button "Publish 4 jobs" at bounding box center [1385, 63] width 58 height 13
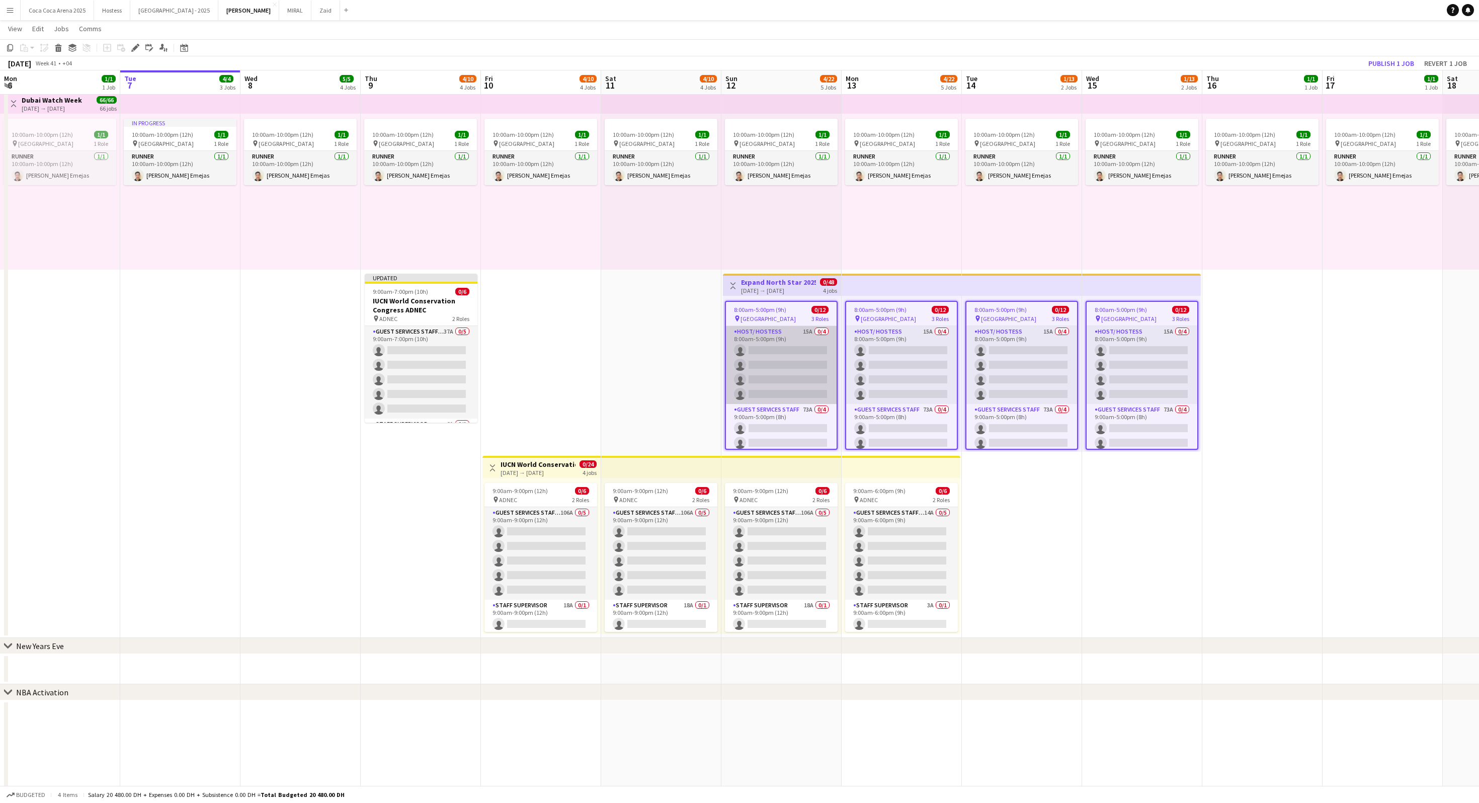
click at [739, 383] on app-card-role "Host/ Hostess 15A 0/4 8:00am-5:00pm (9h) single-neutral-actions single-neutral-…" at bounding box center [781, 365] width 111 height 78
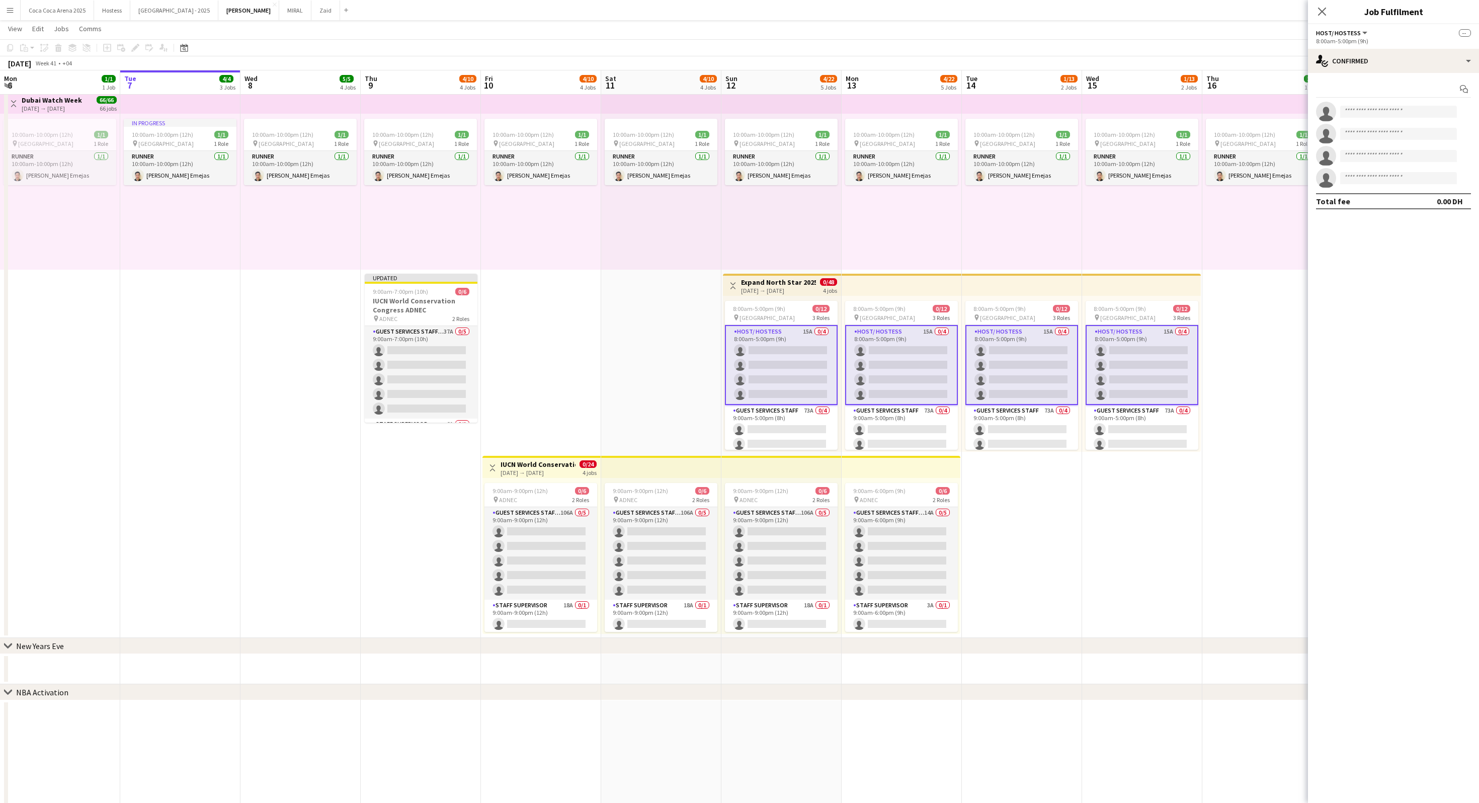
click at [739, 73] on div "Start chat single-neutral-actions single-neutral-actions single-neutral-actions…" at bounding box center [1393, 145] width 171 height 144
click at [739, 65] on div "single-neutral-actions-check-2 Confirmed" at bounding box center [1393, 61] width 171 height 24
click at [739, 224] on div "pen-write Job Details" at bounding box center [1427, 225] width 100 height 20
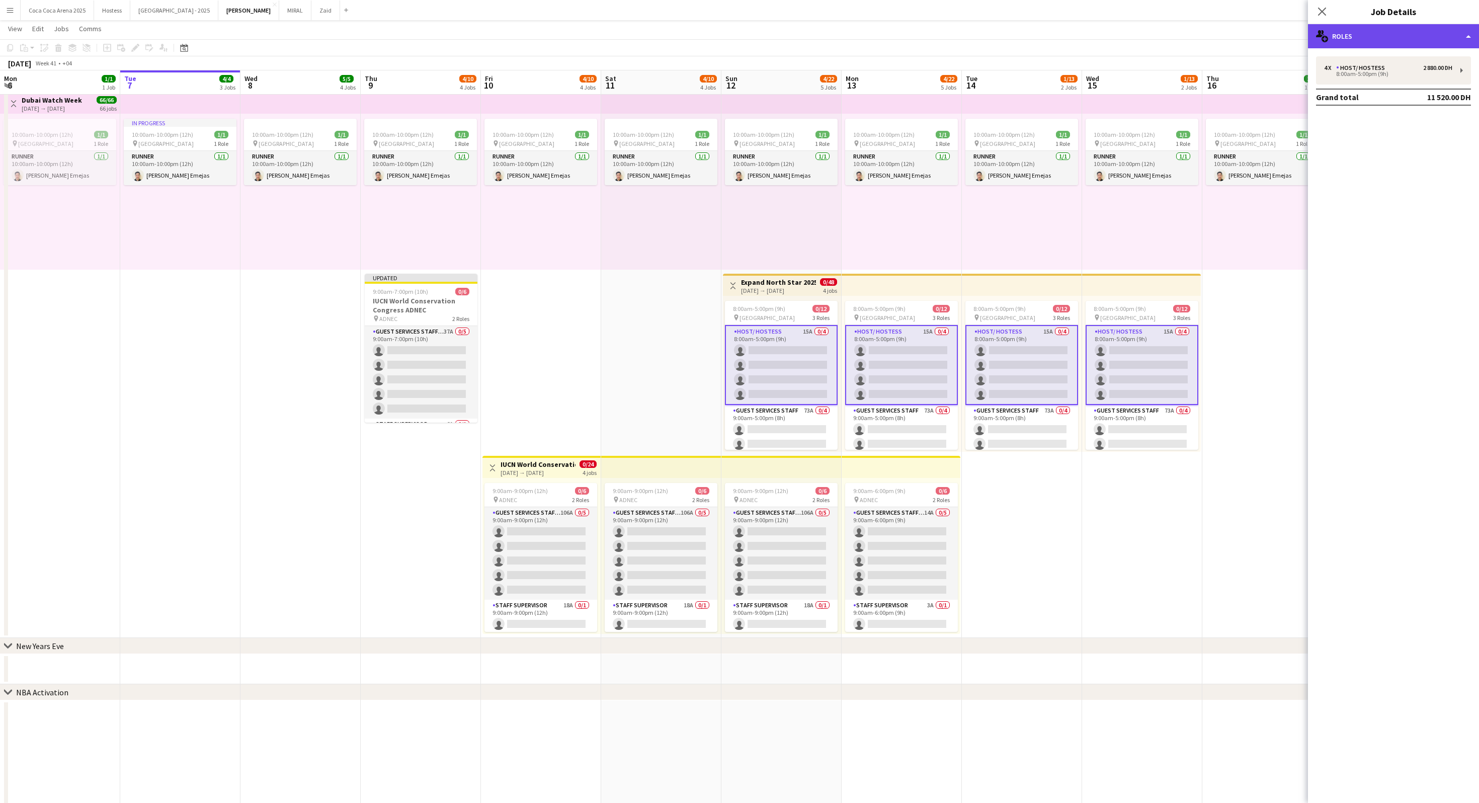
click at [739, 47] on div "multiple-users-add Roles" at bounding box center [1393, 36] width 171 height 24
click at [739, 69] on div "Host/ Hostess" at bounding box center [1362, 67] width 53 height 7
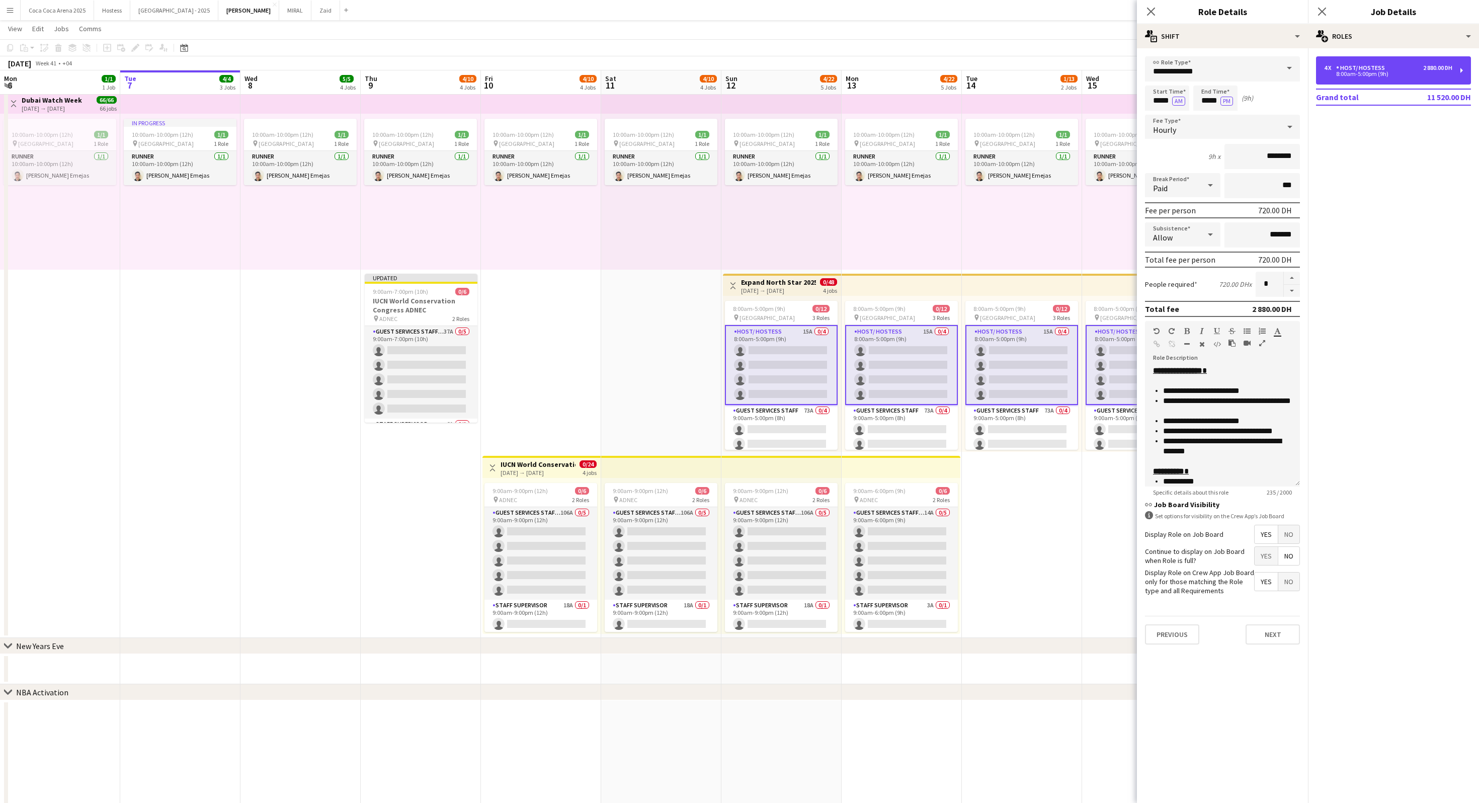
scroll to position [18, 0]
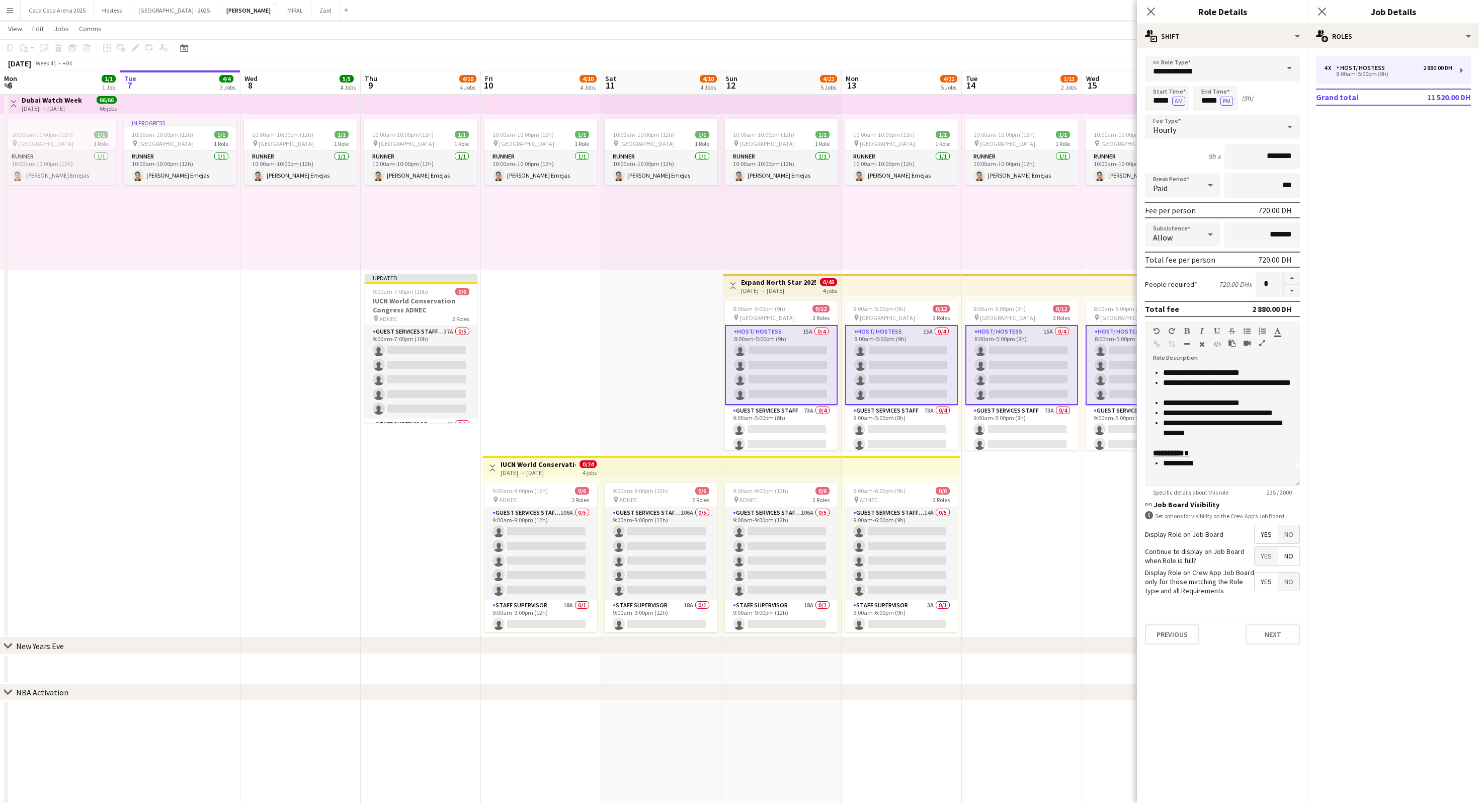
click at [739, 401] on div "Previous Next" at bounding box center [1222, 634] width 155 height 37
click at [739, 401] on button "Next" at bounding box center [1273, 634] width 54 height 20
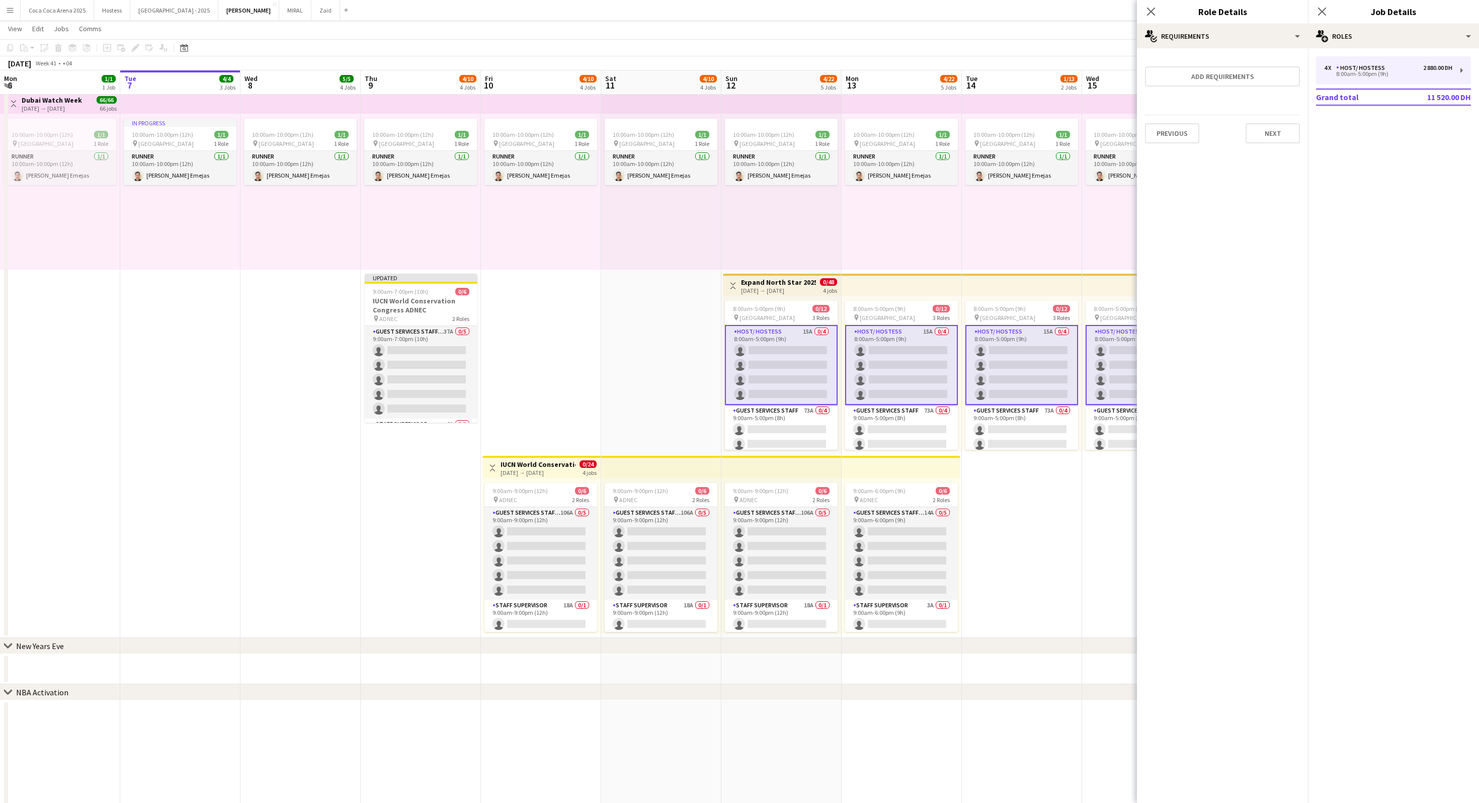
click at [739, 274] on app-top-bar at bounding box center [1022, 285] width 120 height 22
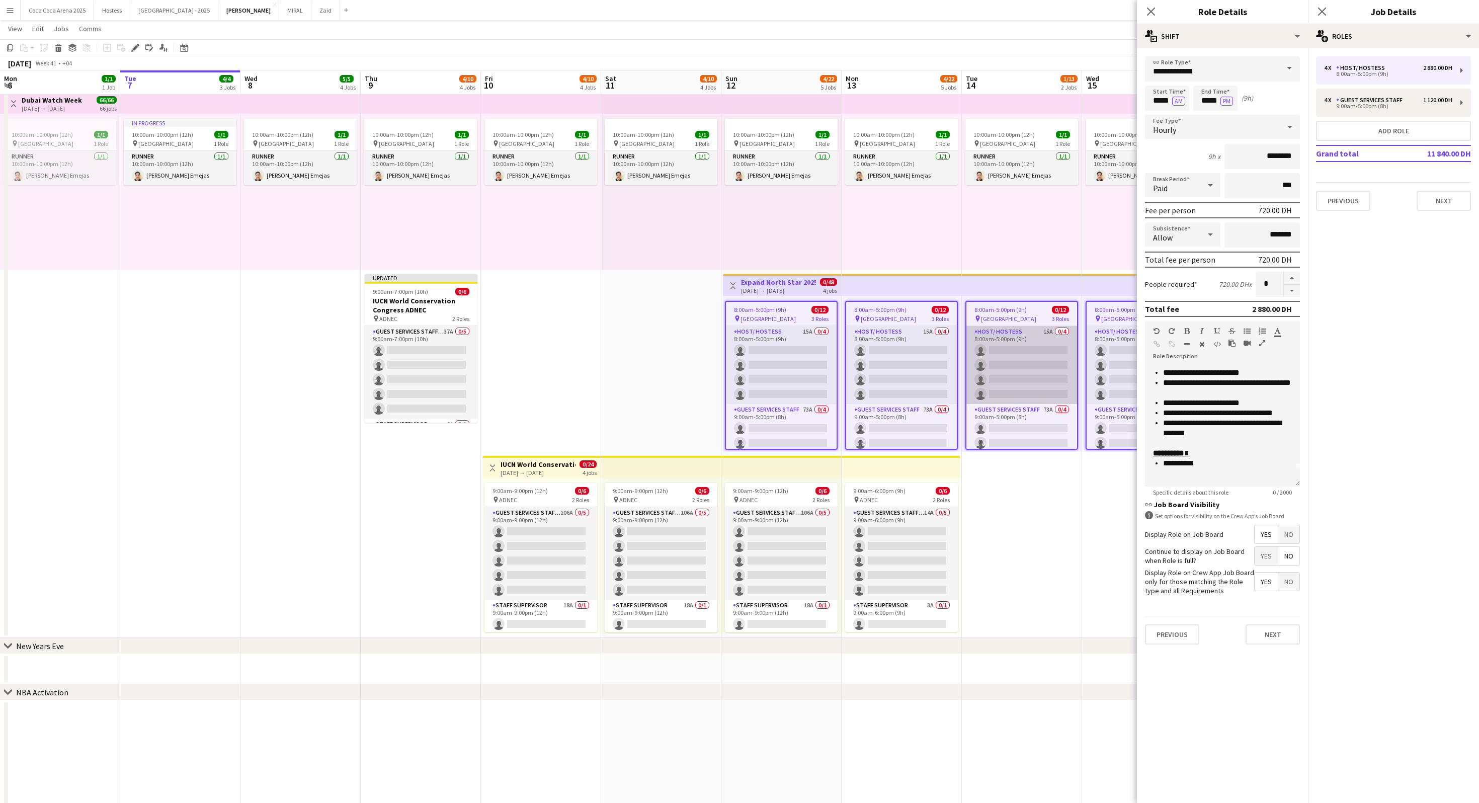
click at [739, 341] on app-card-role "Host/ Hostess 15A 0/4 8:00am-5:00pm (9h) single-neutral-actions single-neutral-…" at bounding box center [1022, 365] width 111 height 78
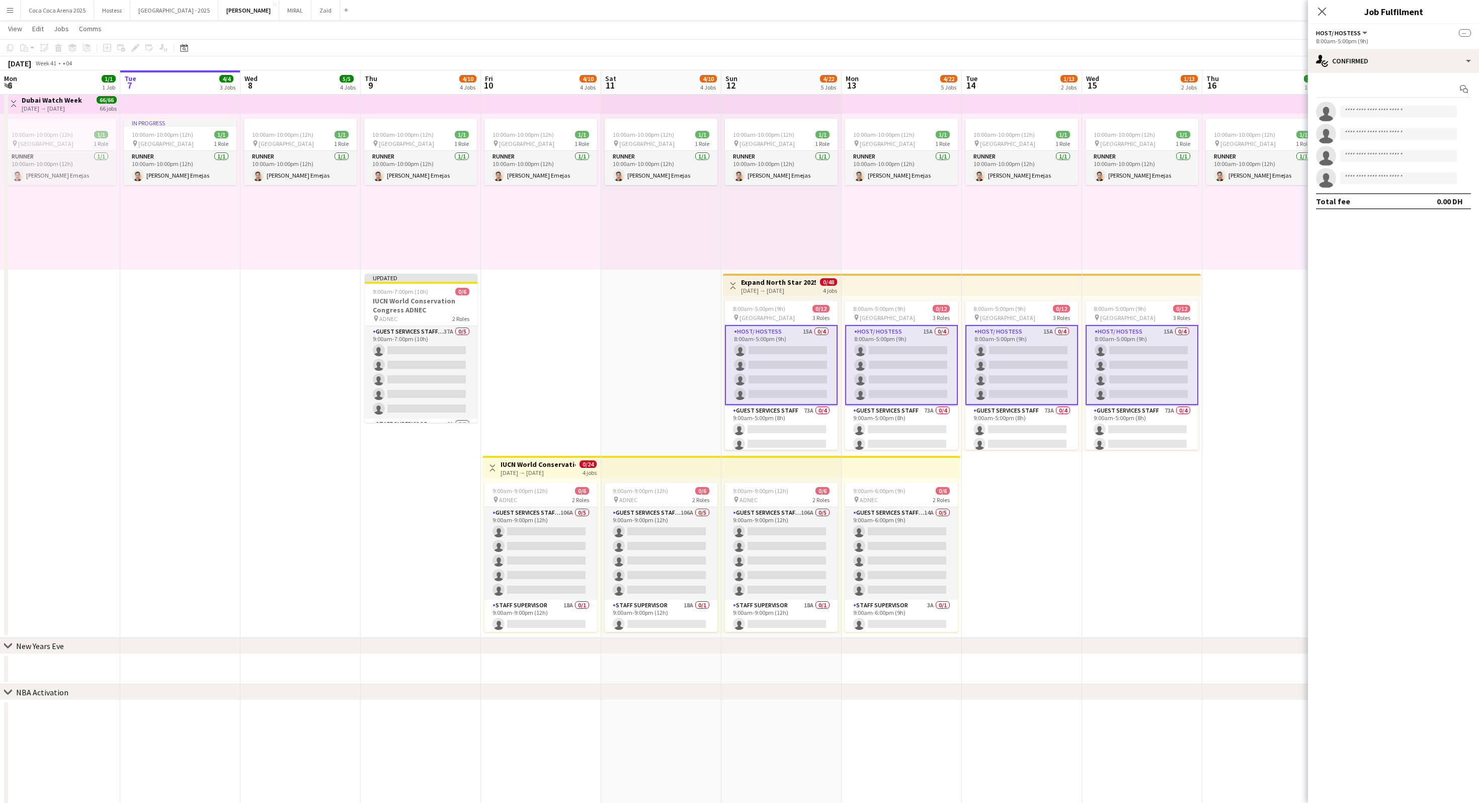
click at [659, 331] on app-date-cell "10:00am-10:00pm (12h) 1/1 pin Dubai 1 Role Runner 1/1 10:00am-10:00pm (12h) Jes…" at bounding box center [661, 363] width 120 height 550
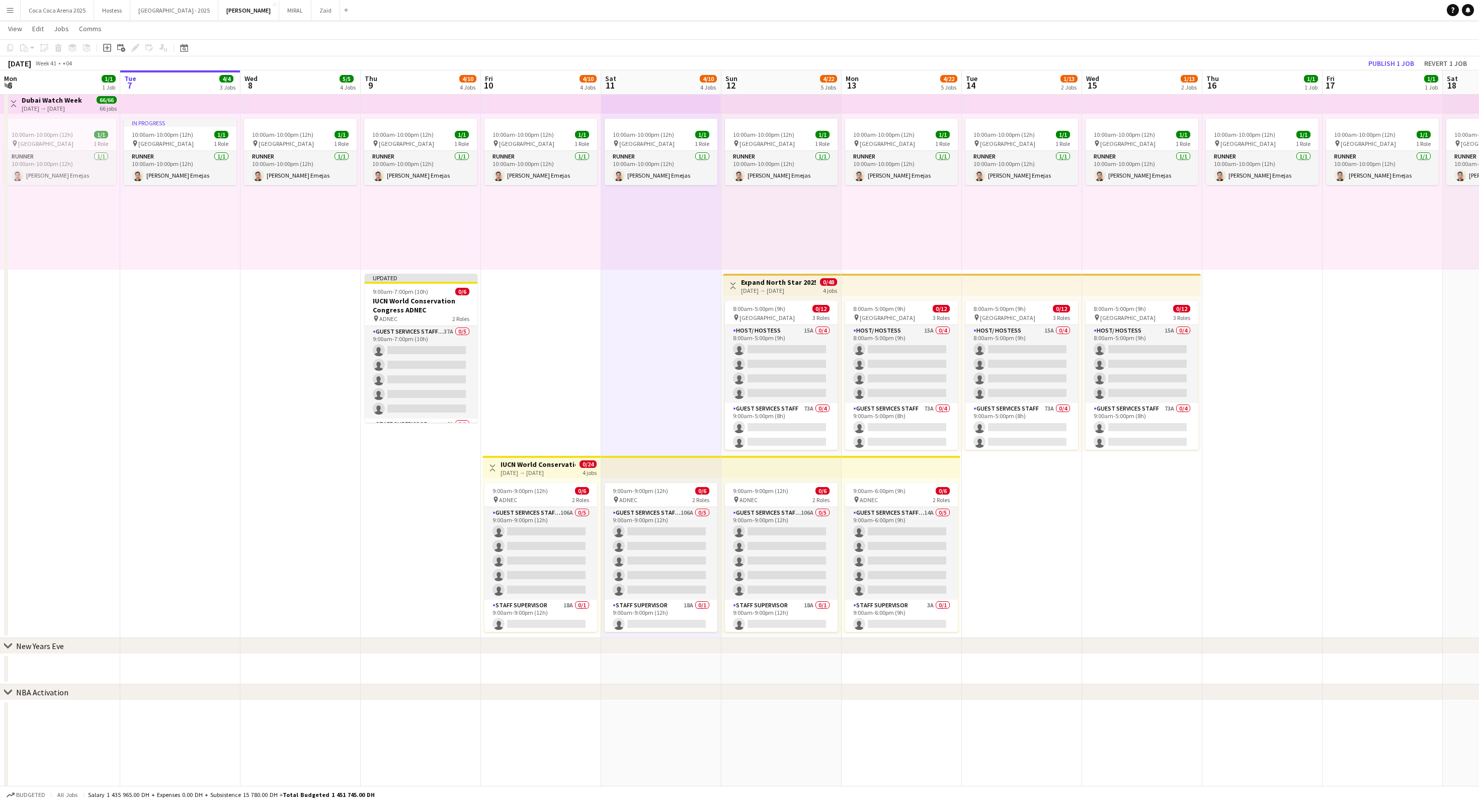
click at [8, 8] on app-icon "Menu" at bounding box center [10, 10] width 8 height 8
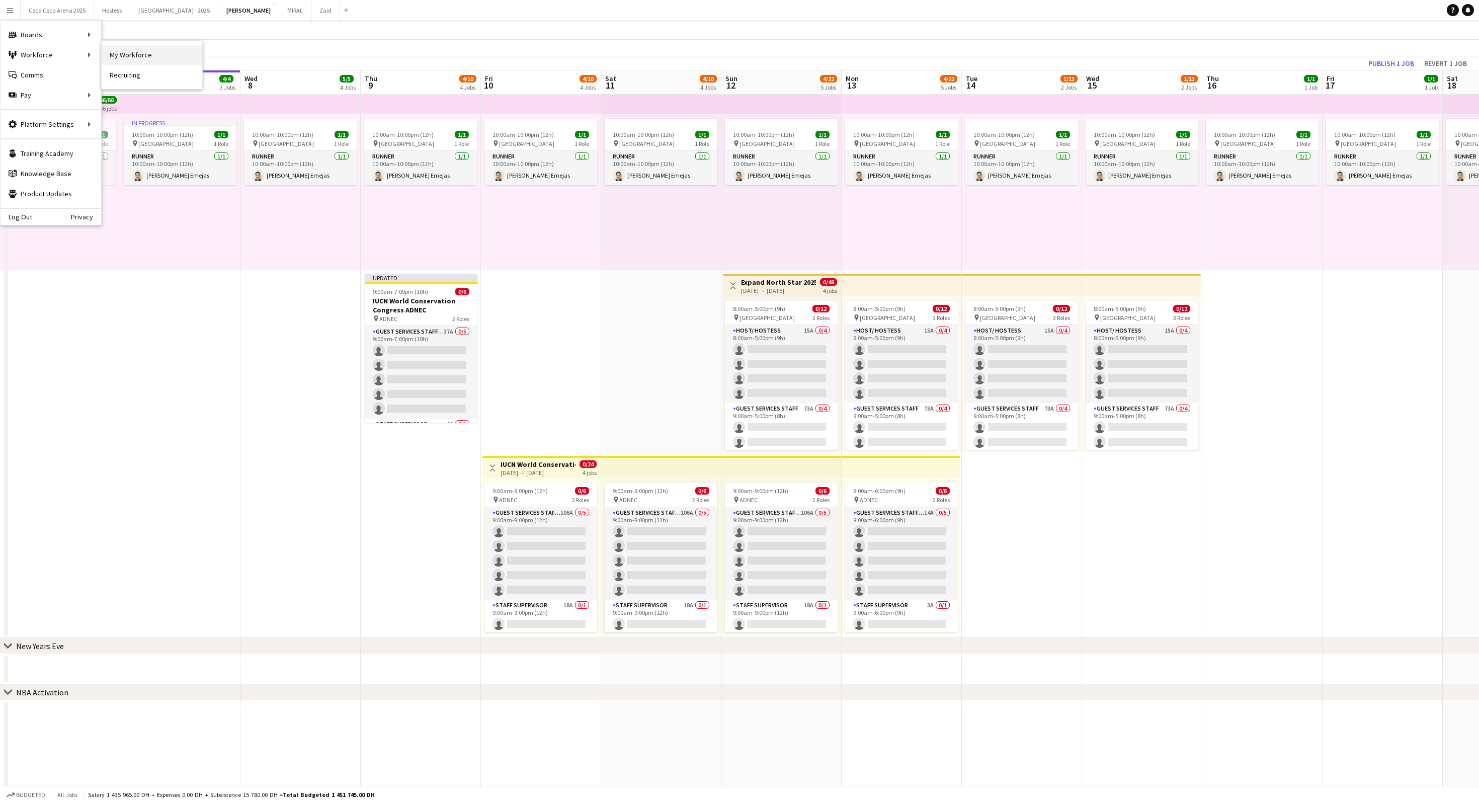
click at [123, 48] on link "My Workforce" at bounding box center [152, 55] width 101 height 20
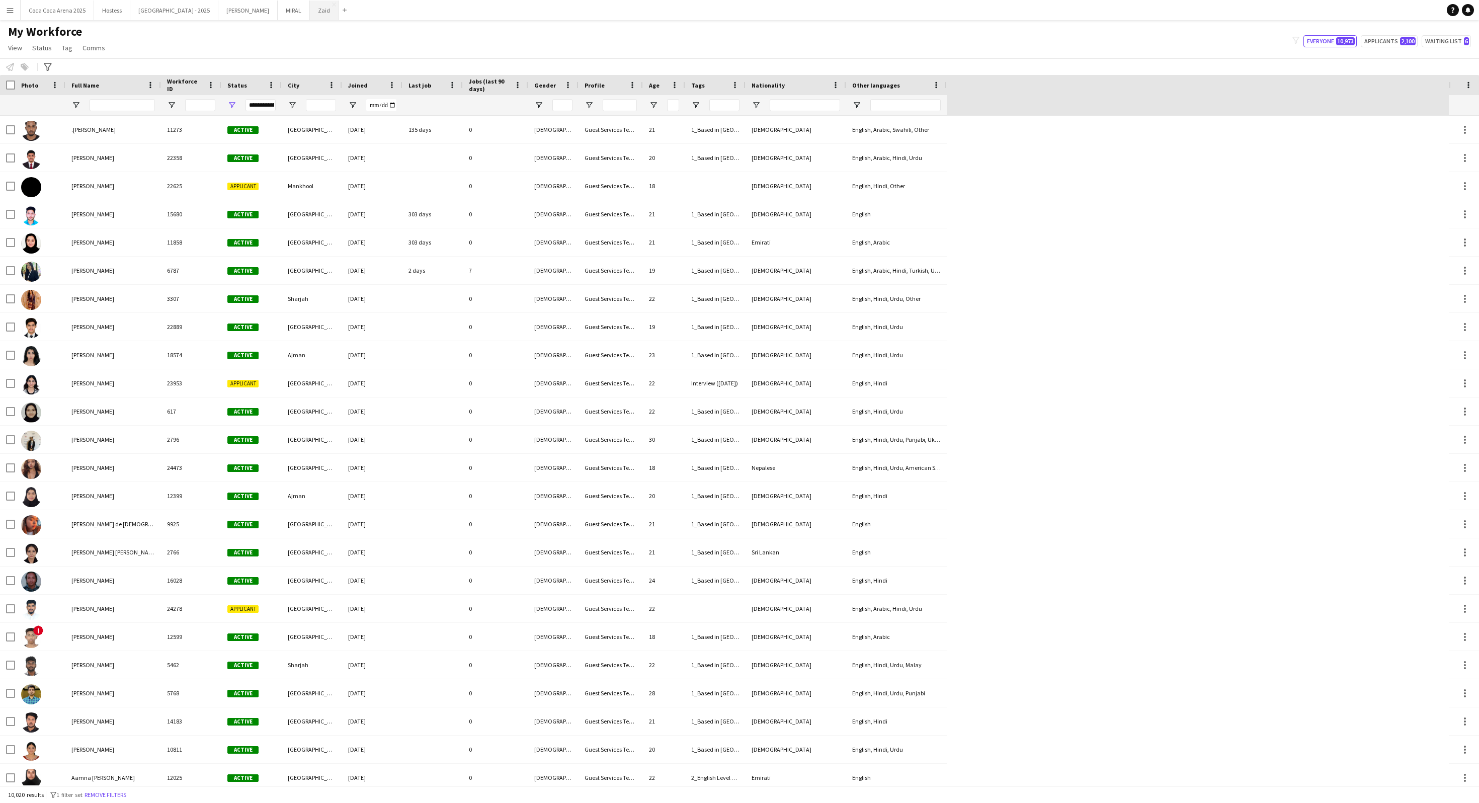
click at [310, 13] on button "Zaid Close" at bounding box center [324, 11] width 29 height 20
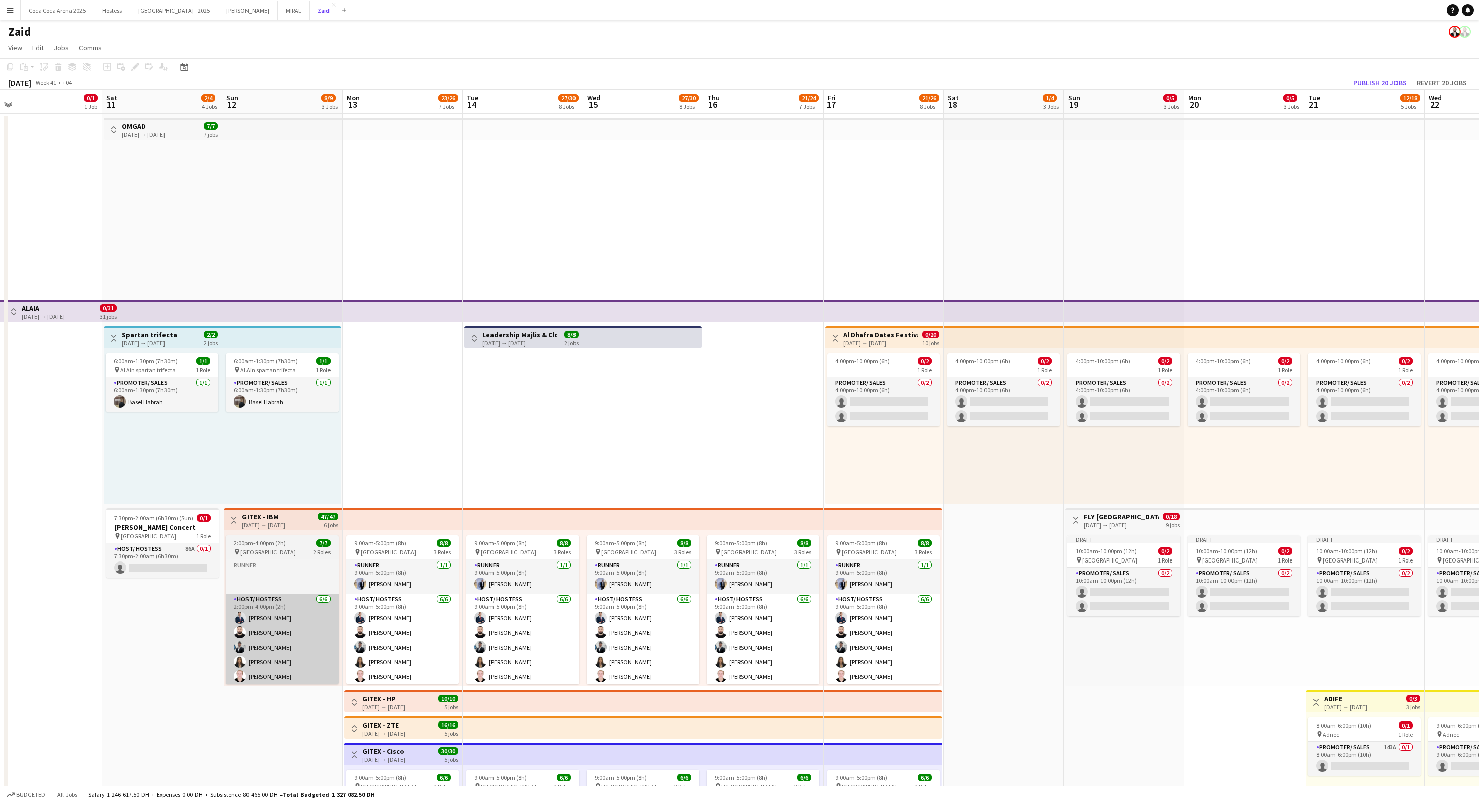
scroll to position [0, 273]
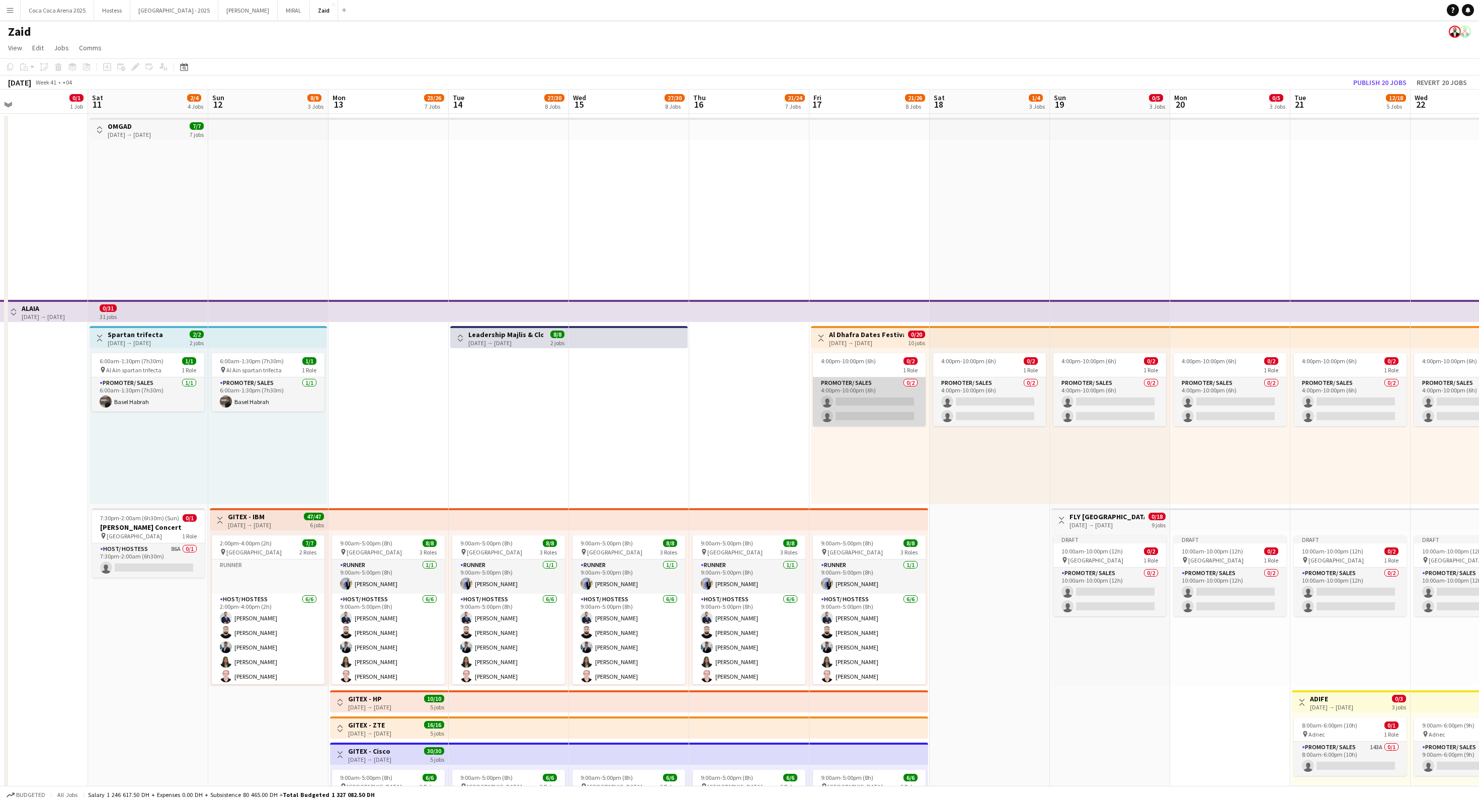
click at [739, 388] on app-card-role "Promoter/ Sales 0/2 4:00pm-10:00pm (6h) single-neutral-actions single-neutral-a…" at bounding box center [869, 401] width 113 height 49
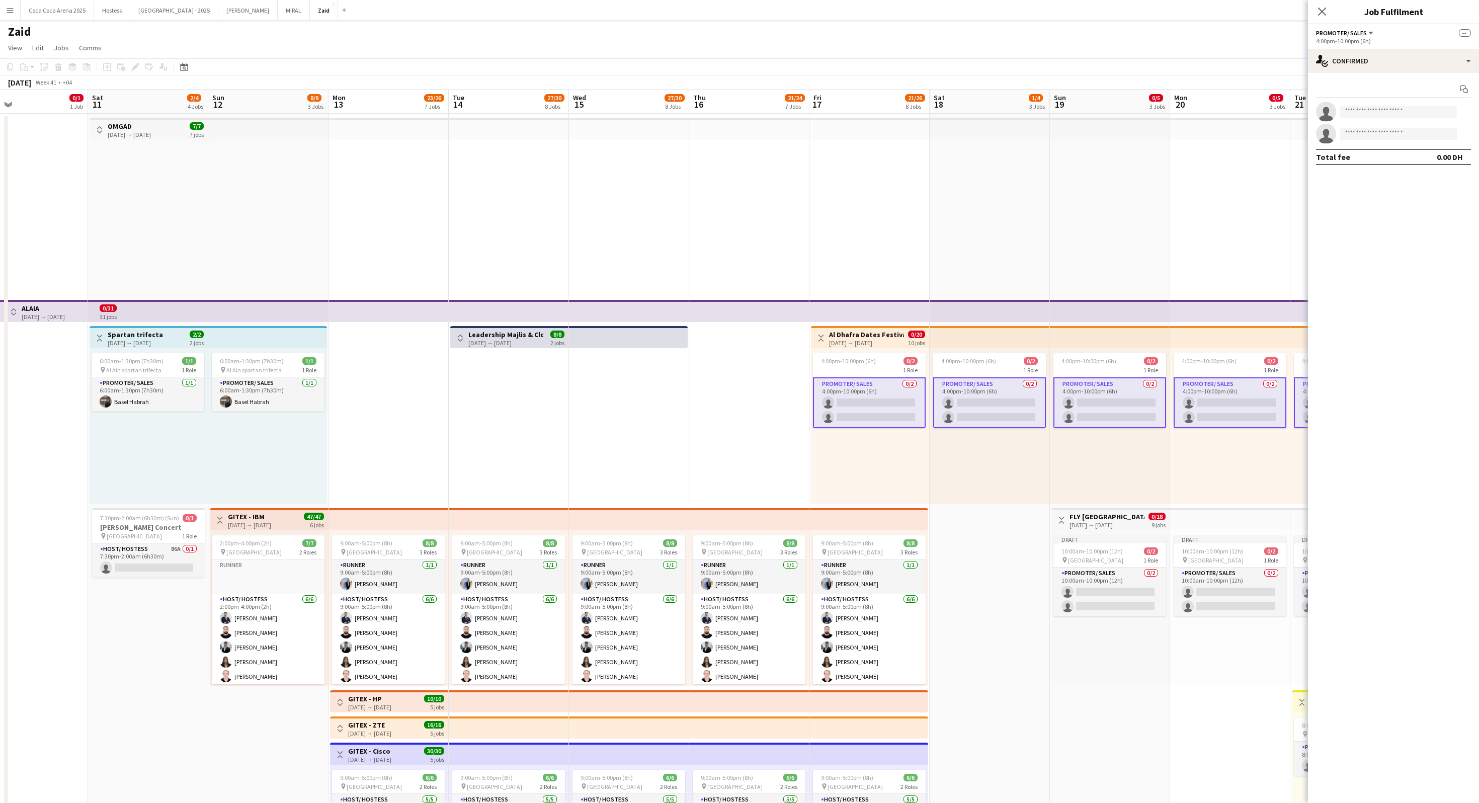
click at [739, 401] on div "4:00pm-10:00pm (6h) 0/2 1 Role Promoter/ Sales 0/2 4:00pm-10:00pm (6h) single-n…" at bounding box center [990, 426] width 120 height 156
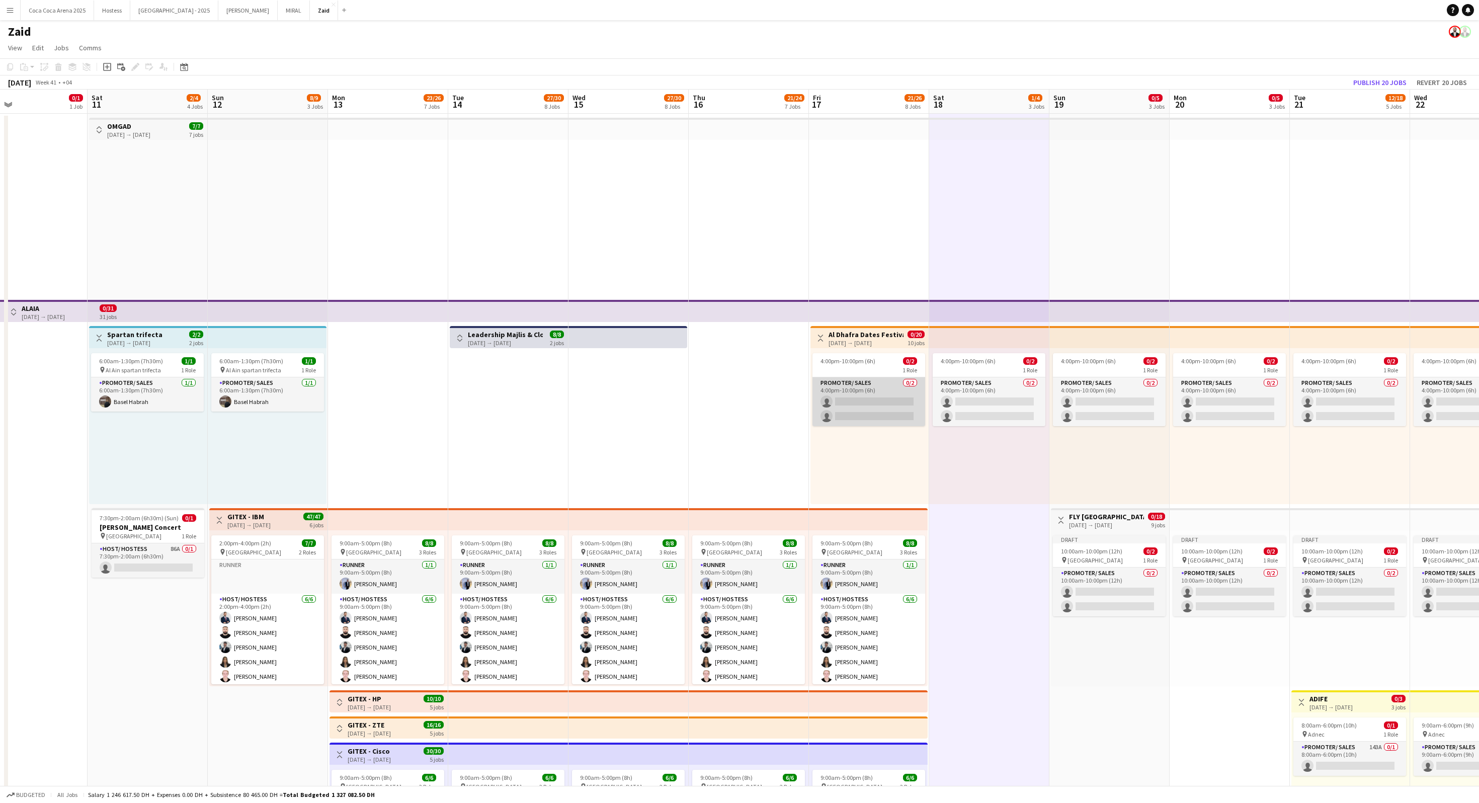
click at [739, 392] on app-card-role "Promoter/ Sales 0/2 4:00pm-10:00pm (6h) single-neutral-actions single-neutral-a…" at bounding box center [869, 401] width 113 height 49
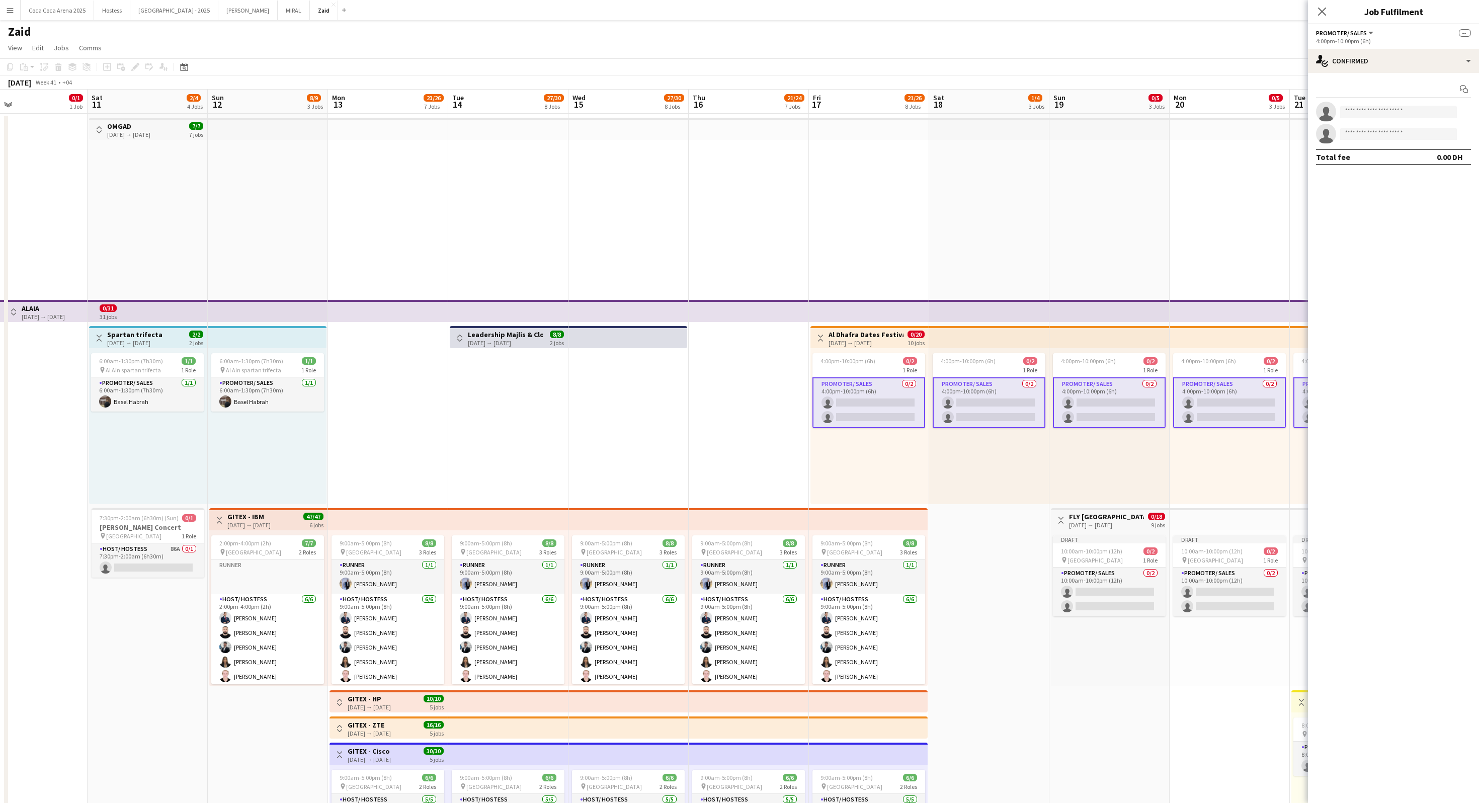
click at [739, 269] on app-date-cell "4:00pm-10:00pm (6h) 0/2 1 Role Promoter/ Sales 0/2 4:00pm-10:00pm (6h) single-n…" at bounding box center [989, 701] width 120 height 1175
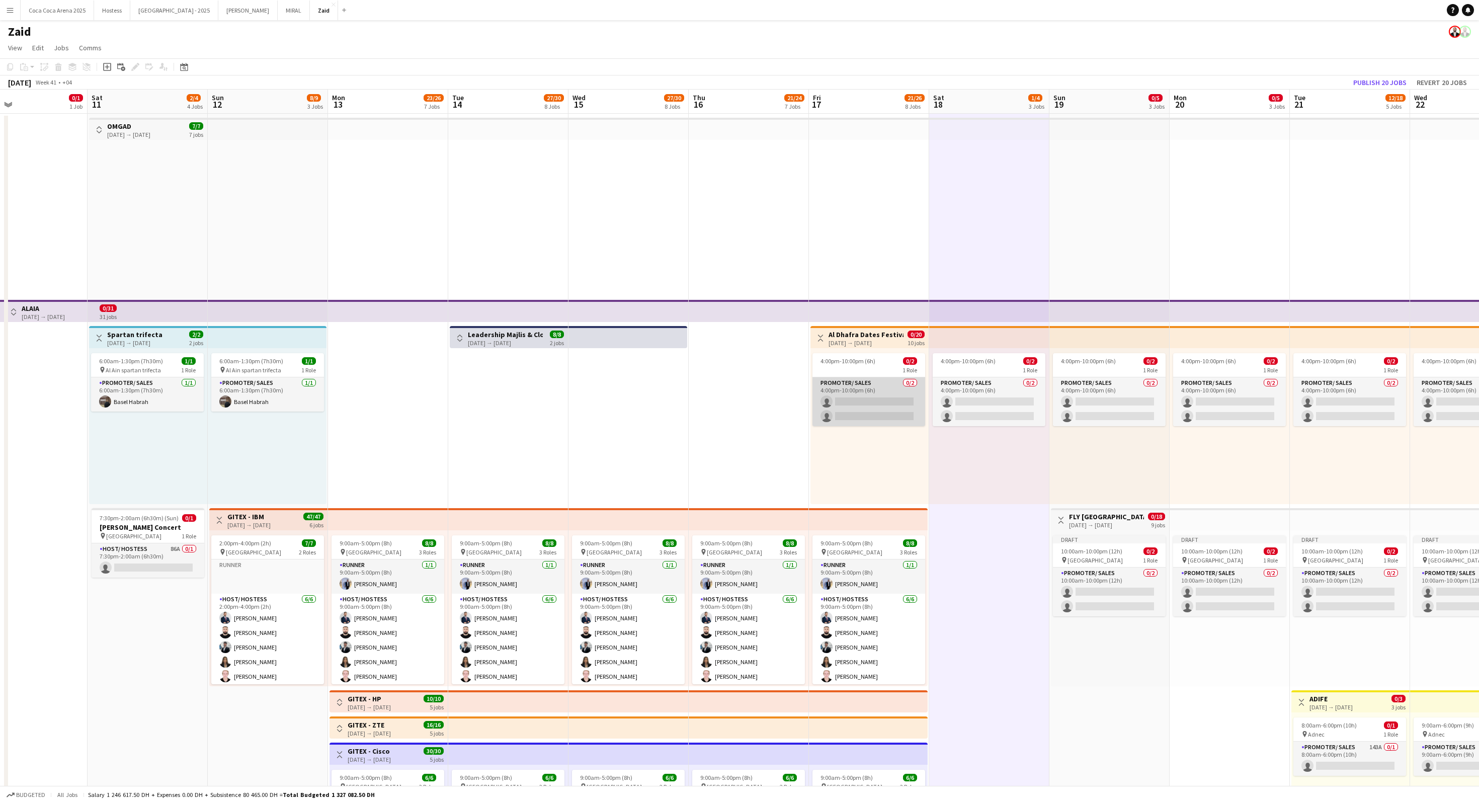
click at [739, 401] on app-card-role "Promoter/ Sales 0/2 4:00pm-10:00pm (6h) single-neutral-actions single-neutral-a…" at bounding box center [869, 401] width 113 height 49
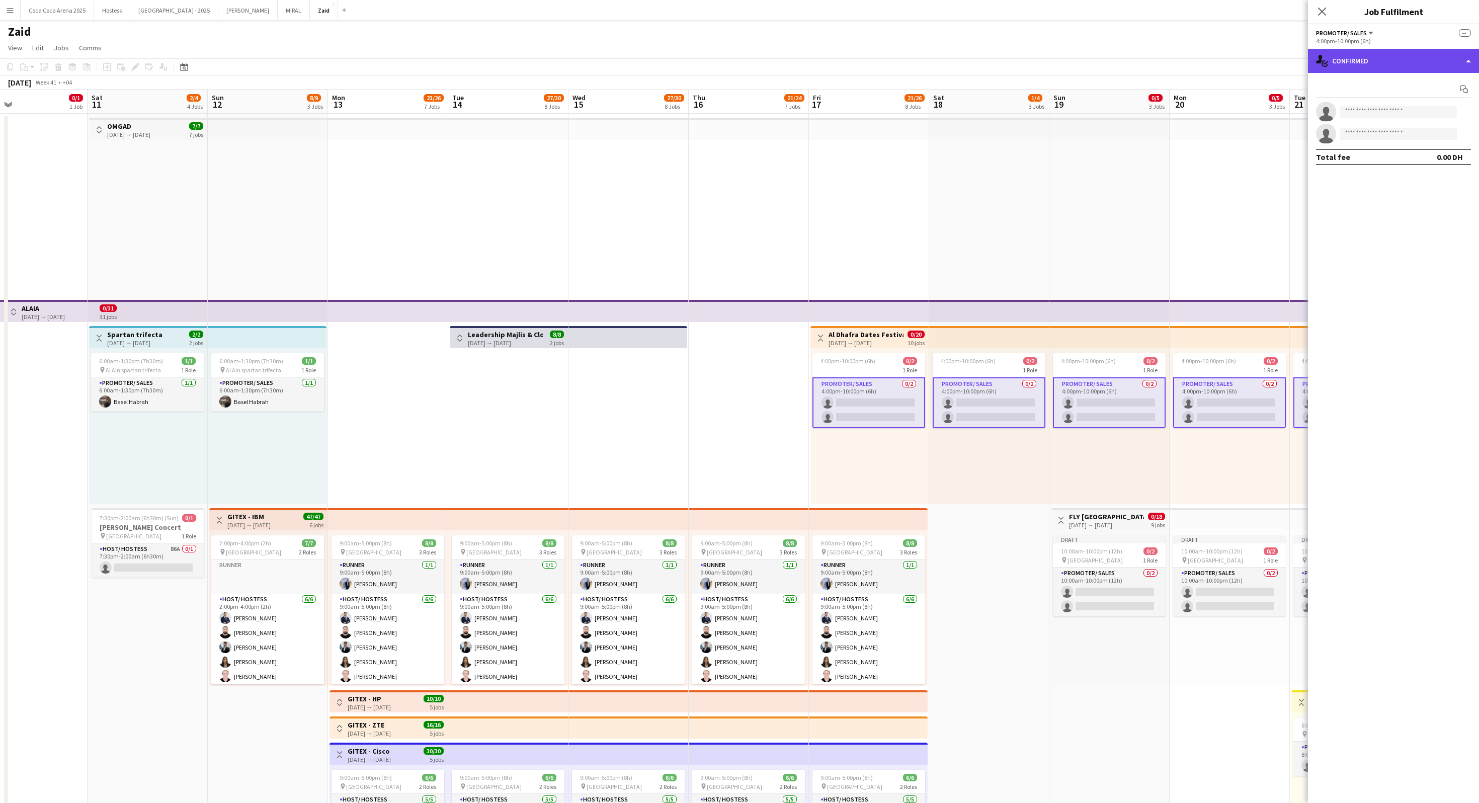
click at [739, 63] on div "single-neutral-actions-check-2 Confirmed" at bounding box center [1393, 61] width 171 height 24
click at [739, 206] on app-date-cell "4:00pm-10:00pm (6h) 0/2 1 Role Promoter/ Sales 0/2 4:00pm-10:00pm (6h) single-n…" at bounding box center [1110, 701] width 120 height 1175
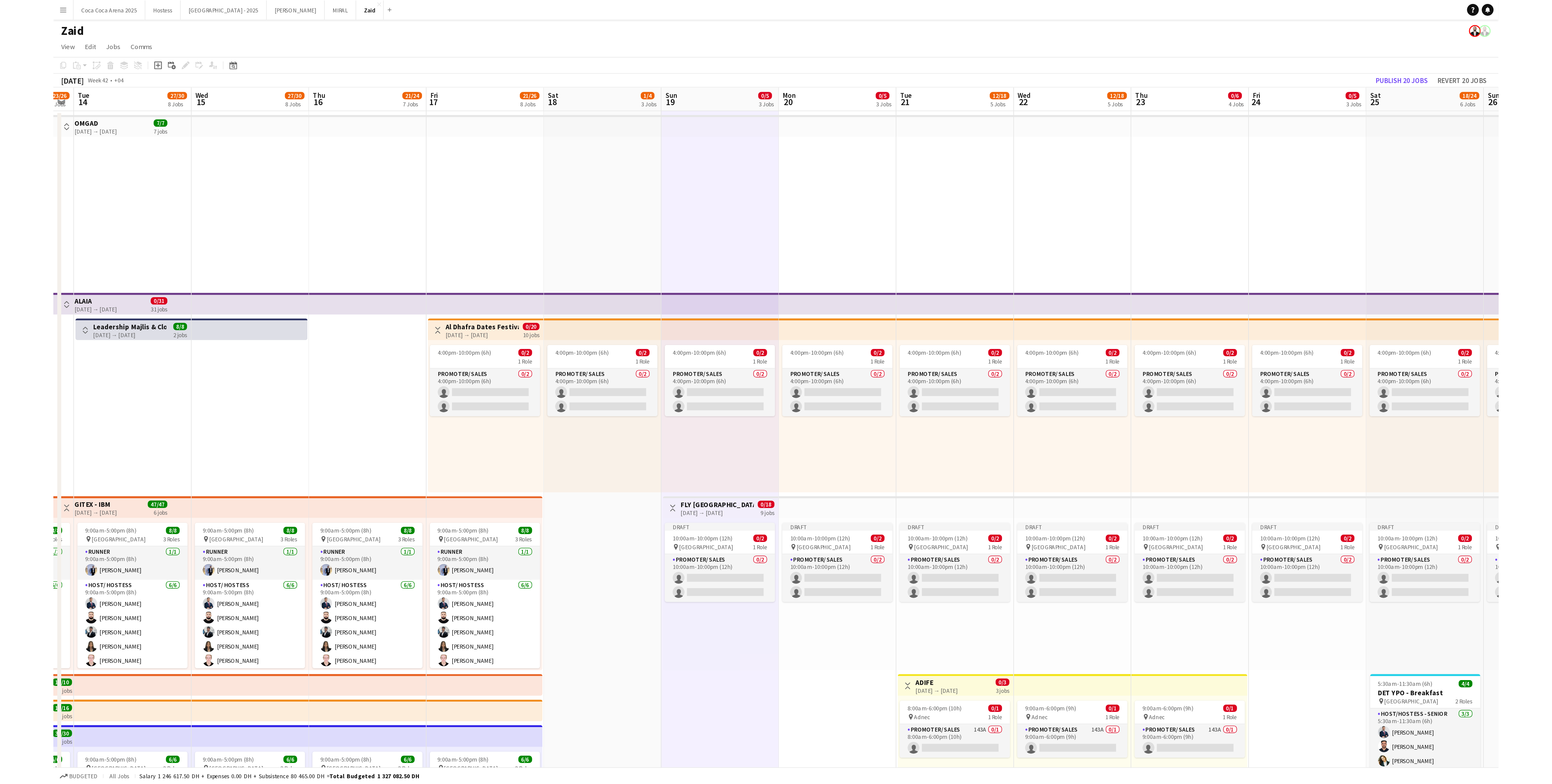
scroll to position [0, 131]
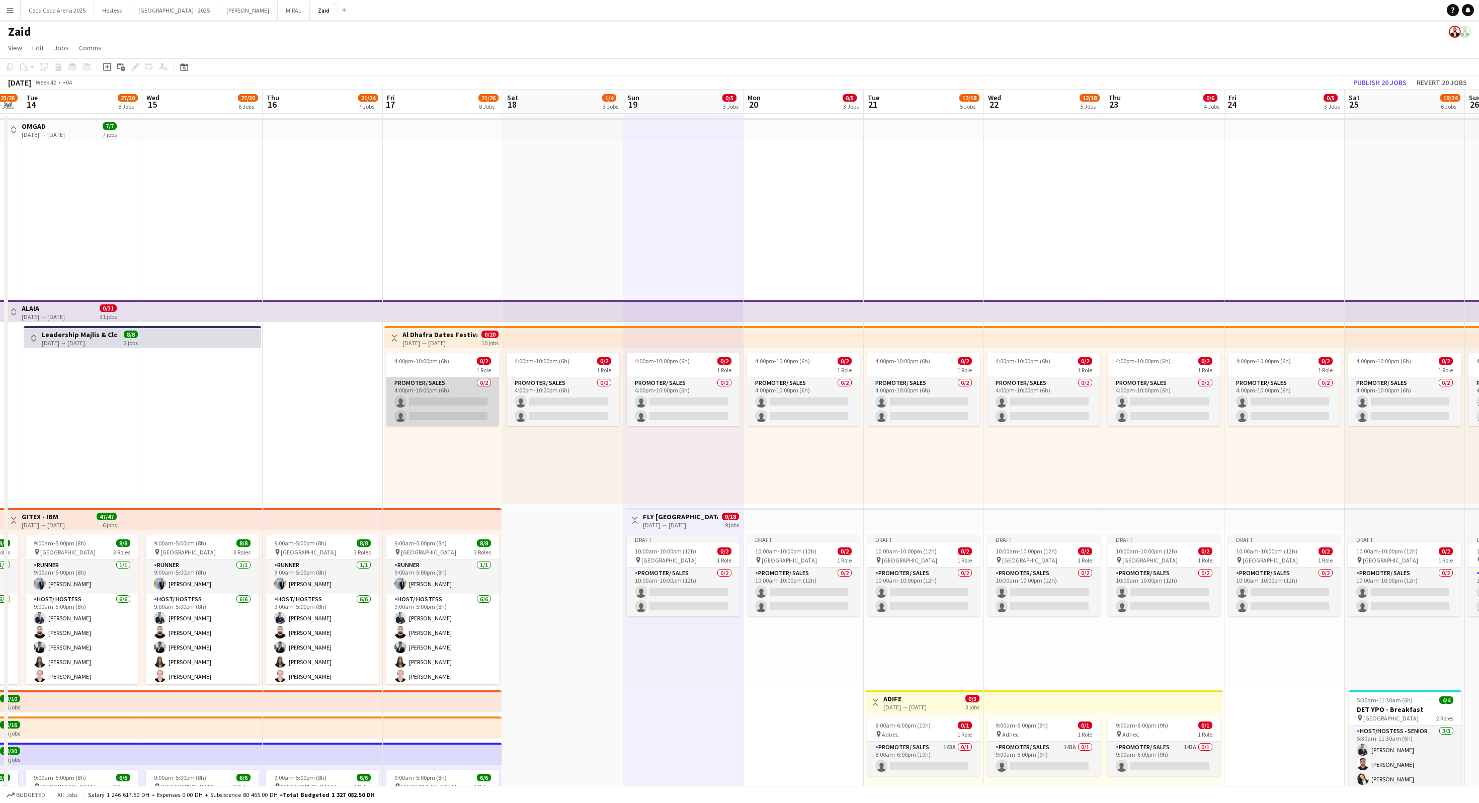
click at [453, 401] on app-card-role "Promoter/ Sales 0/2 4:00pm-10:00pm (6h) single-neutral-actions single-neutral-a…" at bounding box center [442, 401] width 113 height 49
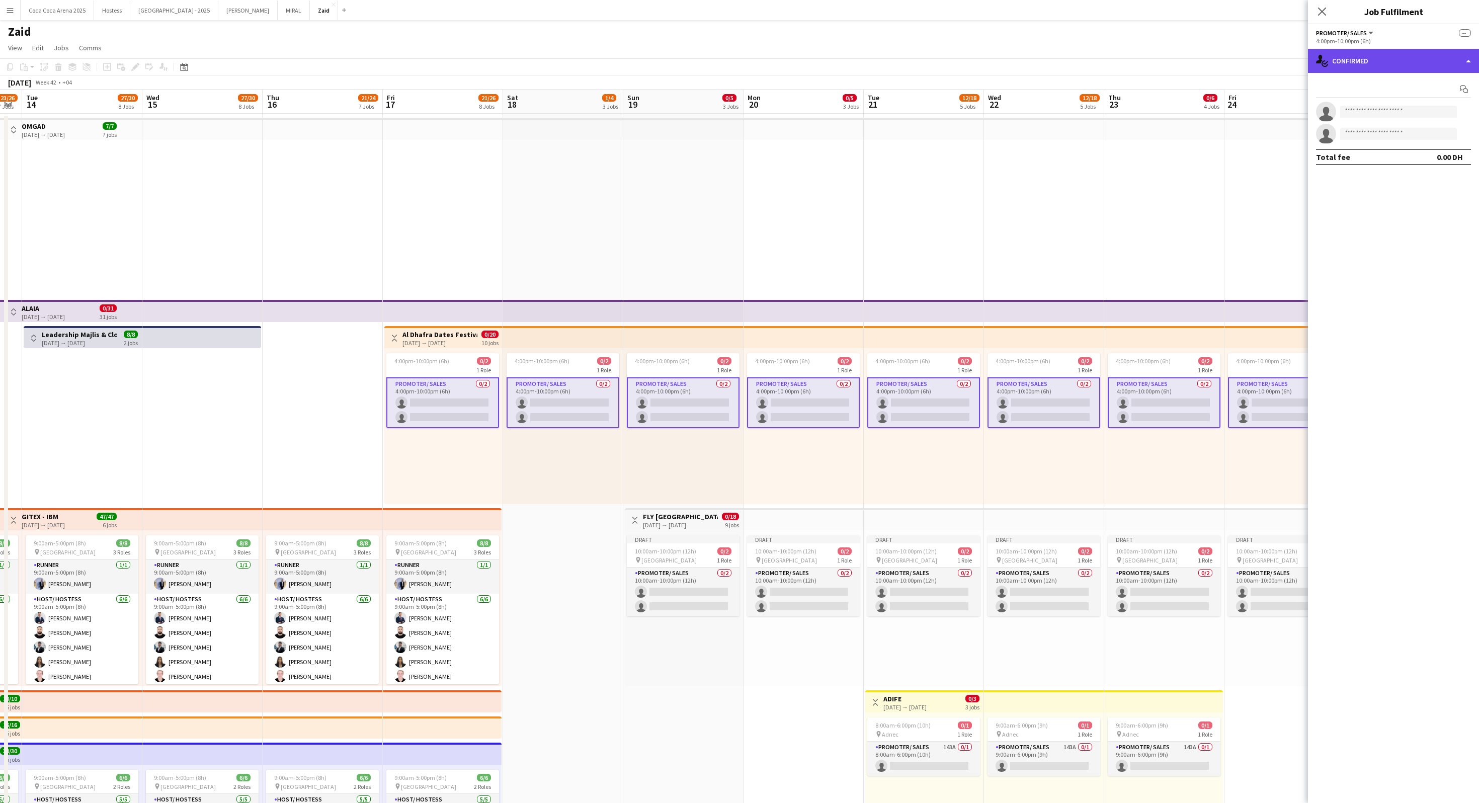
click at [739, 69] on div "single-neutral-actions-check-2 Confirmed" at bounding box center [1393, 61] width 171 height 24
click at [739, 225] on app-date-cell "4:00pm-10:00pm (6h) 0/2 1 Role Promoter/ Sales 0/2 4:00pm-10:00pm (6h) single-n…" at bounding box center [1164, 701] width 120 height 1175
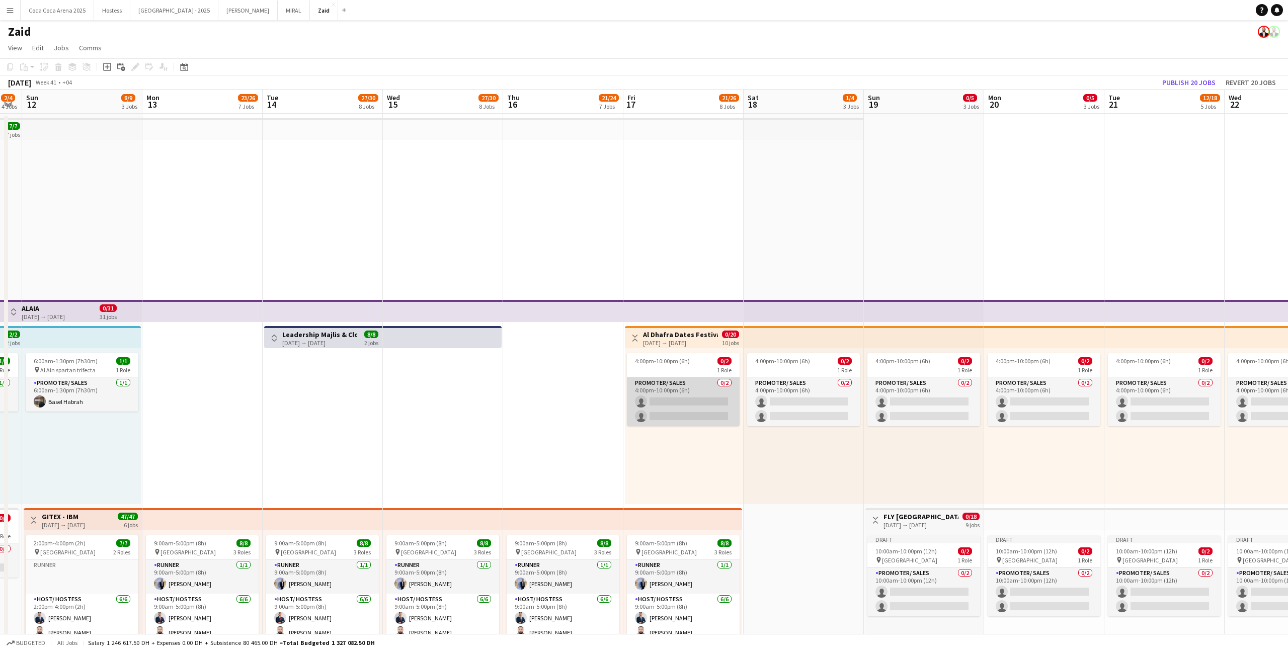
click at [697, 401] on app-card-role "Promoter/ Sales 0/2 4:00pm-10:00pm (6h) single-neutral-actions single-neutral-a…" at bounding box center [683, 401] width 113 height 49
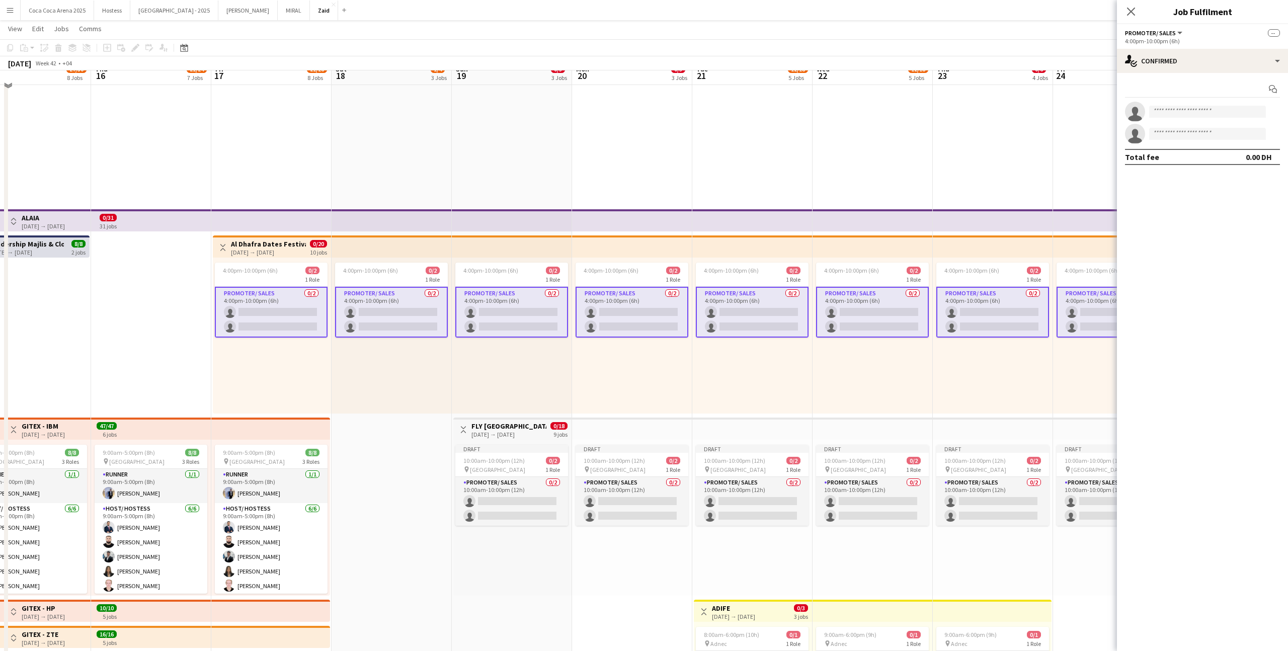
scroll to position [56, 0]
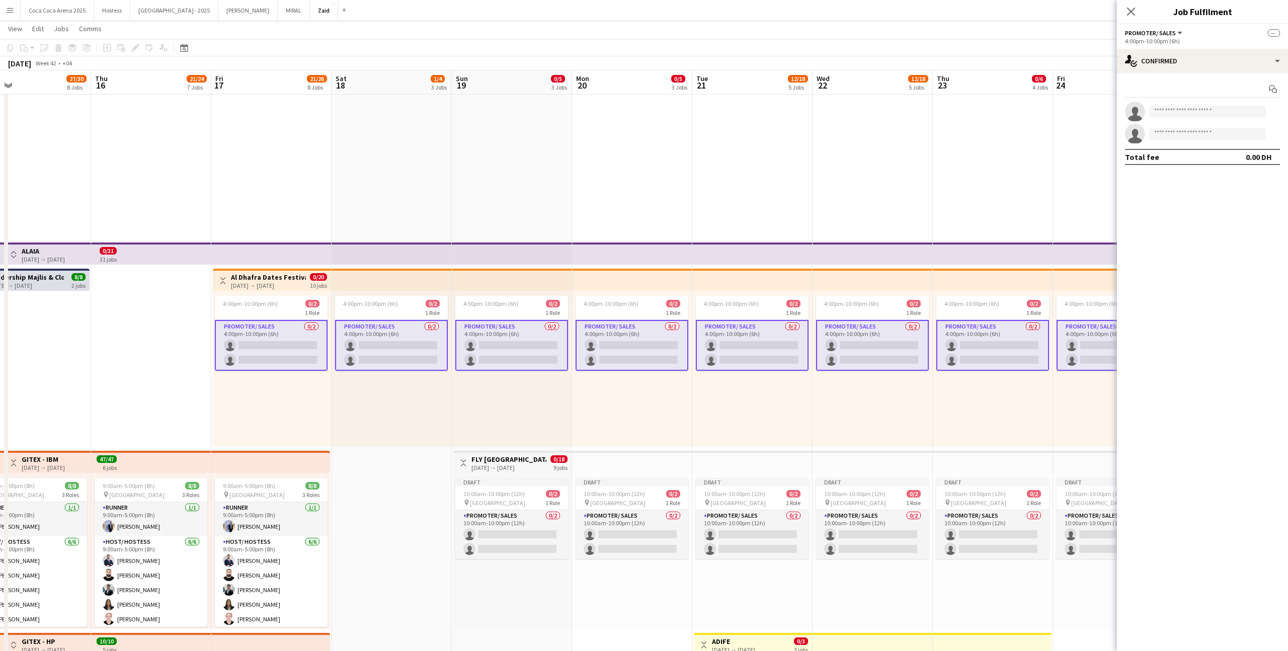
click at [401, 379] on div "4:00pm-10:00pm (6h) 0/2 1 Role Promoter/ Sales 0/2 4:00pm-10:00pm (6h) single-n…" at bounding box center [392, 369] width 120 height 156
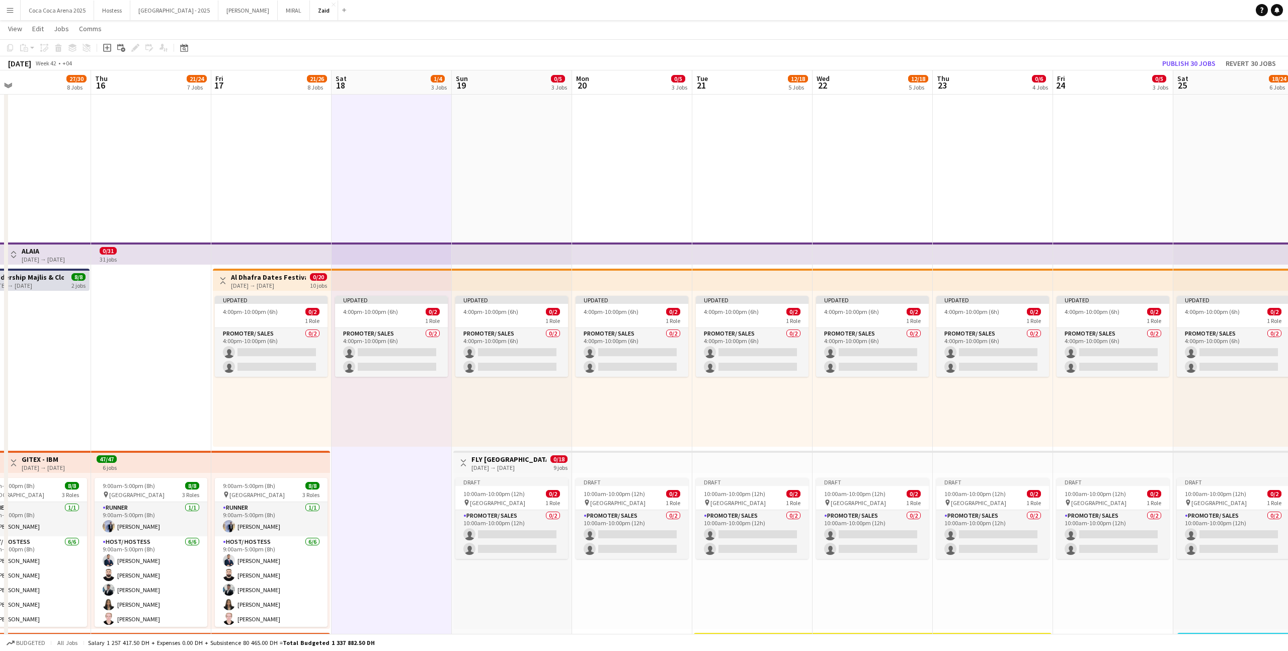
click at [16, 9] on button "Menu" at bounding box center [10, 10] width 20 height 20
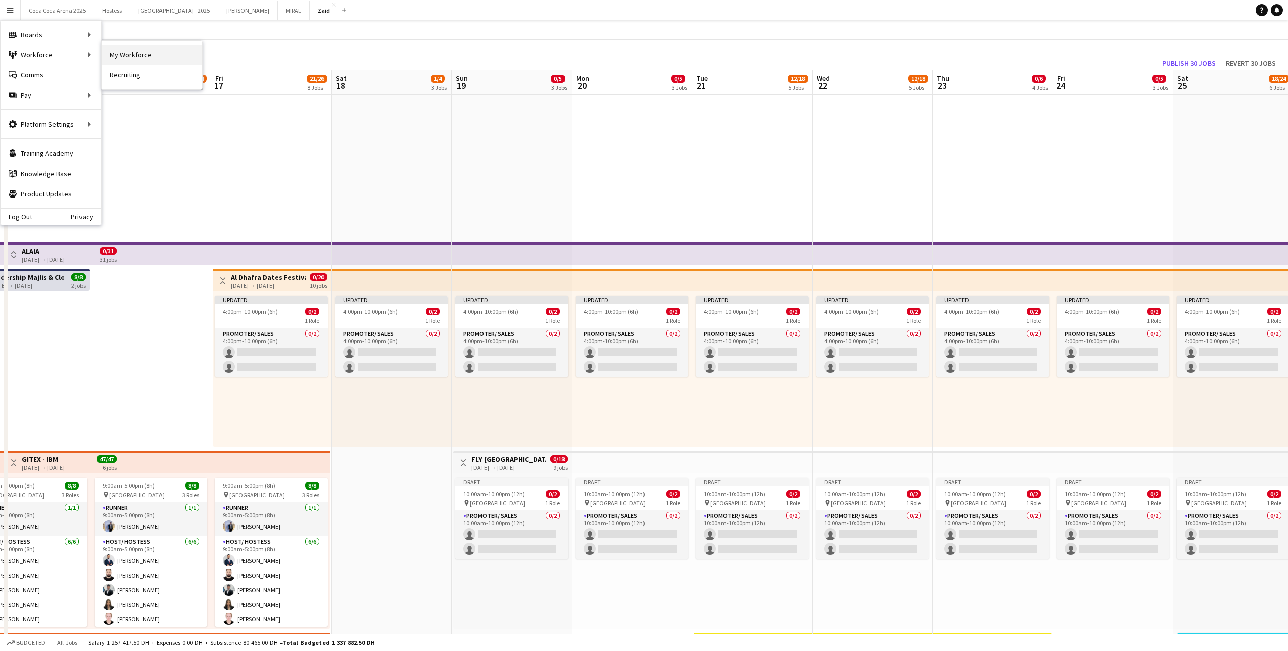
click at [112, 50] on link "My Workforce" at bounding box center [152, 55] width 101 height 20
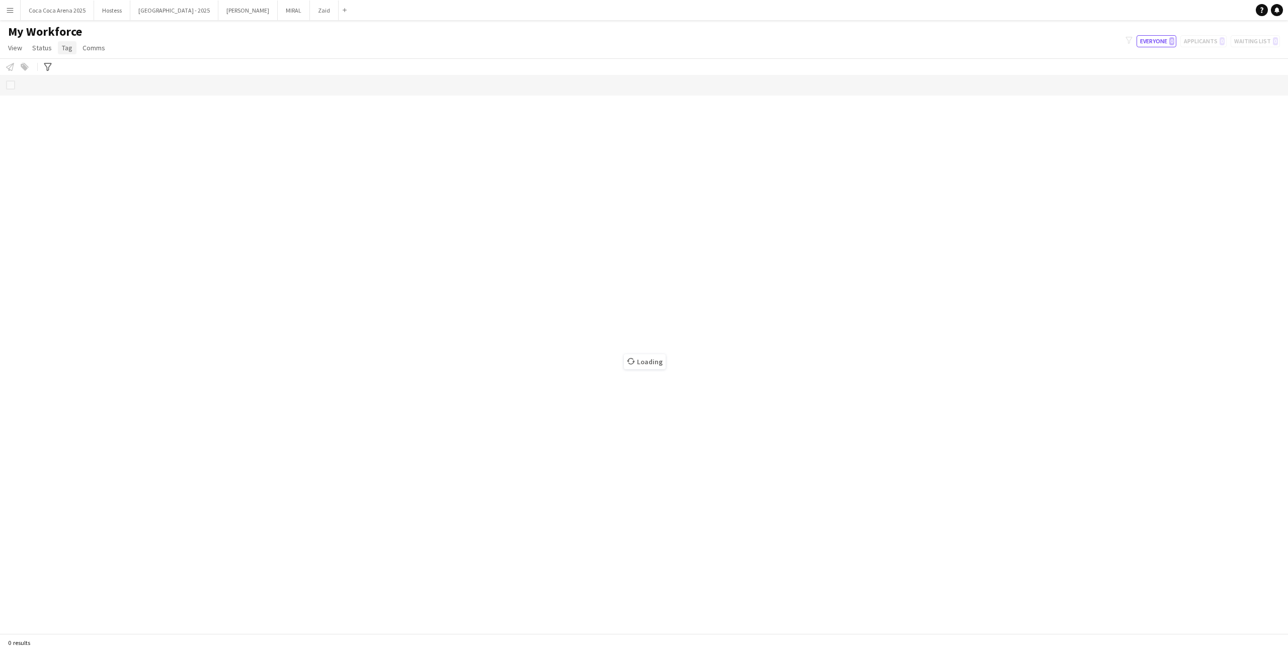
click at [65, 50] on span "Tag" at bounding box center [67, 47] width 11 height 9
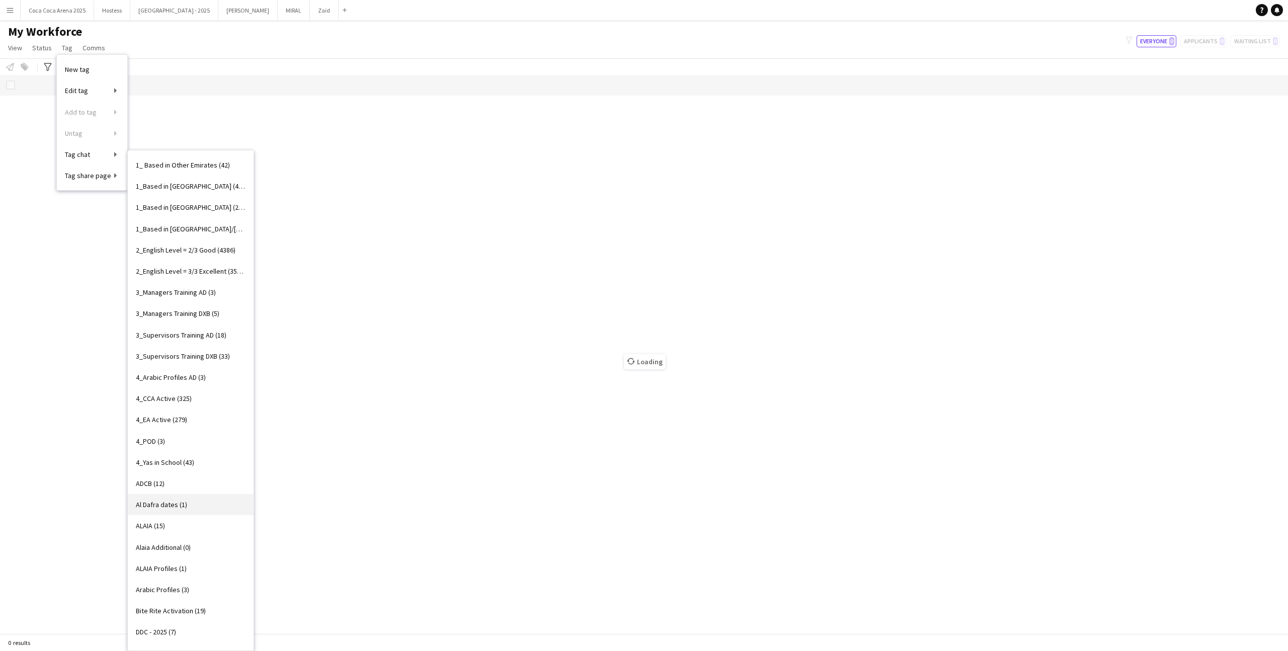
click at [211, 401] on link "Al Dafra dates (1)" at bounding box center [191, 504] width 126 height 21
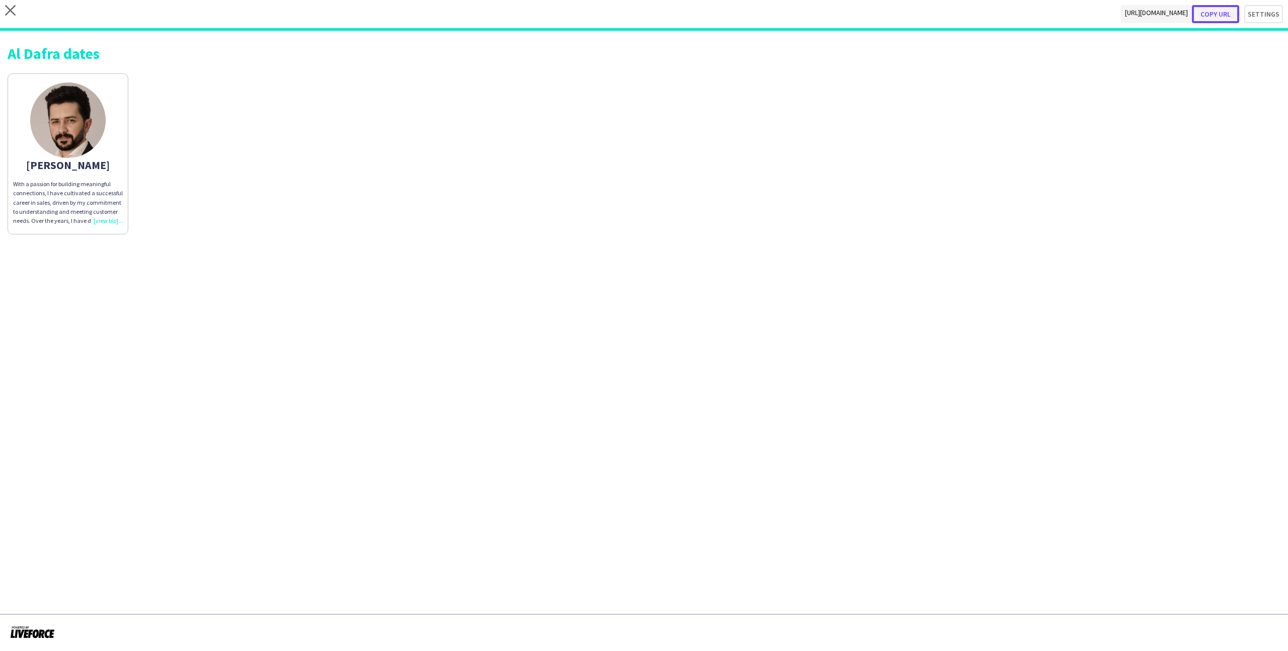
click at [739, 19] on button "Copy url" at bounding box center [1215, 14] width 47 height 18
type textarea "**********"
click at [739, 17] on button "Settings" at bounding box center [1258, 14] width 49 height 18
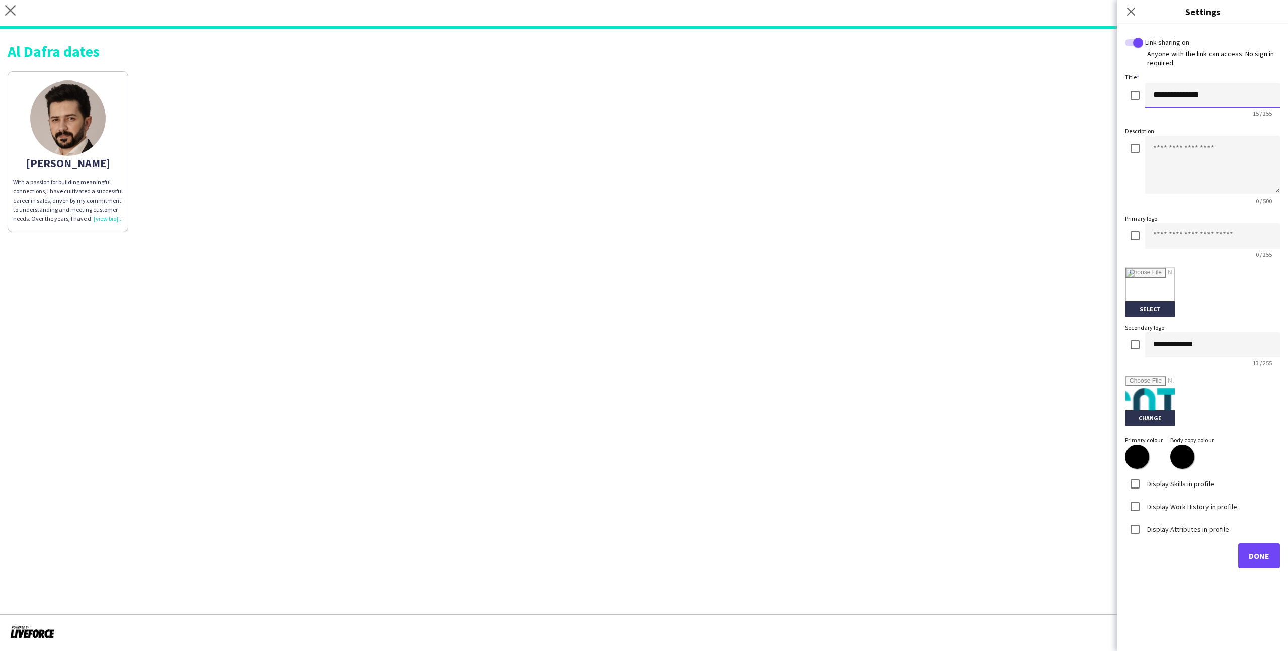
click at [739, 90] on input "**********" at bounding box center [1212, 95] width 135 height 25
type input "**********"
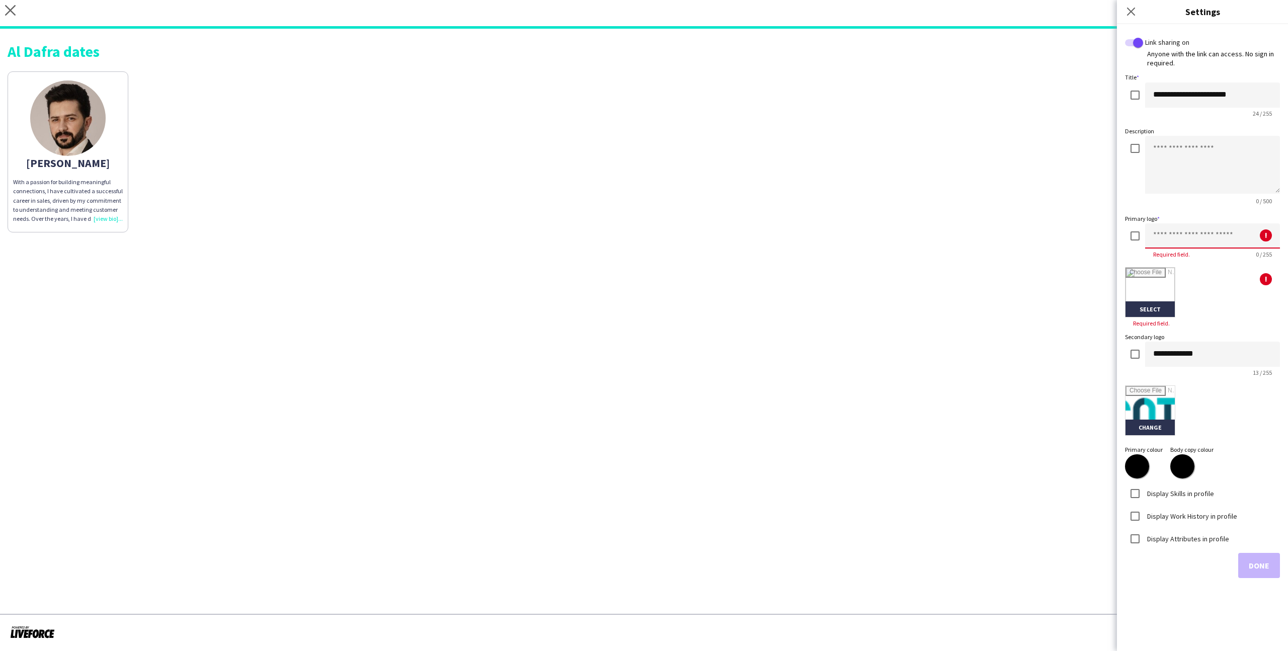
click at [739, 237] on input at bounding box center [1212, 235] width 135 height 25
type input "********"
click at [739, 284] on input "file" at bounding box center [1149, 292] width 49 height 49
type input "**********"
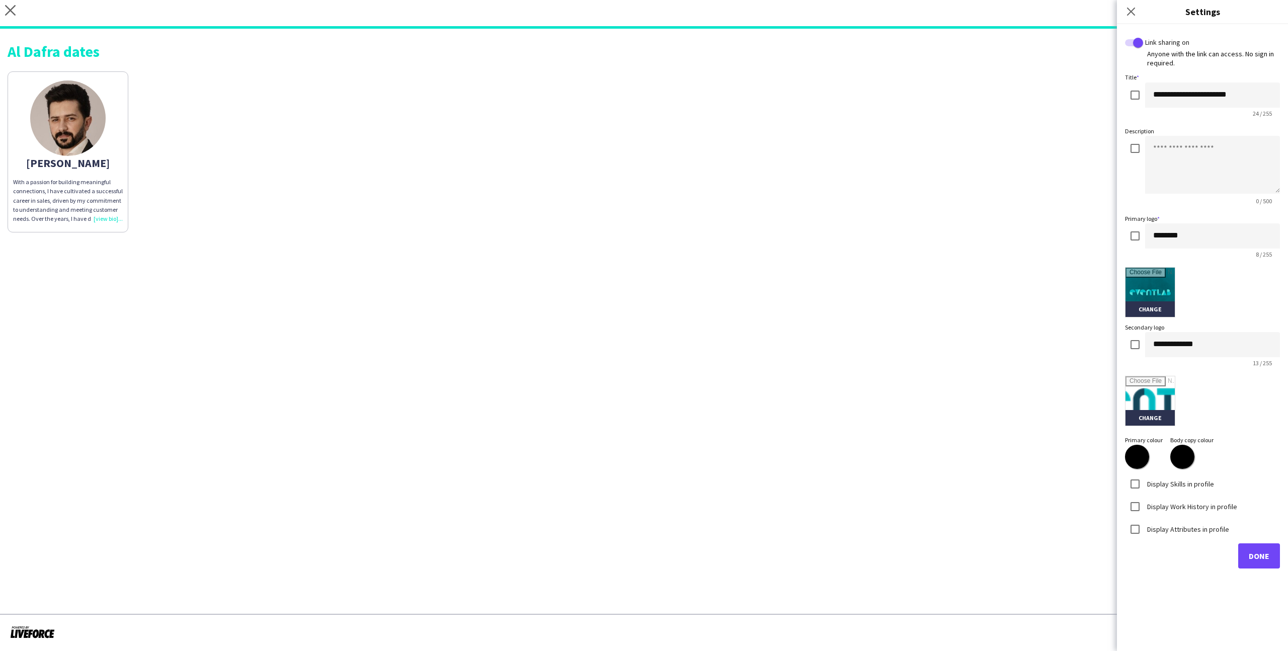
click at [739, 401] on div "Display Skills in profile" at bounding box center [1169, 484] width 89 height 20
click at [739, 401] on label "Display Skills in profile" at bounding box center [1179, 483] width 69 height 9
click at [739, 401] on label "Display Work History in profile" at bounding box center [1191, 506] width 92 height 9
click at [739, 401] on div "Display Attributes in profile" at bounding box center [1177, 529] width 104 height 20
click at [739, 401] on label "Display Attributes in profile" at bounding box center [1187, 528] width 84 height 9
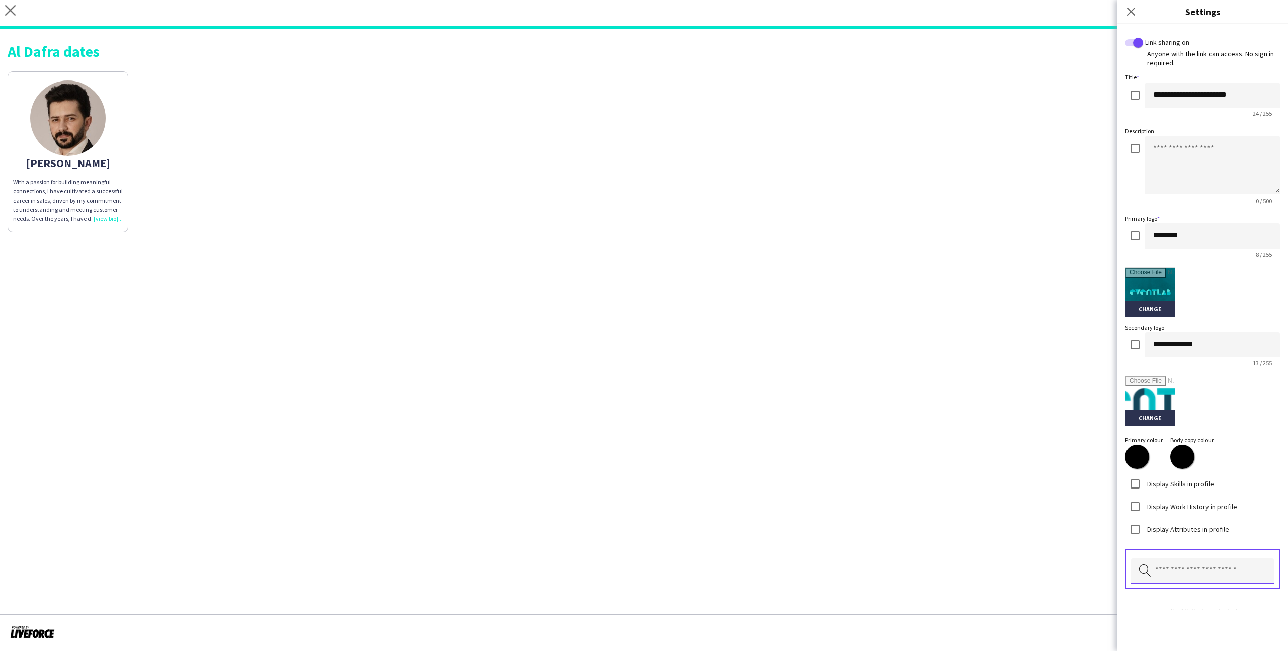
click at [739, 401] on input "text" at bounding box center [1202, 570] width 143 height 25
click at [739, 401] on span "Nationality" at bounding box center [1202, 494] width 127 height 10
click at [739, 401] on input "text" at bounding box center [1202, 570] width 143 height 25
click at [739, 401] on span "Height" at bounding box center [1202, 470] width 127 height 10
click at [739, 401] on input "text" at bounding box center [1202, 570] width 143 height 25
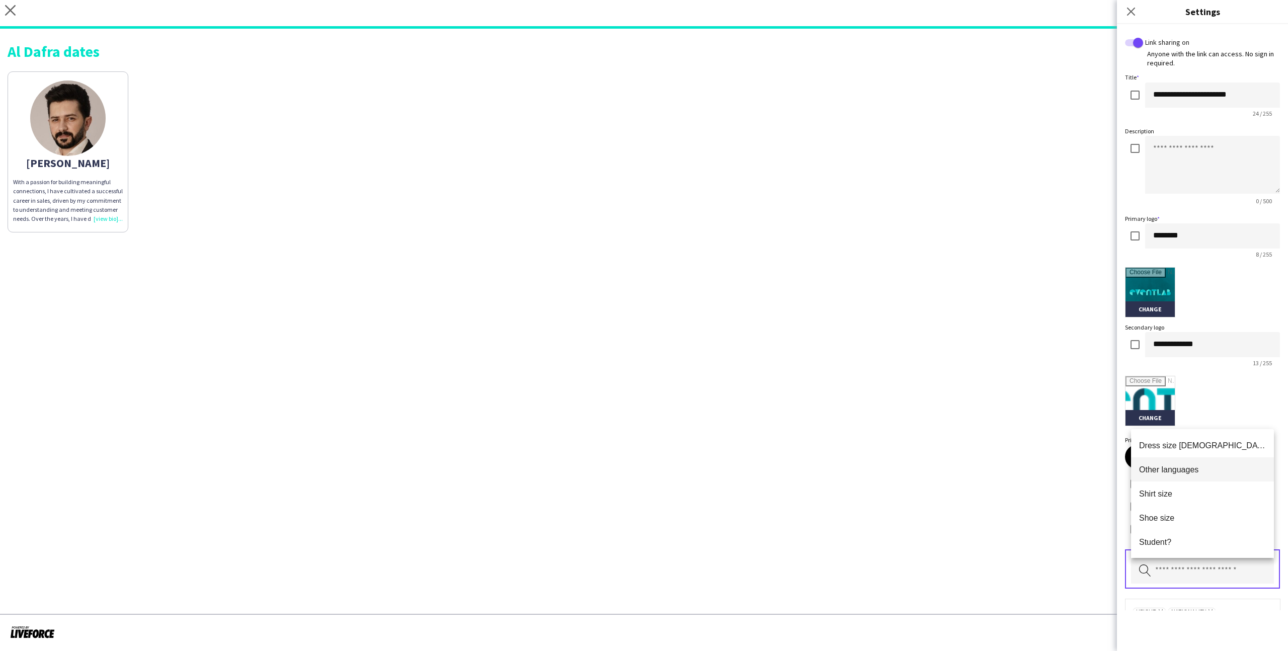
click at [739, 401] on mat-option "Other languages" at bounding box center [1202, 469] width 143 height 24
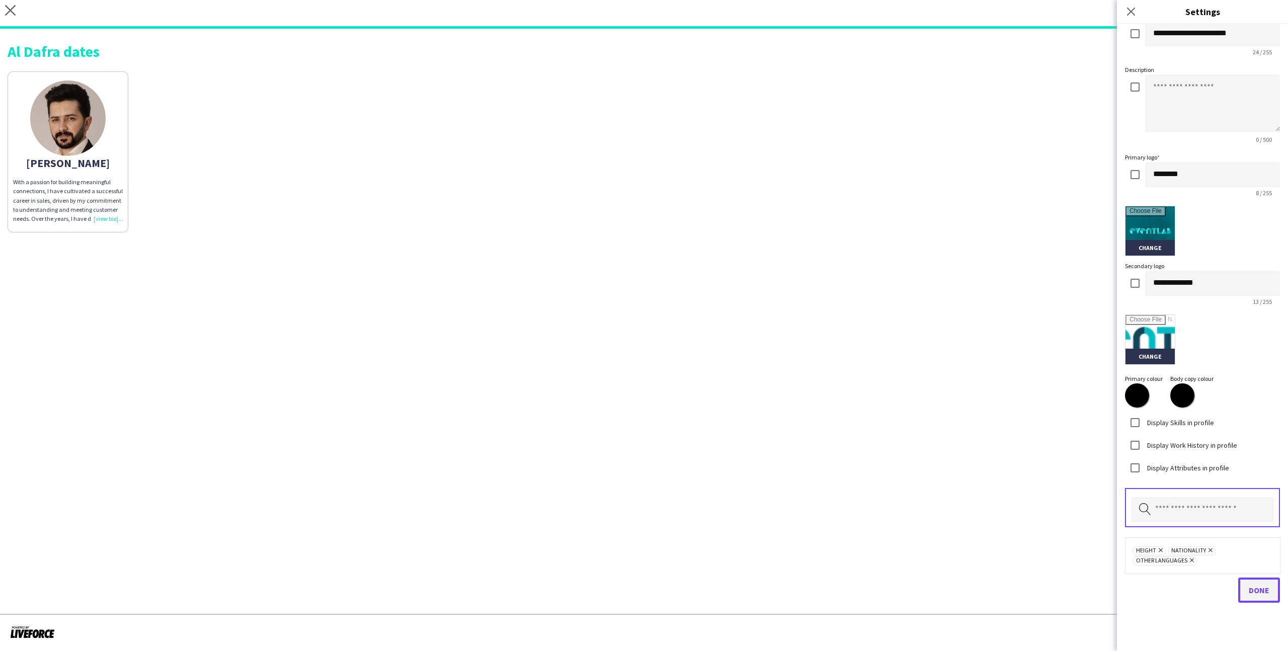
click at [739, 401] on span "Done" at bounding box center [1259, 590] width 21 height 10
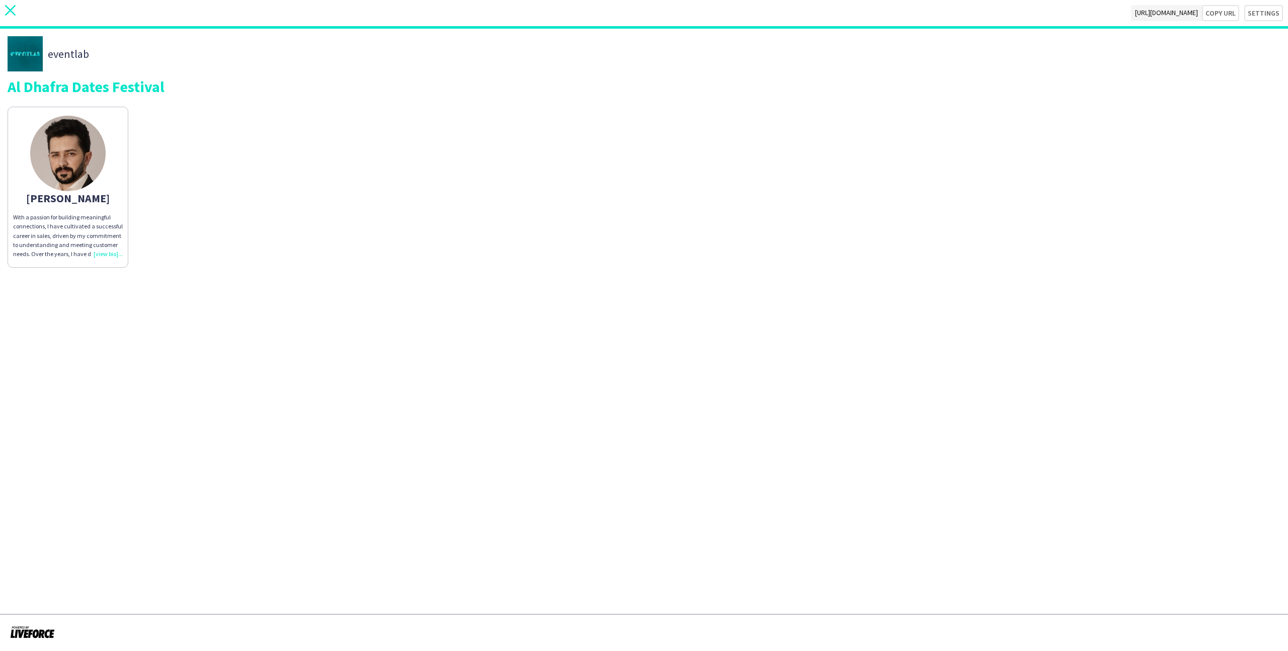
click at [10, 15] on icon "close" at bounding box center [10, 10] width 11 height 11
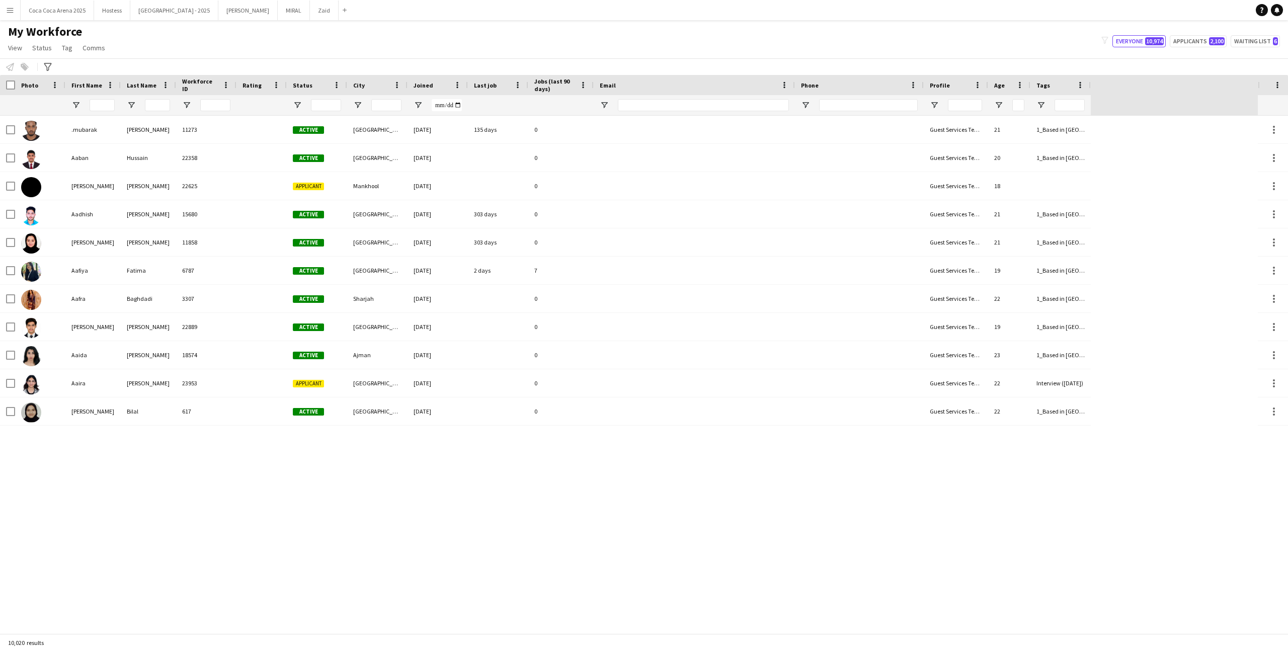
type input "**********"
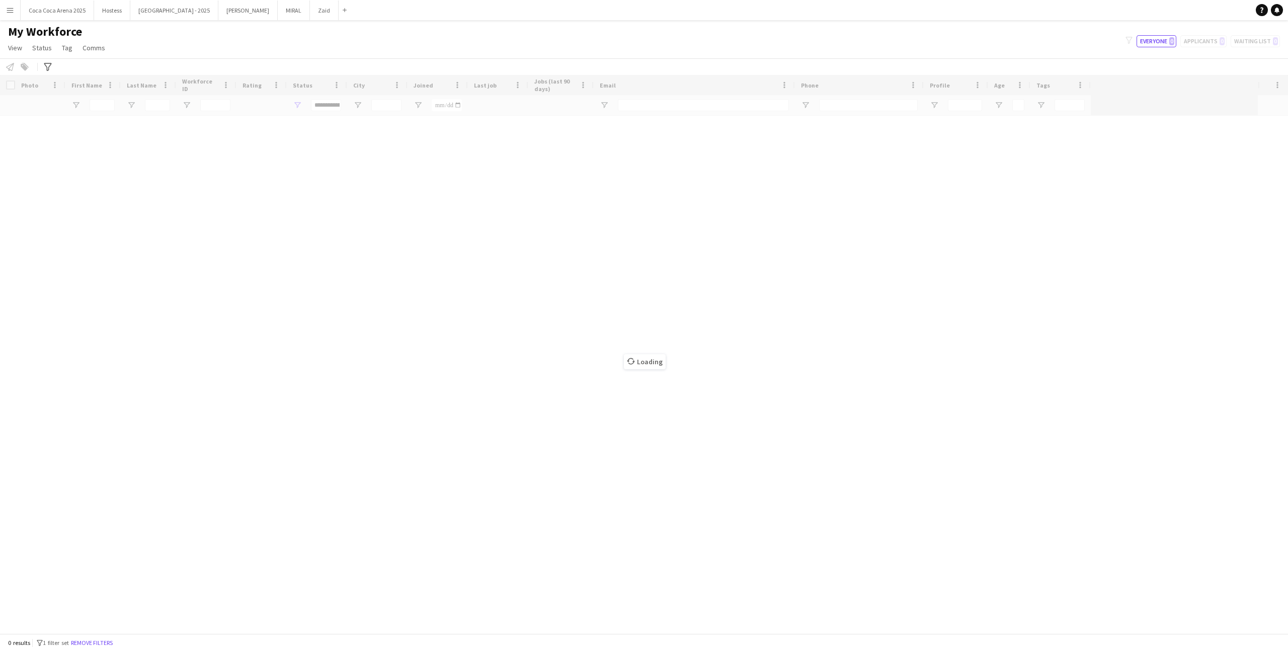
click at [99, 105] on div "Loading" at bounding box center [644, 354] width 1288 height 558
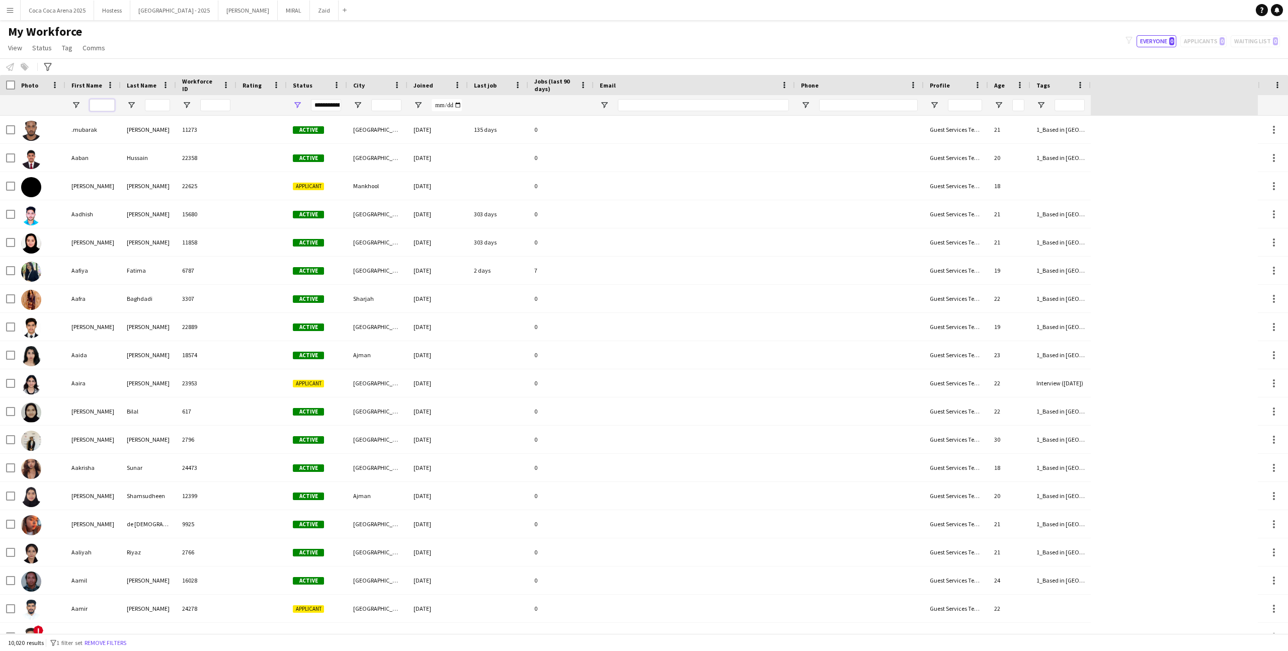
click at [99, 105] on input "First Name Filter Input" at bounding box center [102, 105] width 25 height 12
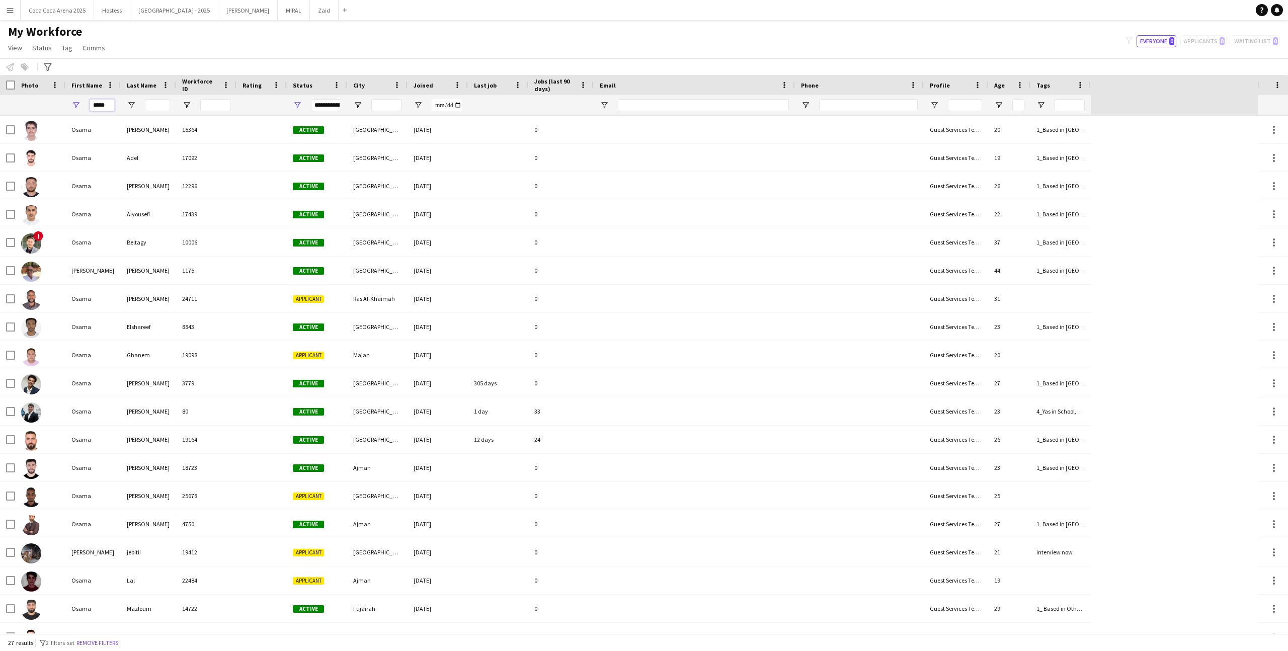
type input "*****"
click at [165, 101] on input "Last Name Filter Input" at bounding box center [157, 105] width 25 height 12
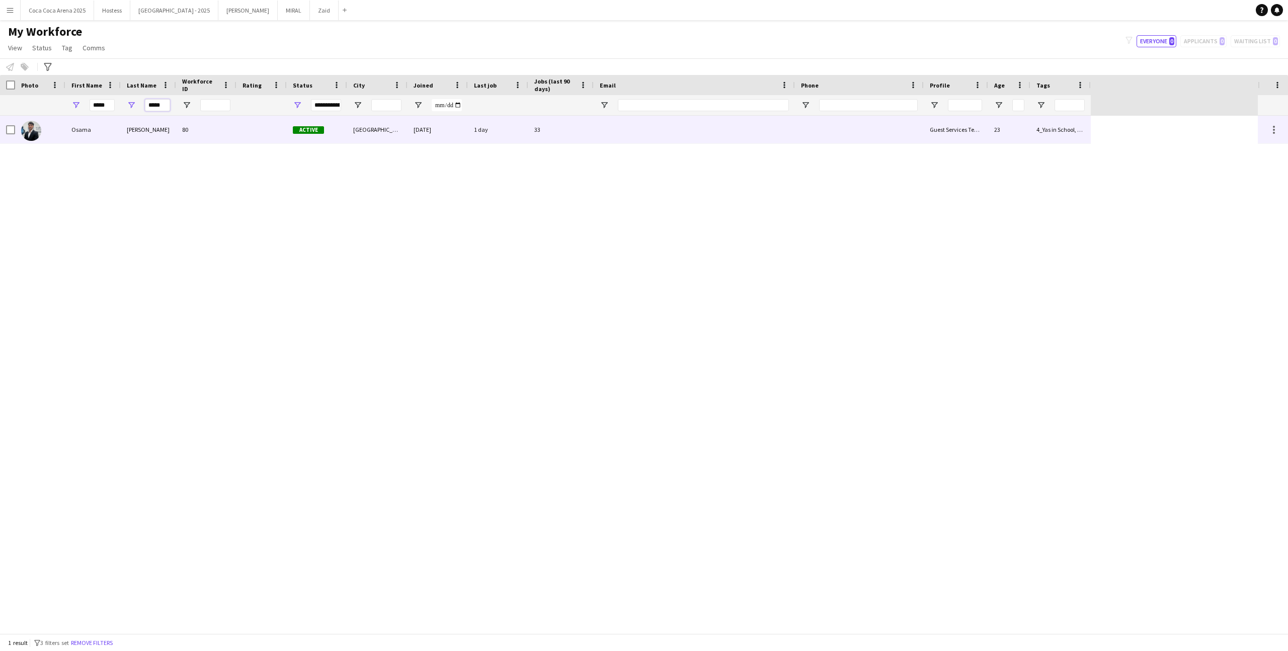
type input "*****"
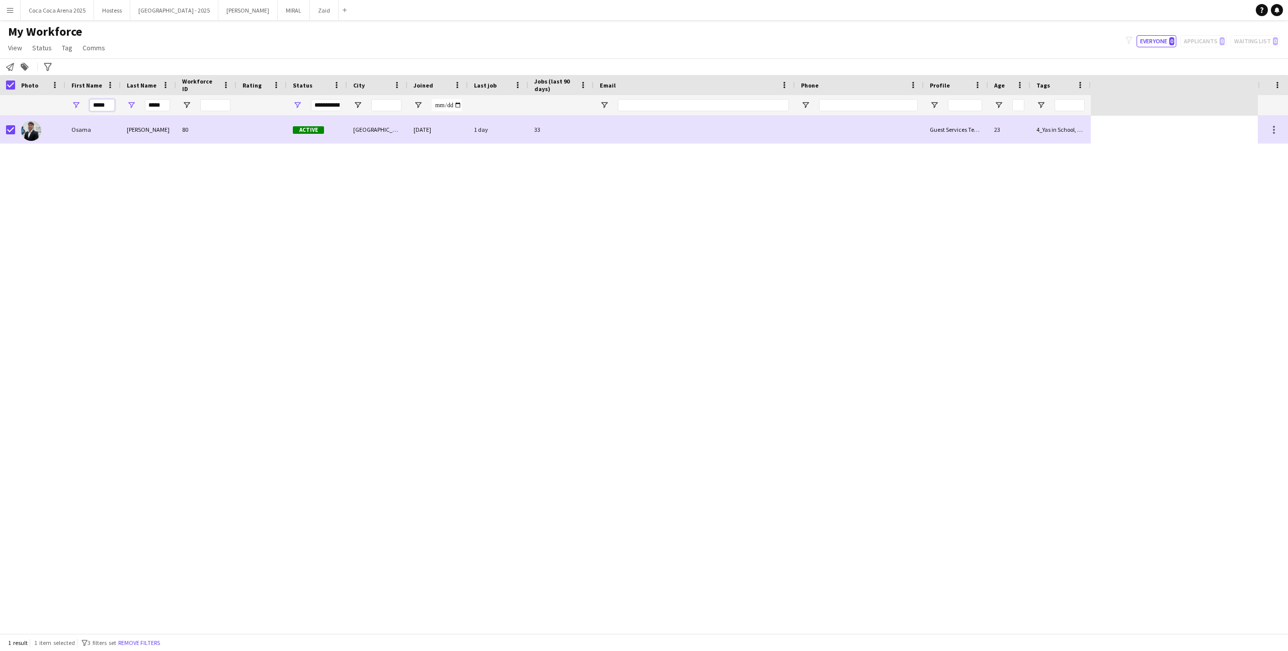
click at [105, 105] on input "*****" at bounding box center [102, 105] width 25 height 12
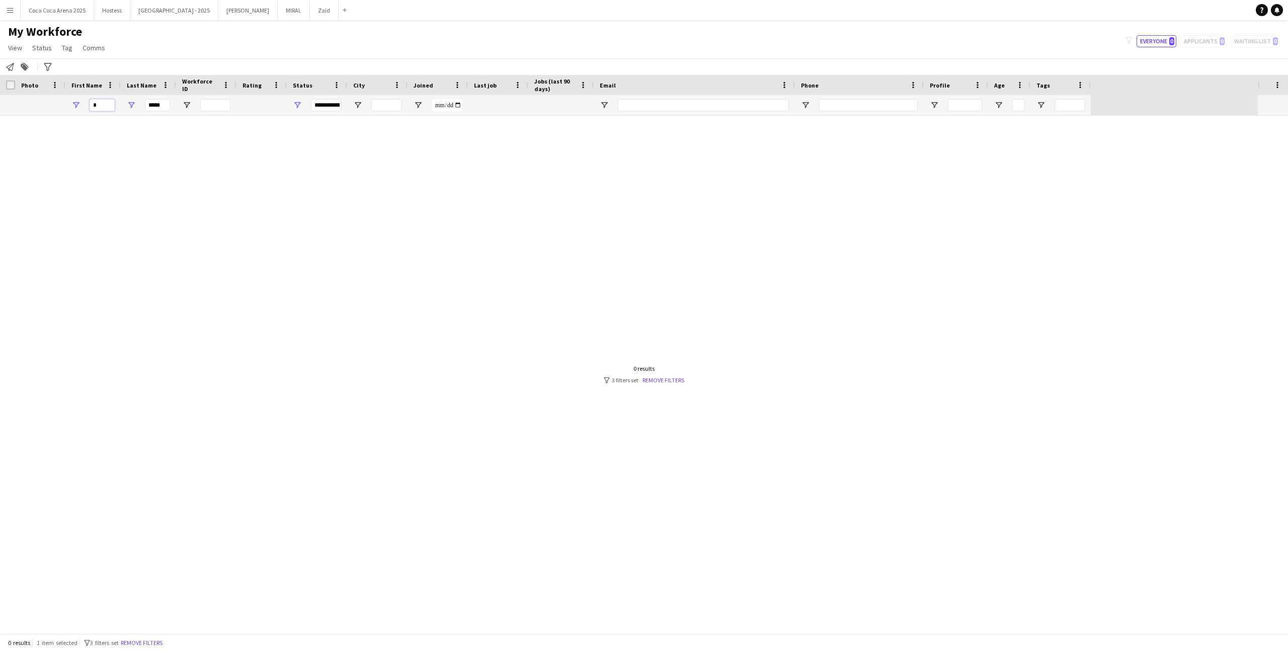
type input "*"
click at [159, 105] on input "*****" at bounding box center [157, 105] width 25 height 12
type input "*"
click at [159, 105] on input "*" at bounding box center [157, 105] width 25 height 12
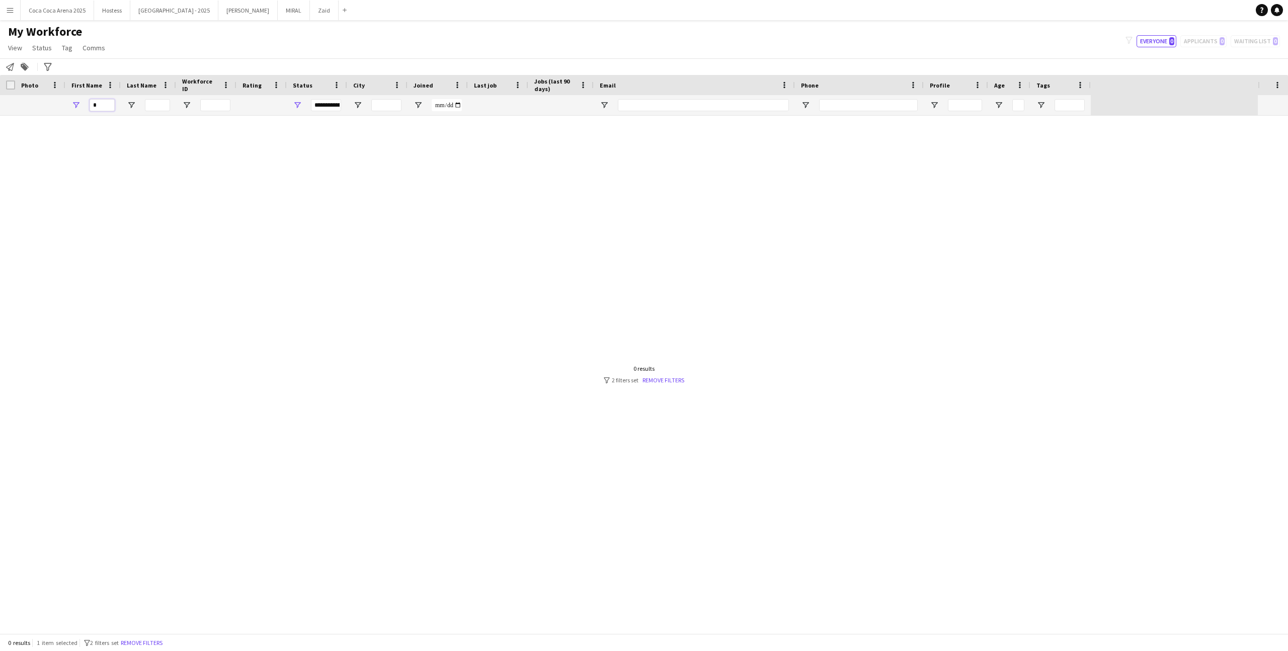
click at [108, 104] on input "*" at bounding box center [102, 105] width 25 height 12
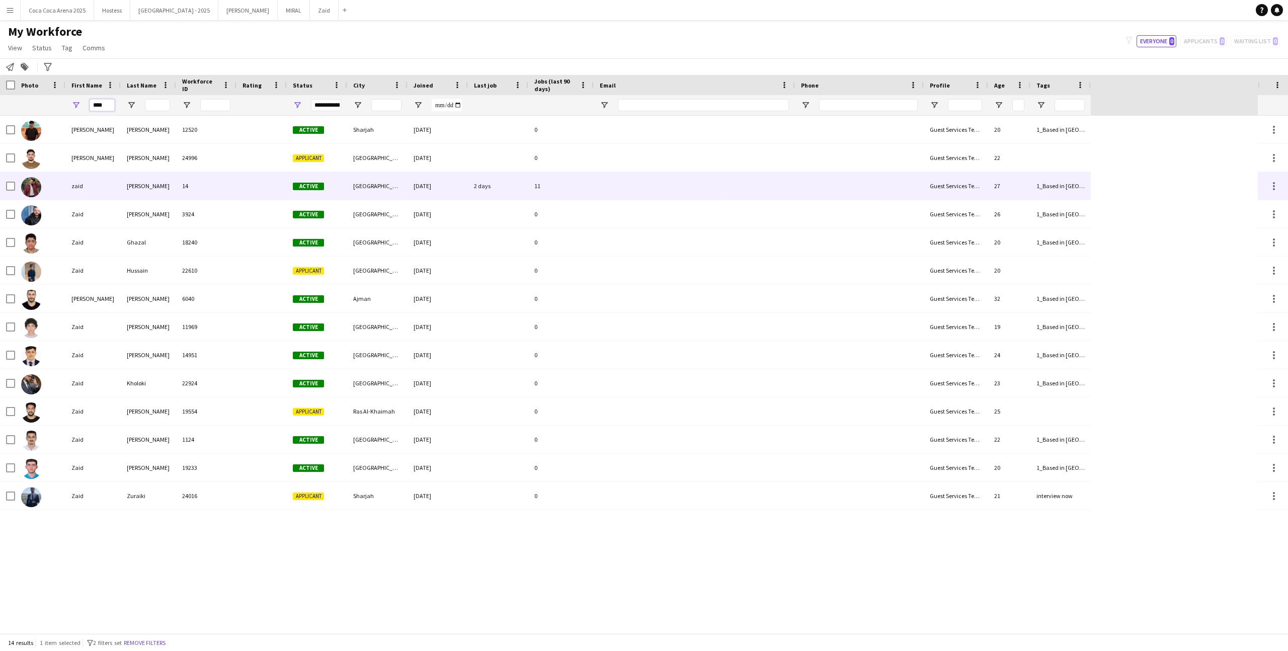
type input "****"
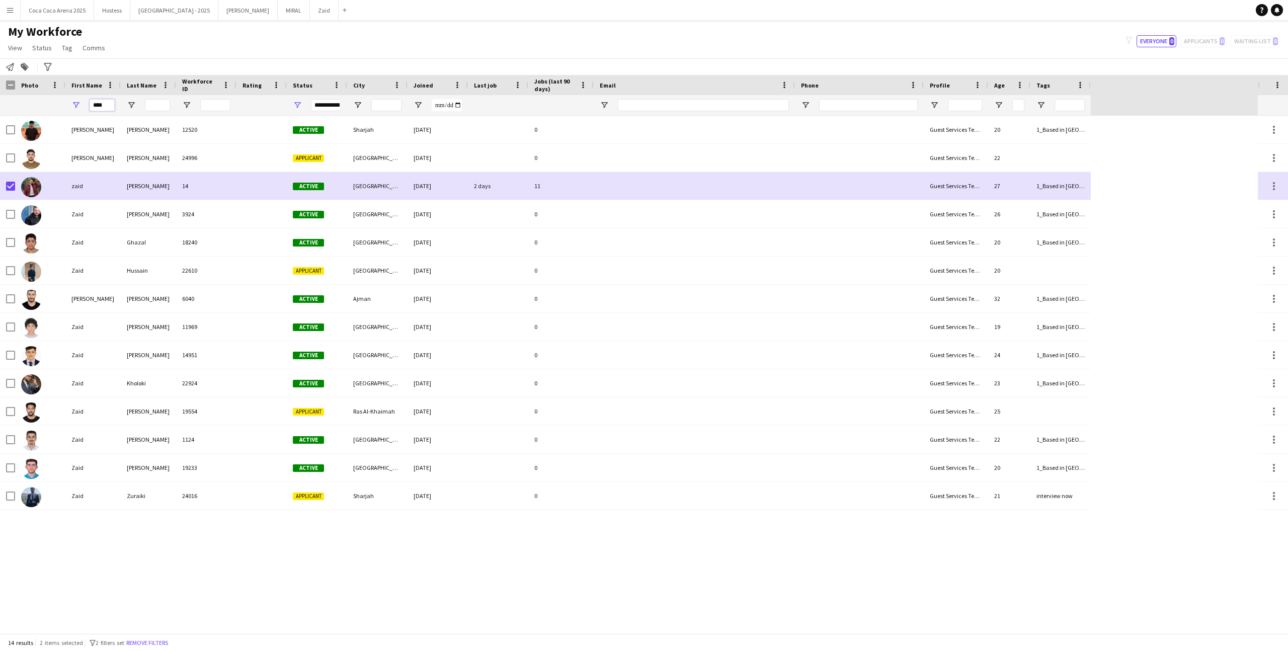
click at [95, 106] on input "****" at bounding box center [102, 105] width 25 height 12
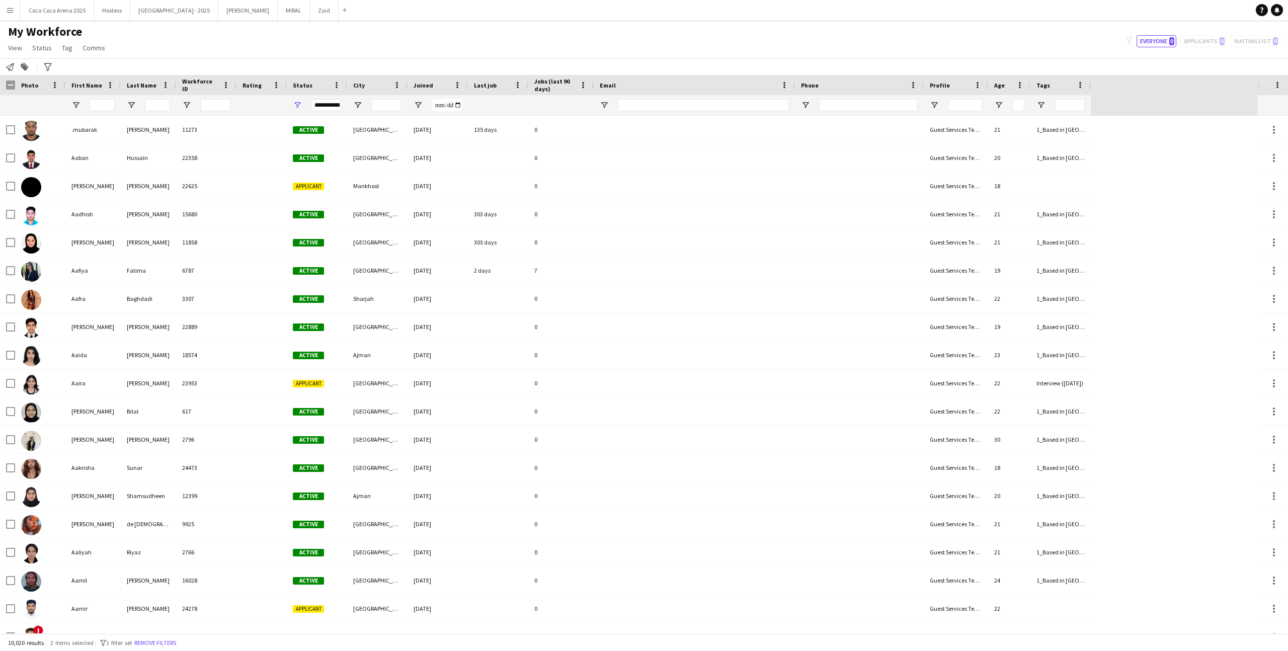
click at [142, 103] on div at bounding box center [148, 105] width 55 height 20
click at [150, 103] on input "Last Name Filter Input" at bounding box center [157, 105] width 25 height 12
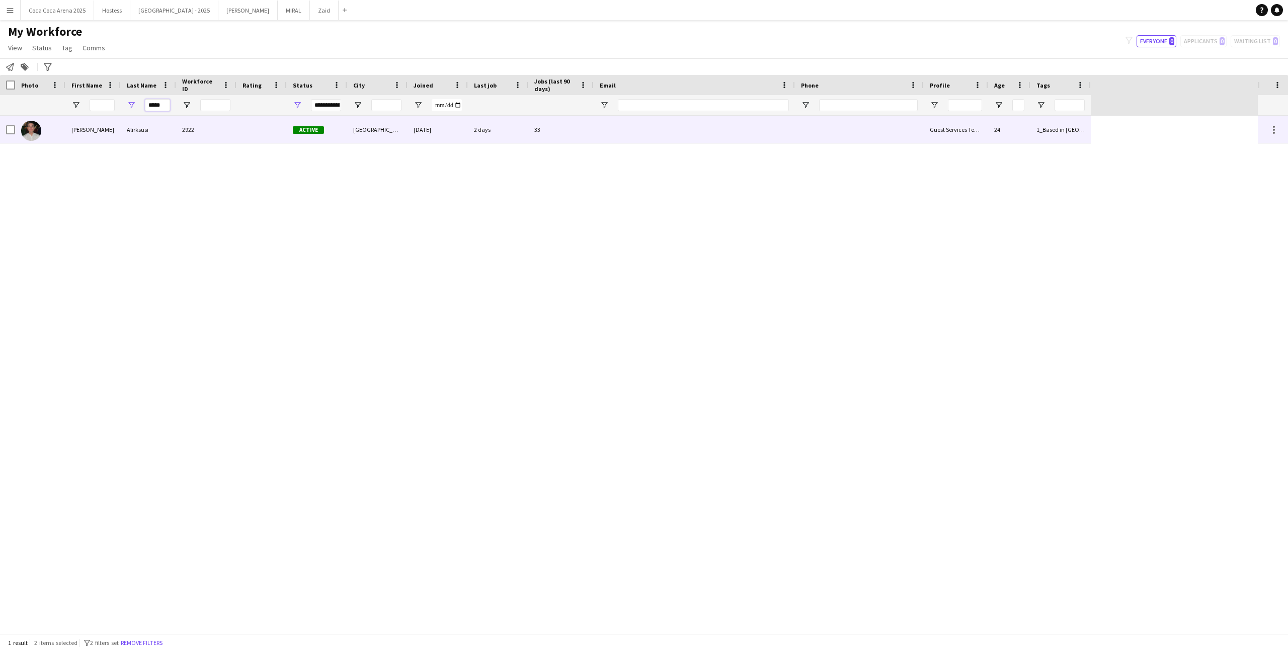
type input "*****"
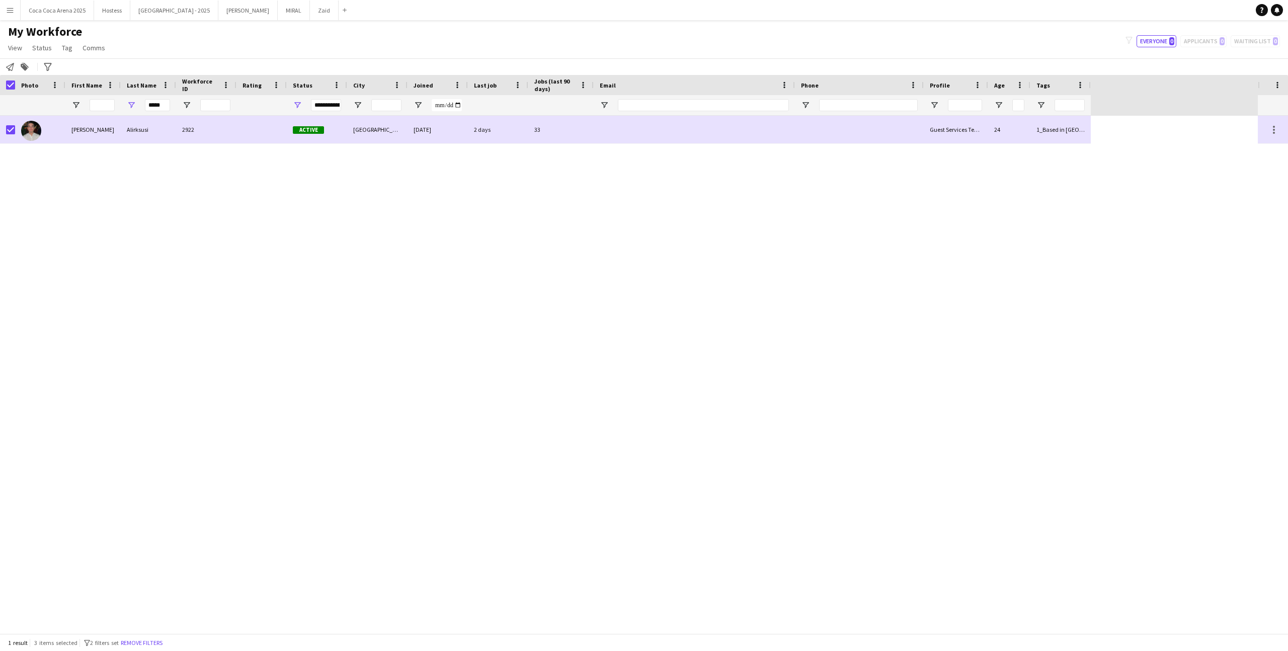
click at [67, 55] on app-page-menu "View Views Default view New view Update view Delete view Edit name Customise vi…" at bounding box center [57, 48] width 115 height 19
click at [67, 51] on span "Tag" at bounding box center [67, 47] width 11 height 9
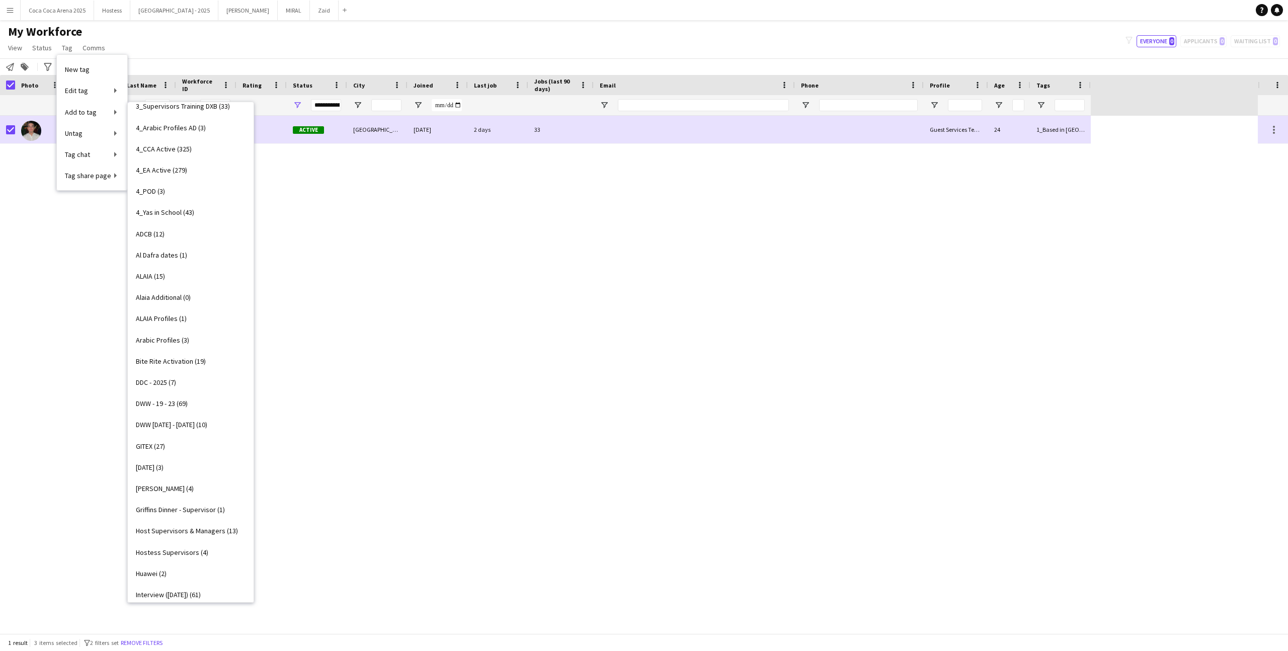
scroll to position [183, 0]
click at [211, 270] on link "Al Dafra dates (1)" at bounding box center [191, 273] width 126 height 21
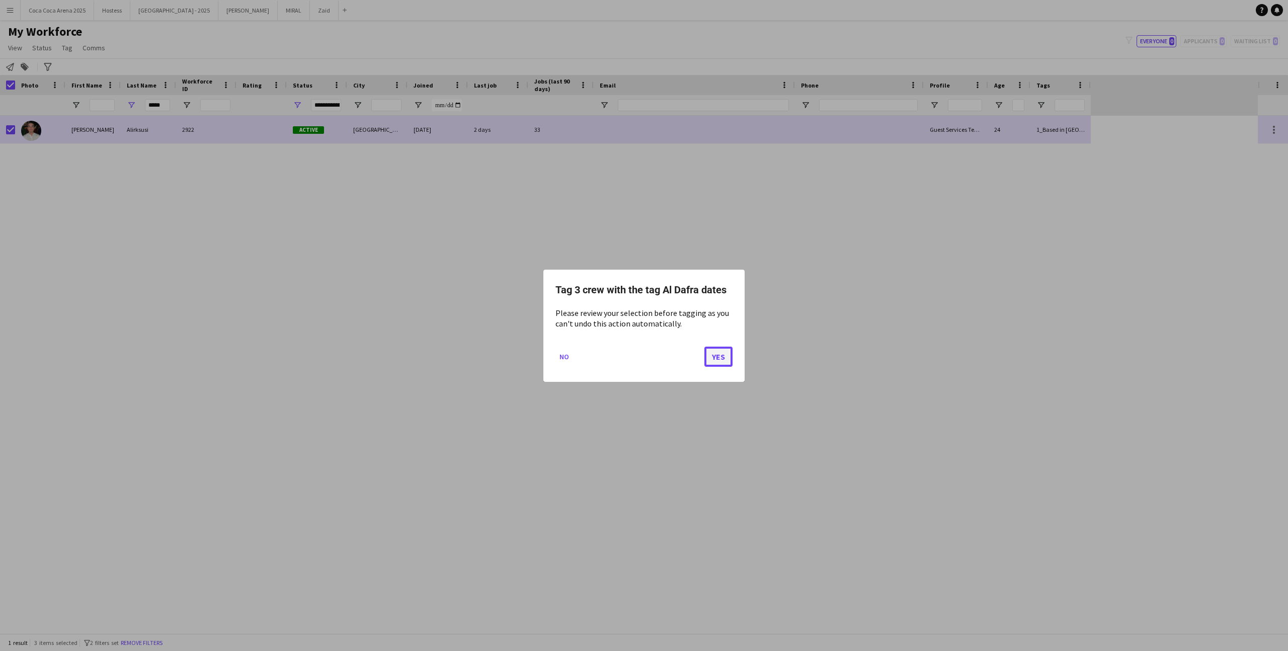
click at [718, 352] on button "Yes" at bounding box center [718, 356] width 28 height 20
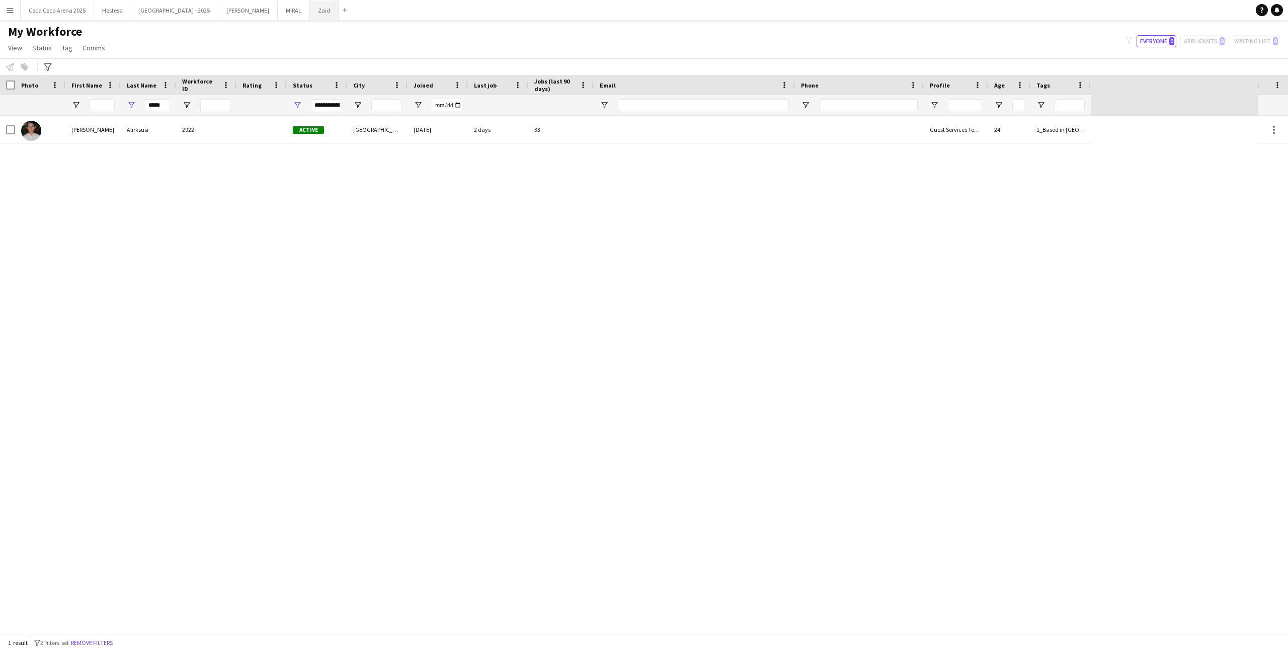
click at [310, 16] on button "Zaid Close" at bounding box center [324, 11] width 29 height 20
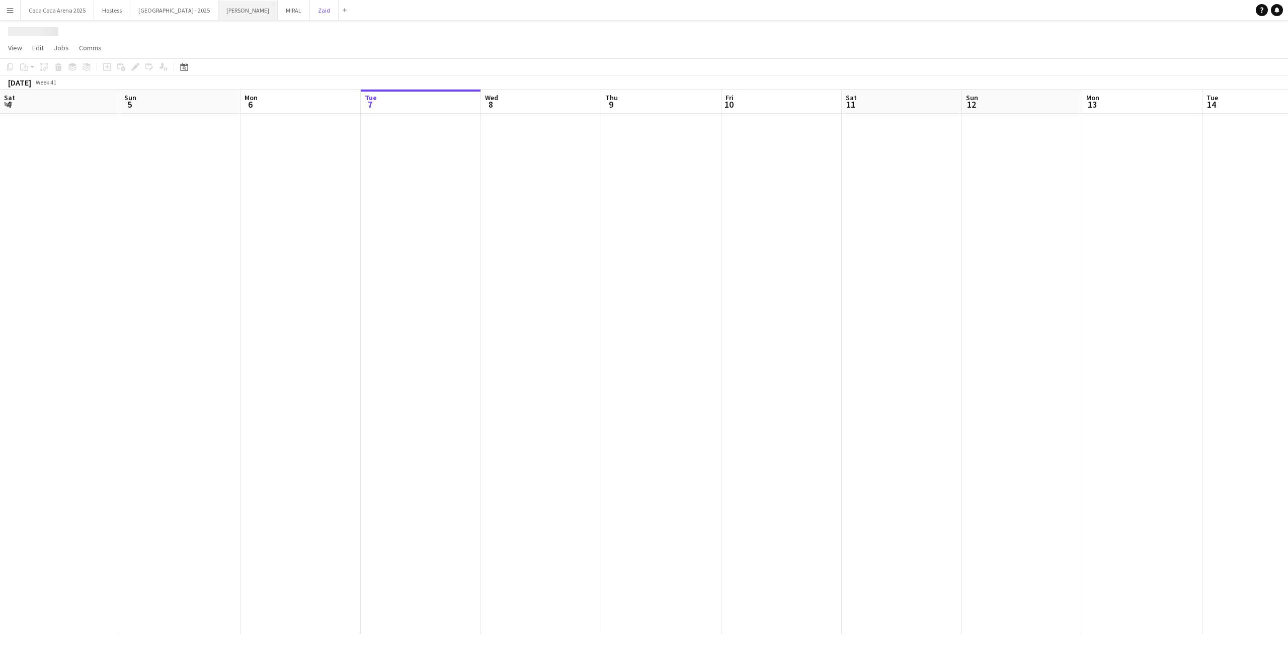
scroll to position [0, 240]
click at [218, 14] on button "Kate Close" at bounding box center [247, 11] width 59 height 20
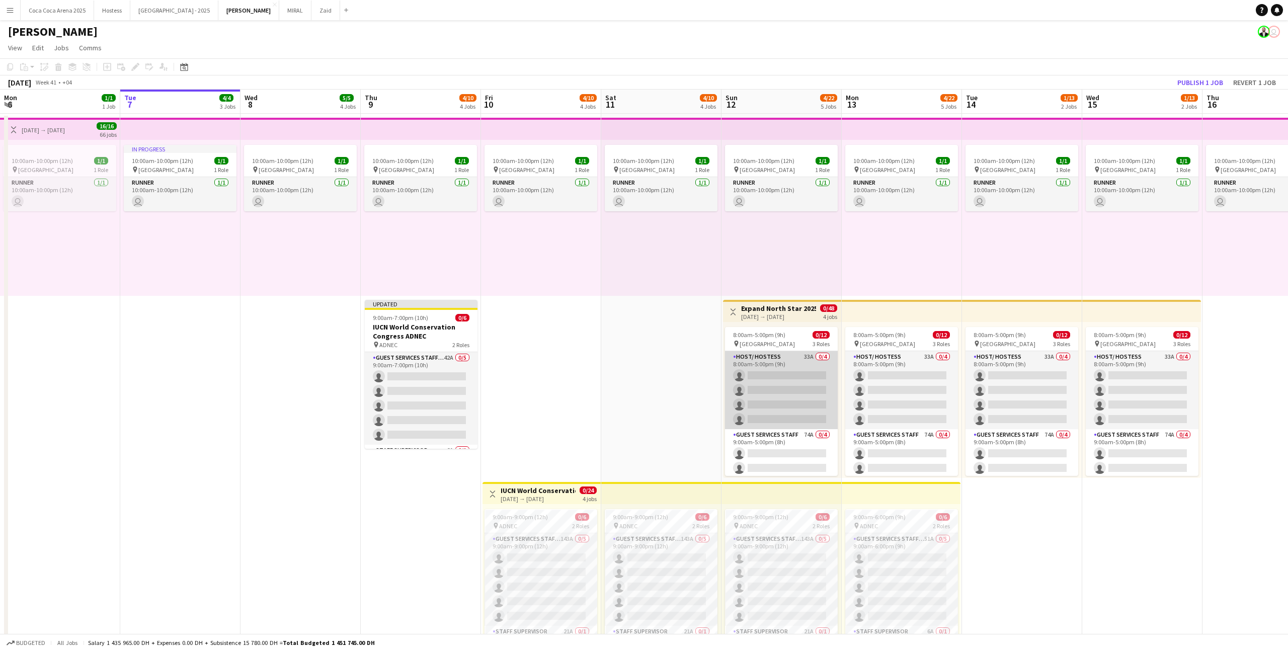
click at [739, 401] on app-card-role "Host/ Hostess 33A 0/4 8:00am-5:00pm (9h) single-neutral-actions single-neutral-…" at bounding box center [781, 390] width 113 height 78
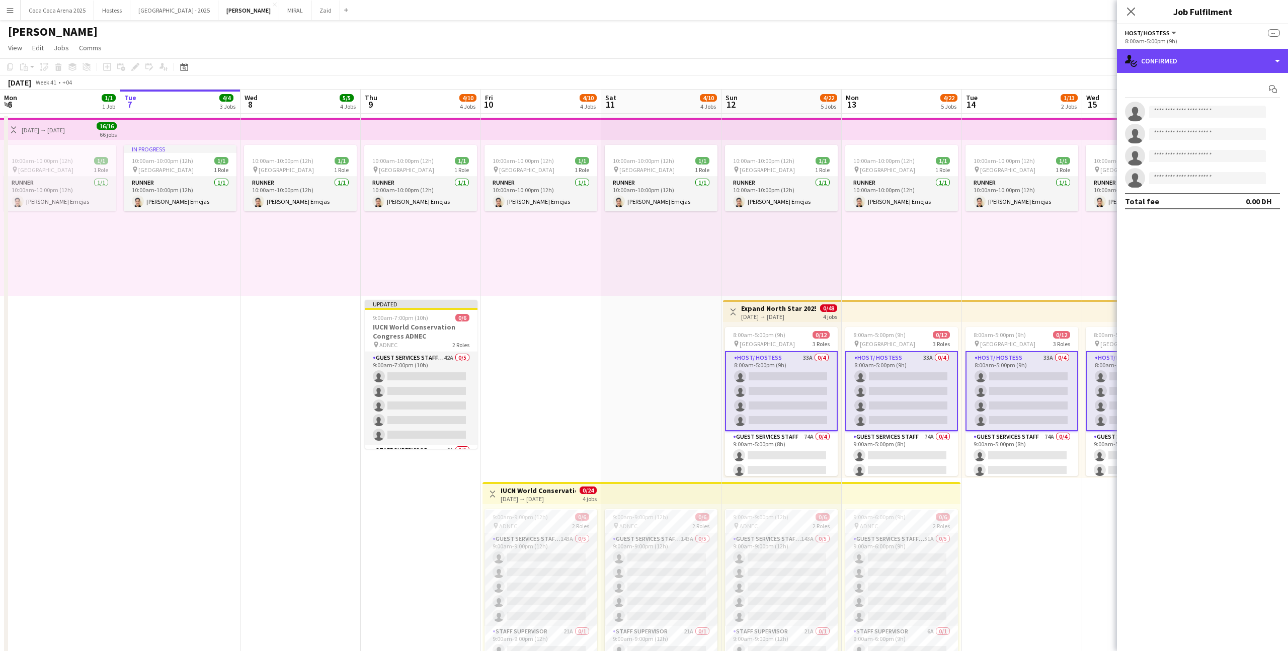
click at [739, 57] on div "single-neutral-actions-check-2 Confirmed" at bounding box center [1202, 61] width 171 height 24
click at [739, 60] on div "single-neutral-actions-check-2 Confirmed" at bounding box center [1202, 61] width 171 height 24
click at [739, 58] on div "single-neutral-actions-check-2 Confirmed" at bounding box center [1202, 61] width 171 height 24
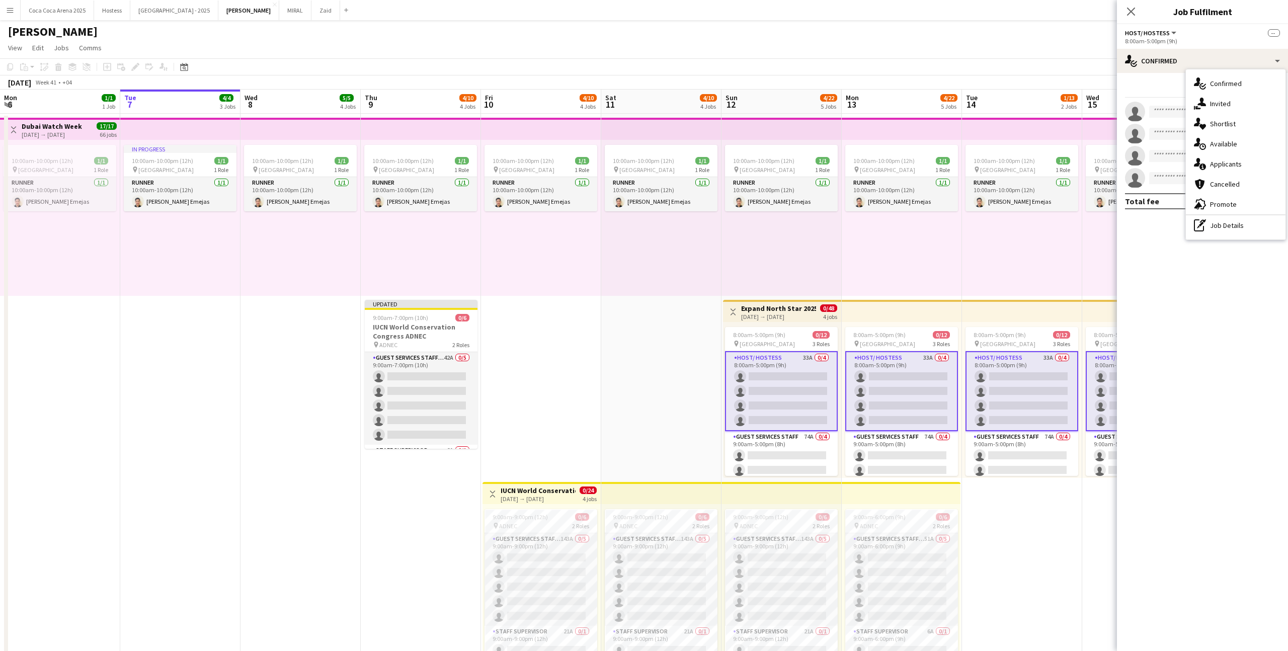
click at [739, 164] on span "Applicants" at bounding box center [1226, 163] width 32 height 9
click at [739, 401] on mat-expansion-panel "users2 Applicants Applicants Declined Unavailable Anastasiya Kolesnikova Not ra…" at bounding box center [1202, 651] width 171 height 0
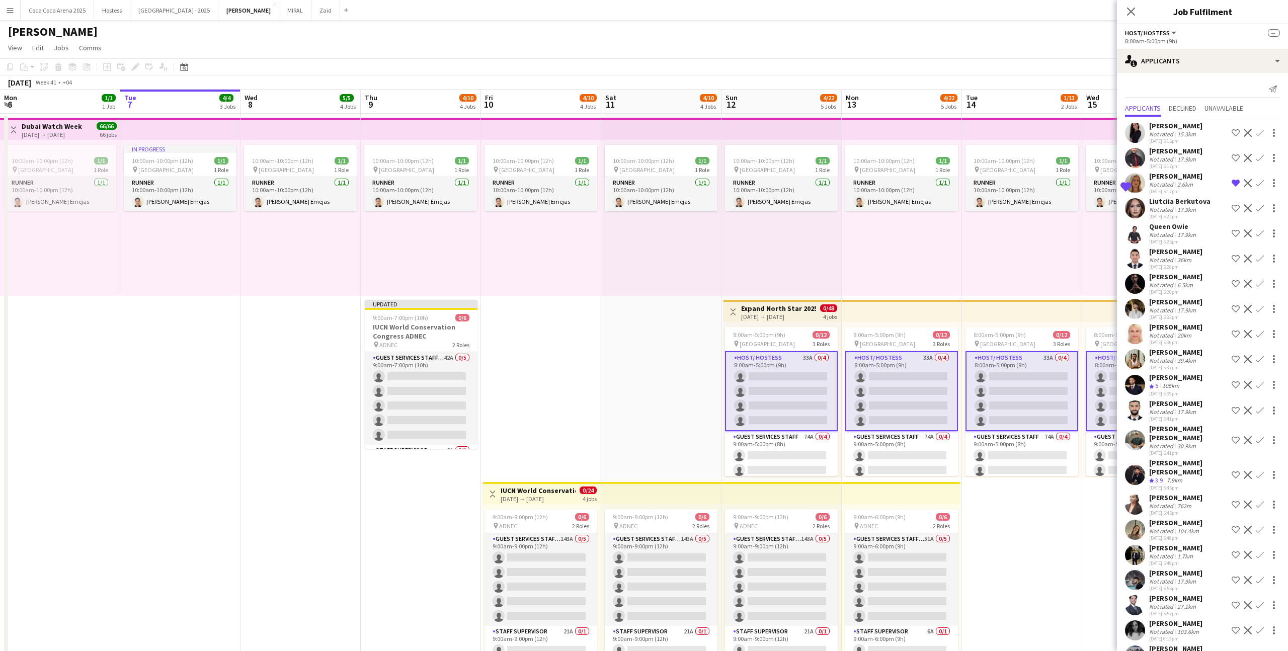
scroll to position [330, 0]
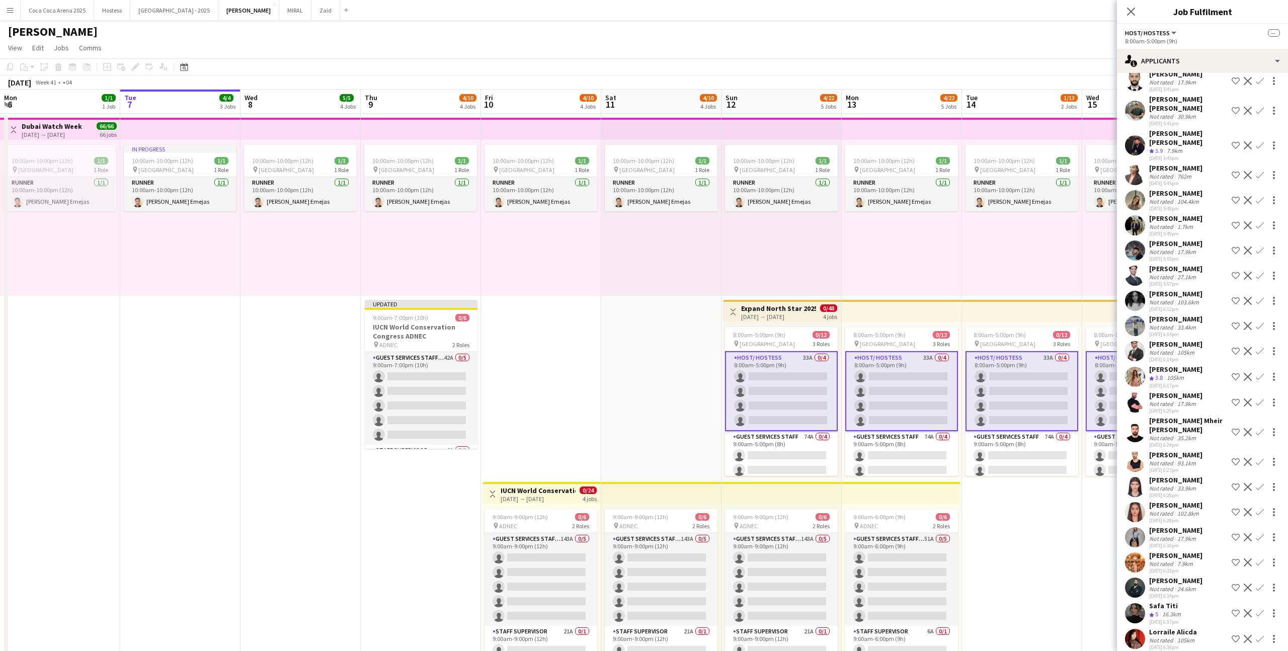
click at [739, 401] on div "16.3km" at bounding box center [1171, 614] width 23 height 9
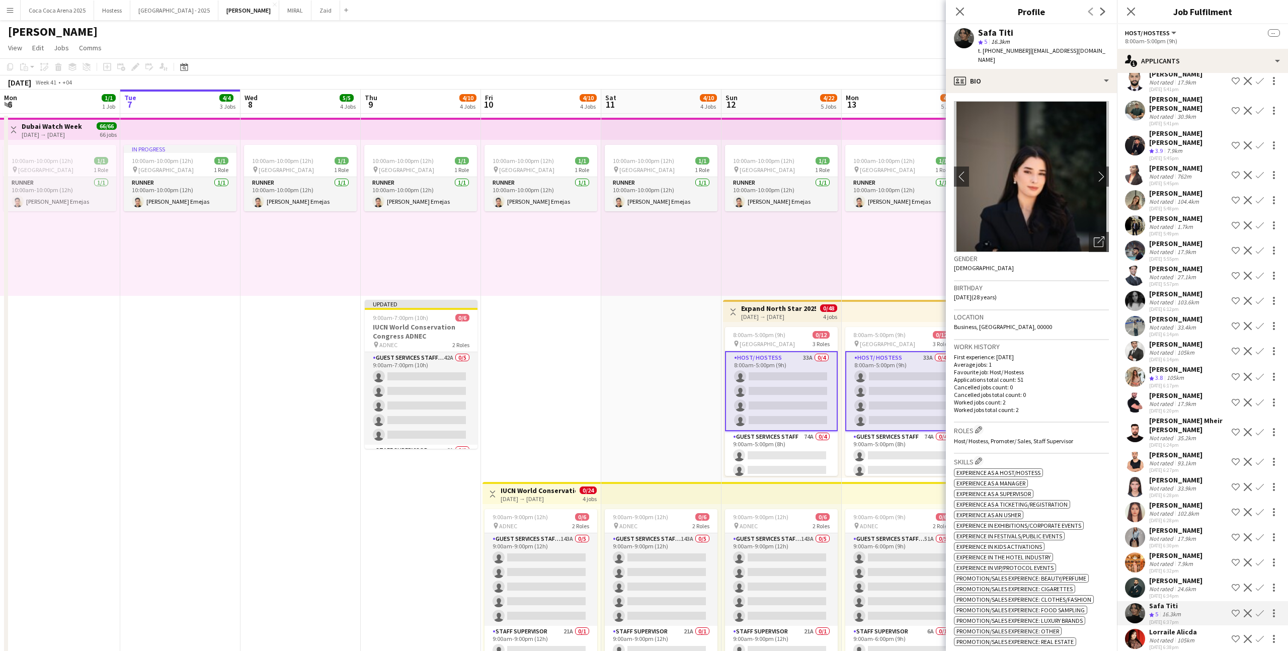
click at [739, 401] on app-icon "Shortlist crew" at bounding box center [1236, 613] width 8 height 8
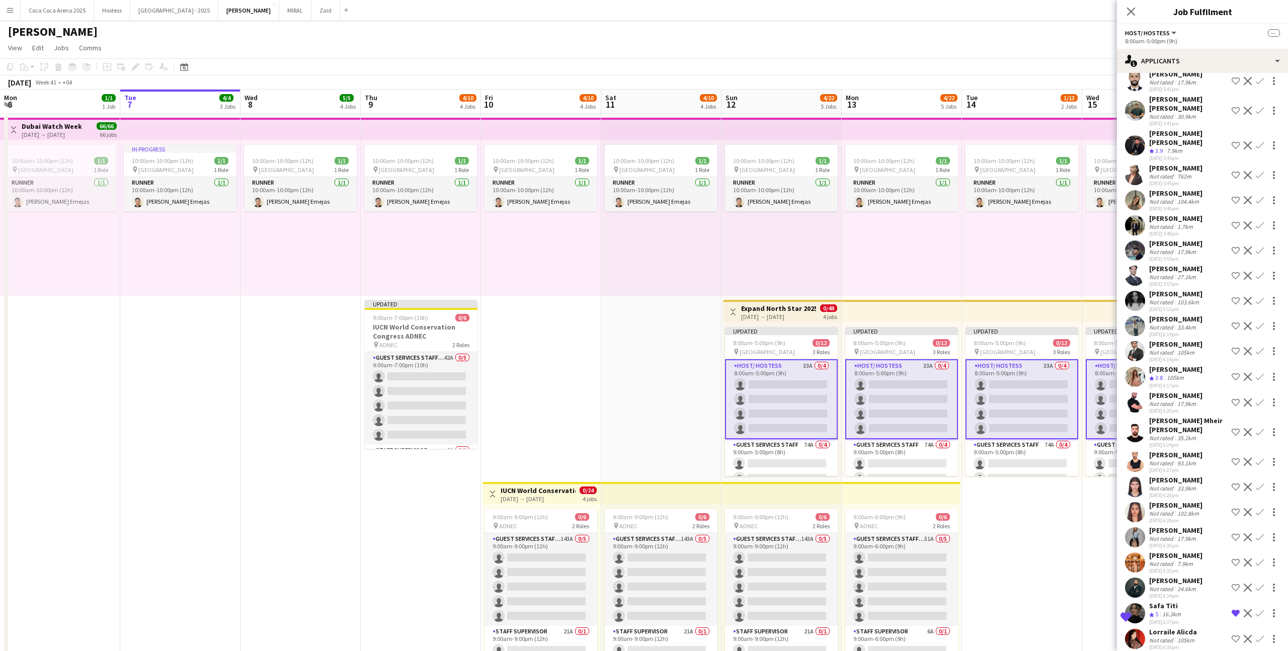
click at [739, 401] on div "Kelly Johanna Molina Not rated 7.9km 07-10-2025 6:32pm Shortlist crew Decline C…" at bounding box center [1202, 562] width 171 height 23
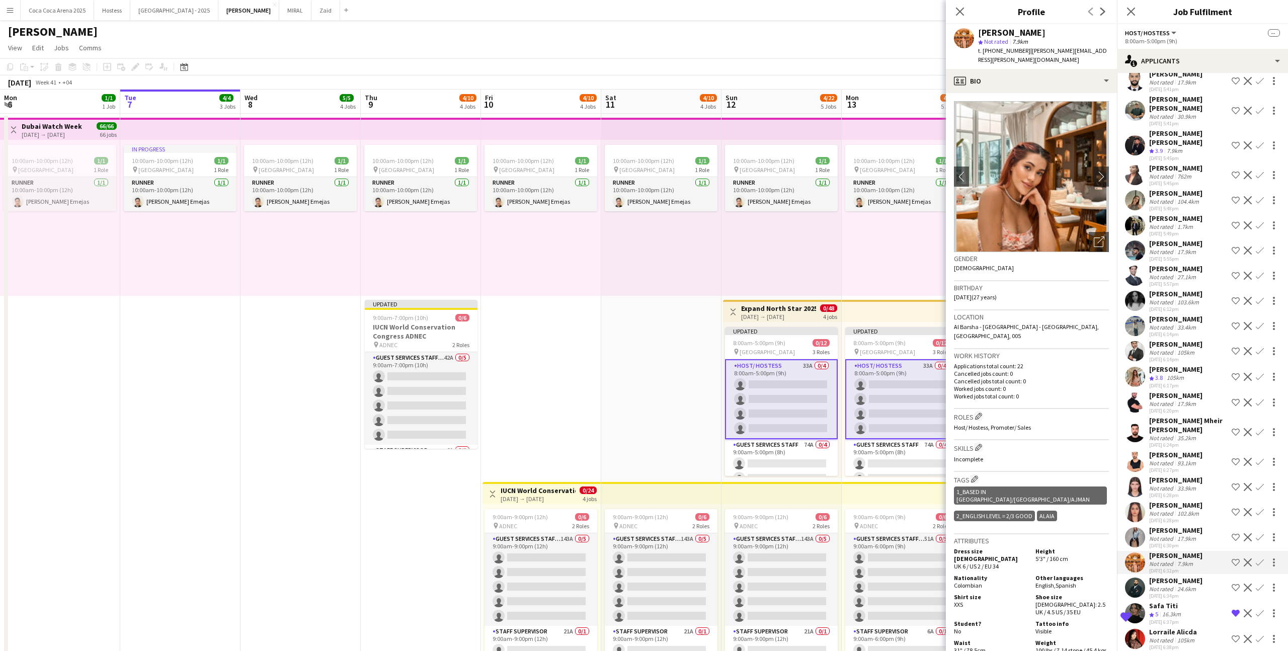
click at [739, 401] on app-icon "Shortlist crew" at bounding box center [1236, 562] width 8 height 8
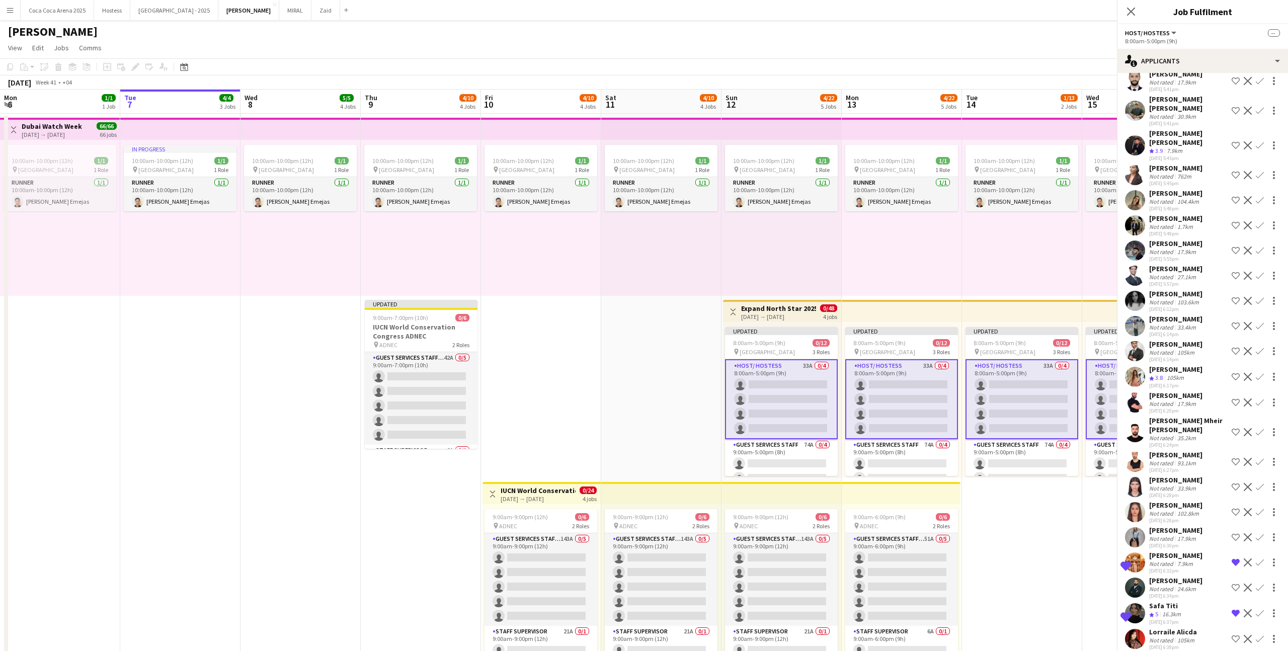
scroll to position [302, 0]
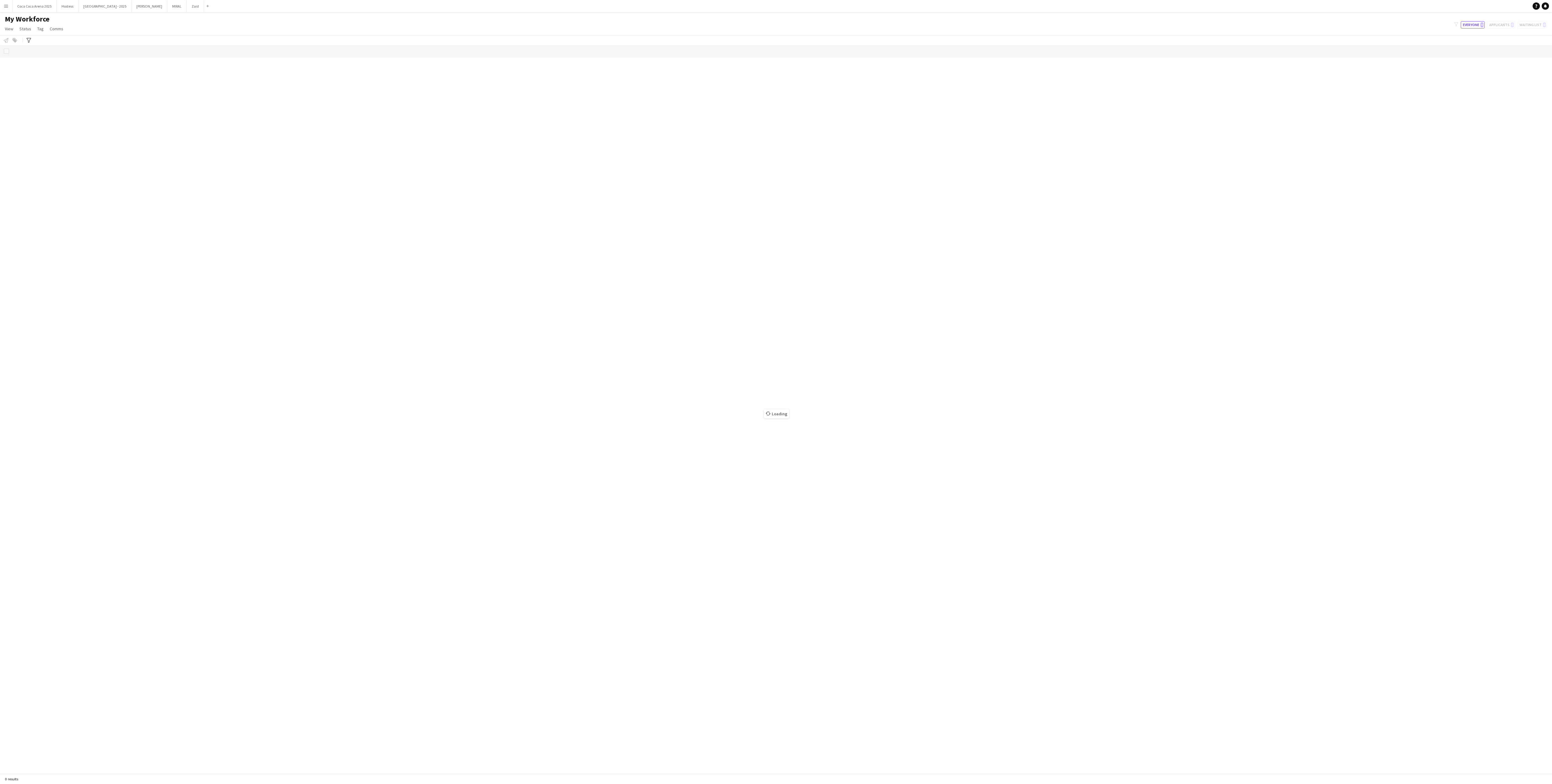
click at [707, 256] on div "Loading" at bounding box center [776, 409] width 1552 height 729
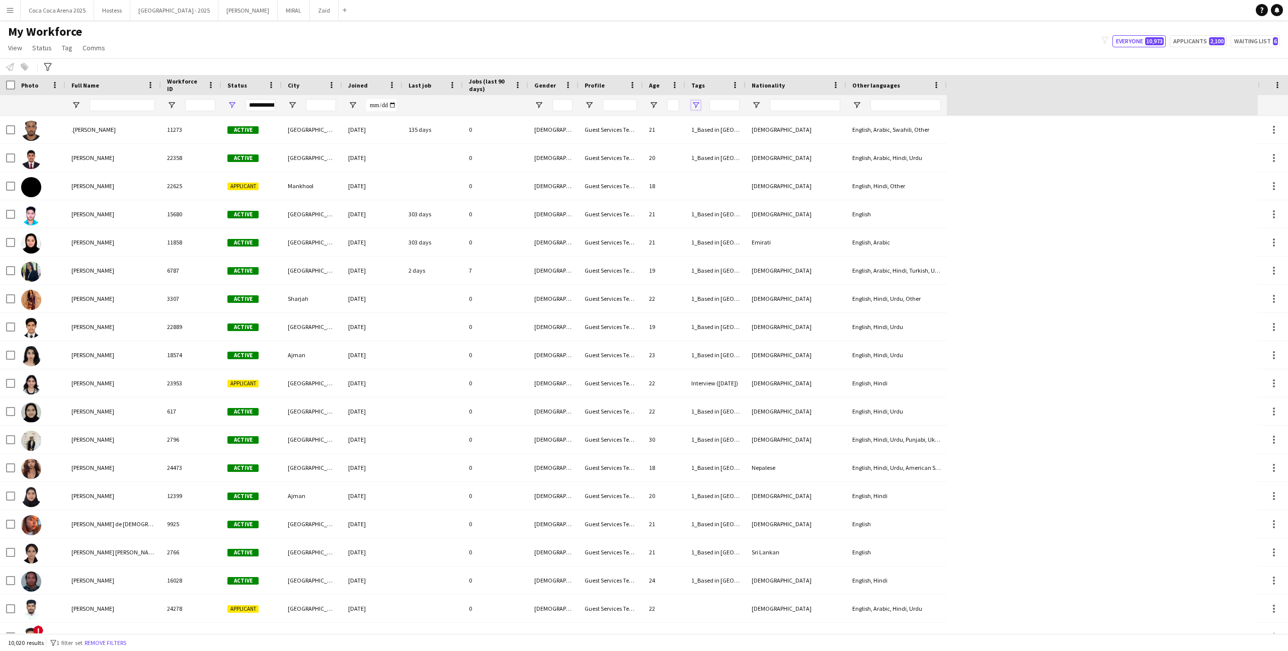
click at [696, 106] on span "Open Filter Menu" at bounding box center [695, 105] width 9 height 9
click at [724, 169] on div "(Select All)" at bounding box center [746, 167] width 79 height 8
type input "***"
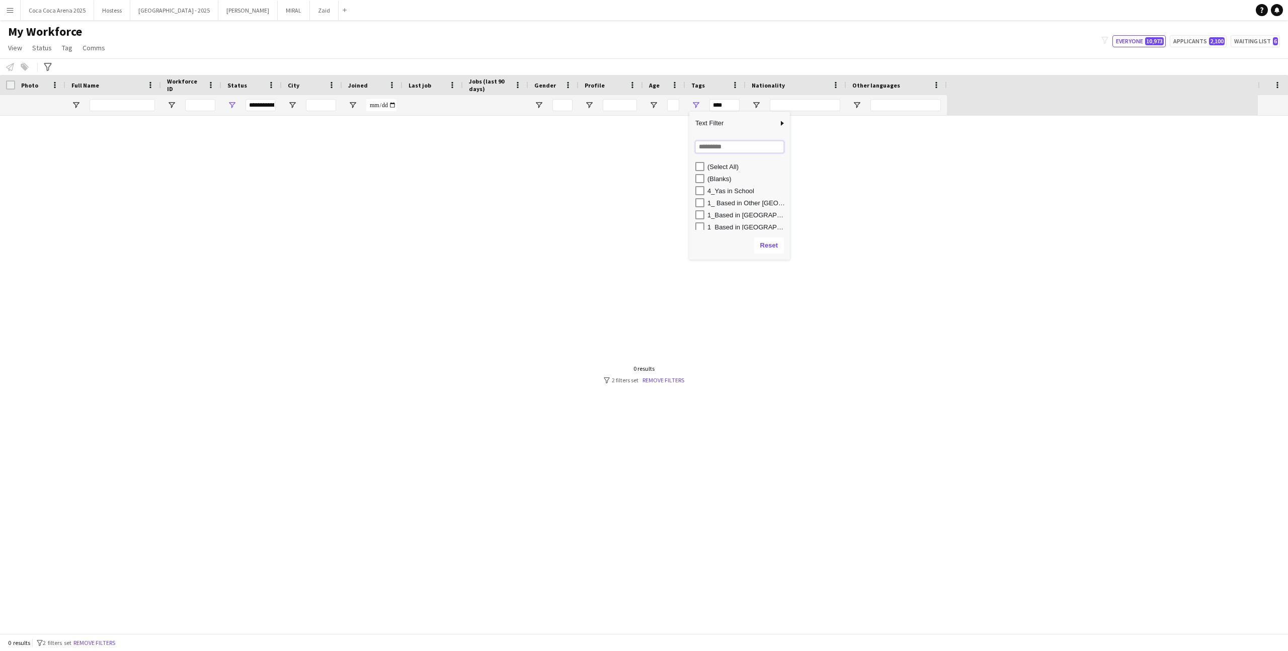
click at [724, 148] on input "Search filter values" at bounding box center [739, 147] width 89 height 12
type input "****"
click at [753, 192] on div "Hostess Supervisors" at bounding box center [746, 191] width 79 height 8
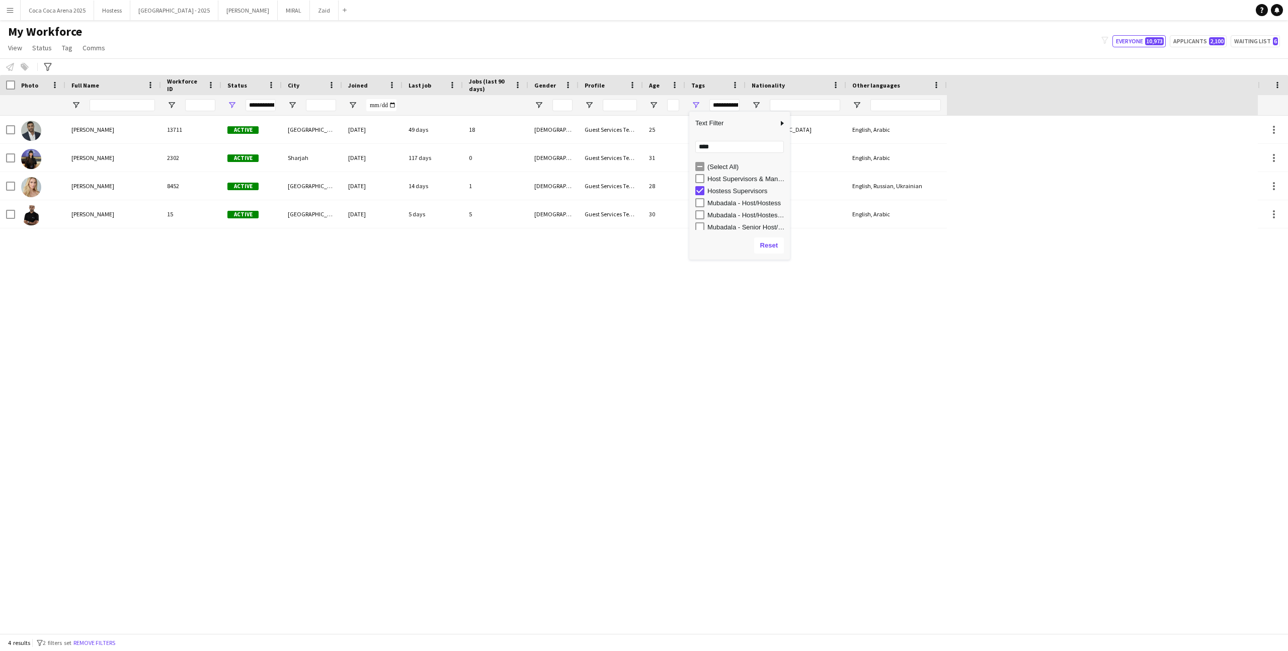
click at [740, 188] on div "Hostess Supervisors" at bounding box center [746, 191] width 79 height 8
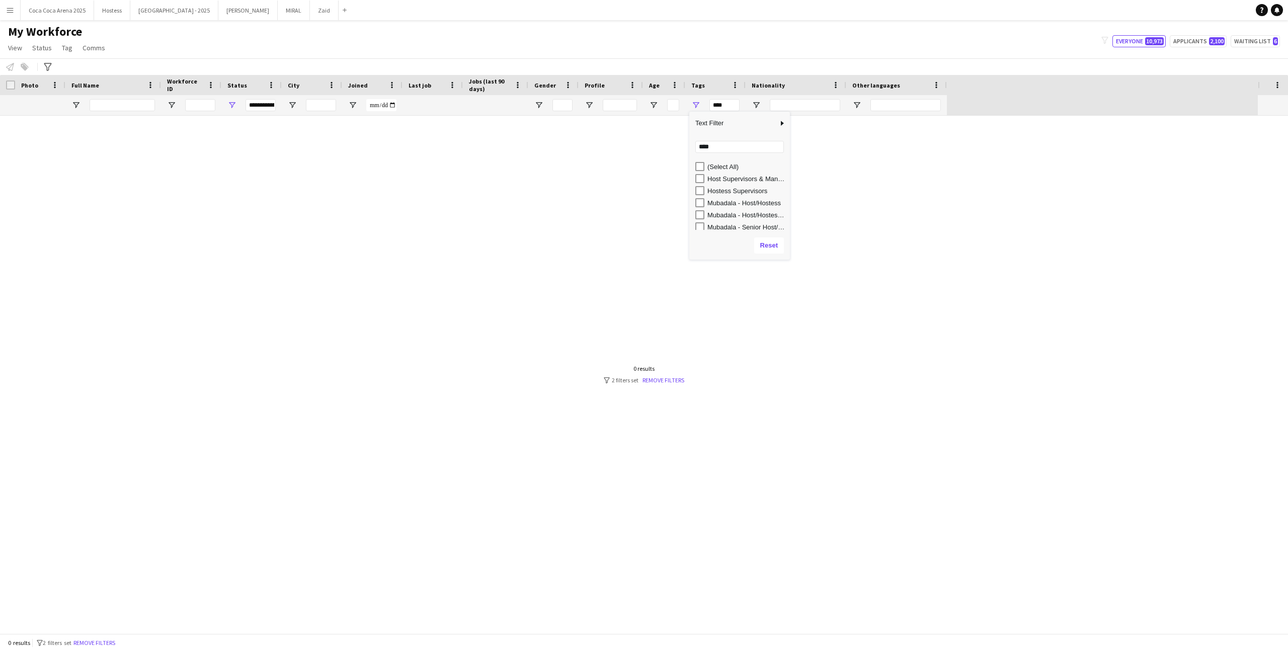
click at [739, 175] on div "Host Supervisors & Managers" at bounding box center [746, 179] width 79 height 8
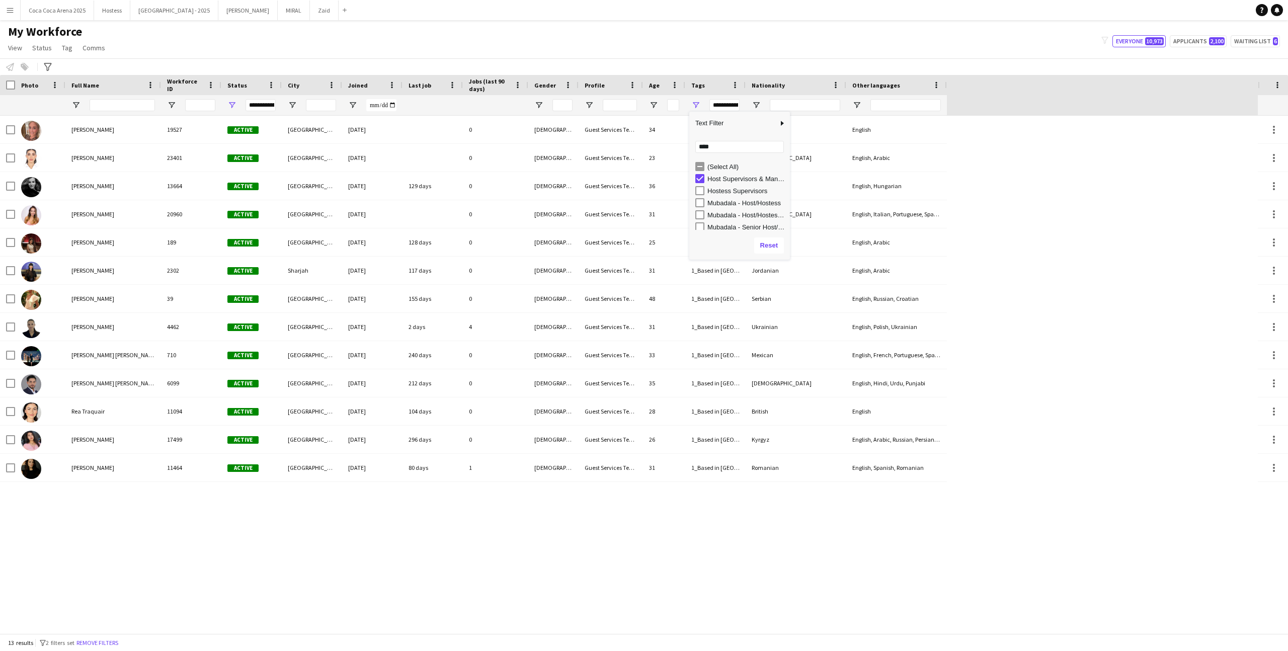
click at [742, 194] on div "Hostess Supervisors" at bounding box center [746, 191] width 79 height 8
type input "**********"
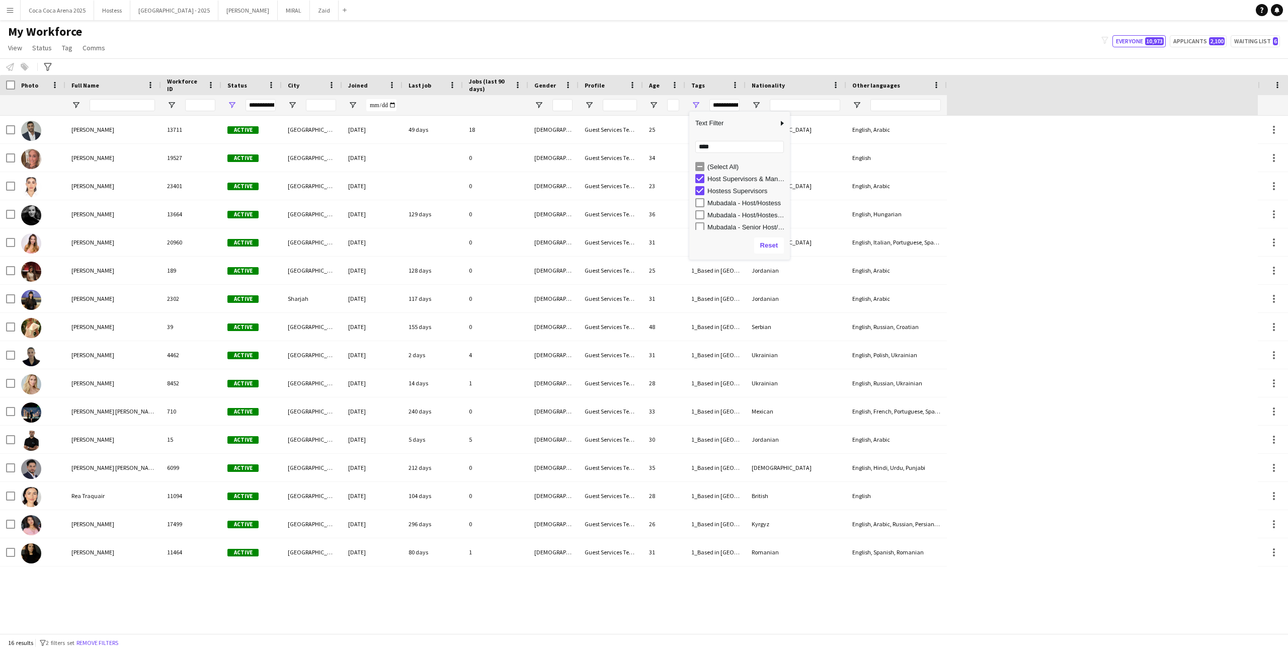
click at [5, 84] on div at bounding box center [7, 85] width 15 height 20
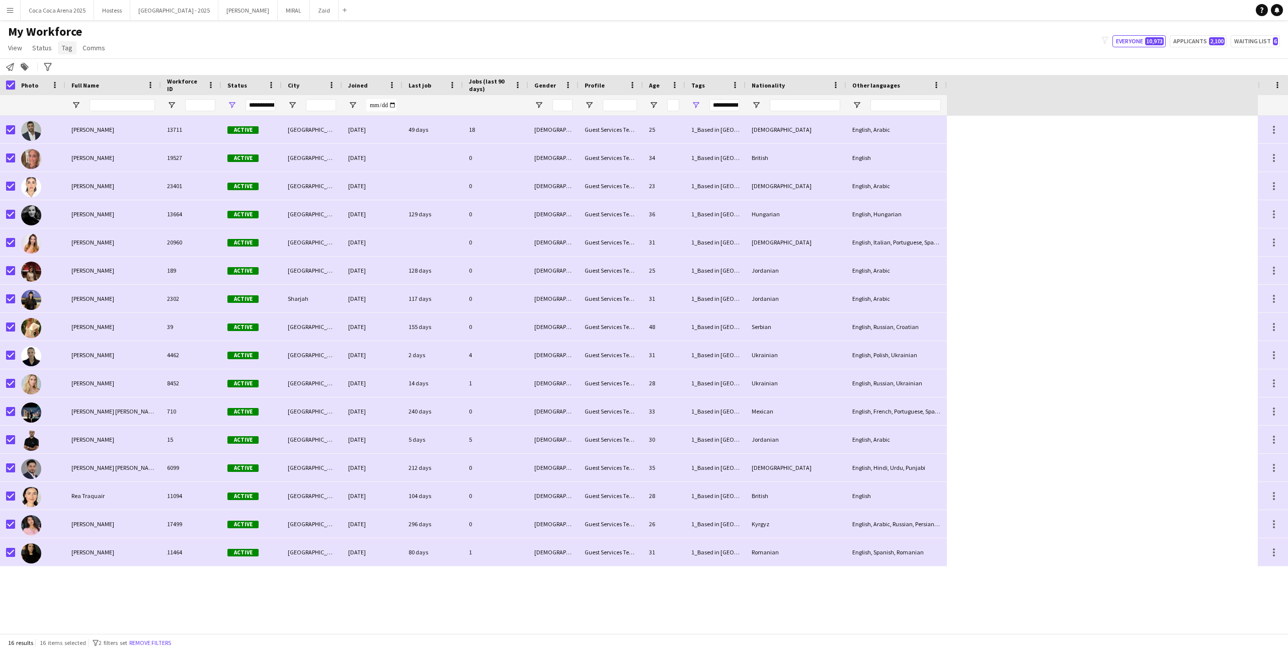
click at [71, 51] on link "Tag" at bounding box center [67, 47] width 19 height 13
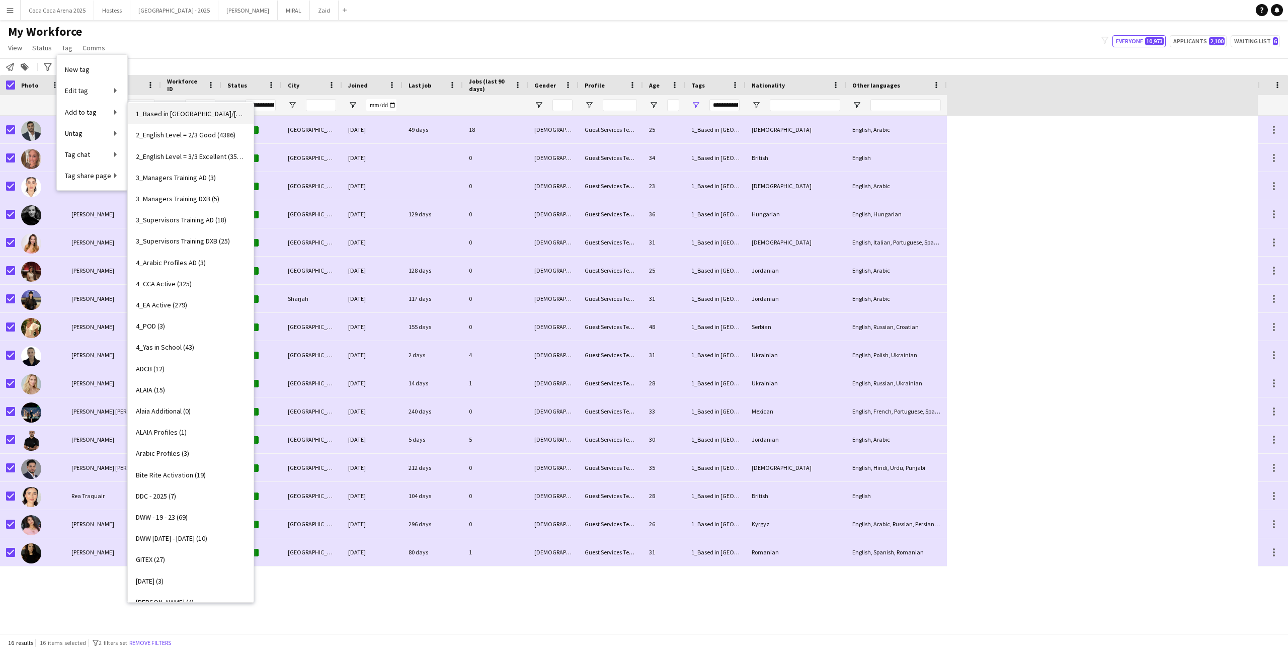
scroll to position [68, 0]
click at [226, 234] on span "3_Supervisors Training DXB (25)" at bounding box center [183, 238] width 94 height 9
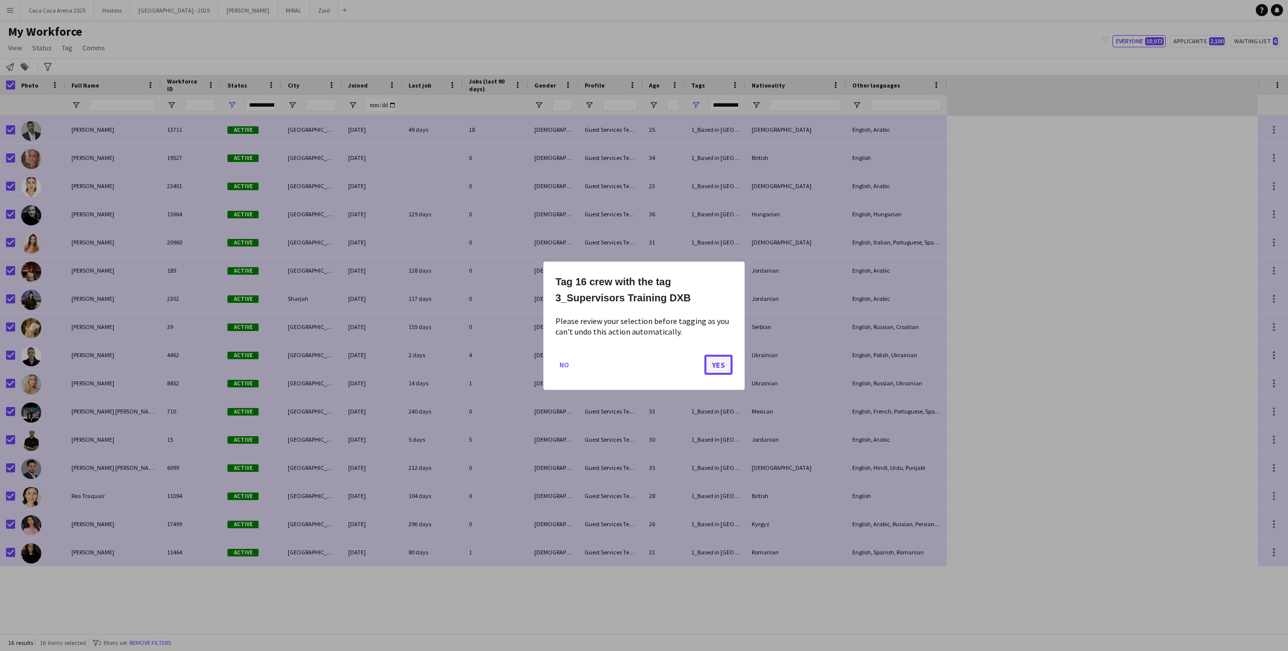
click at [725, 366] on button "Yes" at bounding box center [718, 364] width 28 height 20
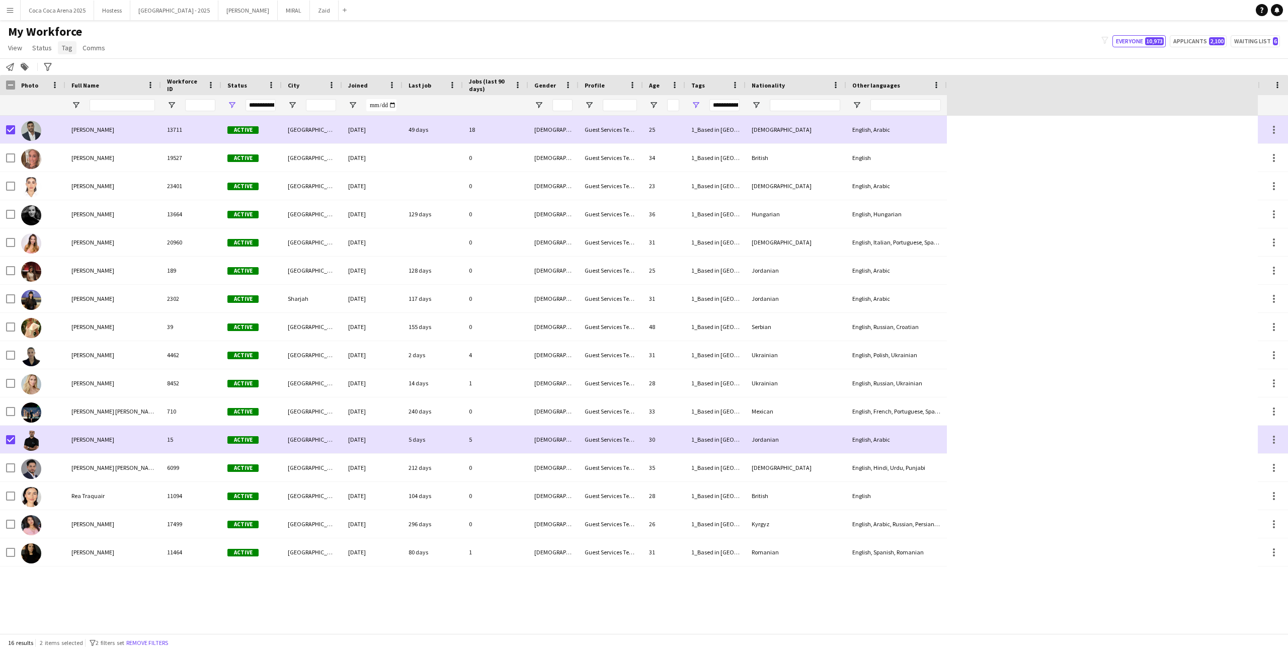
click at [72, 48] on link "Tag" at bounding box center [67, 47] width 19 height 13
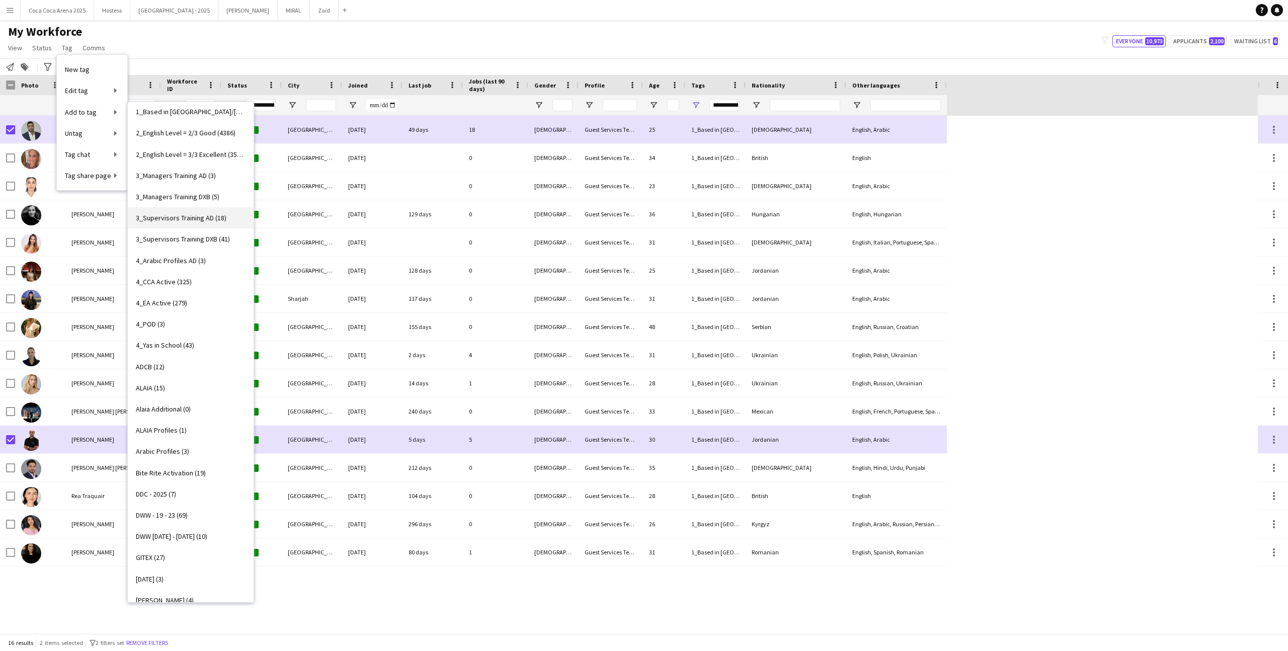
click at [234, 217] on link "3_Supervisors Training AD (18)" at bounding box center [191, 217] width 126 height 21
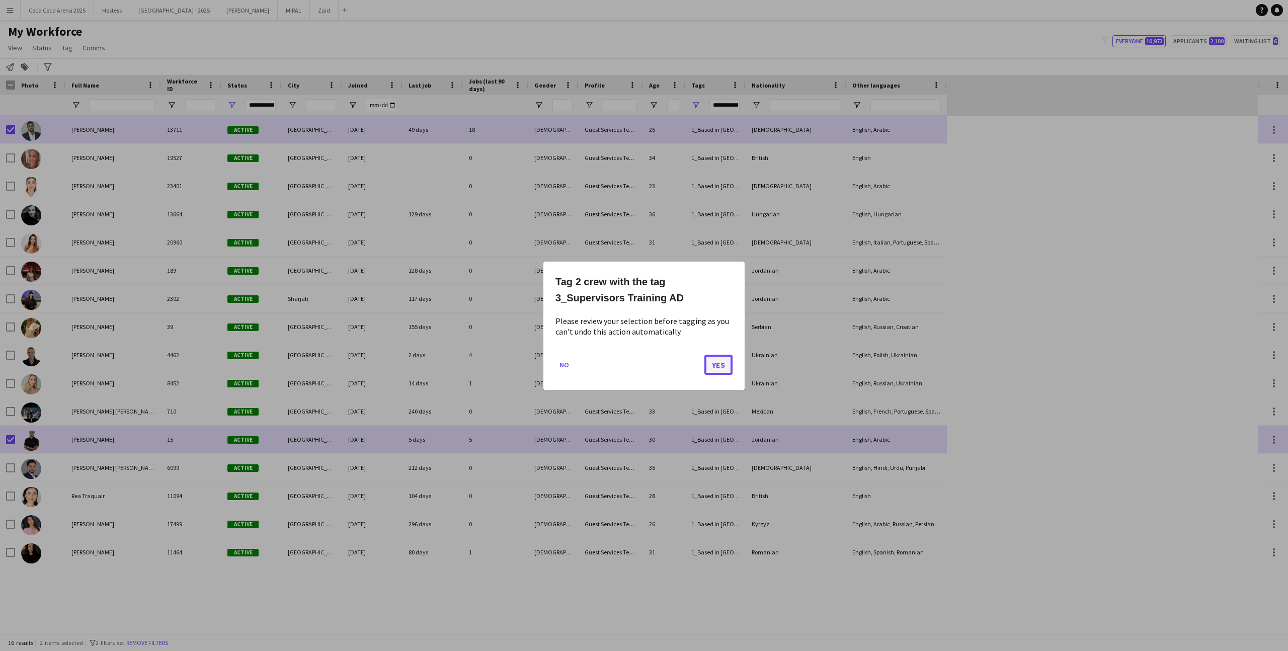
click at [721, 368] on button "Yes" at bounding box center [718, 364] width 28 height 20
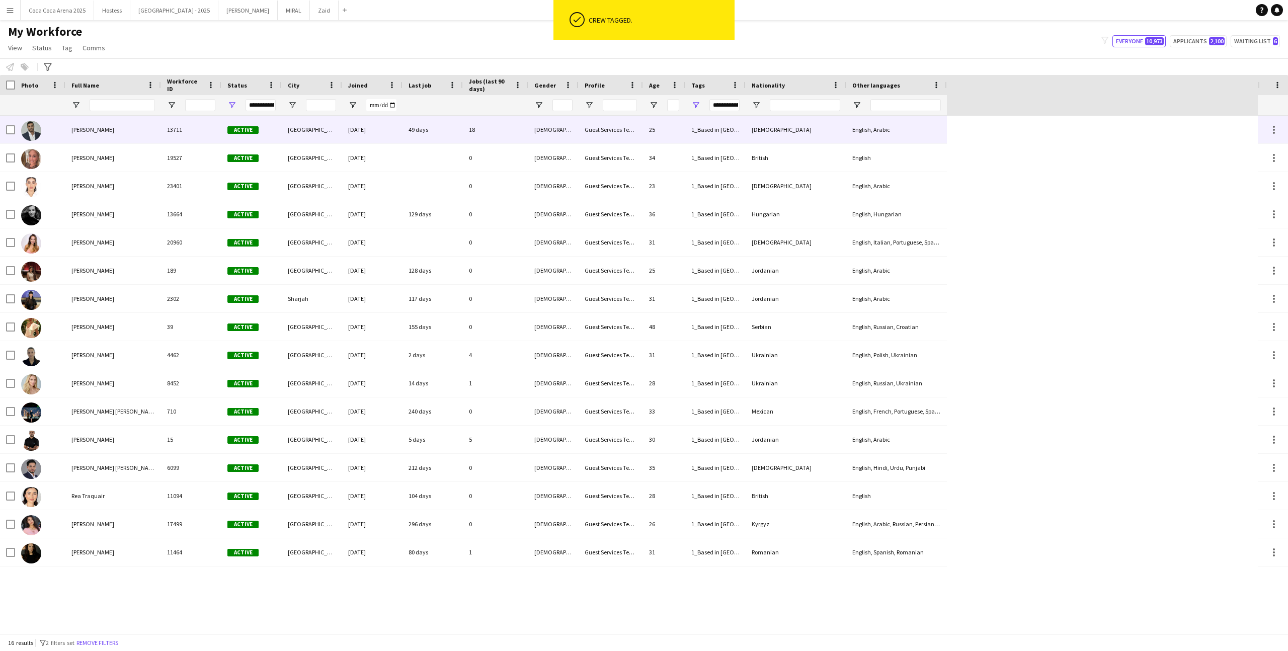
click at [223, 142] on div "Active" at bounding box center [251, 130] width 60 height 28
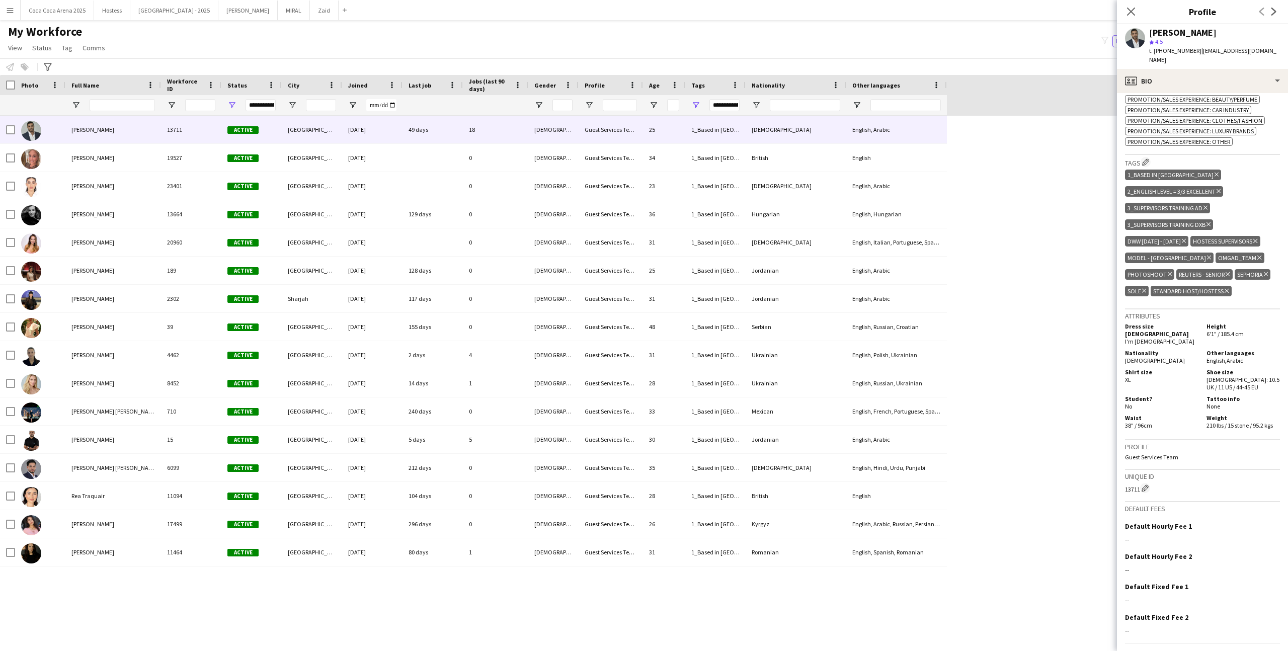
scroll to position [560, 0]
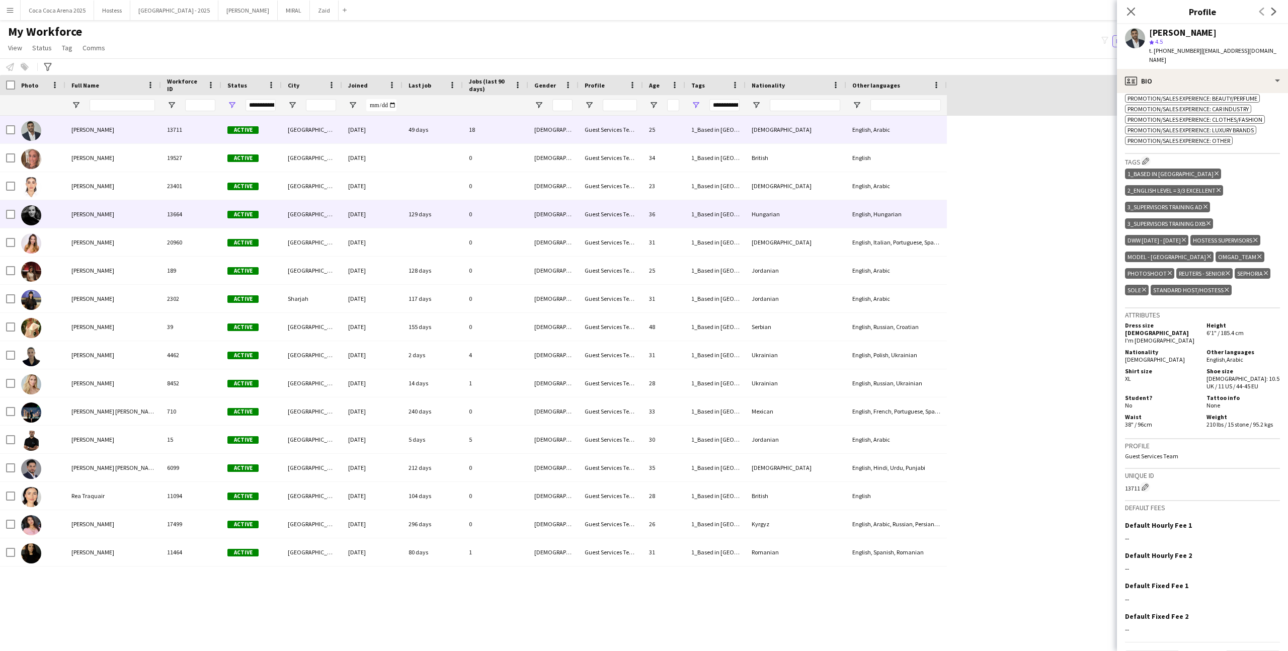
click at [104, 208] on div "Barbara Szep" at bounding box center [113, 214] width 96 height 28
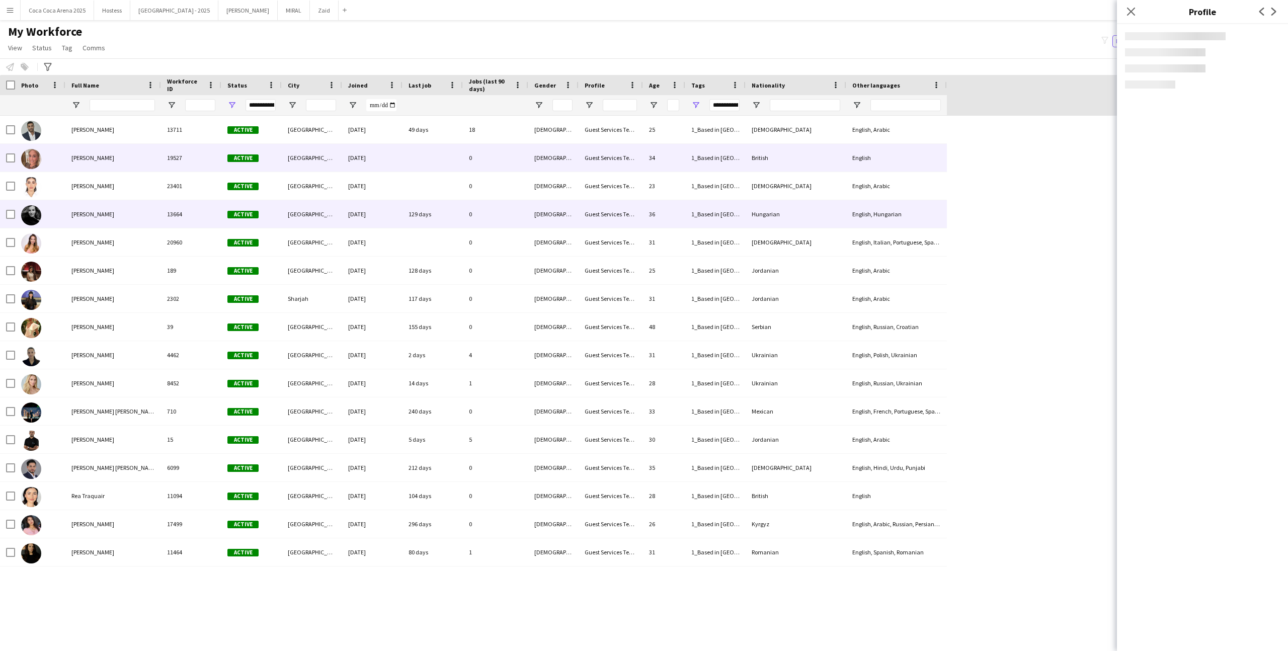
click at [131, 146] on div "Amber Proctor" at bounding box center [113, 158] width 96 height 28
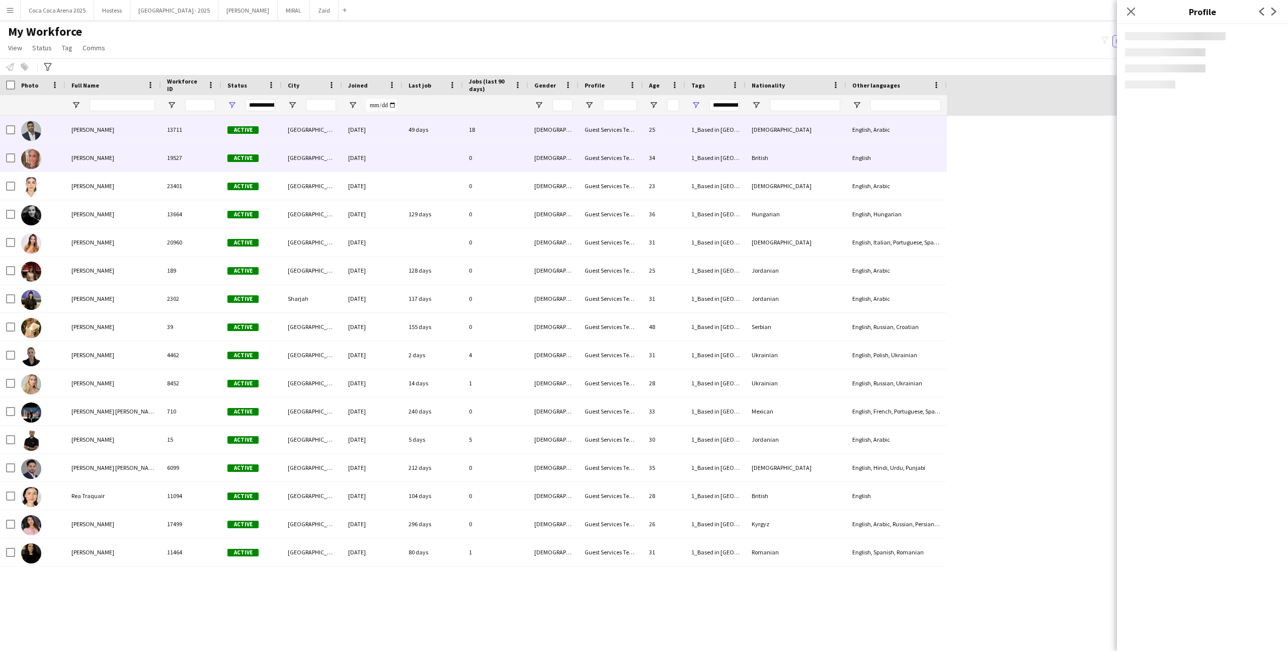
click at [130, 137] on div "Abdulkader Habra" at bounding box center [113, 130] width 96 height 28
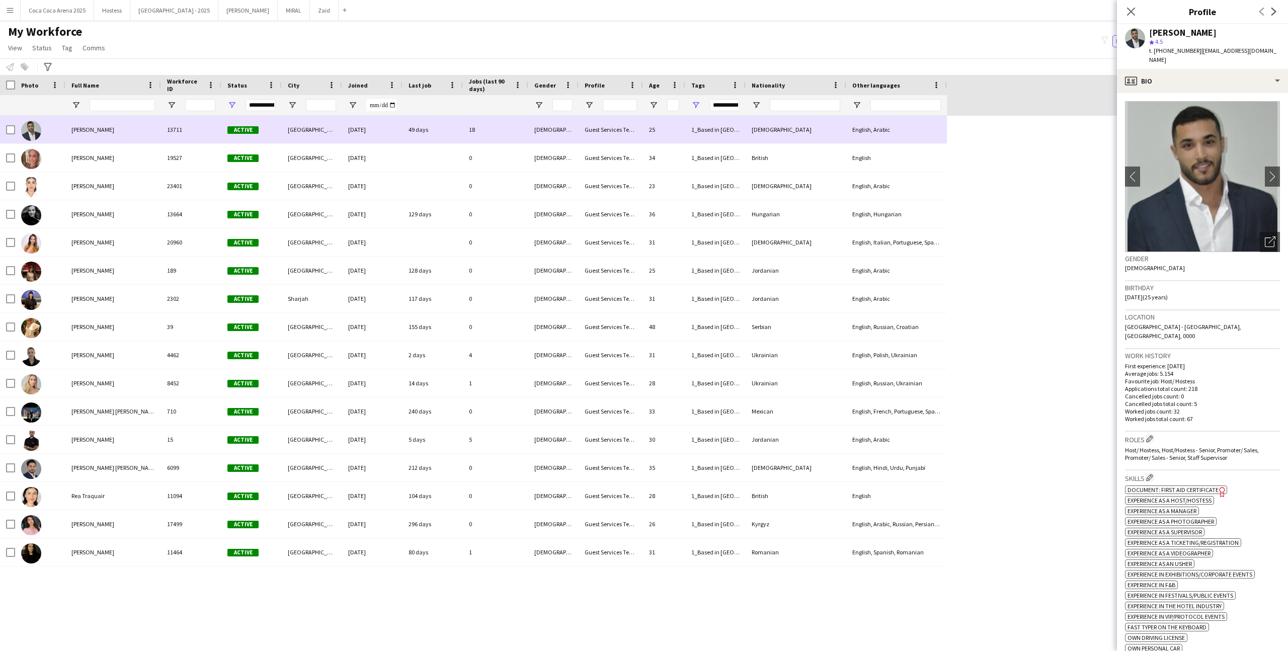
click at [16, 131] on div at bounding box center [40, 130] width 50 height 28
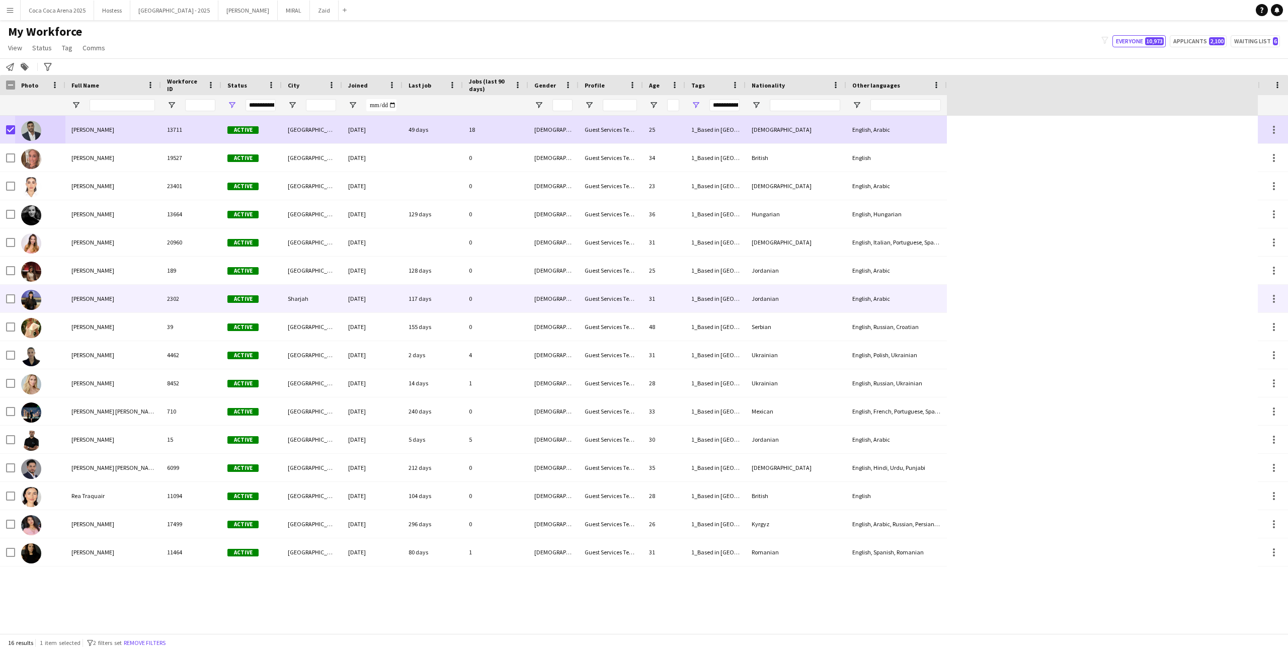
click at [10, 293] on div at bounding box center [10, 299] width 9 height 28
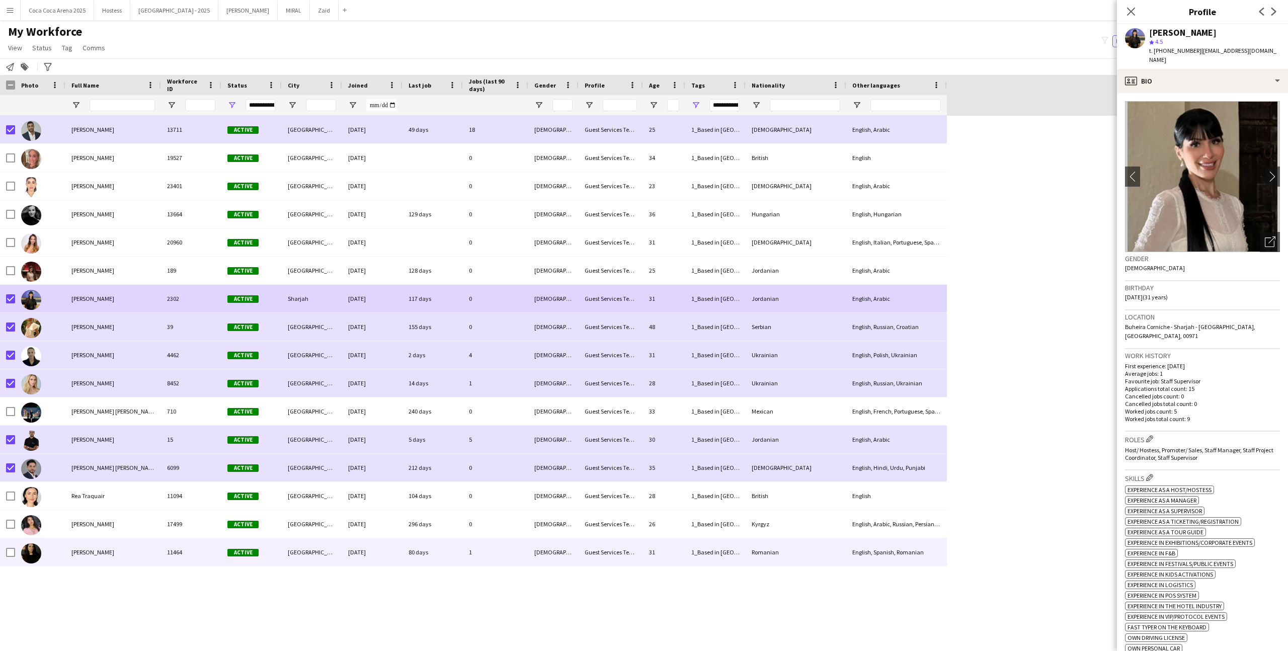
click at [15, 551] on div at bounding box center [40, 552] width 50 height 28
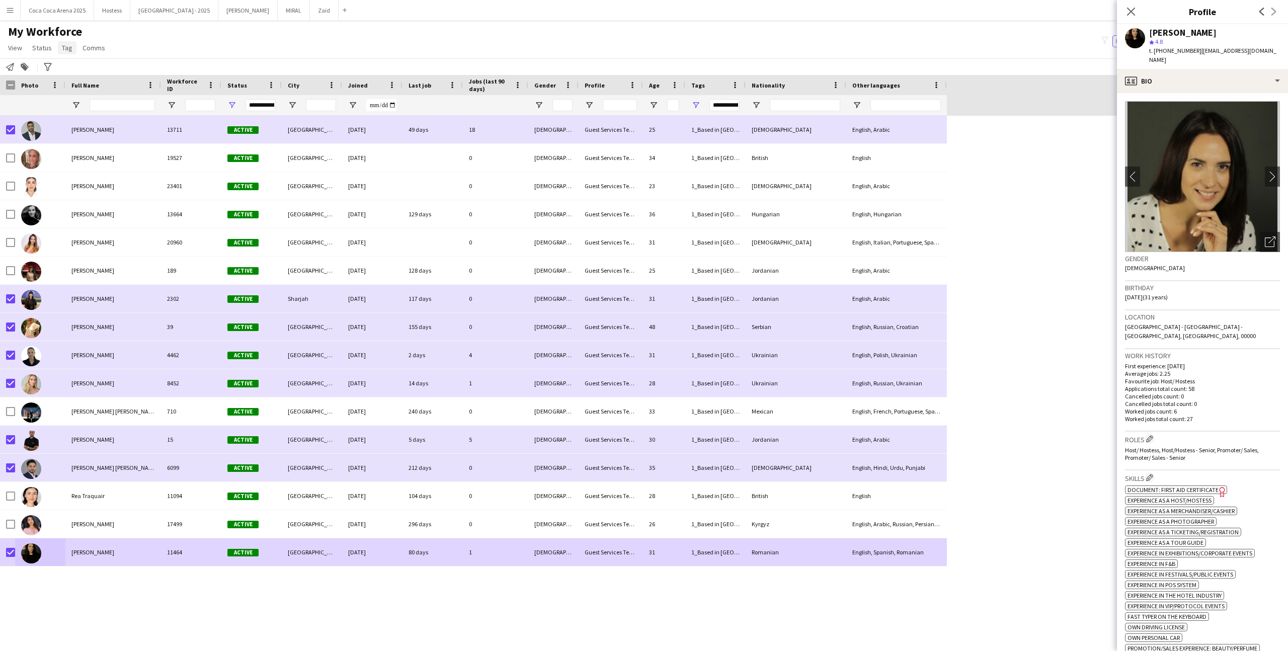
click at [67, 51] on span "Tag" at bounding box center [67, 47] width 11 height 9
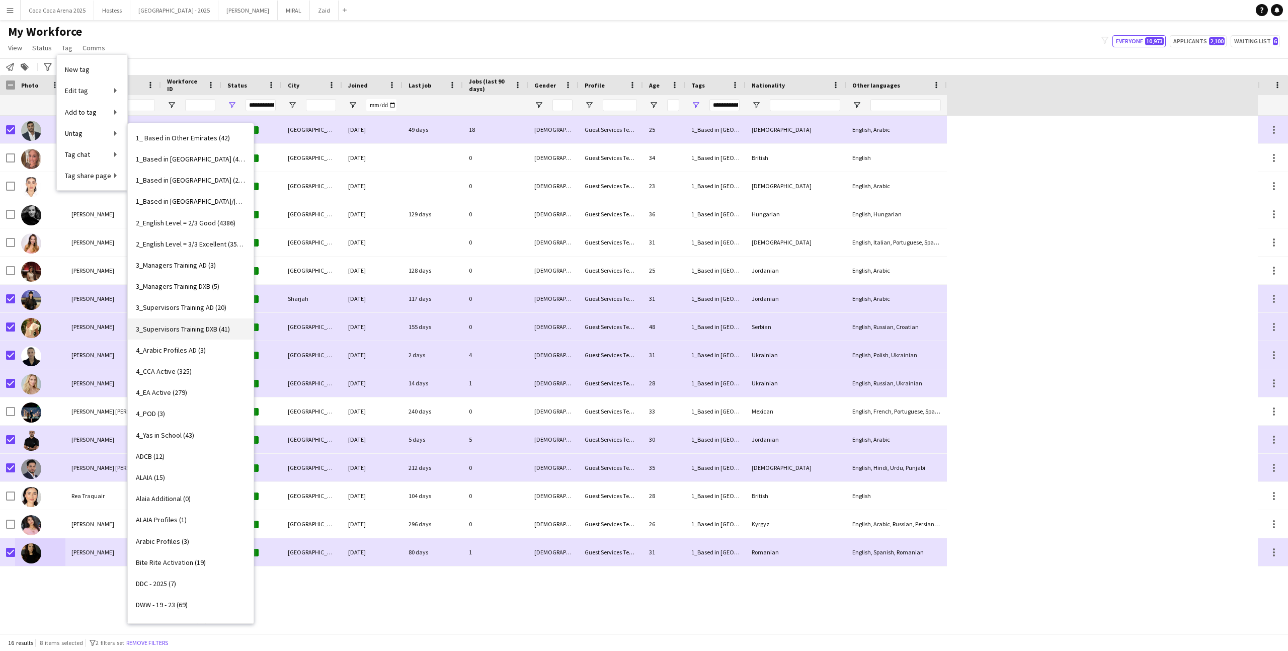
click at [232, 322] on link "3_Supervisors Training DXB (41)" at bounding box center [191, 328] width 126 height 21
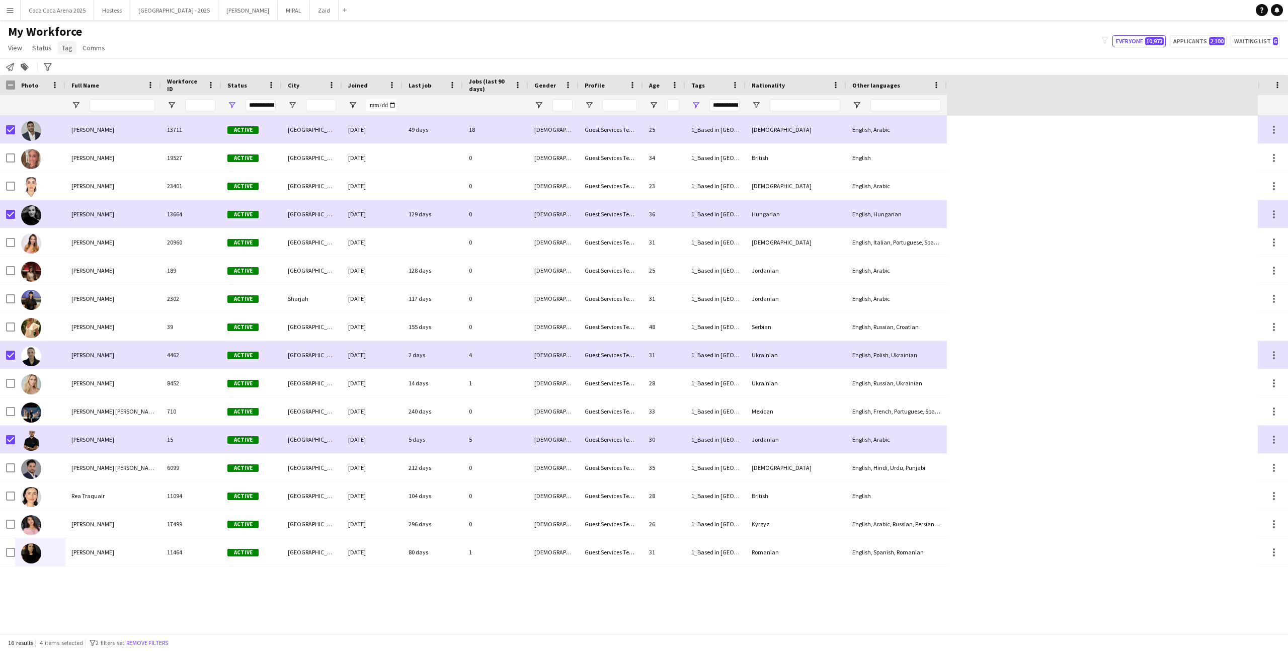
click at [67, 54] on app-page-menu "View Views Default view New view Update view Delete view Edit name Customise vi…" at bounding box center [57, 48] width 115 height 19
click at [65, 49] on span "Tag" at bounding box center [67, 47] width 11 height 9
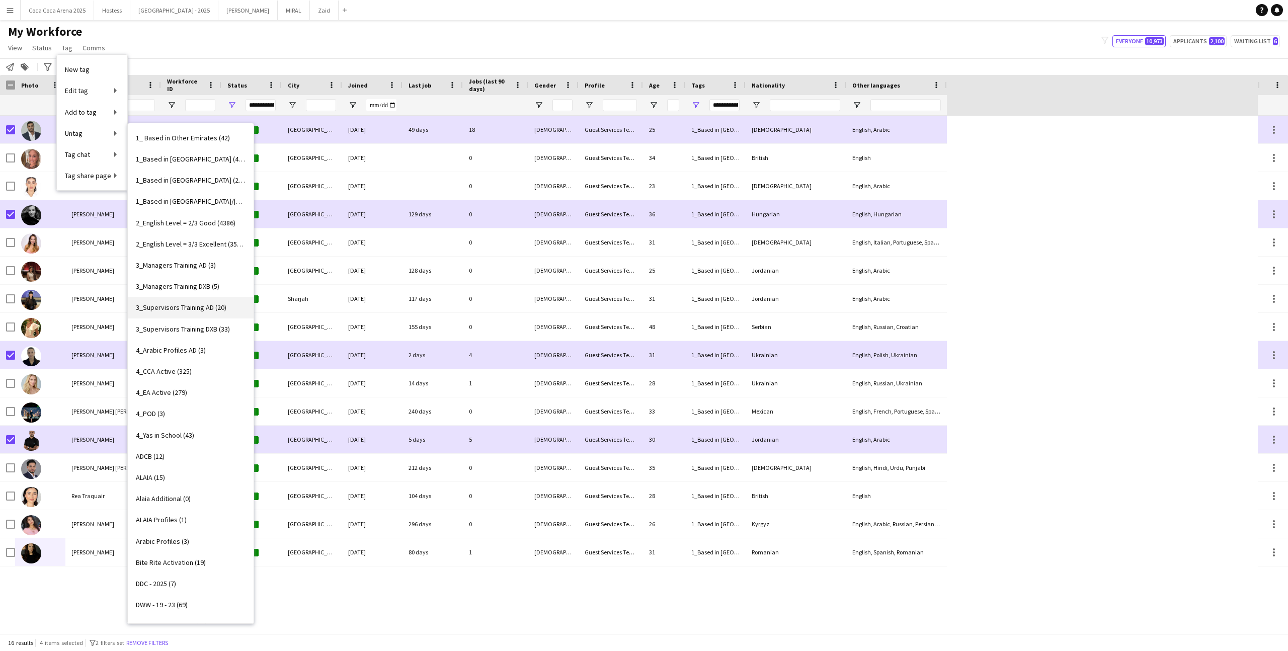
click at [221, 310] on span "3_Supervisors Training AD (20)" at bounding box center [181, 307] width 91 height 9
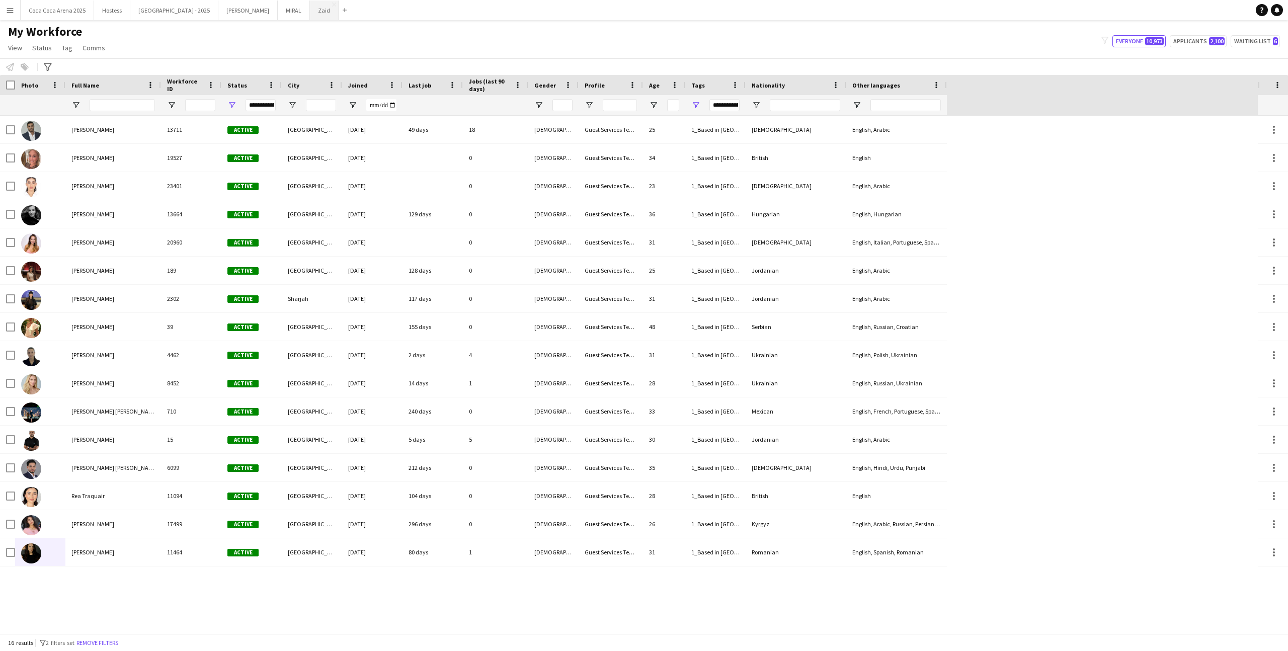
click at [310, 8] on button "Zaid Close" at bounding box center [324, 11] width 29 height 20
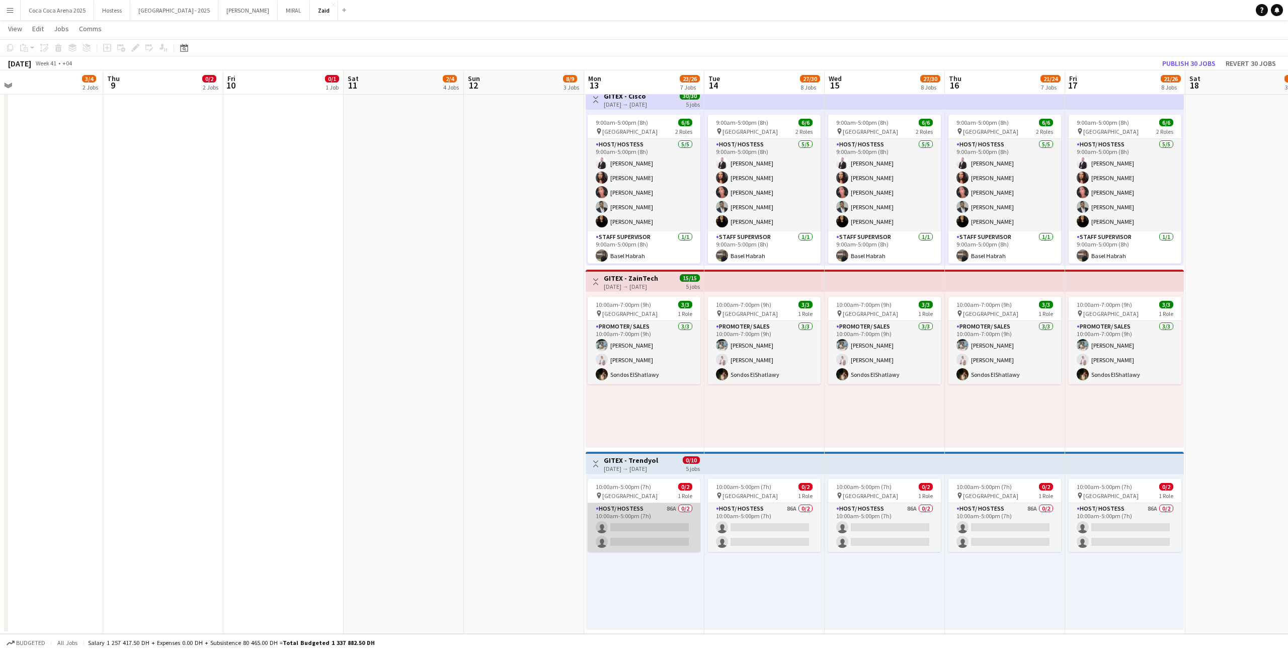
click at [684, 526] on app-card-role "Host/ Hostess 86A 0/2 10:00am-5:00pm (7h) single-neutral-actions single-neutral…" at bounding box center [644, 527] width 113 height 49
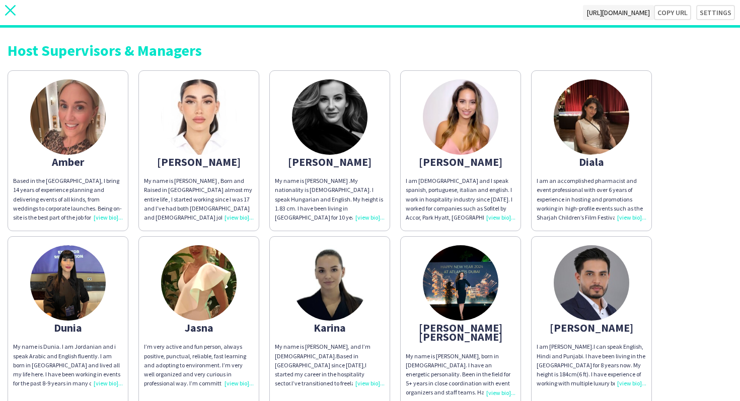
click at [11, 18] on app-icon "close" at bounding box center [10, 12] width 11 height 15
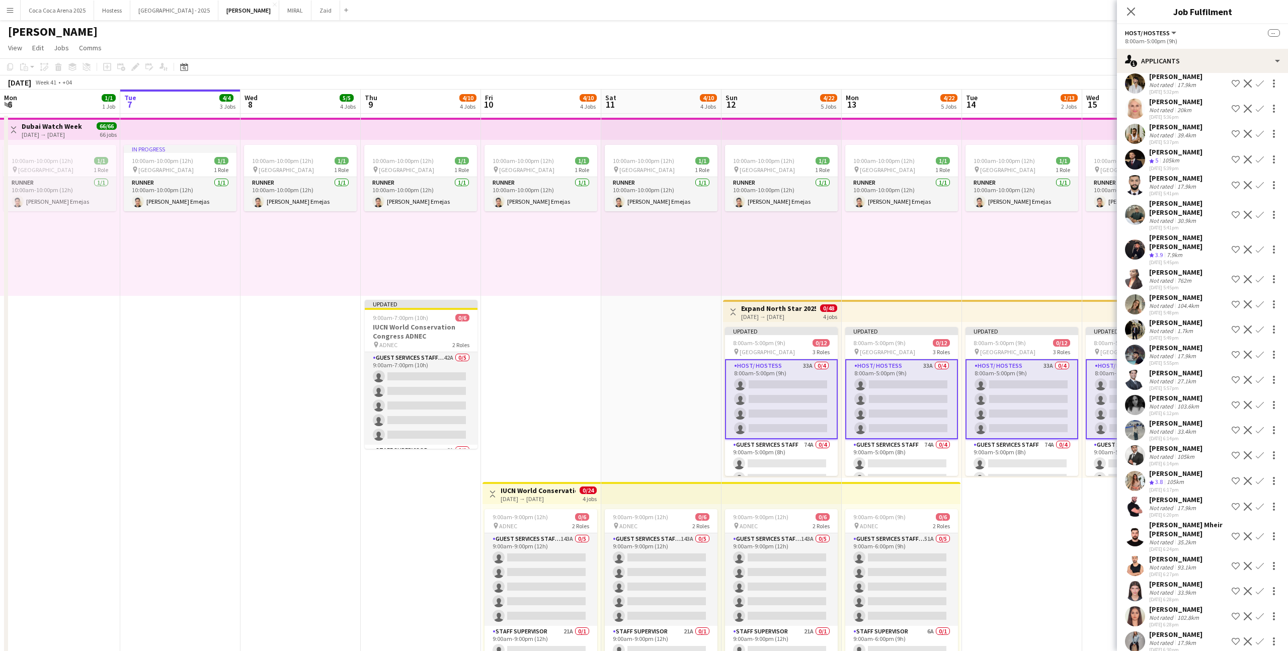
scroll to position [208, 0]
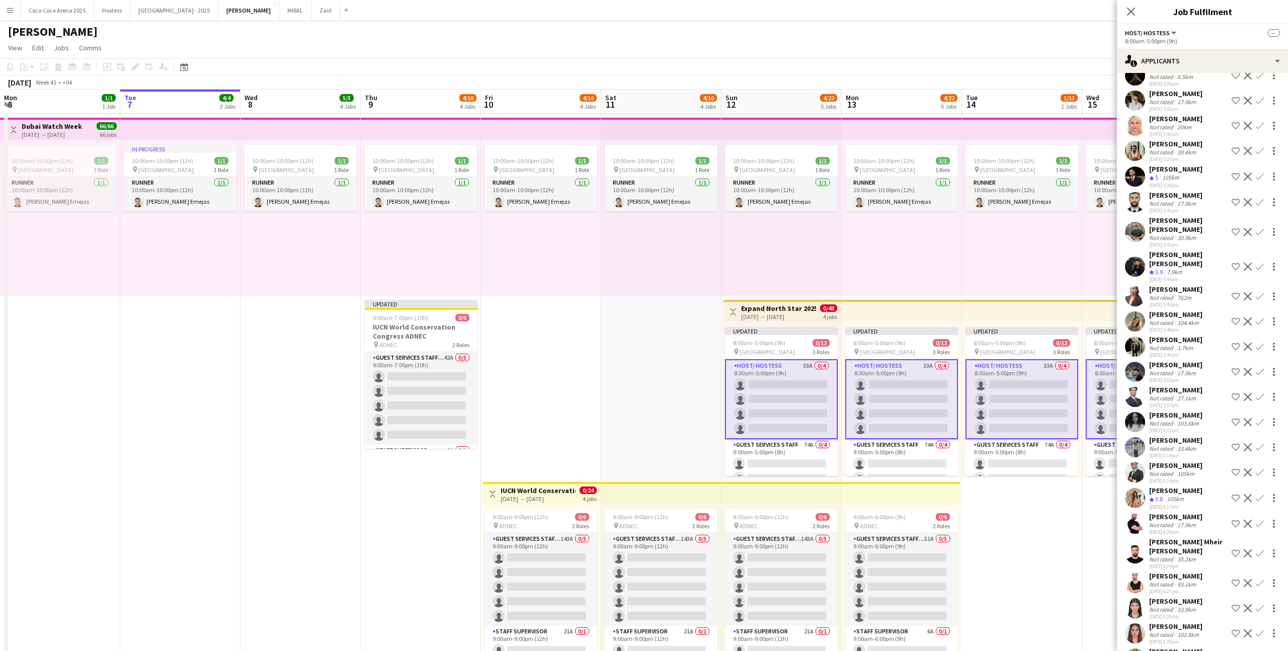
click at [1235, 443] on app-icon "Shortlist crew" at bounding box center [1236, 447] width 8 height 8
click at [1235, 418] on app-icon "Shortlist crew" at bounding box center [1236, 422] width 8 height 8
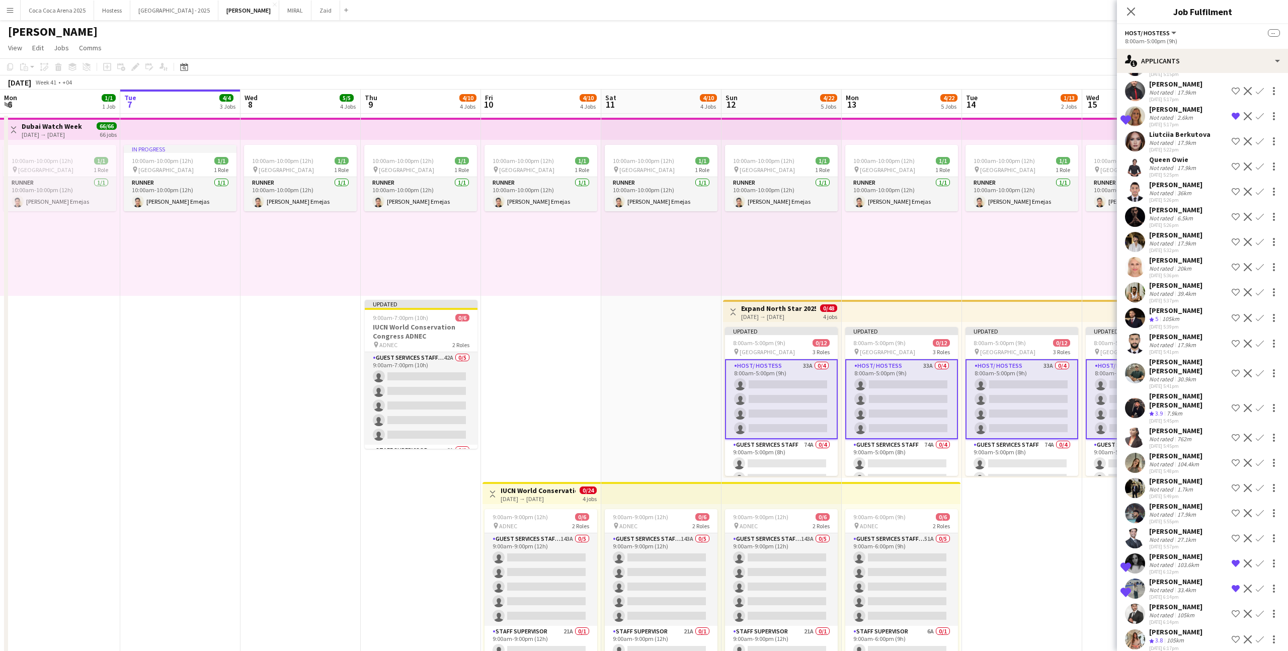
scroll to position [330, 0]
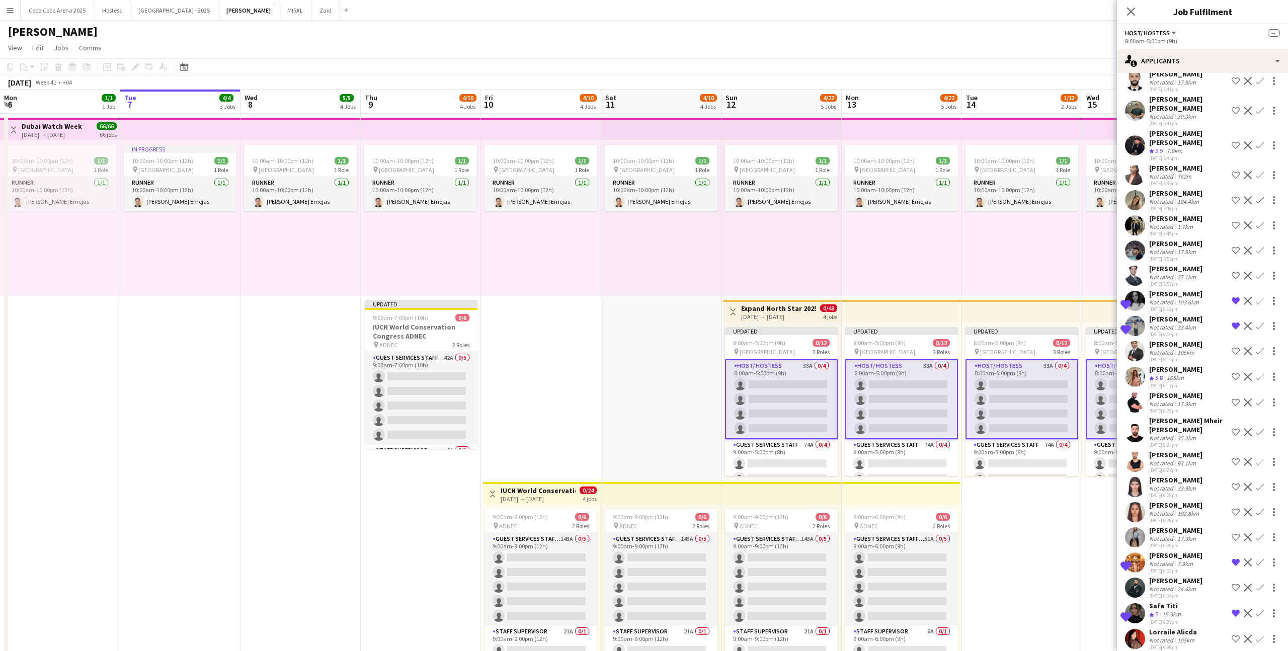
click at [1209, 479] on div "[PERSON_NAME] Not rated 33.9km [DATE] 6:28pm Shortlist crew Decline Confirm" at bounding box center [1202, 486] width 171 height 23
click at [1196, 501] on div "[PERSON_NAME]" at bounding box center [1175, 505] width 53 height 9
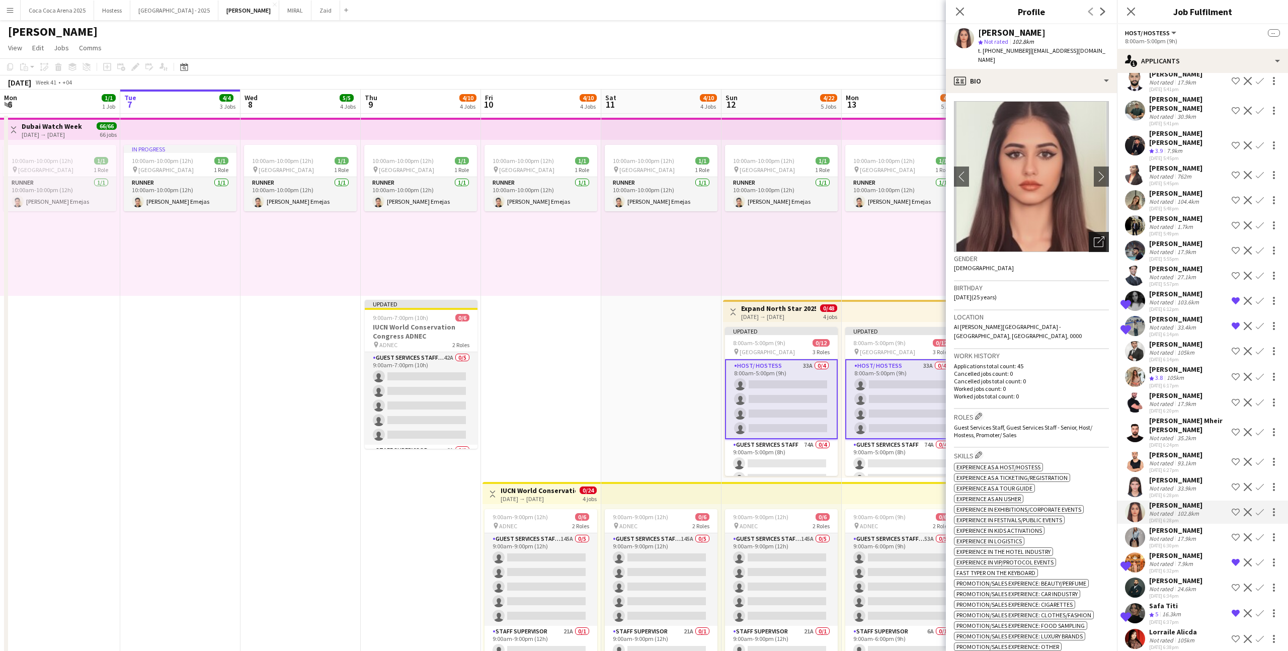
click at [1104, 235] on div "Open photos pop-in" at bounding box center [1099, 242] width 20 height 20
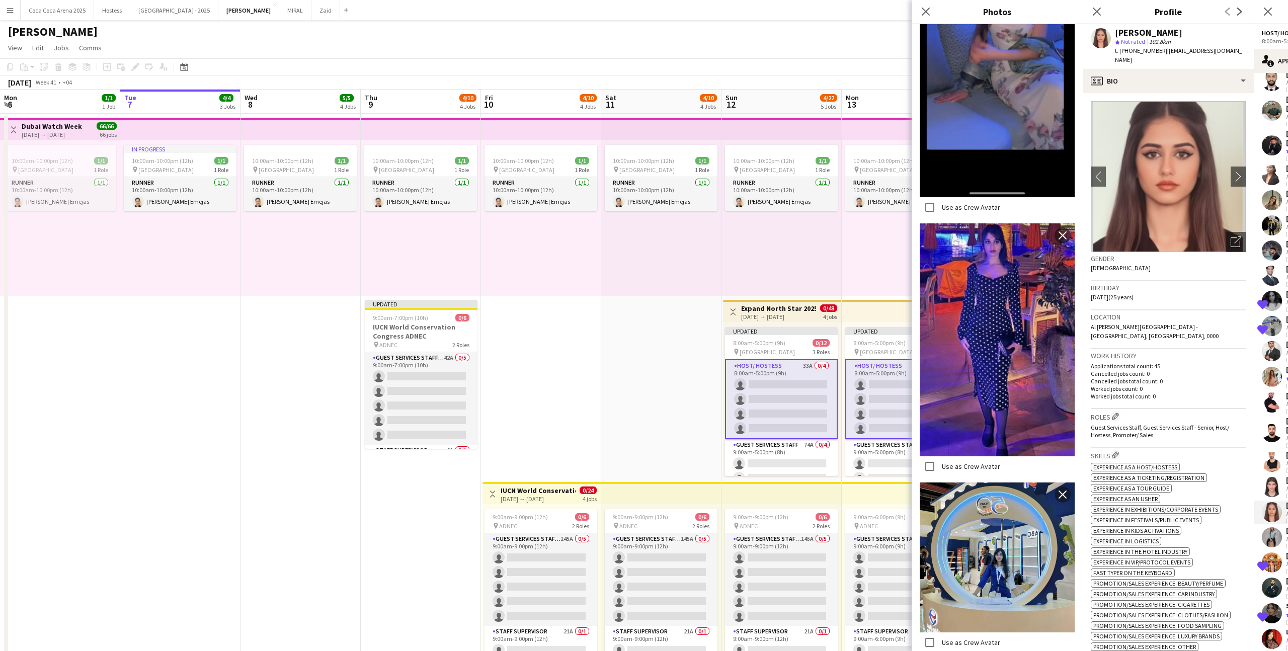
scroll to position [988, 0]
click at [1198, 461] on div "ok-circled2 background Layer 1 cross-circle-red background Layer 1 Experience a…" at bounding box center [1168, 566] width 155 height 211
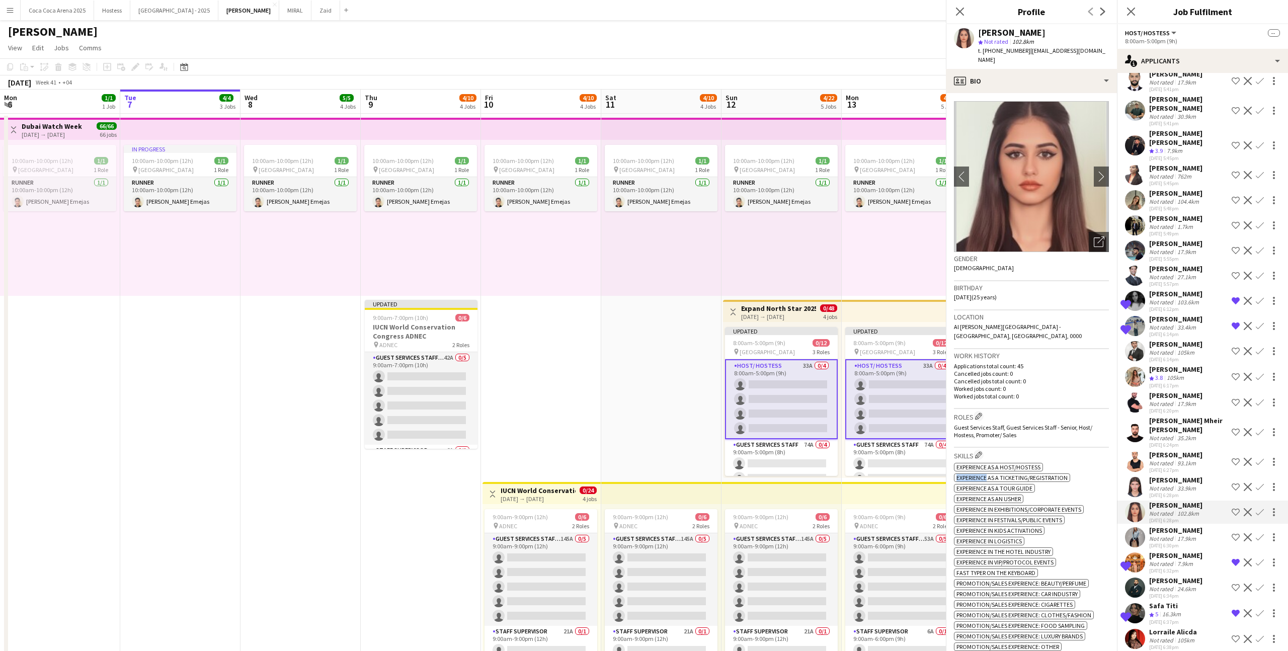
click at [1201, 55] on div "single-neutral-actions-information Applicants" at bounding box center [1202, 61] width 171 height 24
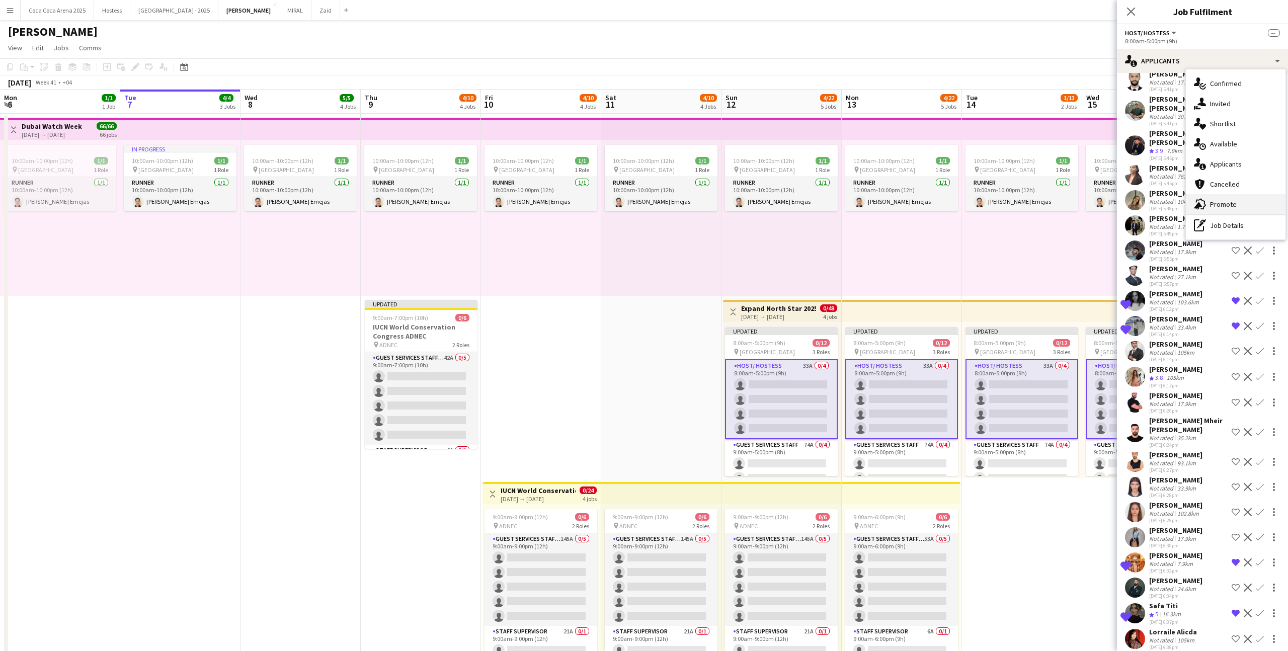
click at [1256, 204] on div "advertising-megaphone Promote" at bounding box center [1236, 204] width 100 height 20
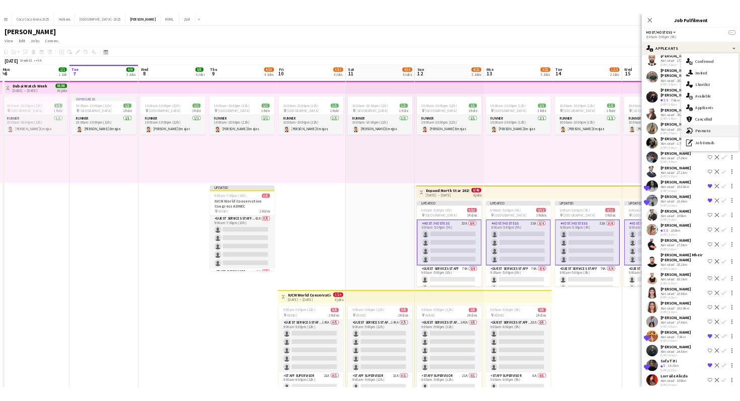
scroll to position [0, 0]
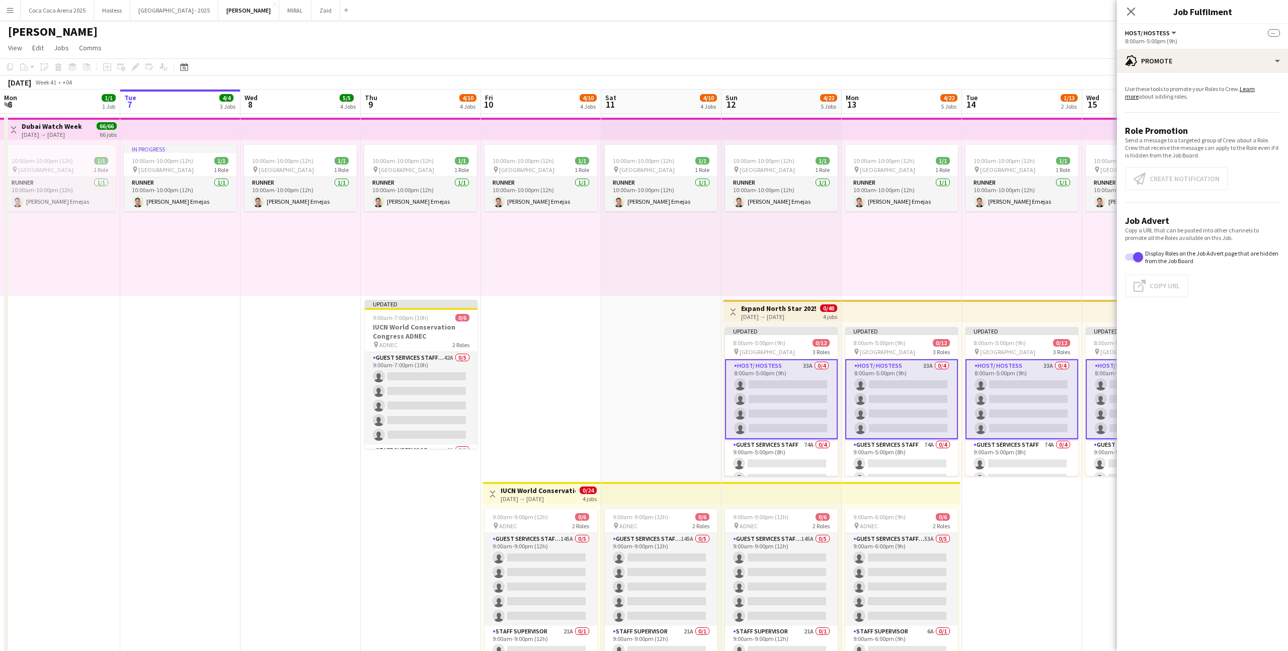
click at [808, 393] on app-card-role "Host/ Hostess 33A 0/4 8:00am-5:00pm (9h) single-neutral-actions single-neutral-…" at bounding box center [781, 399] width 113 height 80
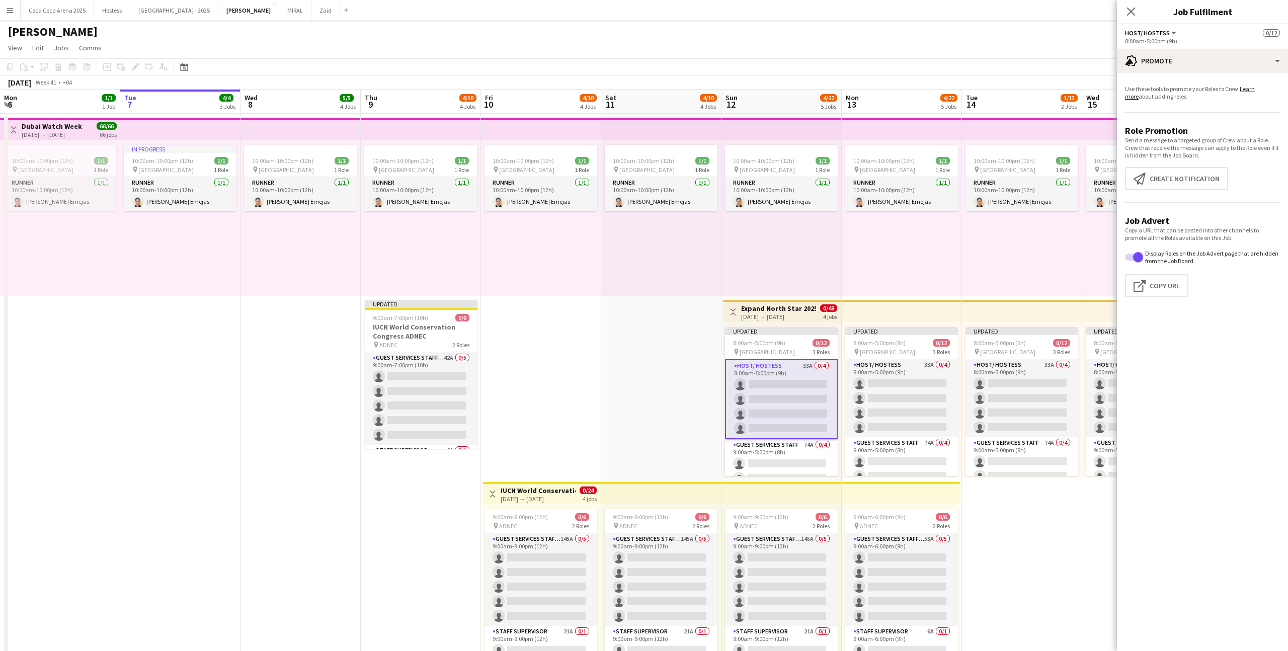
click at [1183, 192] on app-promote-tab "Use these tools to promote your Roles to Crew. Learn more about adding roles. R…" at bounding box center [1202, 193] width 171 height 224
click at [1179, 179] on button "Create notification Create notification" at bounding box center [1176, 178] width 103 height 23
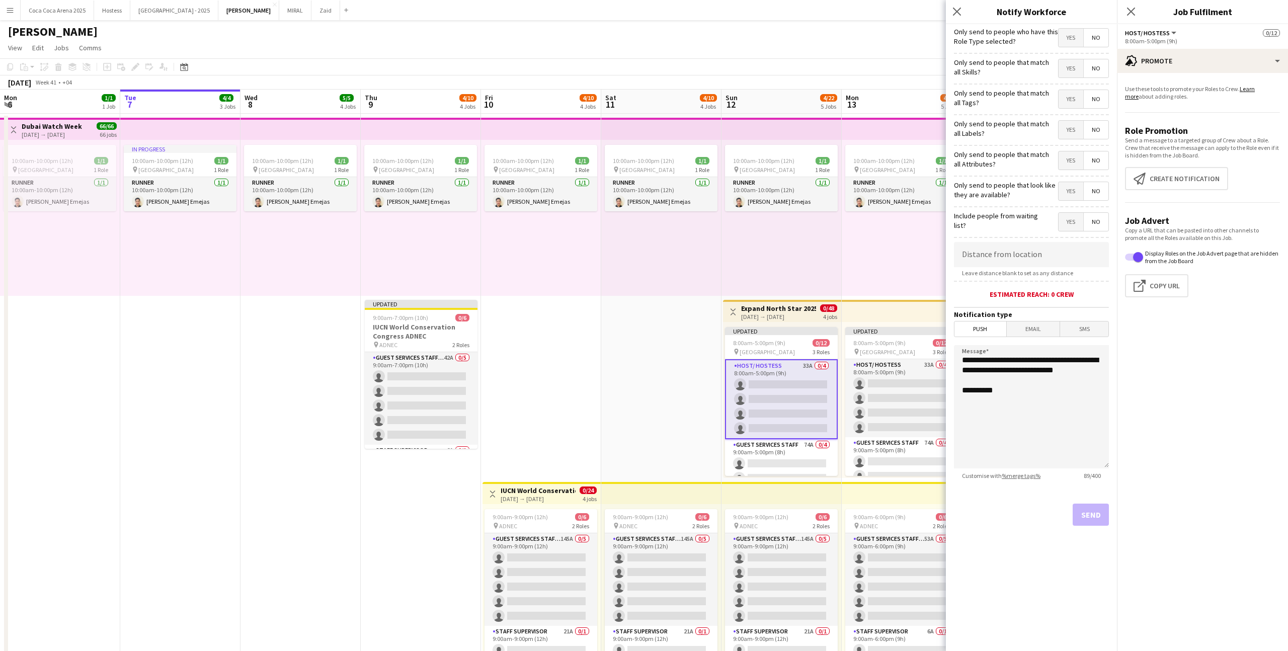
click at [1071, 197] on span "Yes" at bounding box center [1071, 191] width 25 height 18
click at [1069, 155] on span "Yes" at bounding box center [1071, 160] width 25 height 18
click at [1068, 127] on span "Yes" at bounding box center [1071, 130] width 25 height 18
click at [1069, 103] on span "Yes" at bounding box center [1071, 99] width 25 height 18
click at [1067, 61] on span "Yes" at bounding box center [1071, 68] width 25 height 18
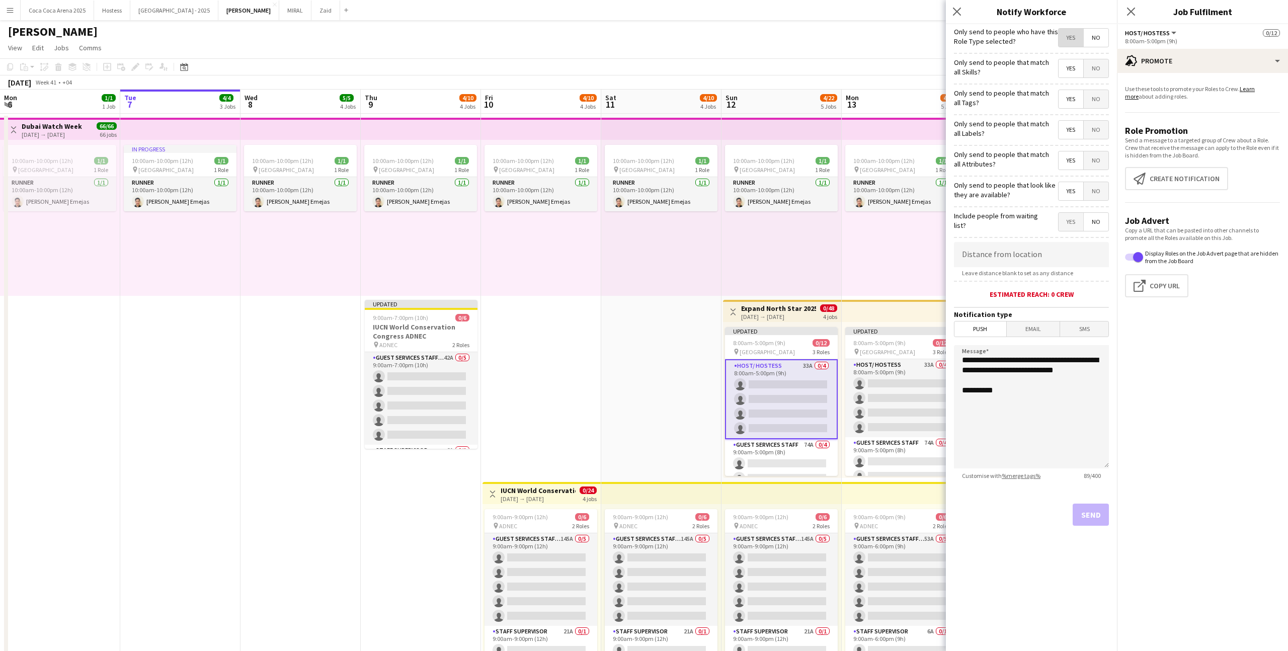
click at [1066, 43] on span "Yes" at bounding box center [1071, 38] width 25 height 18
click at [1092, 513] on button "Send" at bounding box center [1091, 515] width 36 height 22
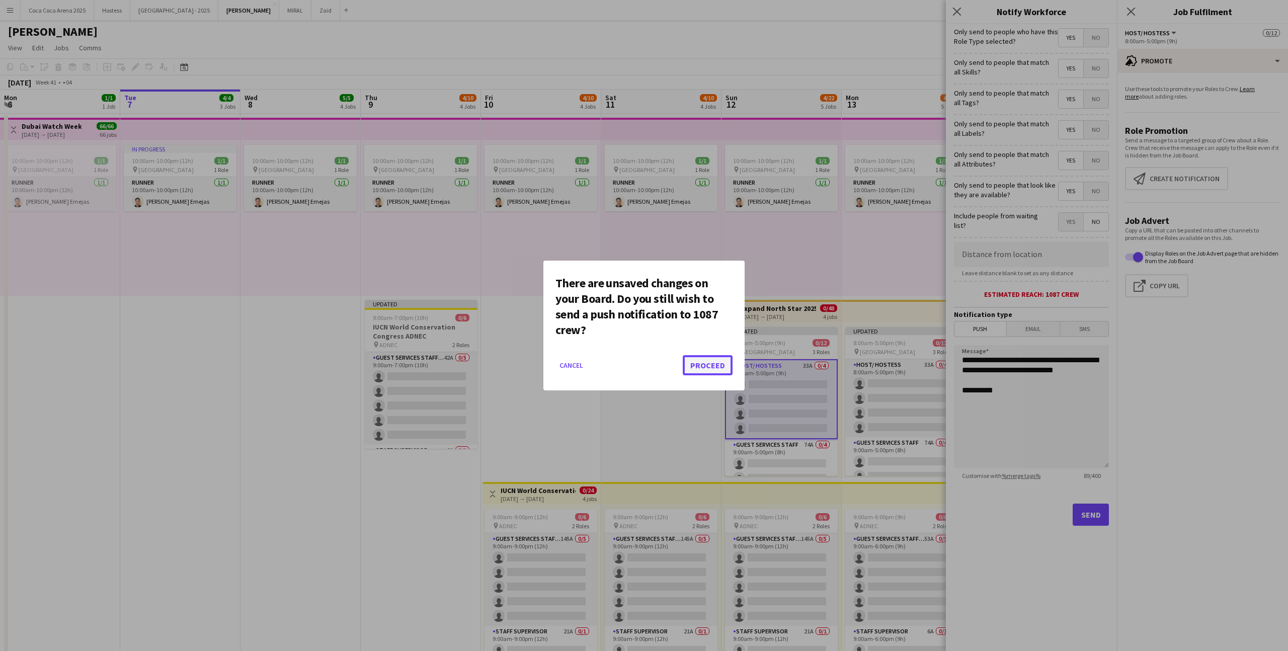
click at [700, 361] on button "Proceed" at bounding box center [708, 365] width 50 height 20
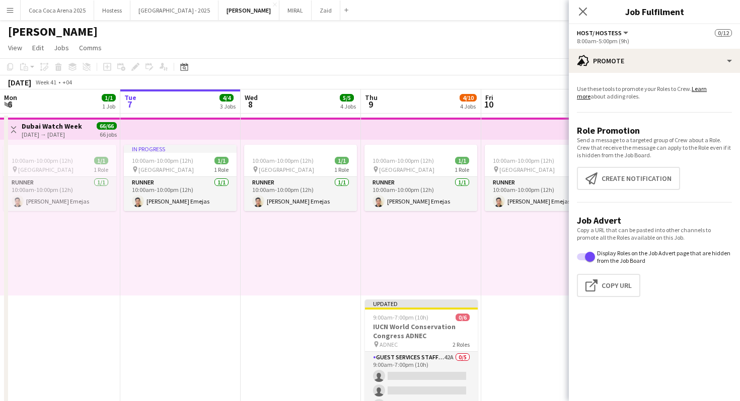
scroll to position [0, 240]
